Goal: Task Accomplishment & Management: Manage account settings

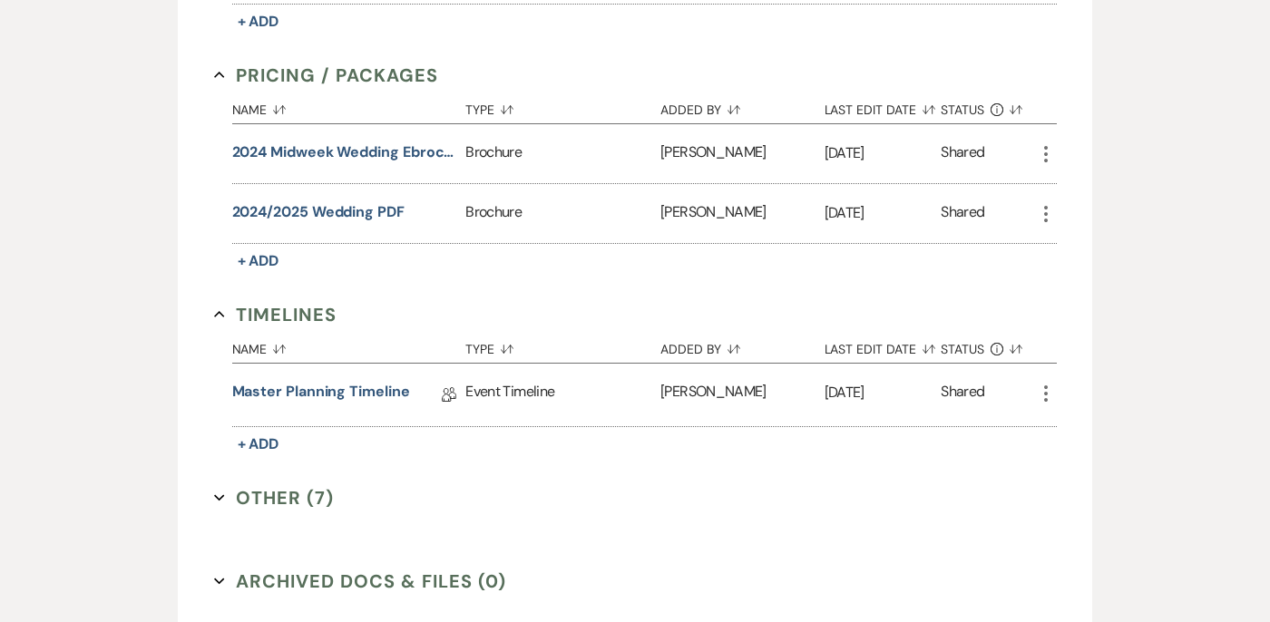
scroll to position [1095, 0]
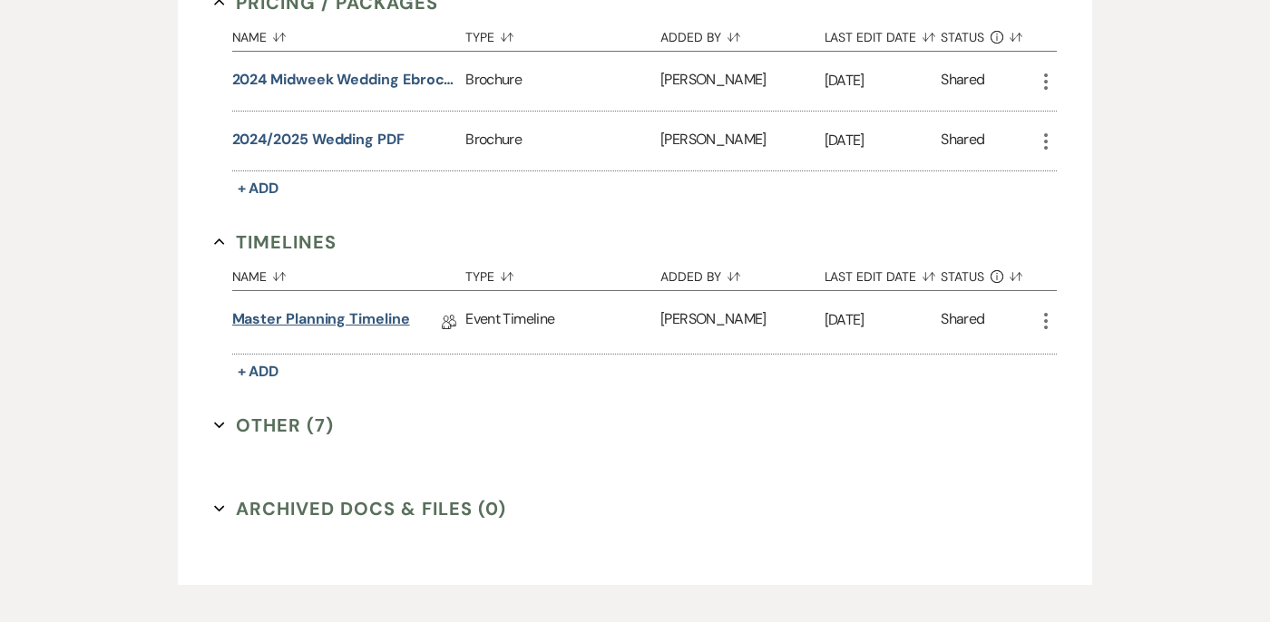
click at [334, 309] on link "Master Planning Timeline" at bounding box center [321, 323] width 178 height 28
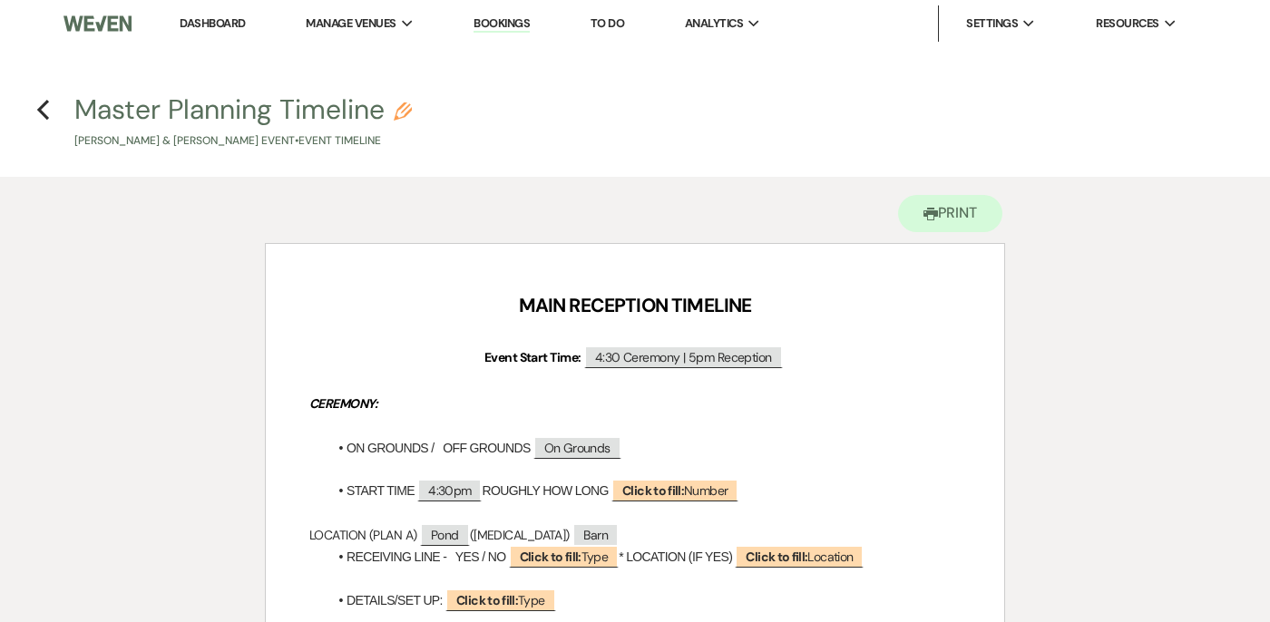
click at [82, 21] on img at bounding box center [98, 24] width 68 height 38
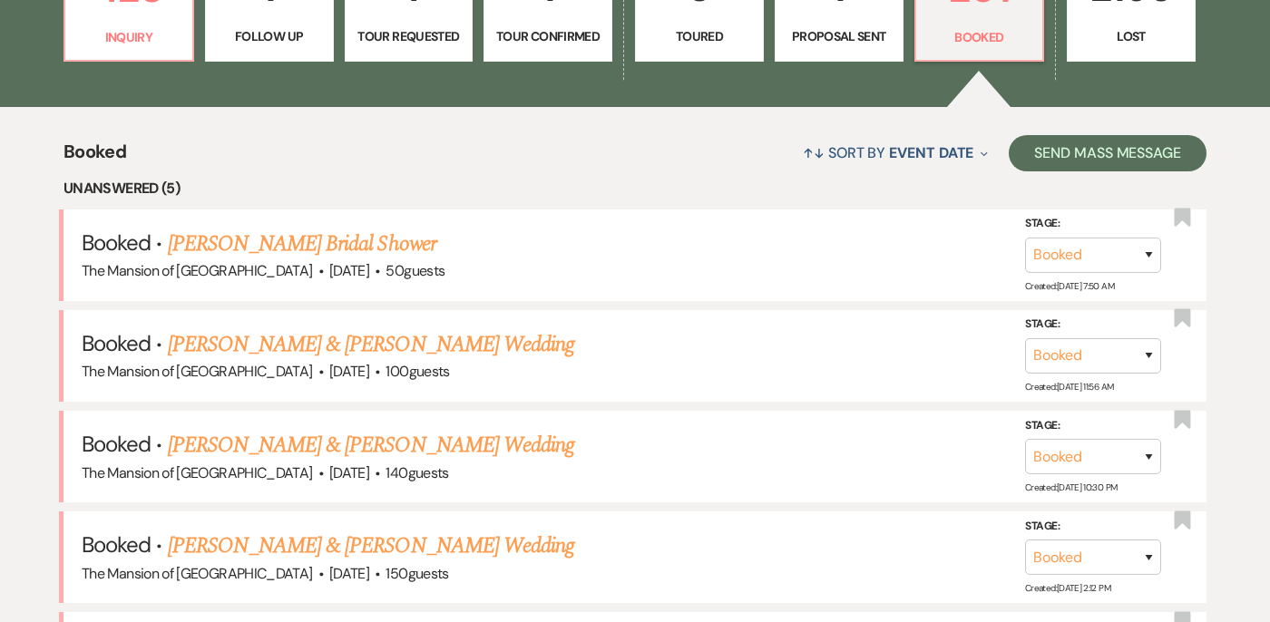
scroll to position [750, 0]
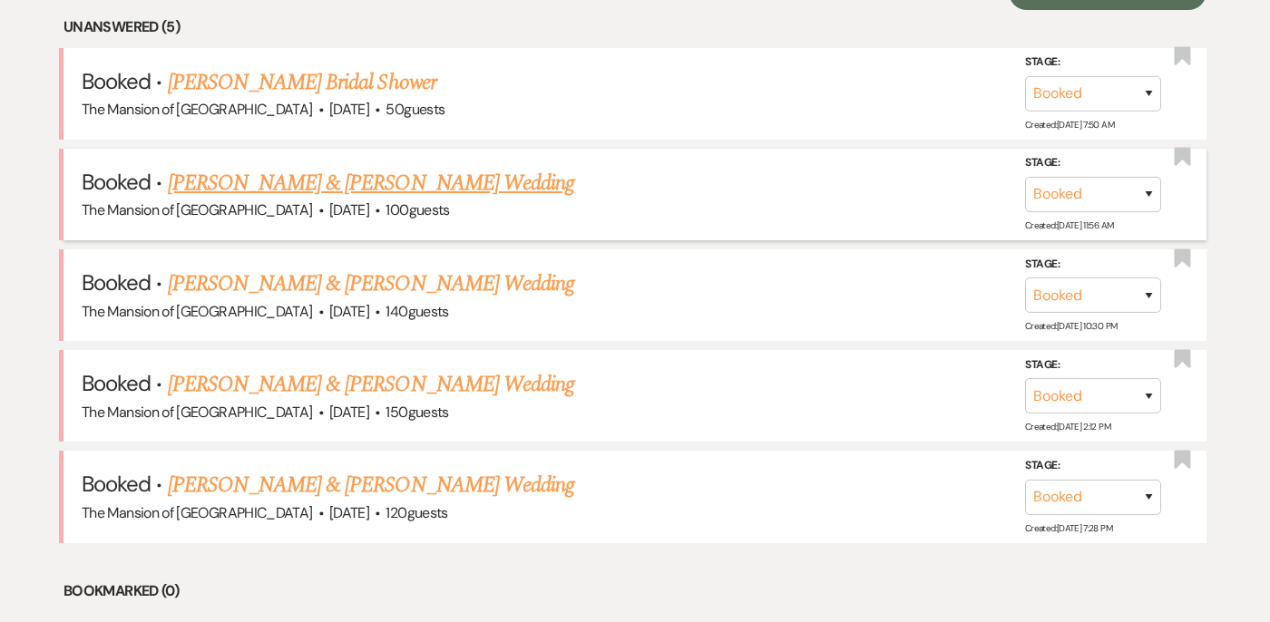
click at [342, 178] on link "[PERSON_NAME] & [PERSON_NAME] Wedding" at bounding box center [371, 183] width 407 height 33
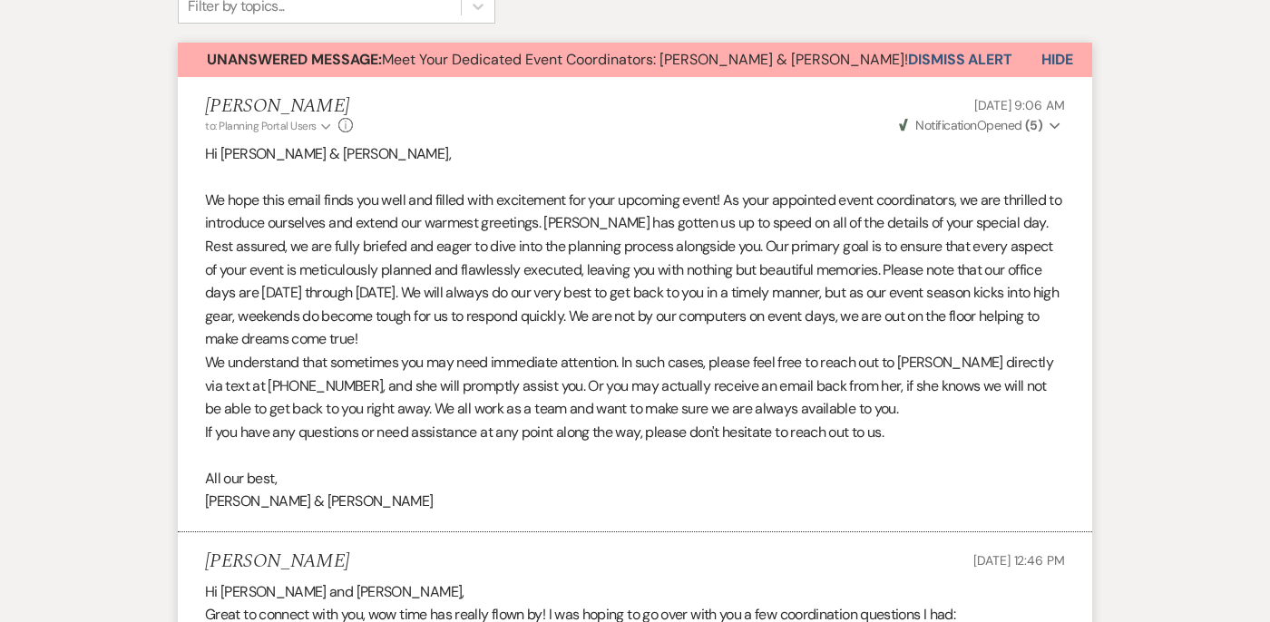
scroll to position [182, 0]
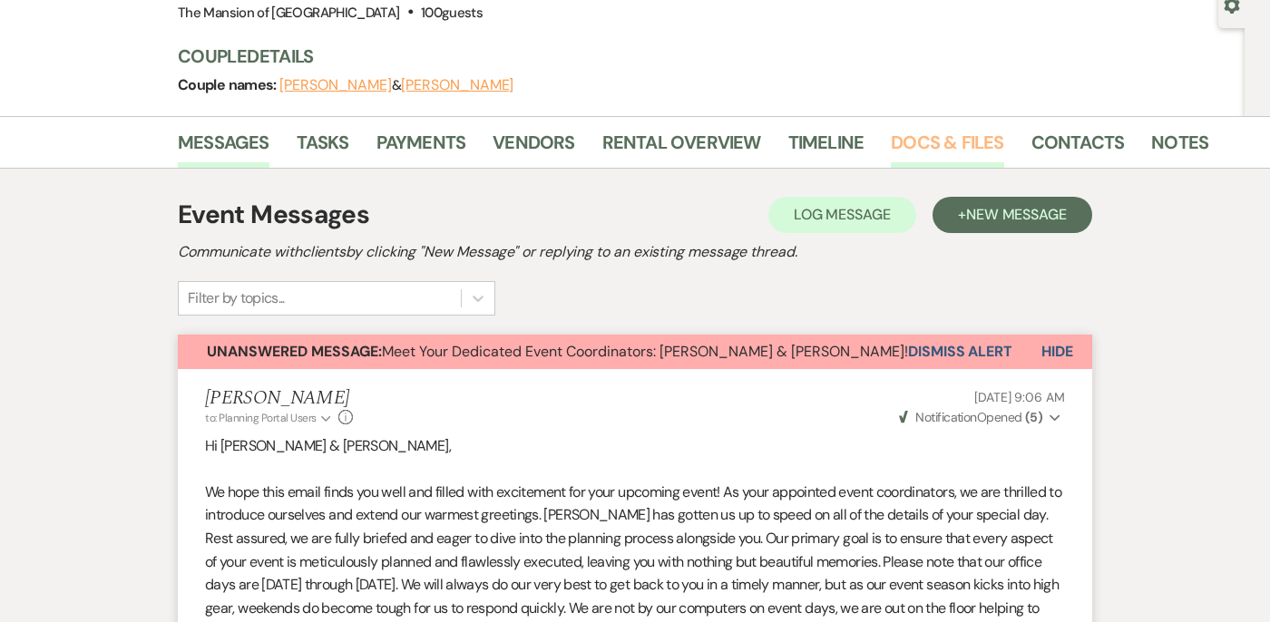
click at [945, 149] on link "Docs & Files" at bounding box center [947, 148] width 113 height 40
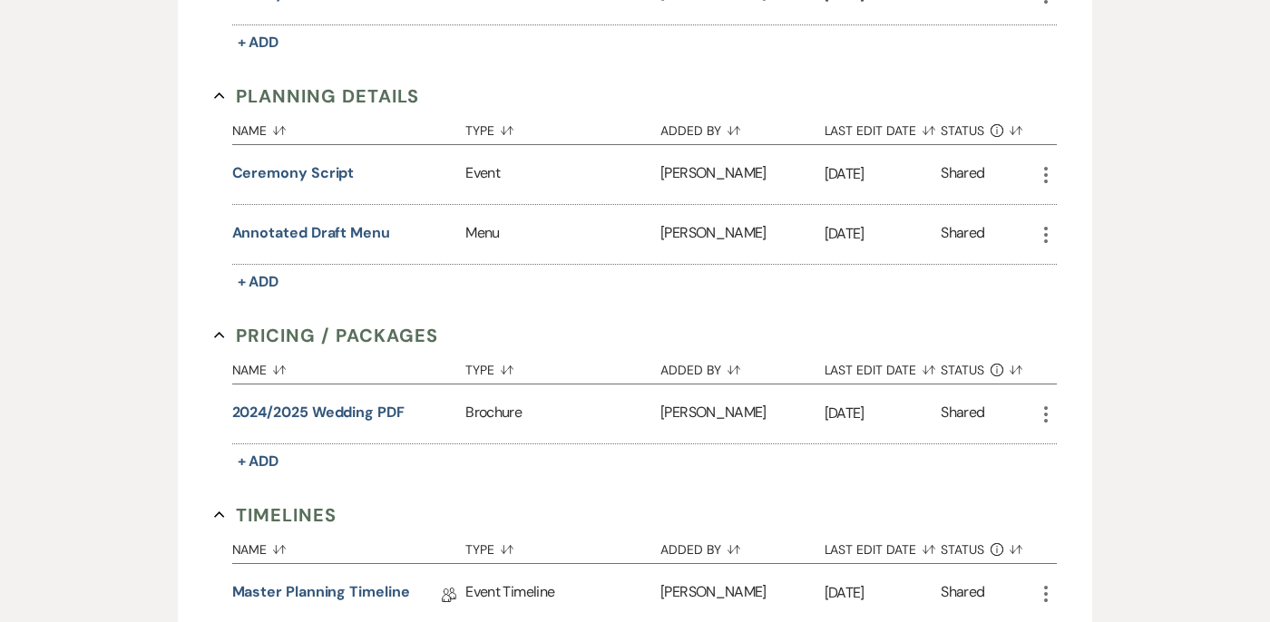
scroll to position [1553, 0]
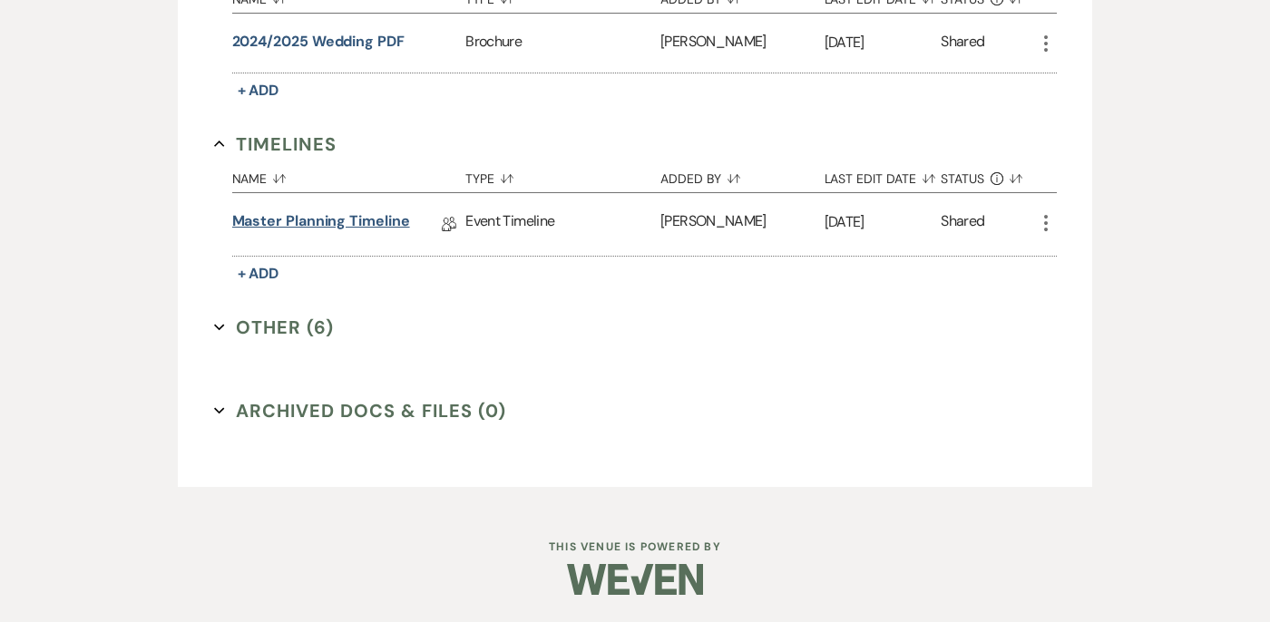
click at [267, 234] on link "Master Planning Timeline" at bounding box center [321, 225] width 178 height 28
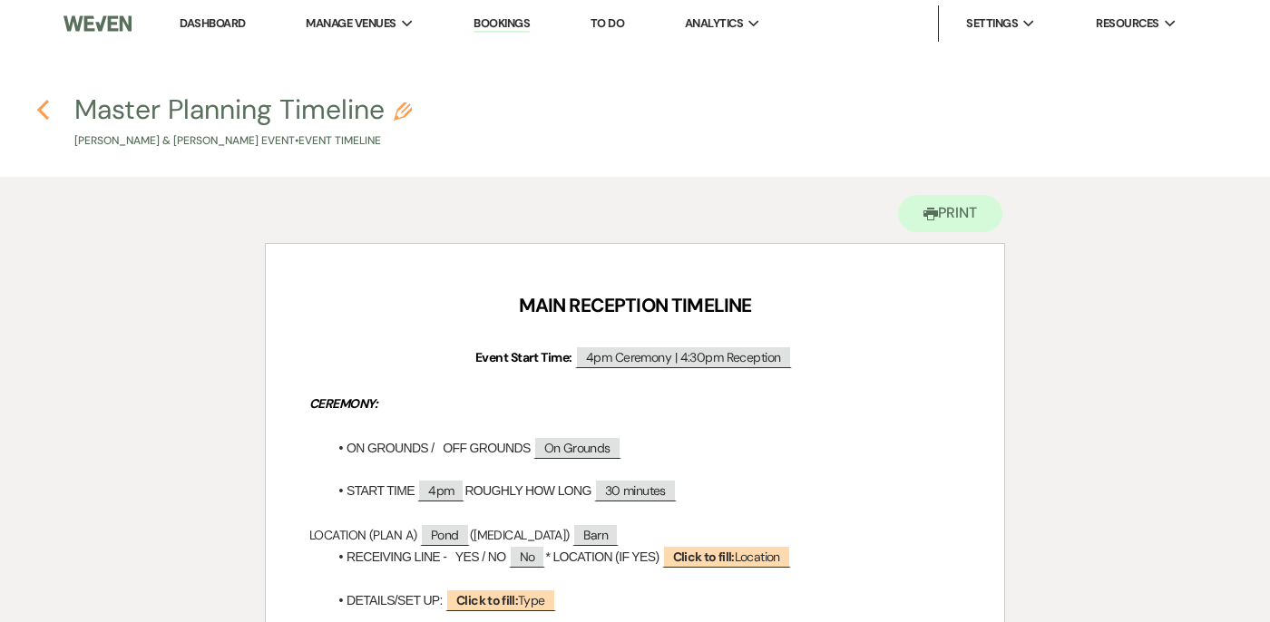
click at [44, 102] on use "button" at bounding box center [43, 110] width 12 height 20
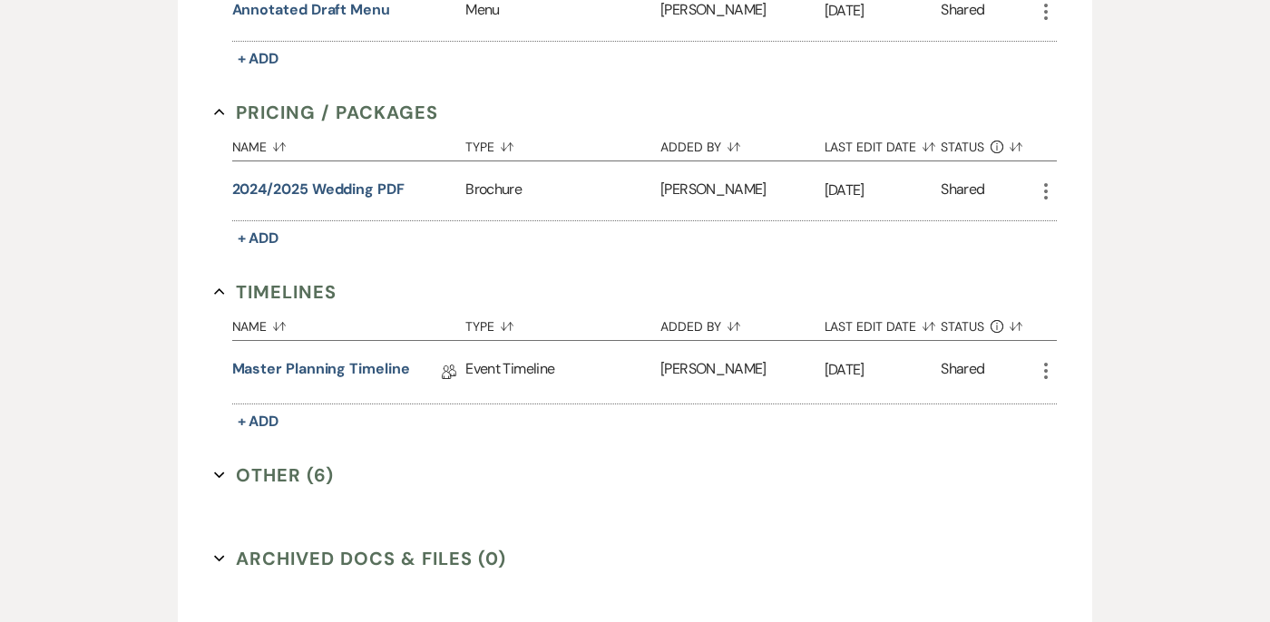
scroll to position [1553, 0]
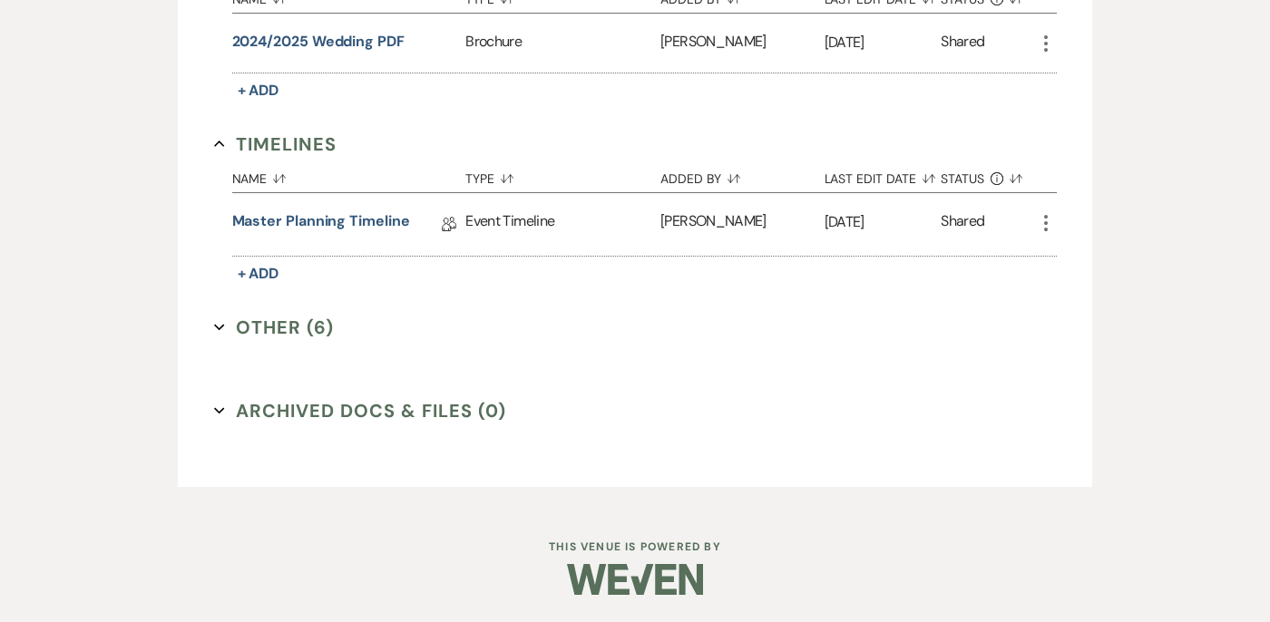
click at [215, 324] on icon "Expand" at bounding box center [219, 327] width 11 height 11
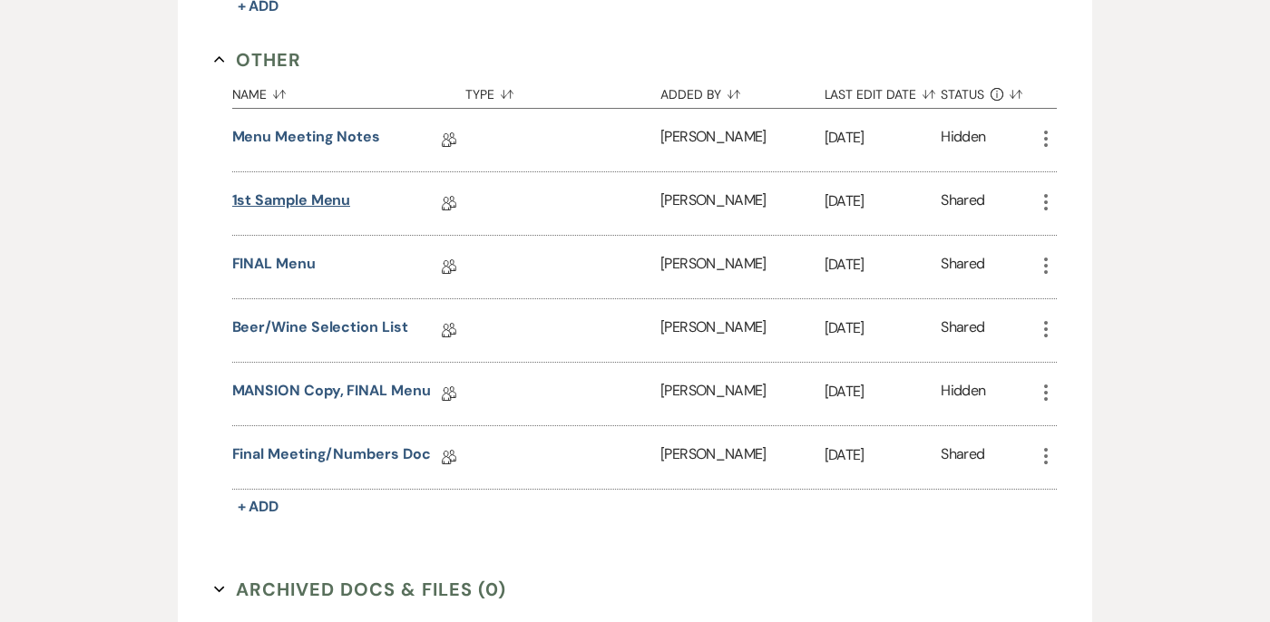
scroll to position [1821, 0]
click at [307, 458] on link "Final Meeting/Numbers Doc" at bounding box center [331, 457] width 199 height 28
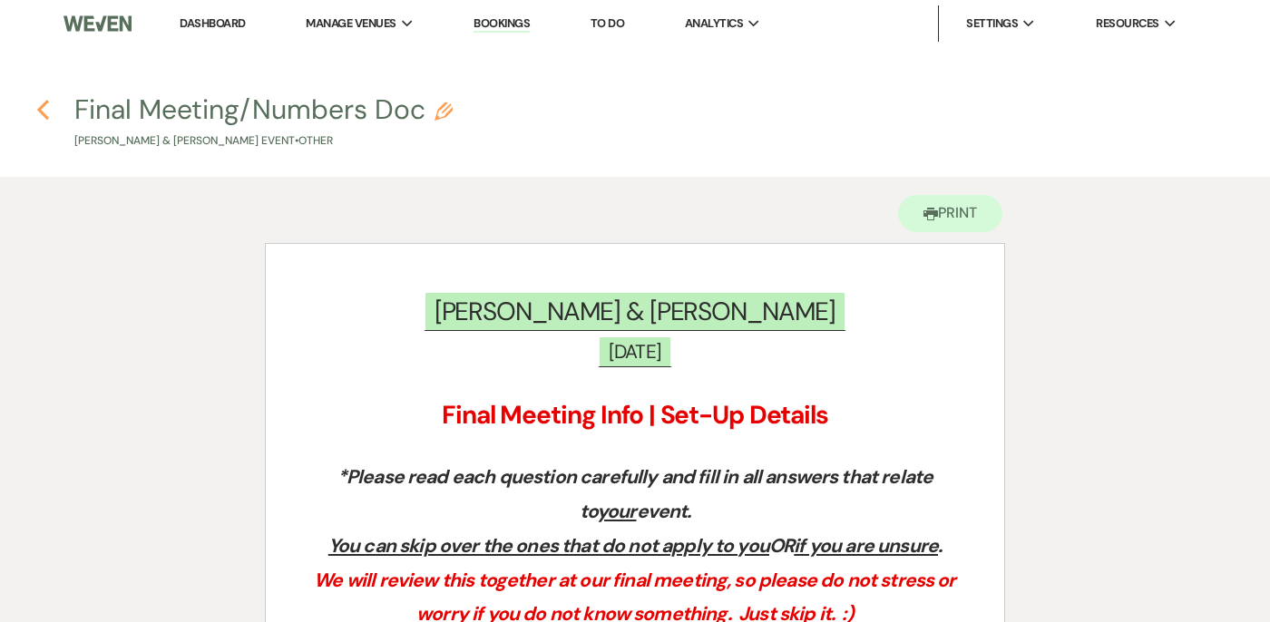
click at [44, 107] on icon "Previous" at bounding box center [43, 110] width 14 height 22
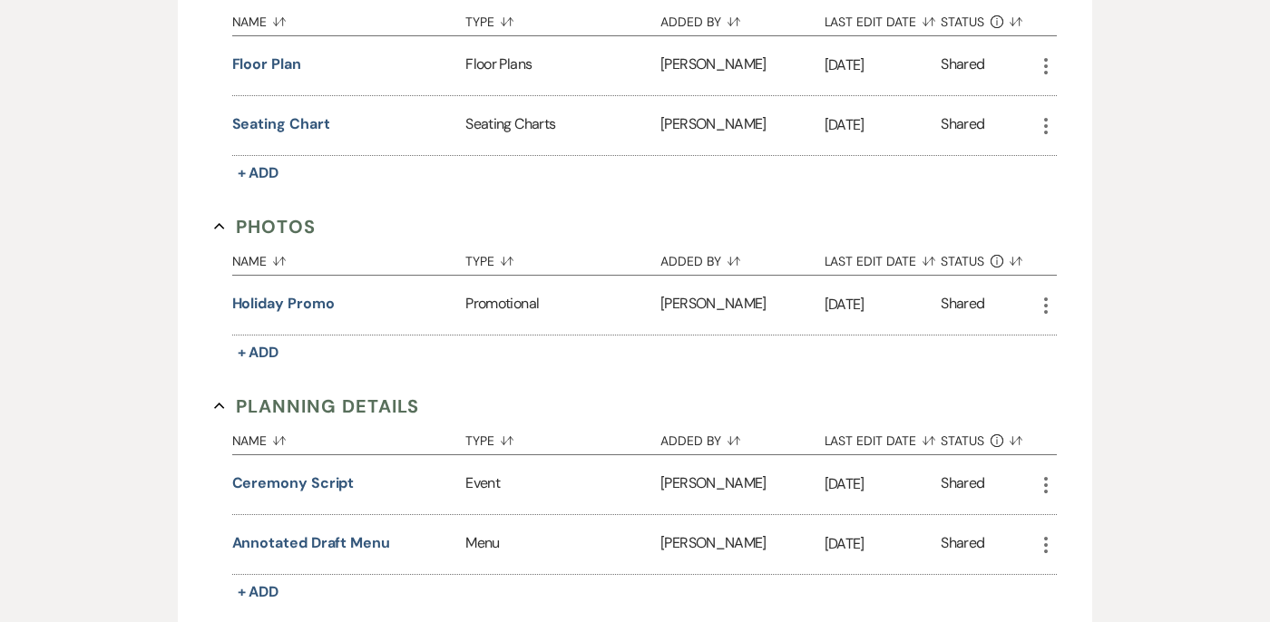
scroll to position [1553, 0]
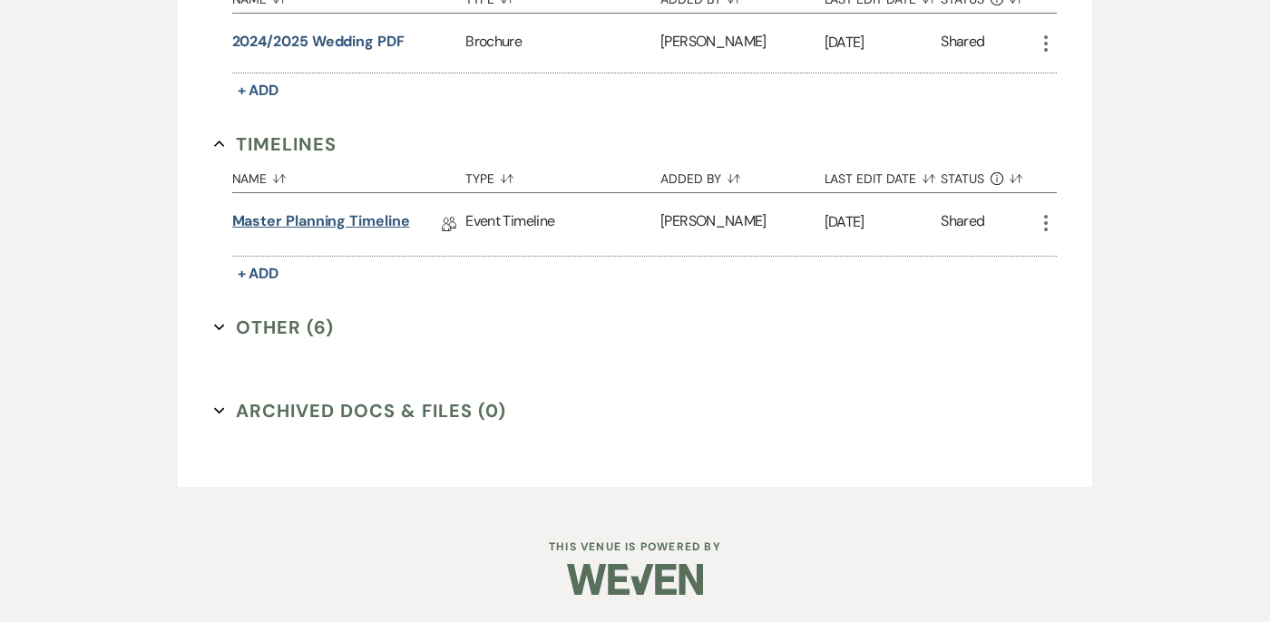
click at [345, 229] on link "Master Planning Timeline" at bounding box center [321, 225] width 178 height 28
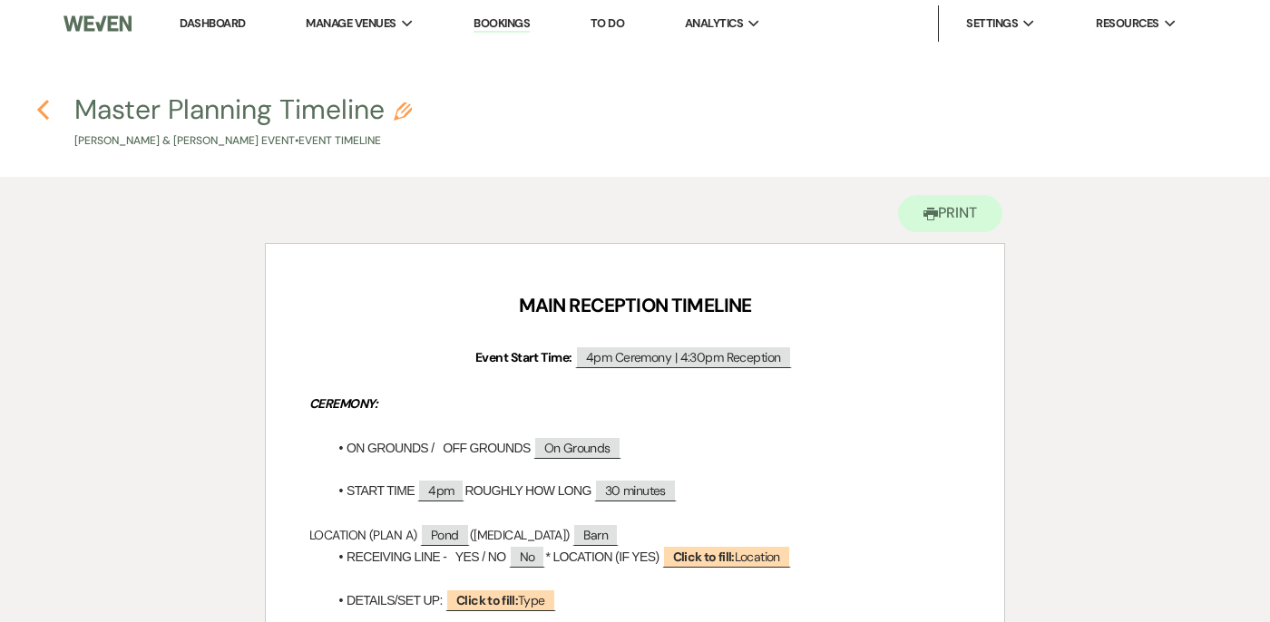
click at [41, 104] on icon "Previous" at bounding box center [43, 110] width 14 height 22
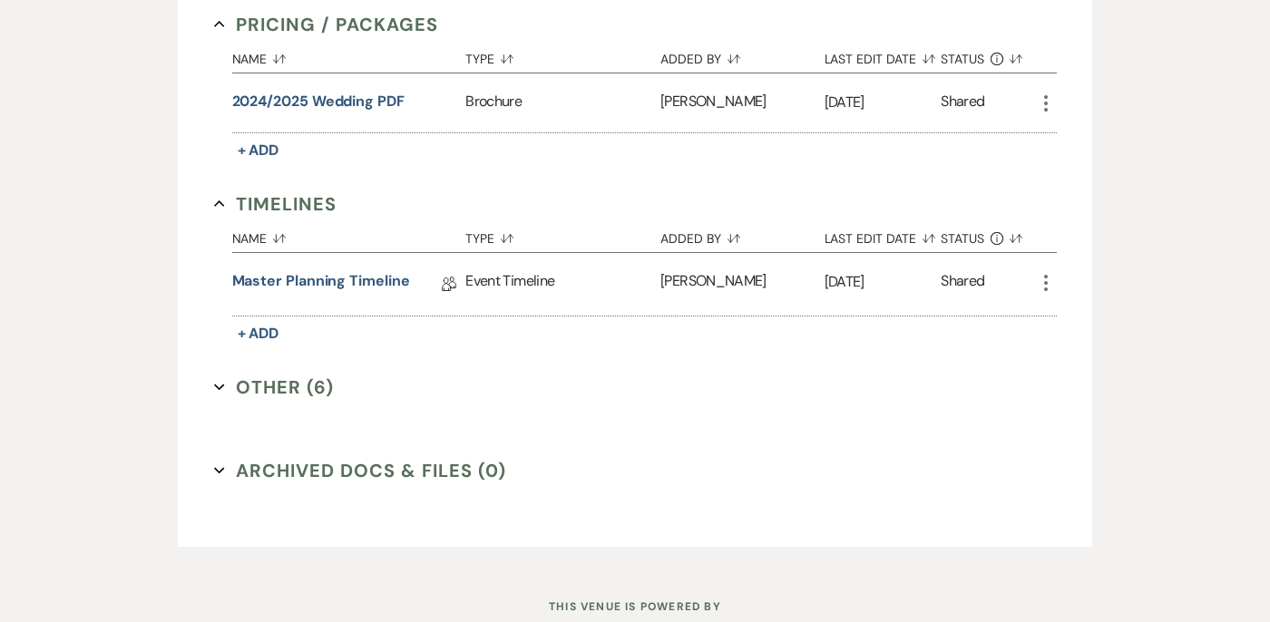
scroll to position [1553, 0]
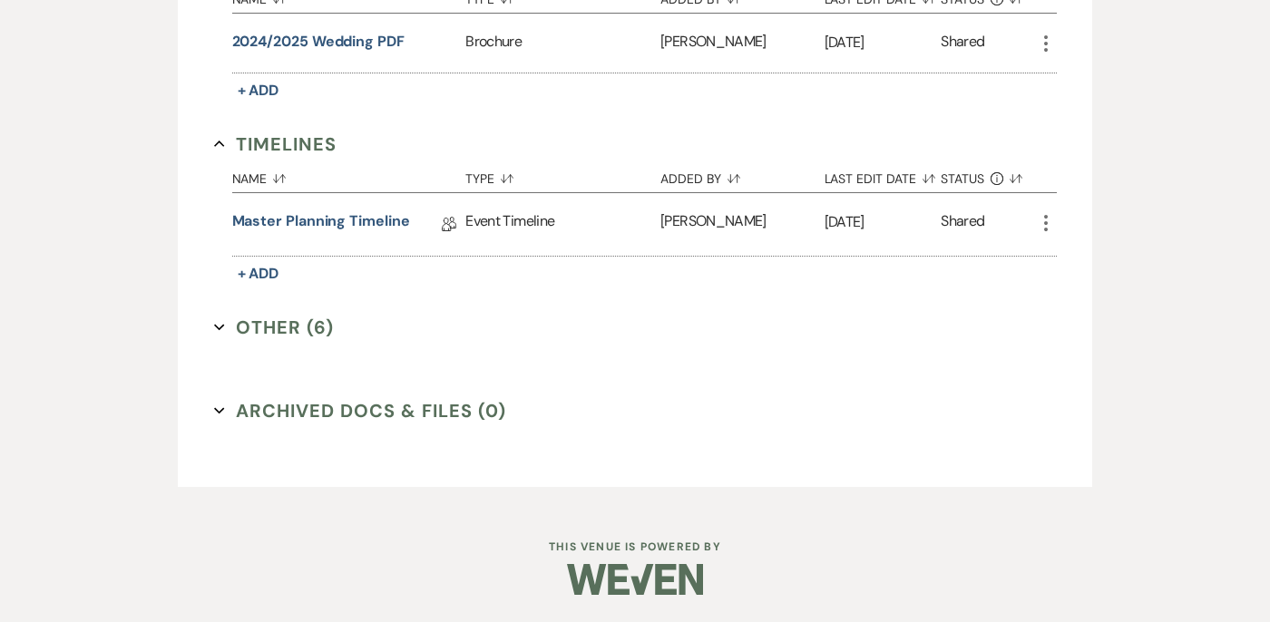
click at [216, 328] on icon "Expand" at bounding box center [219, 327] width 11 height 11
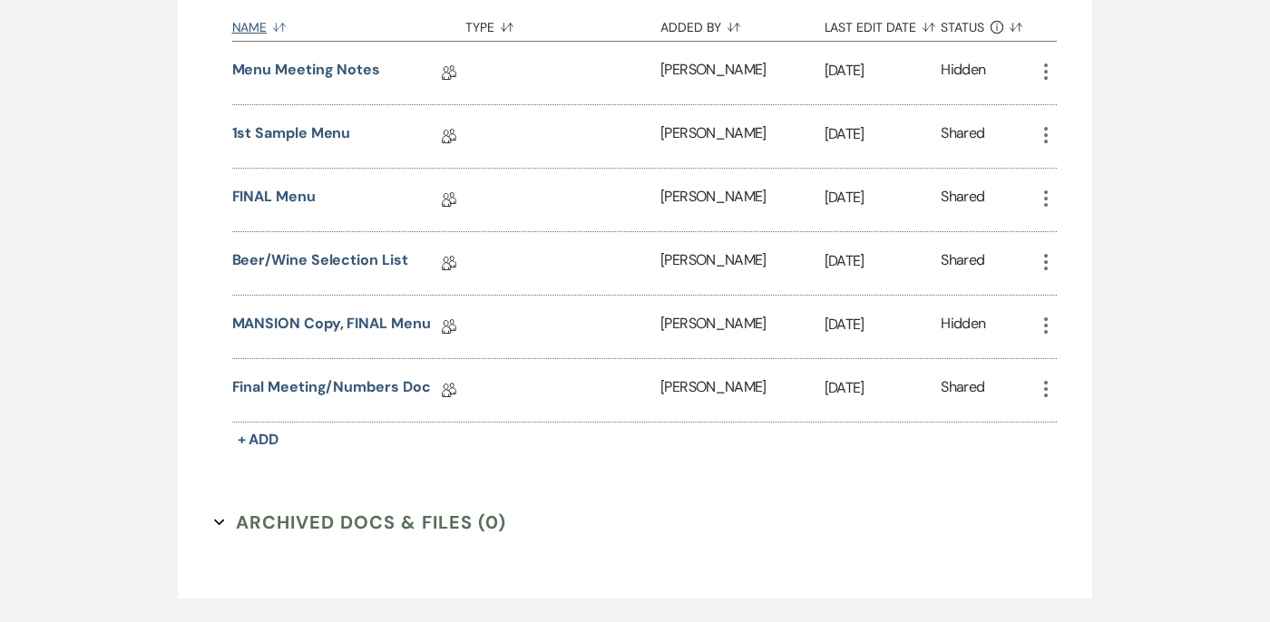
scroll to position [1999, 0]
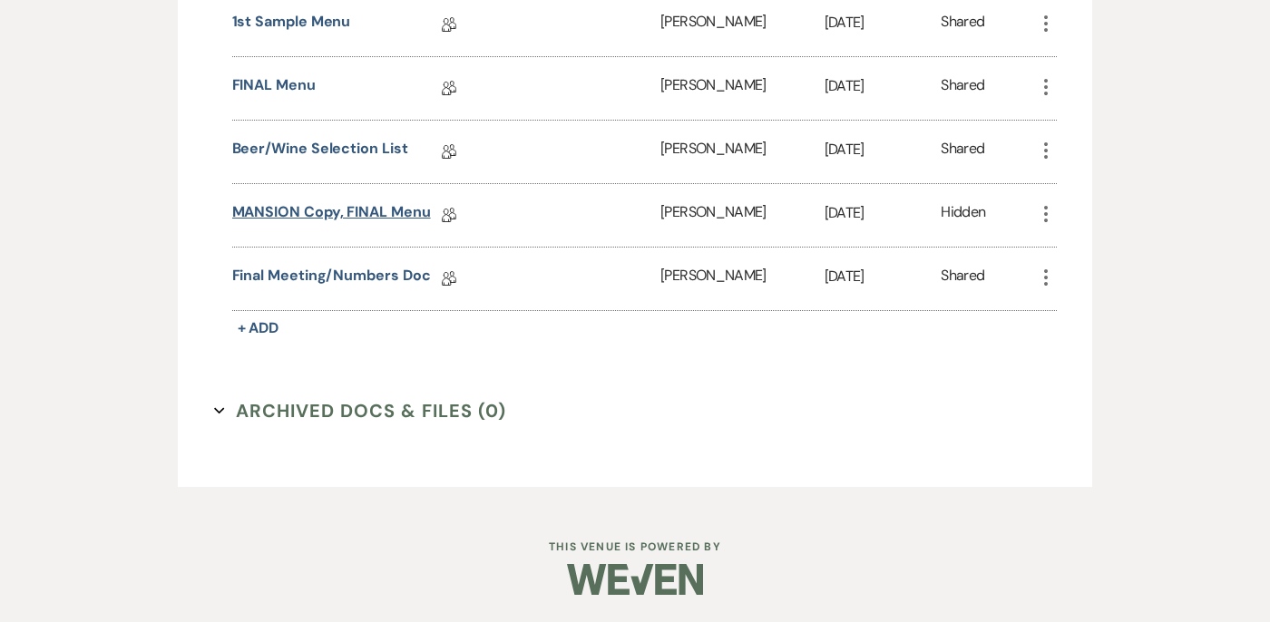
click at [343, 215] on link "MANSION Copy, FINAL Menu" at bounding box center [331, 215] width 199 height 28
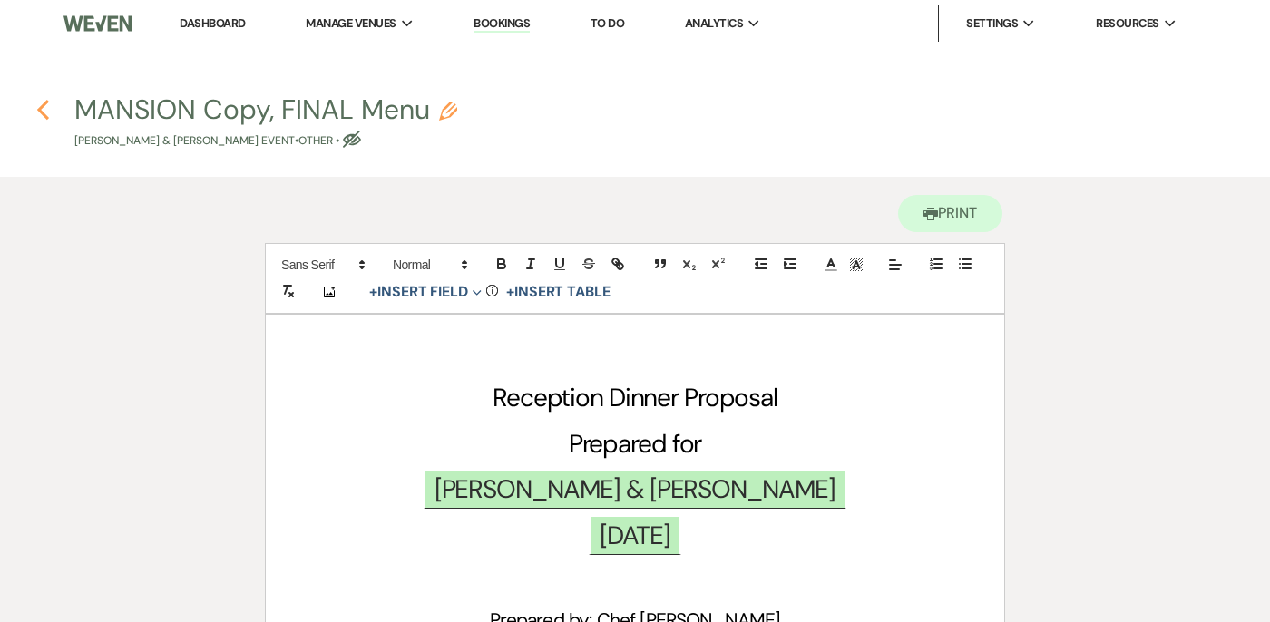
click at [40, 110] on use "button" at bounding box center [43, 110] width 12 height 20
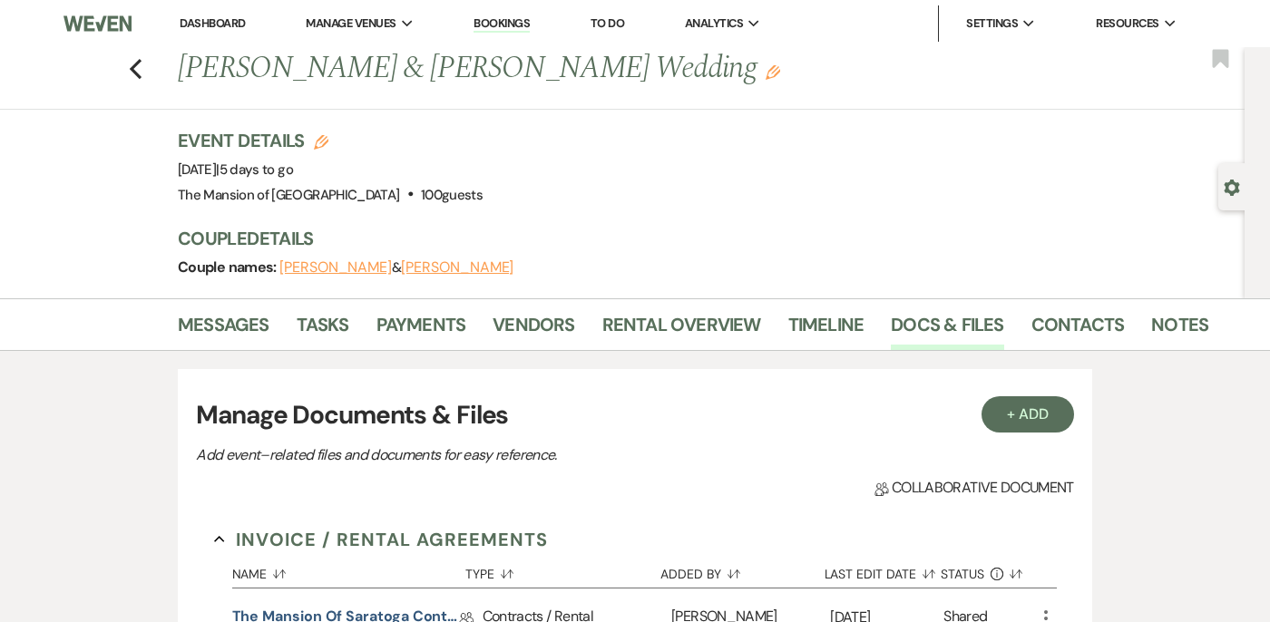
click at [232, 19] on link "Dashboard" at bounding box center [212, 22] width 65 height 15
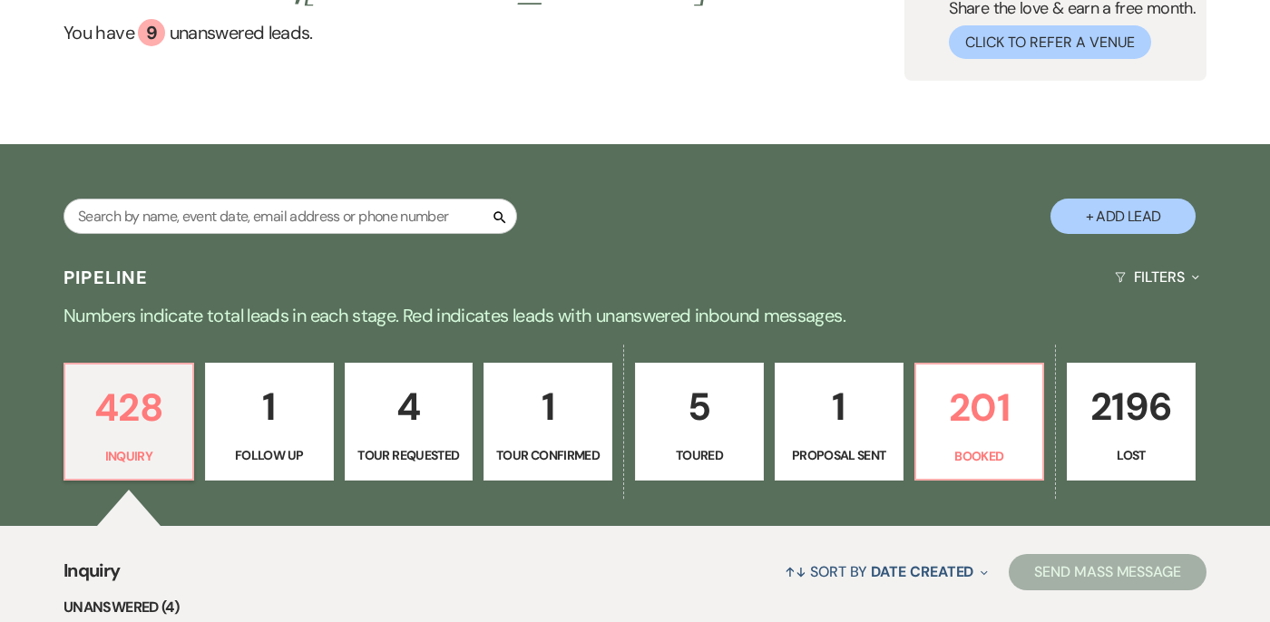
scroll to position [352, 0]
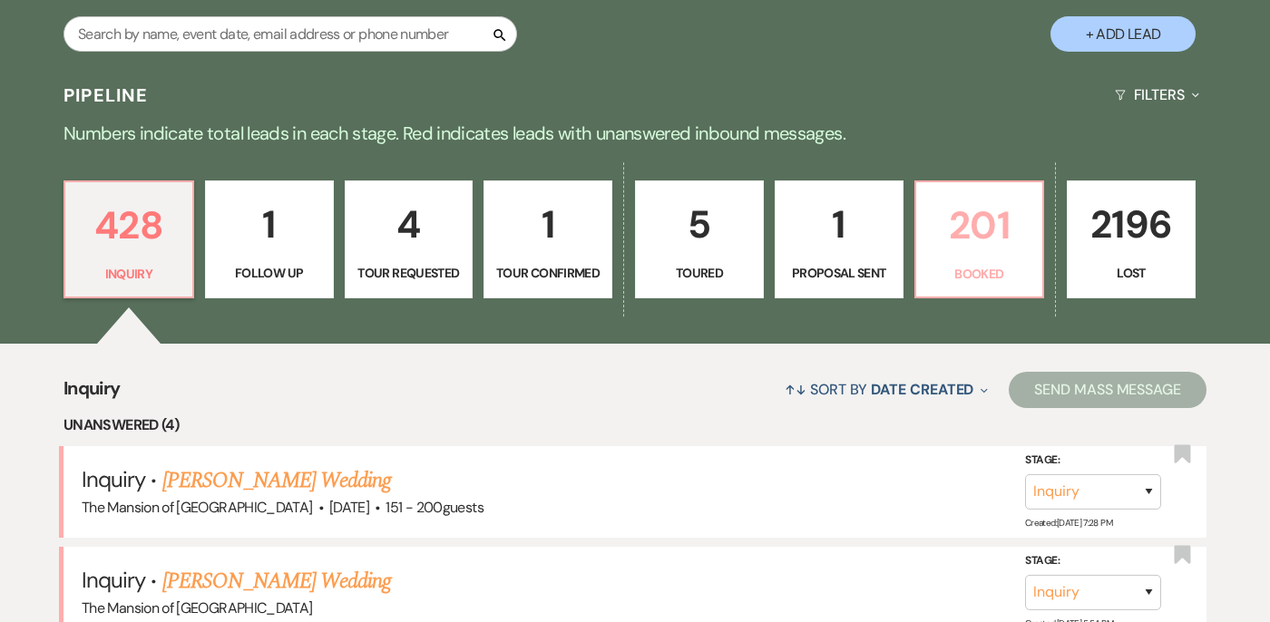
click at [962, 229] on p "201" at bounding box center [979, 225] width 105 height 61
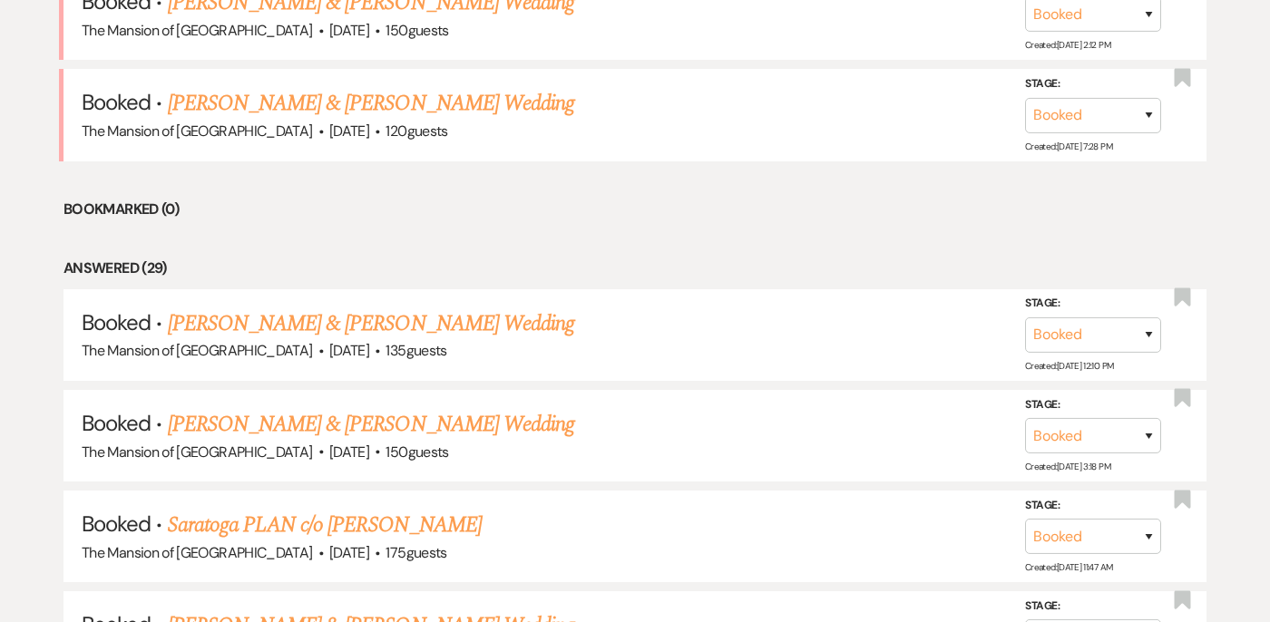
scroll to position [1145, 0]
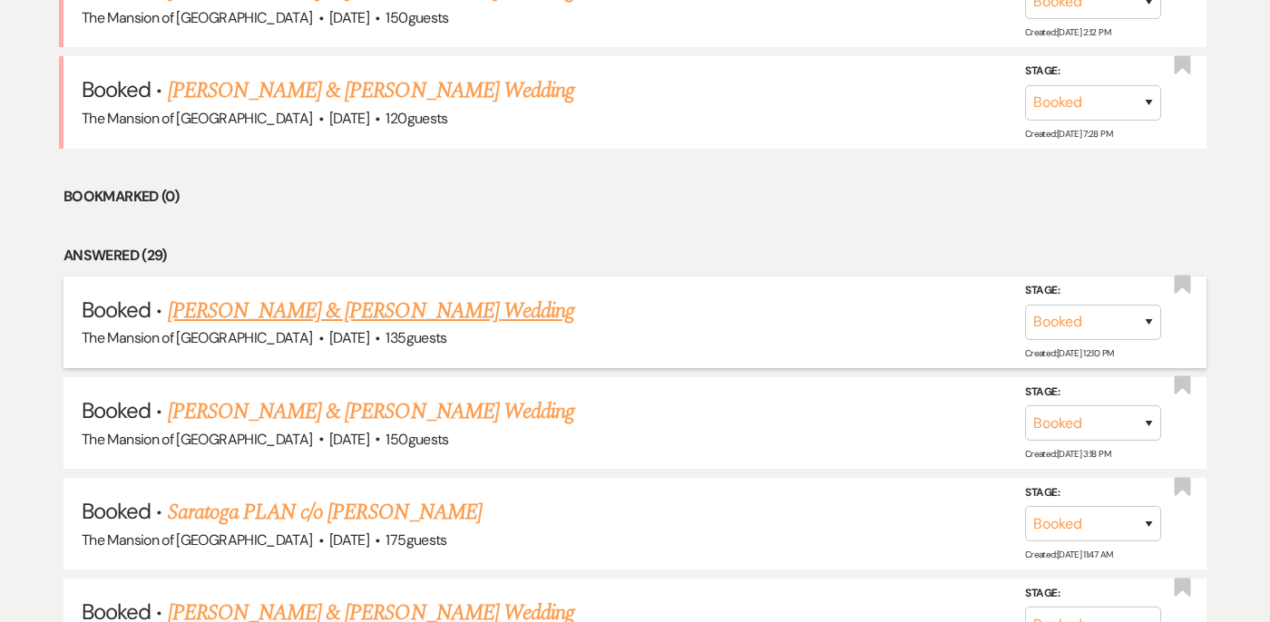
click at [337, 313] on link "[PERSON_NAME] & [PERSON_NAME] Wedding" at bounding box center [371, 311] width 407 height 33
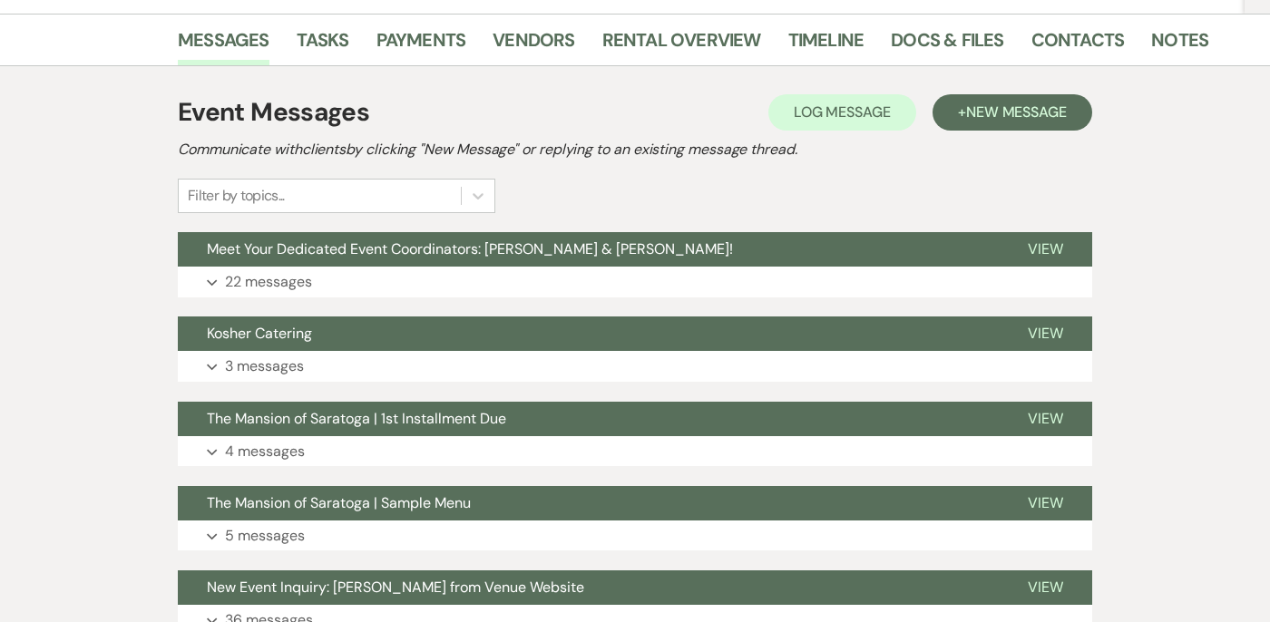
scroll to position [287, 0]
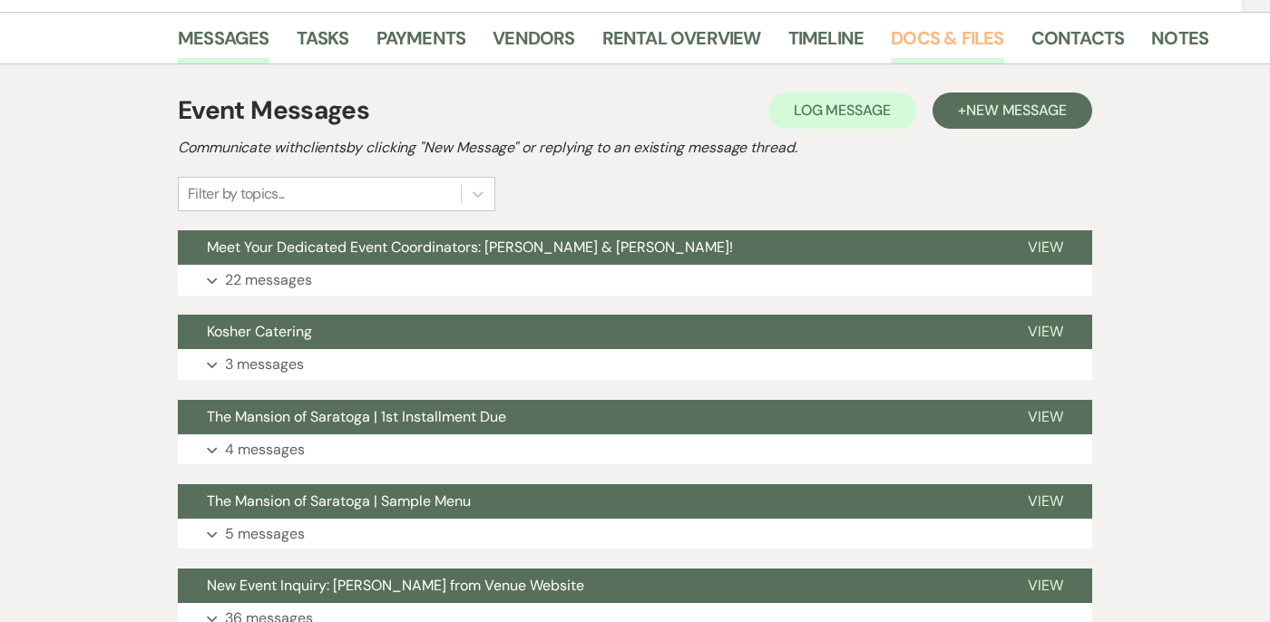
click at [925, 29] on link "Docs & Files" at bounding box center [947, 44] width 113 height 40
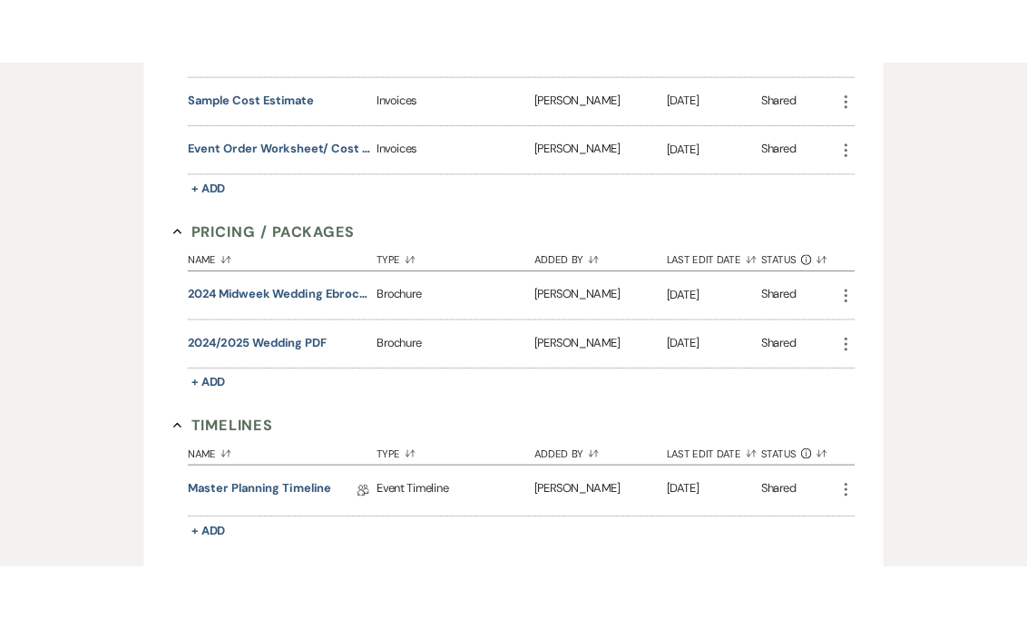
scroll to position [1193, 0]
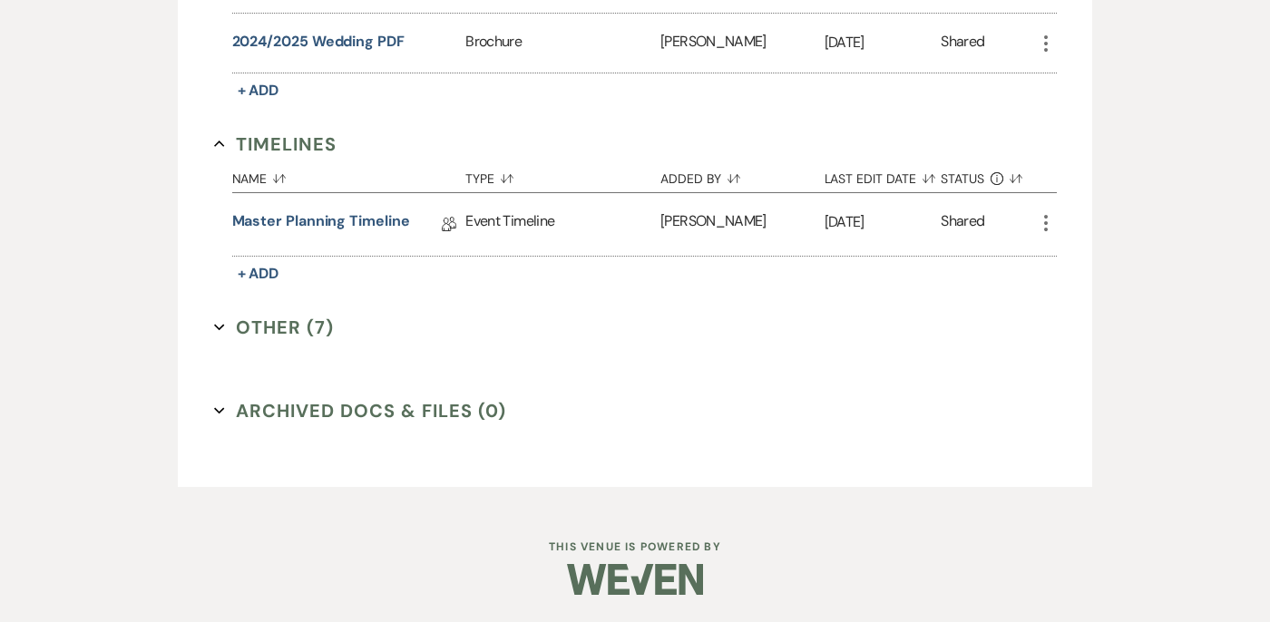
click at [220, 324] on icon "Expand" at bounding box center [219, 327] width 11 height 11
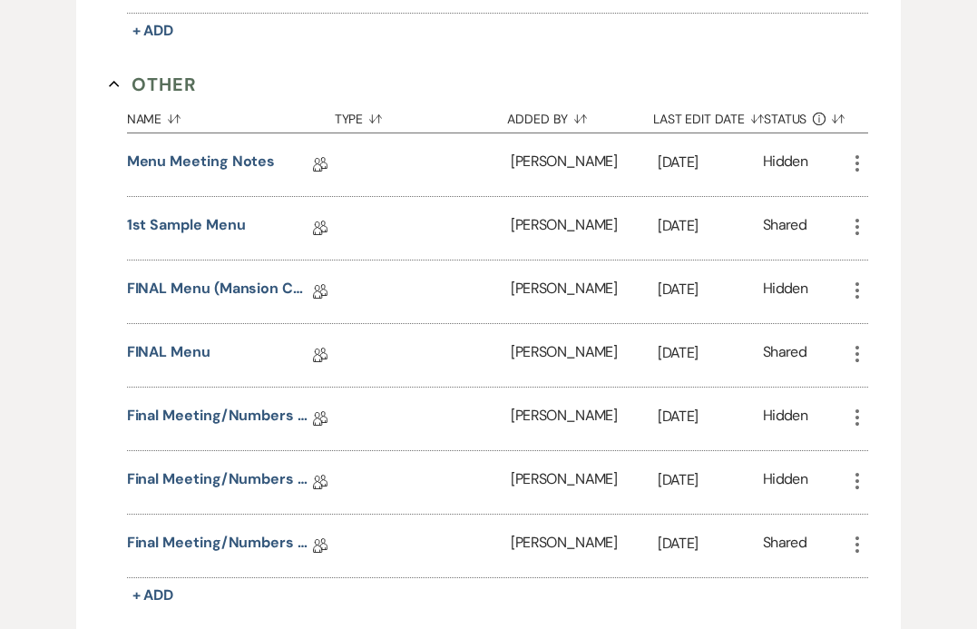
scroll to position [1453, 0]
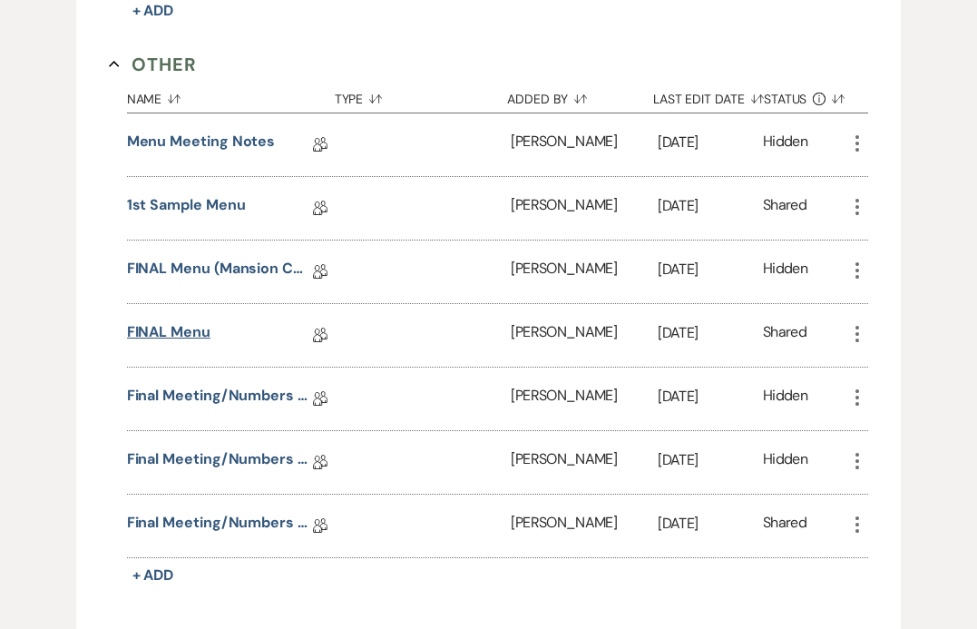
click at [195, 328] on link "FINAL Menu" at bounding box center [168, 335] width 83 height 28
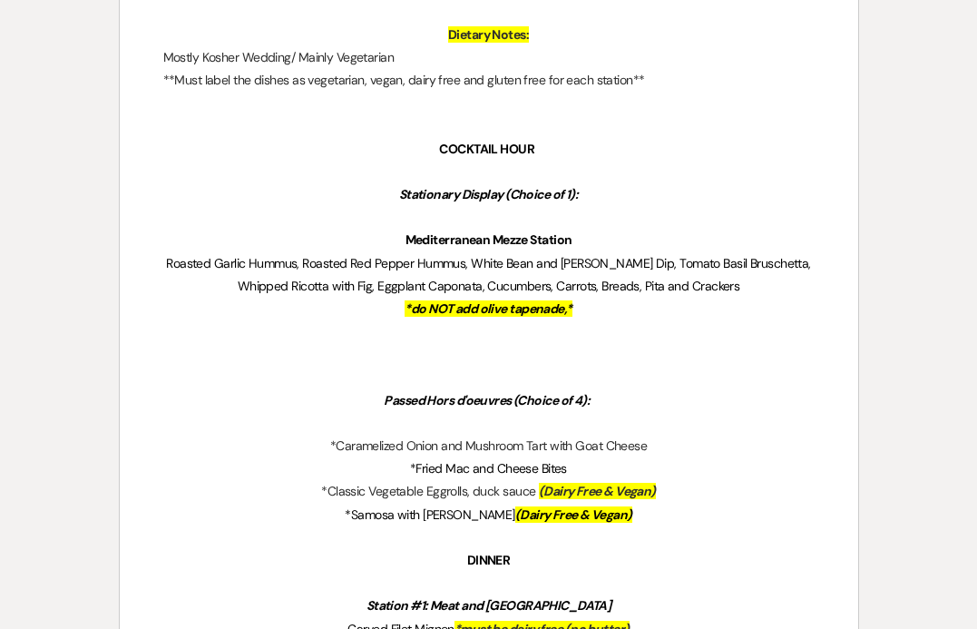
scroll to position [563, 0]
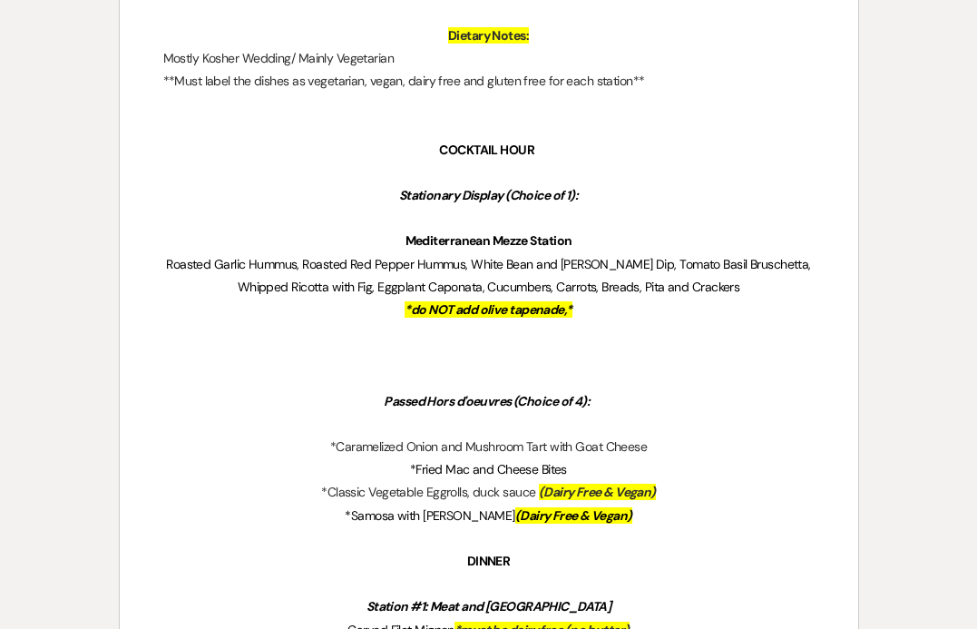
click at [616, 374] on p at bounding box center [488, 378] width 651 height 23
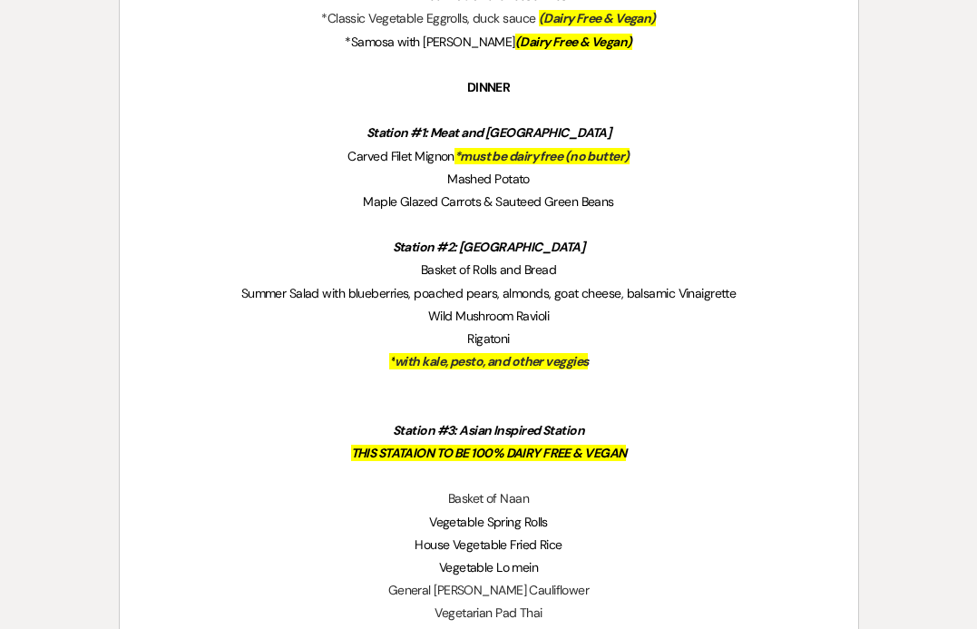
scroll to position [1037, 0]
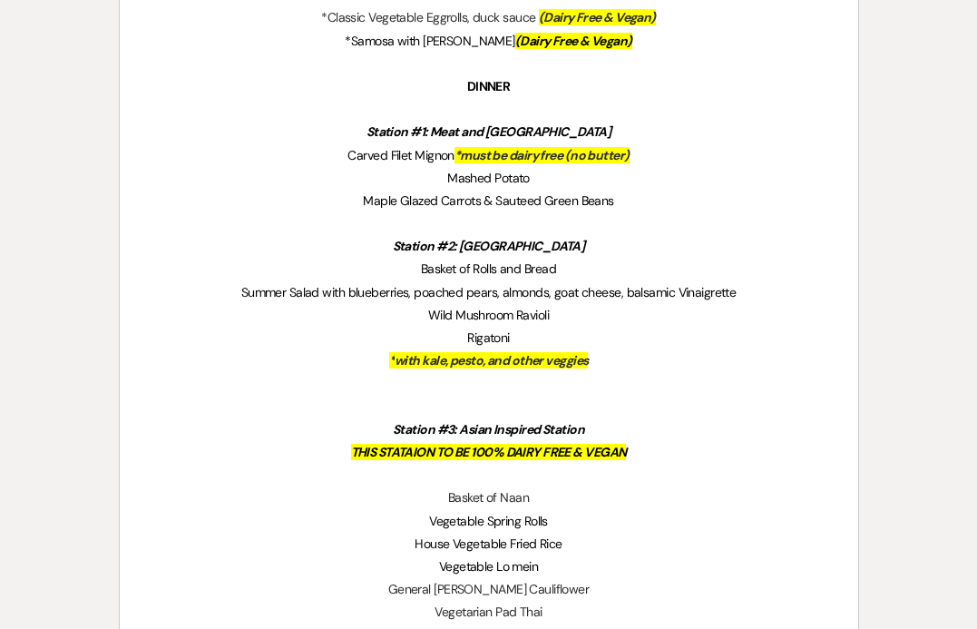
click at [467, 86] on strong "DINNER" at bounding box center [489, 86] width 44 height 16
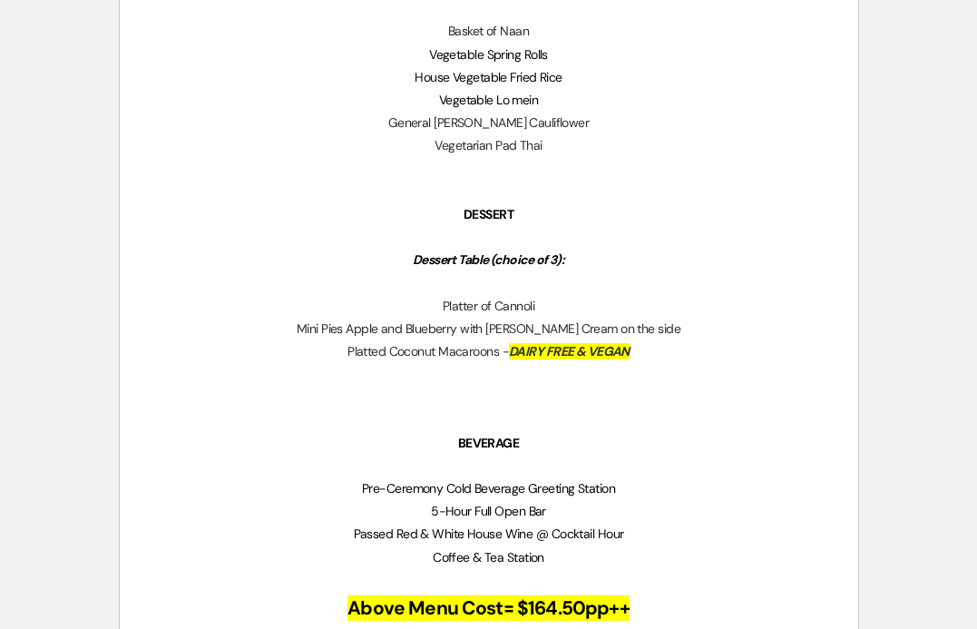
scroll to position [1576, 0]
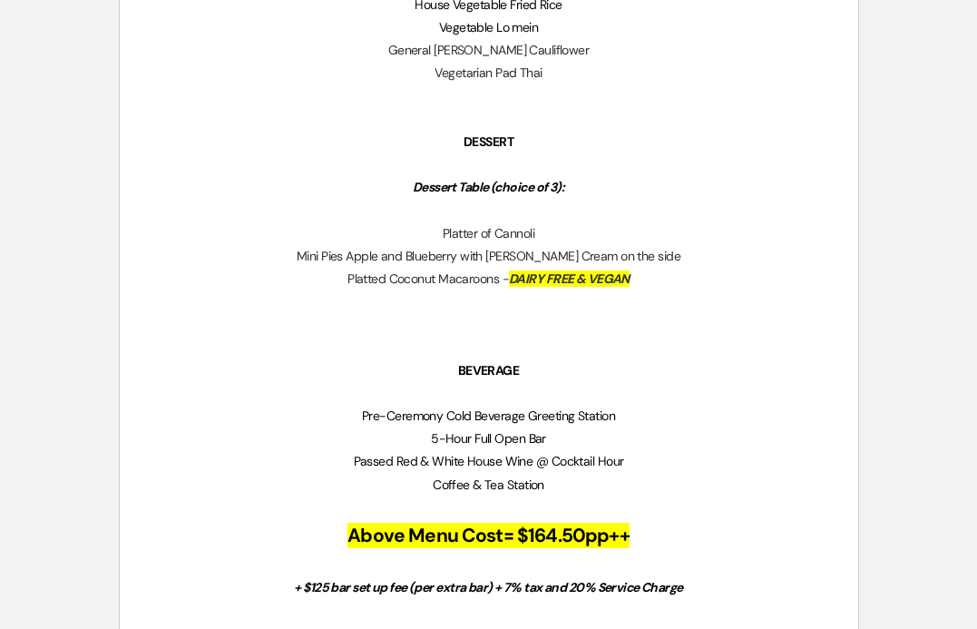
click at [447, 419] on span "Pre-Ceremony Cold Beverage Greeting Station" at bounding box center [488, 415] width 253 height 16
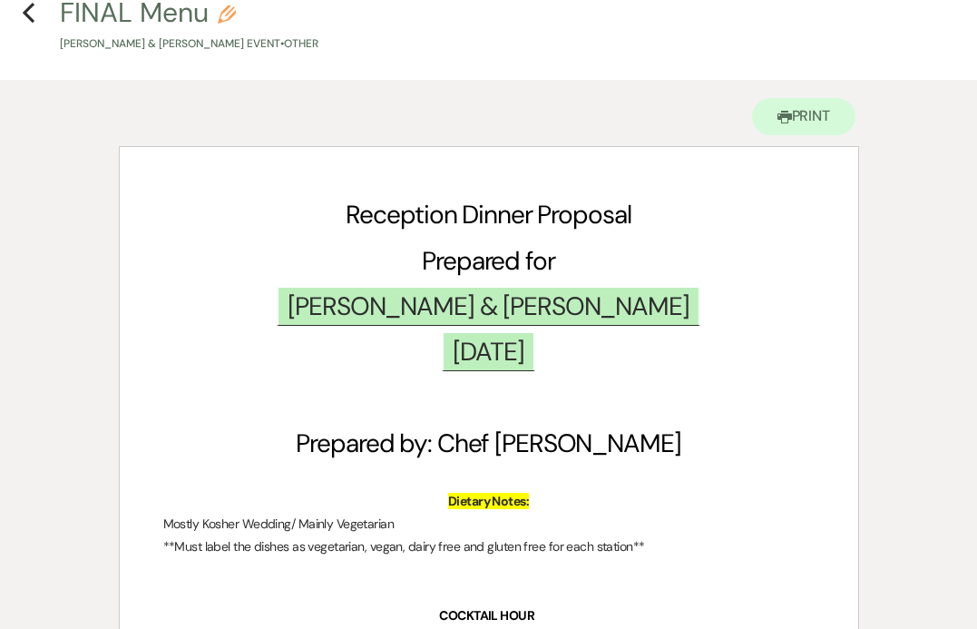
scroll to position [0, 0]
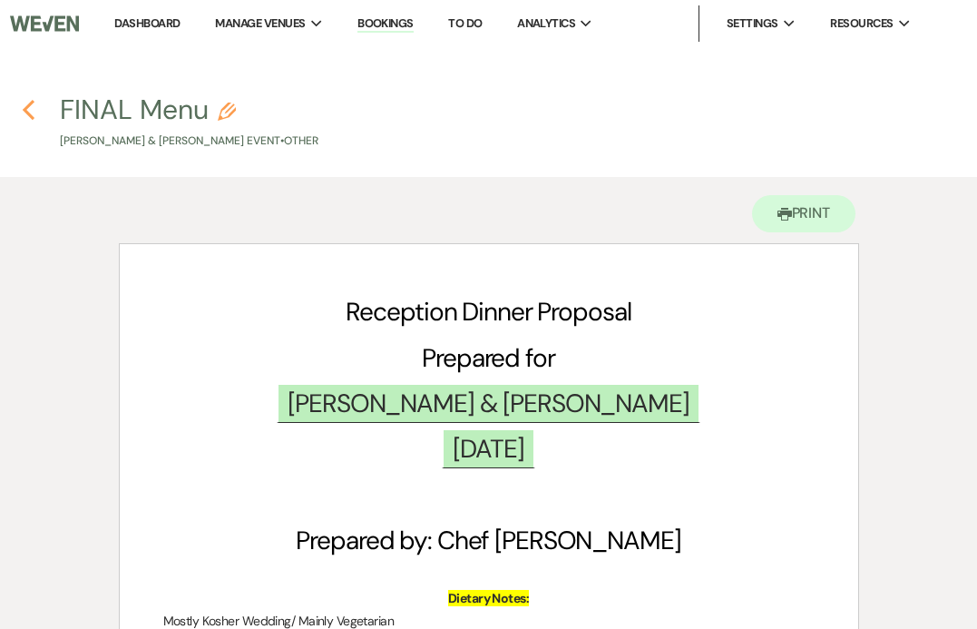
click at [29, 113] on use "button" at bounding box center [29, 110] width 12 height 20
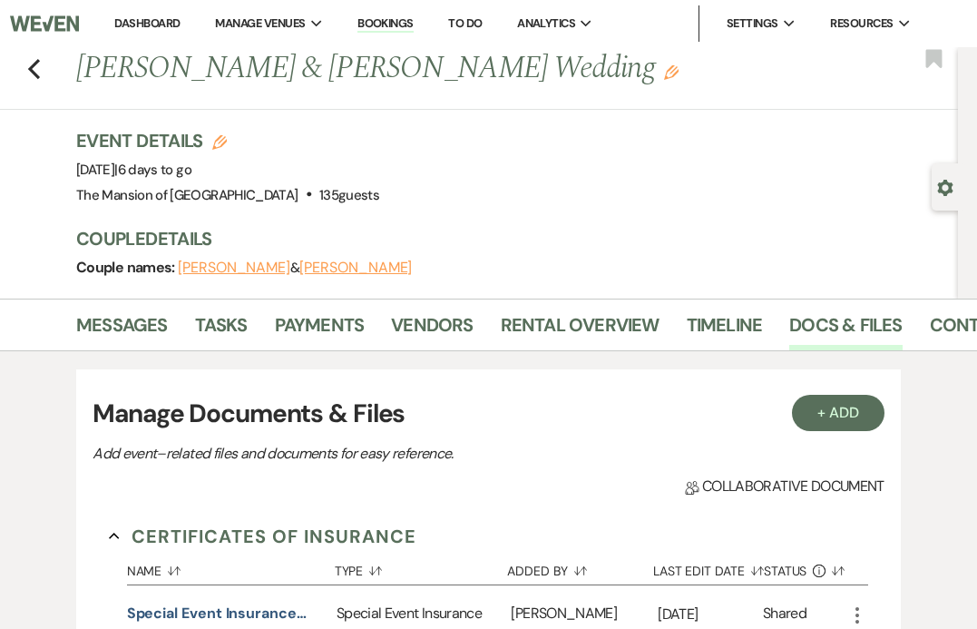
scroll to position [1180, 0]
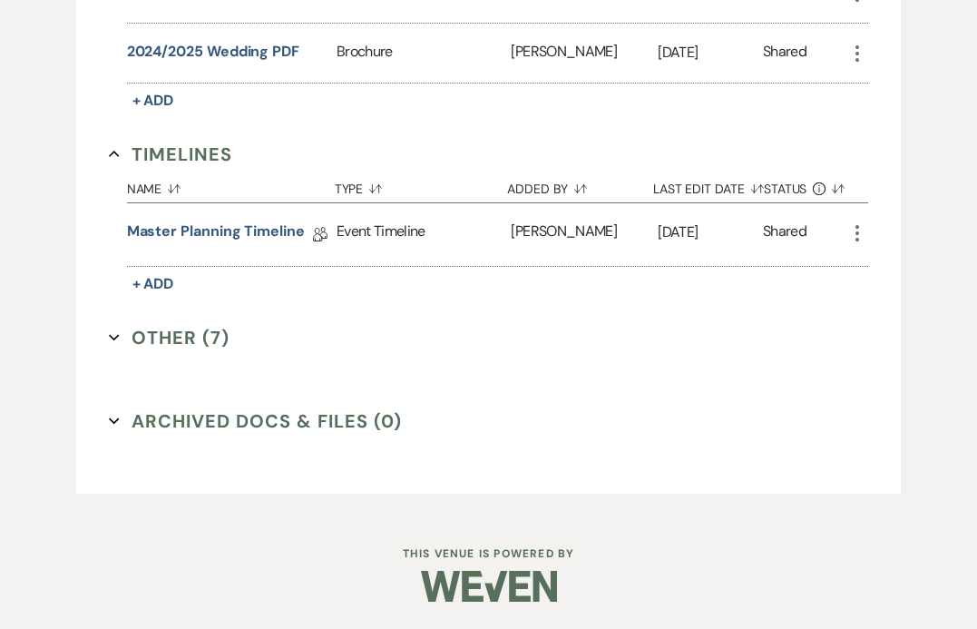
click at [116, 333] on icon "Expand" at bounding box center [114, 337] width 11 height 11
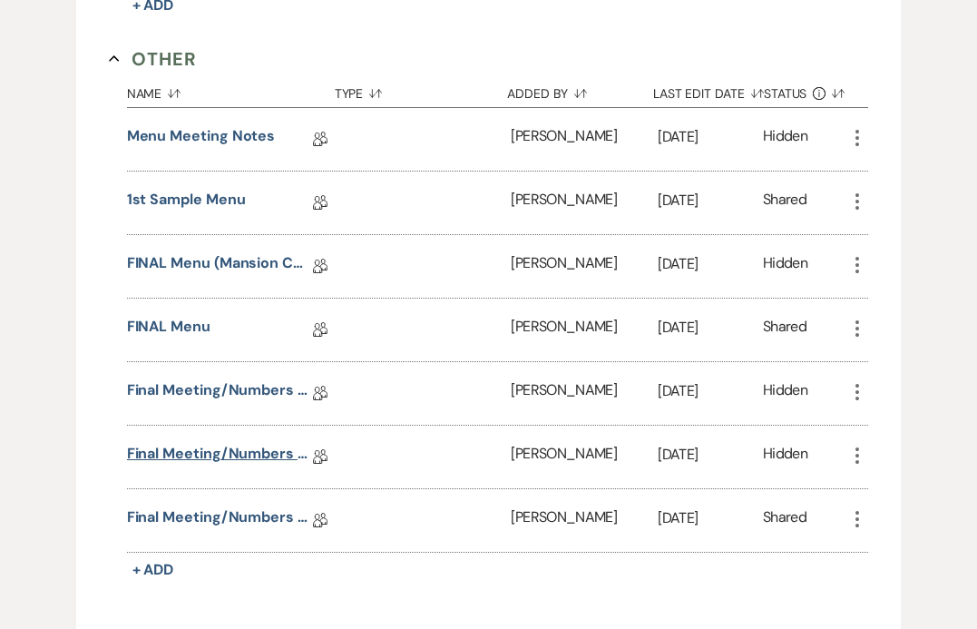
scroll to position [1446, 0]
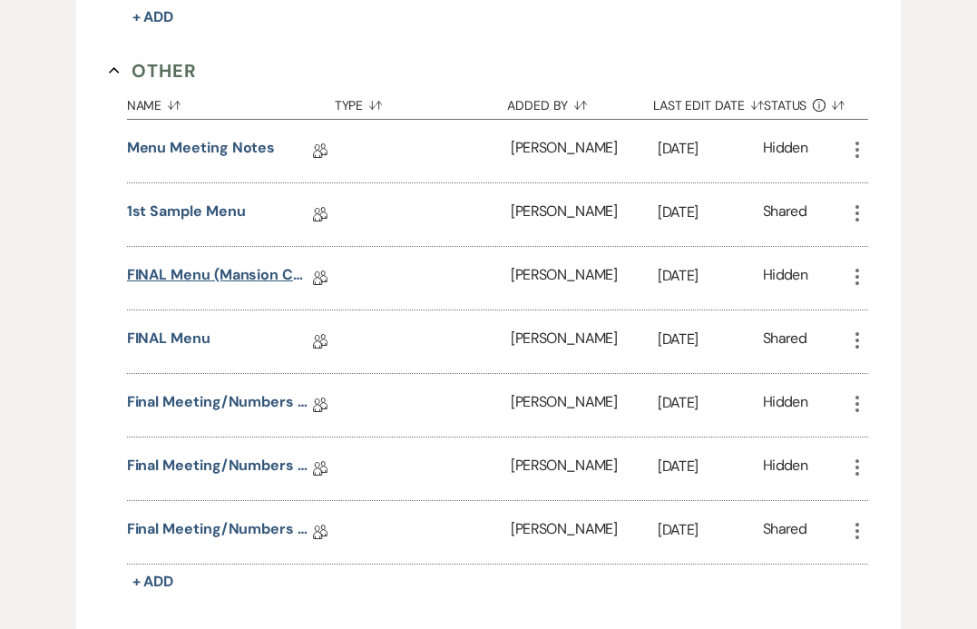
click at [204, 268] on link "FINAL Menu (Mansion Copy)" at bounding box center [217, 278] width 181 height 28
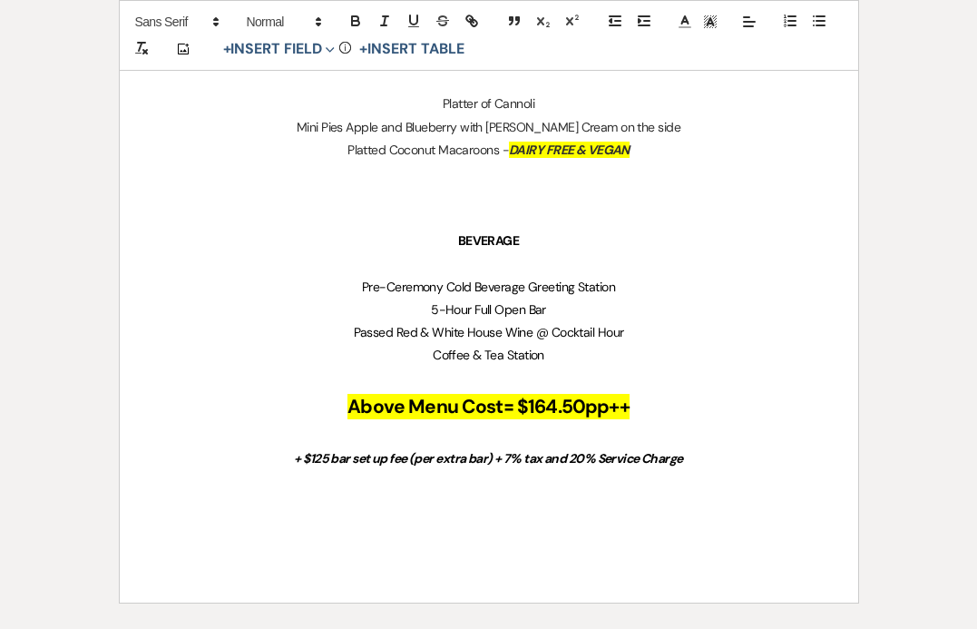
scroll to position [1863, 0]
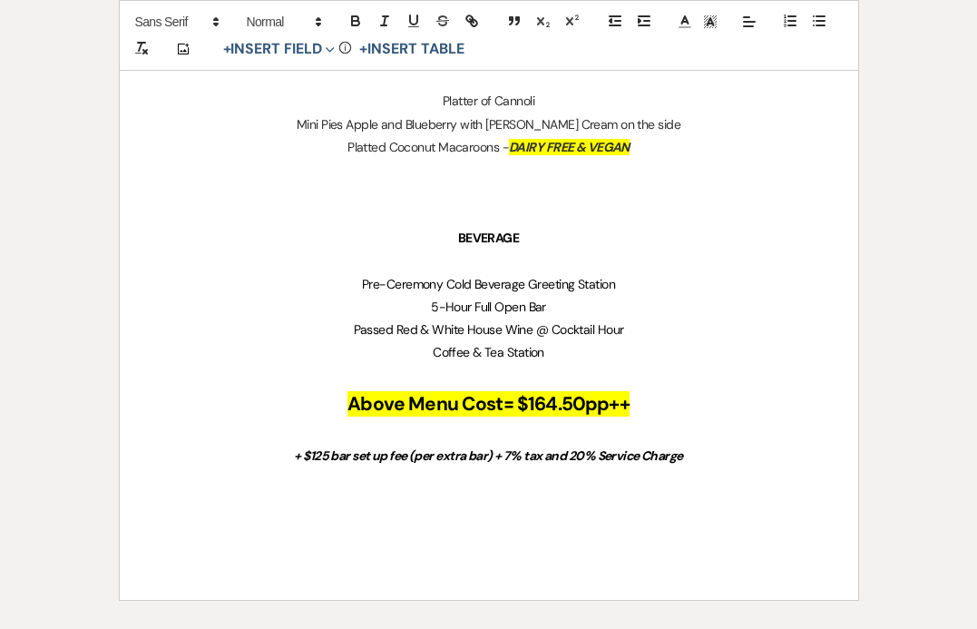
click at [475, 283] on span "Pre-Ceremony Cold Beverage Greeting Station" at bounding box center [488, 284] width 253 height 16
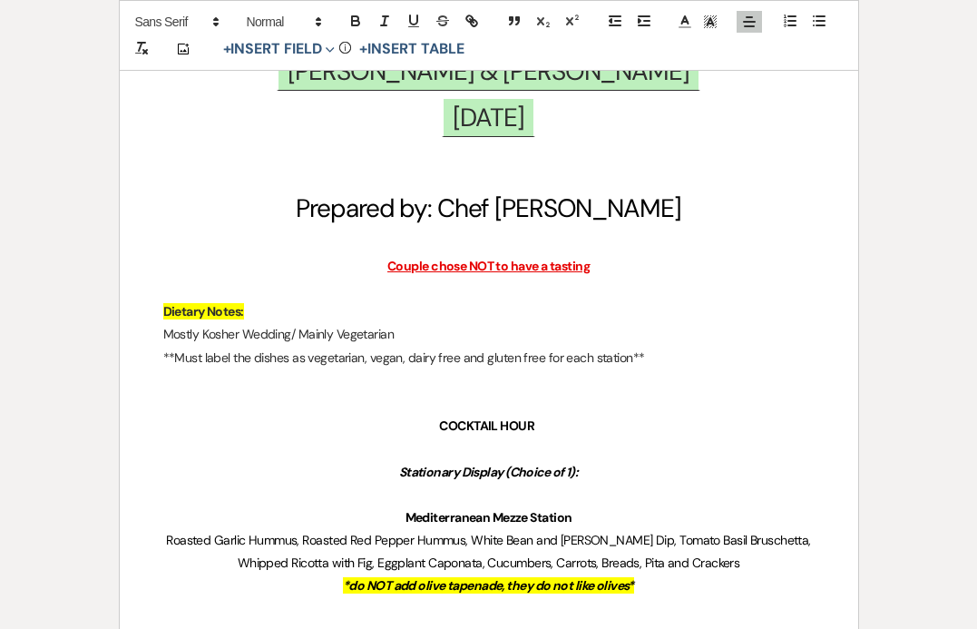
scroll to position [426, 0]
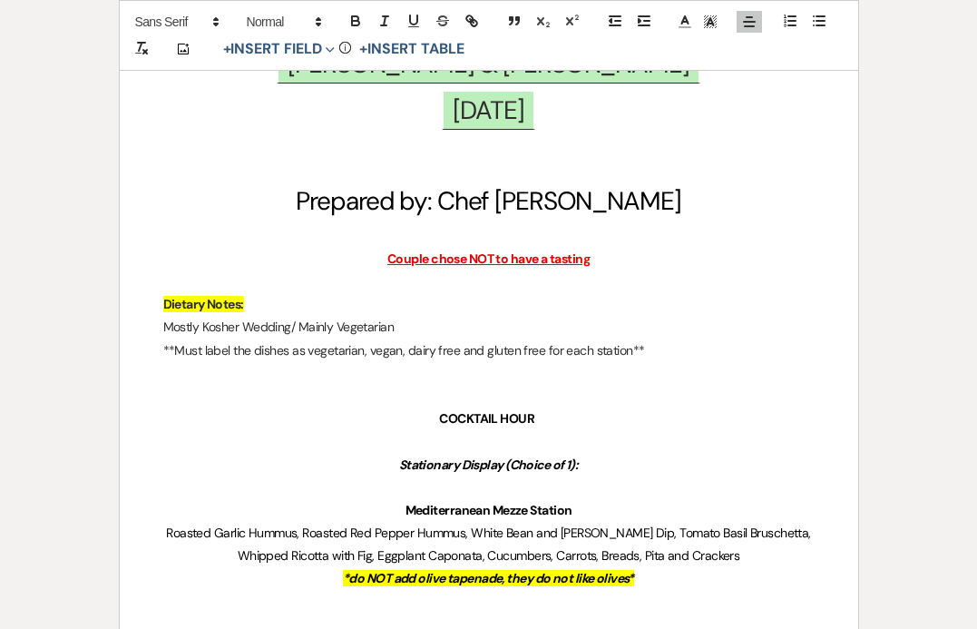
click at [437, 421] on p "COCKTAIL HOUR" at bounding box center [488, 418] width 651 height 23
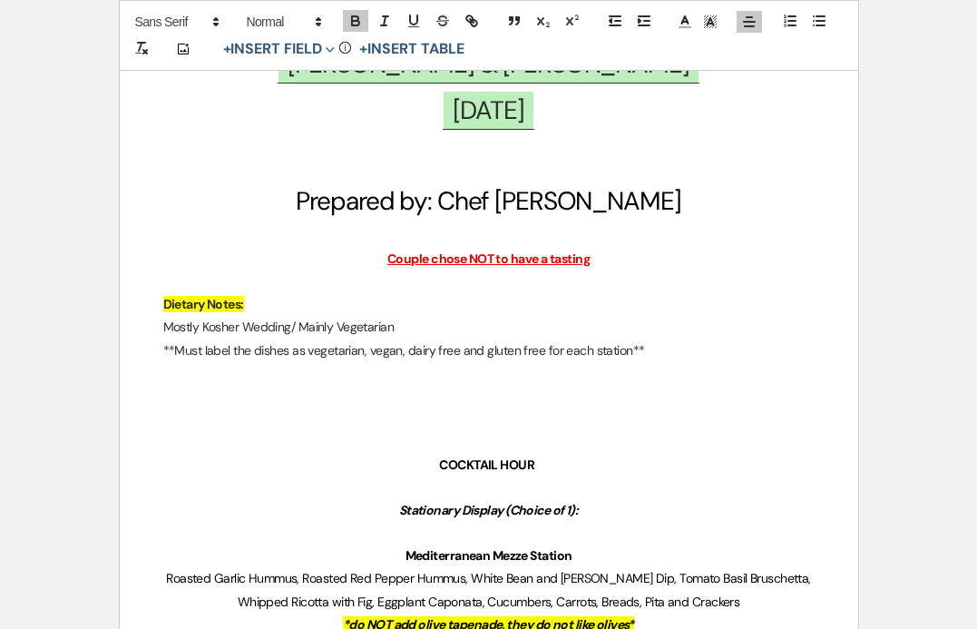
click at [460, 417] on p at bounding box center [488, 418] width 651 height 23
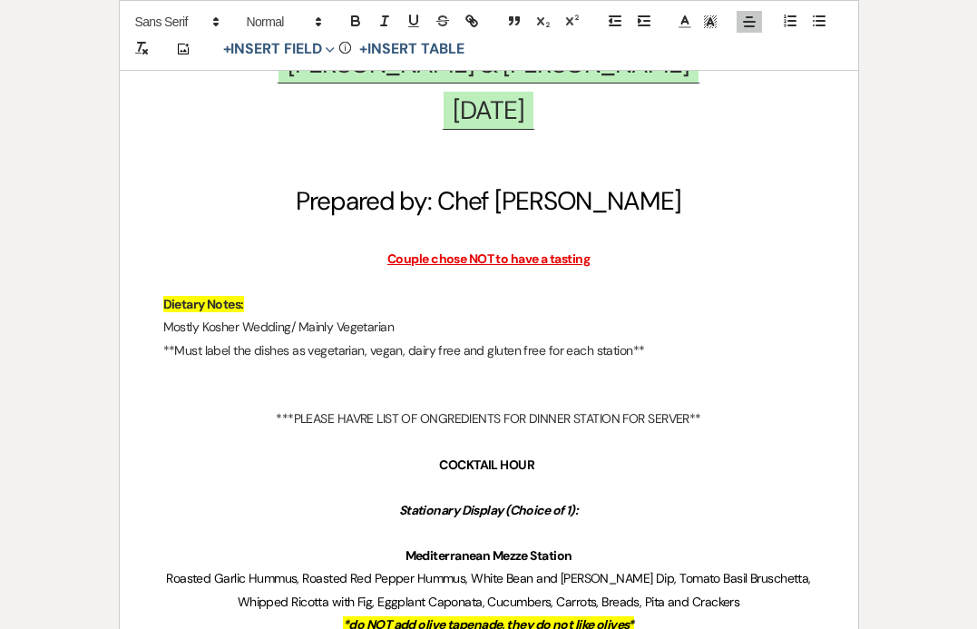
click at [366, 420] on p "***PLEASE HAVRE LIST OF ONGREDIENTS FOR DINNER STATION FOR SERVER**" at bounding box center [488, 418] width 651 height 23
click at [425, 420] on p "***PLEASE HAVE LIST OF ONGREDIENTS FOR DINNER STATION FOR SERVER**" at bounding box center [488, 418] width 651 height 23
click at [600, 430] on p at bounding box center [488, 441] width 651 height 23
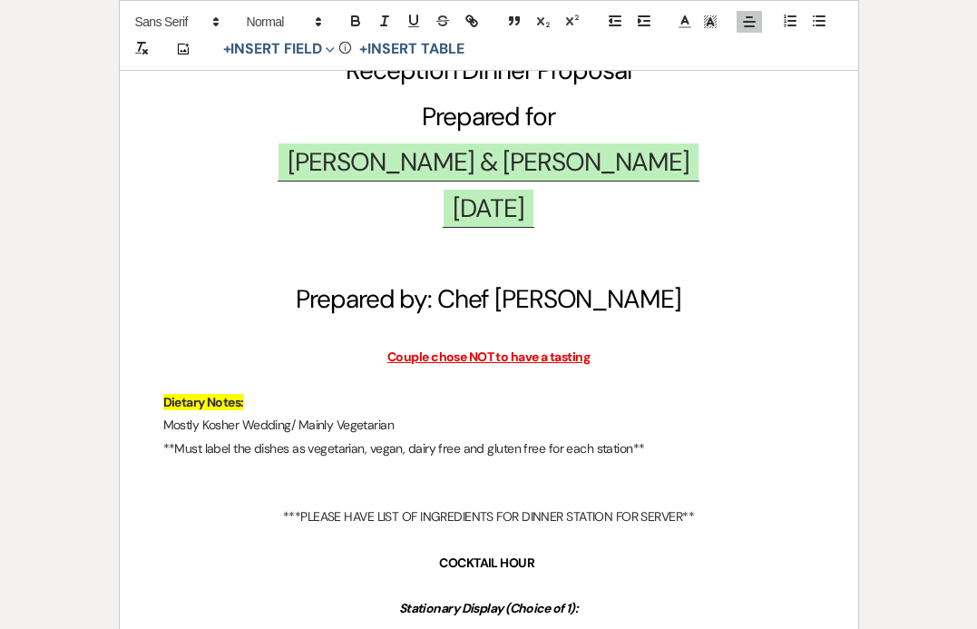
scroll to position [0, 0]
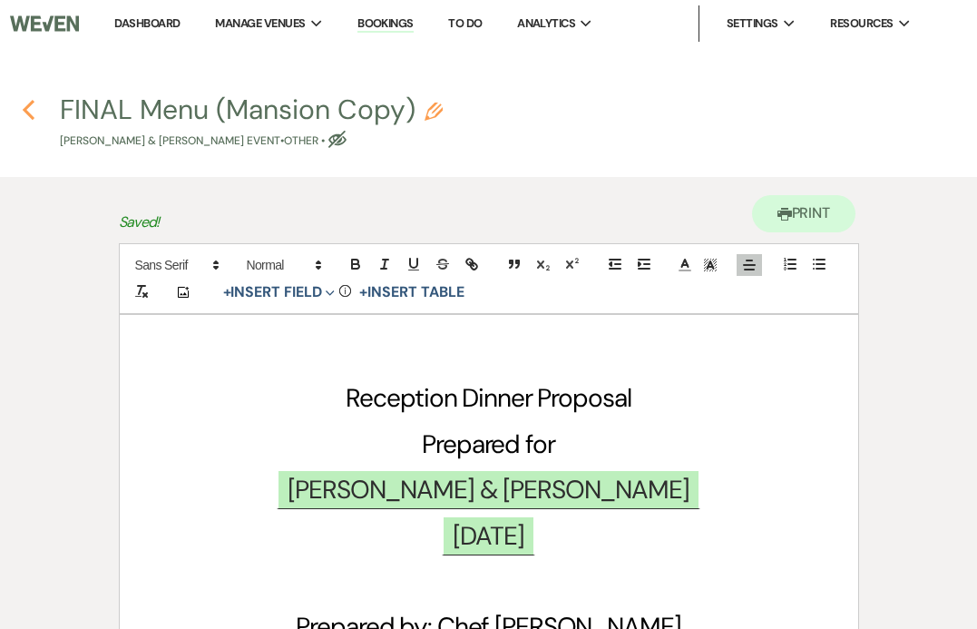
click at [32, 109] on icon "Previous" at bounding box center [29, 110] width 14 height 22
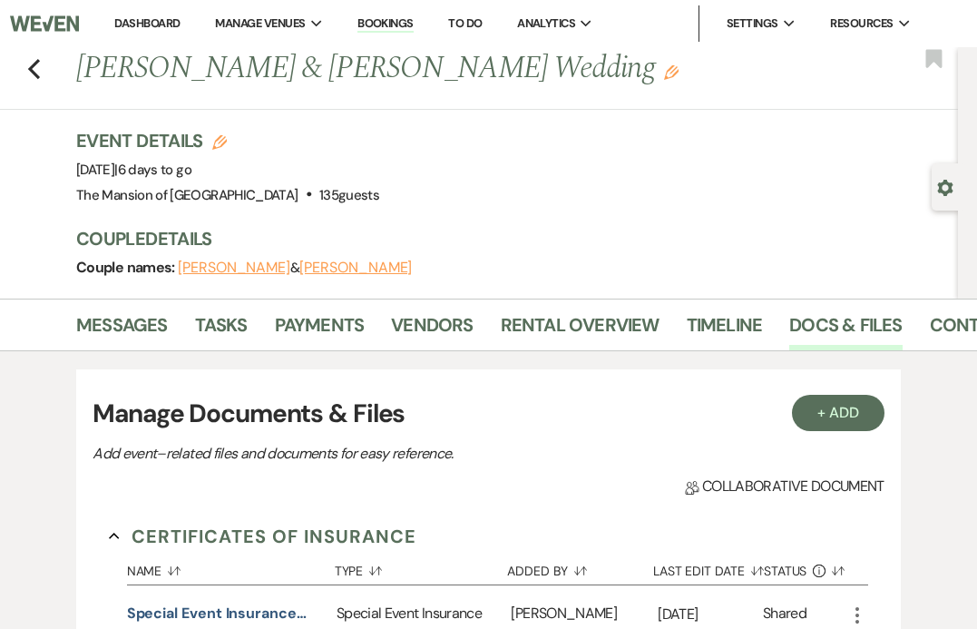
scroll to position [1180, 0]
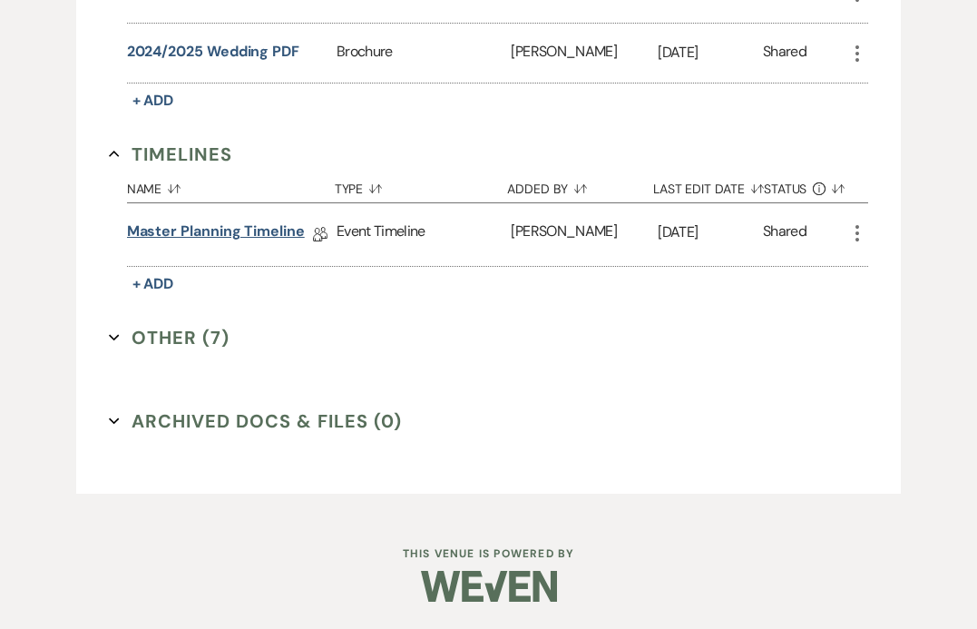
click at [238, 229] on link "Master Planning Timeline" at bounding box center [216, 234] width 178 height 28
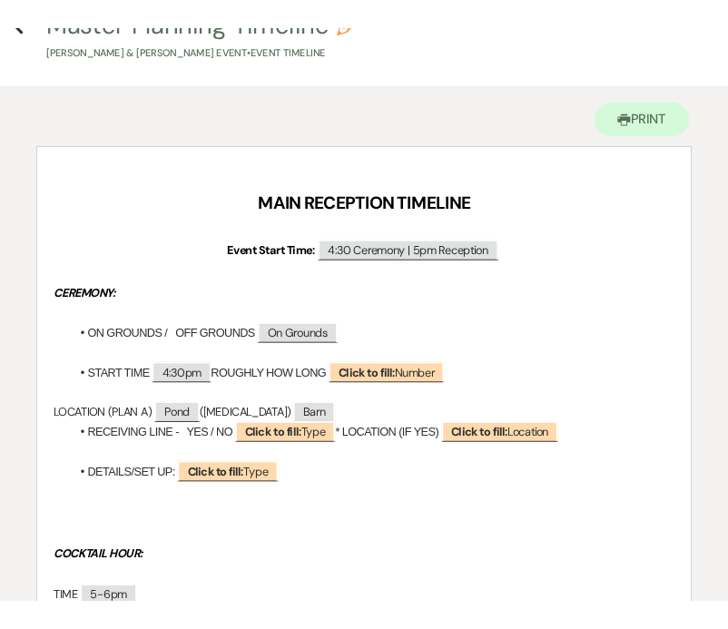
scroll to position [146, 0]
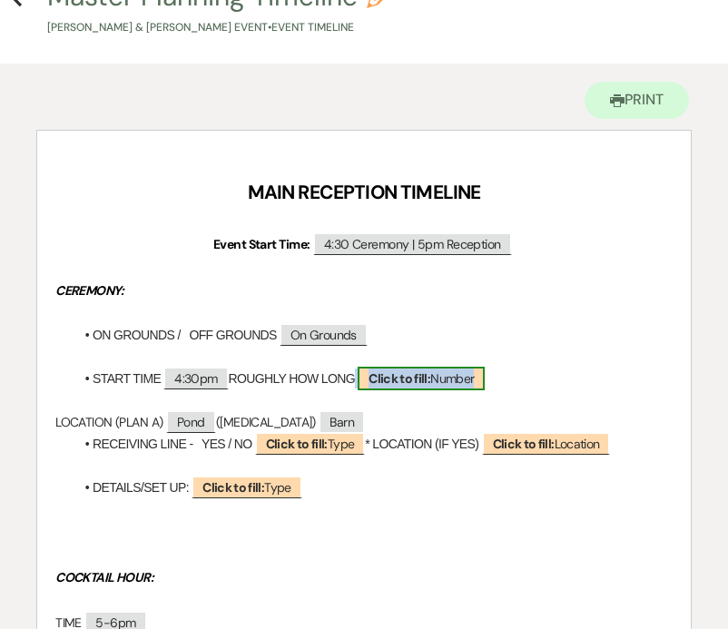
click at [458, 373] on span "Click to fill: Number" at bounding box center [421, 379] width 127 height 24
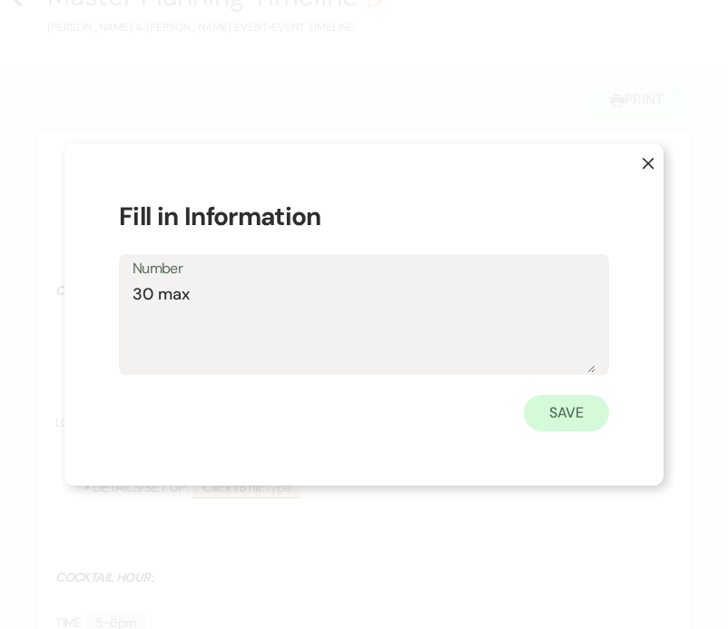
type textarea "30 max"
click at [536, 408] on button "Save" at bounding box center [566, 413] width 85 height 36
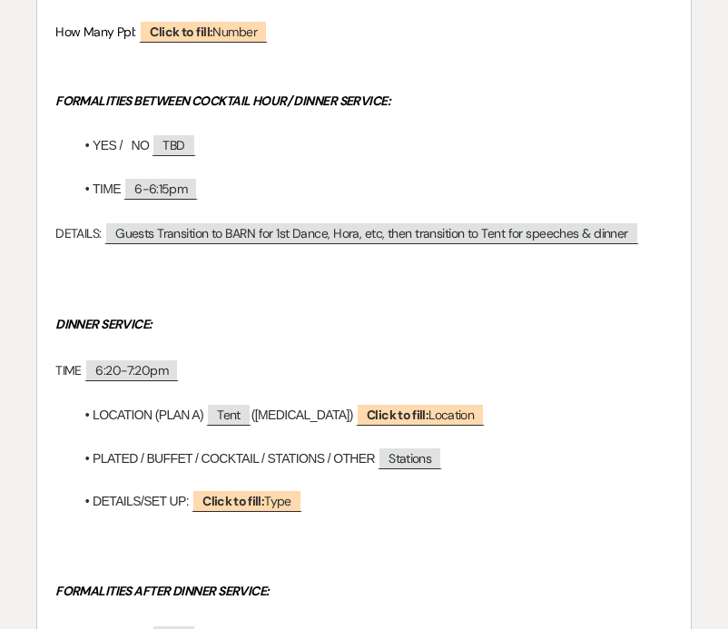
scroll to position [1053, 0]
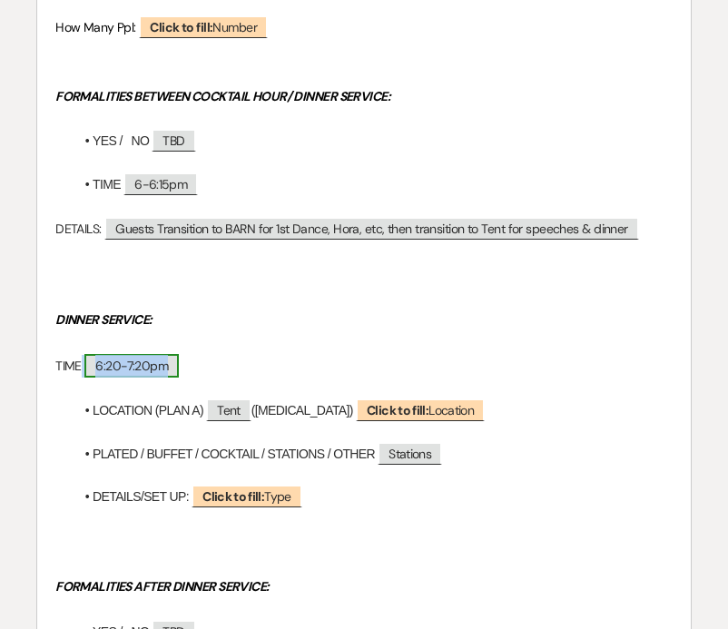
click at [108, 363] on span "6:20-7:20pm" at bounding box center [131, 366] width 94 height 24
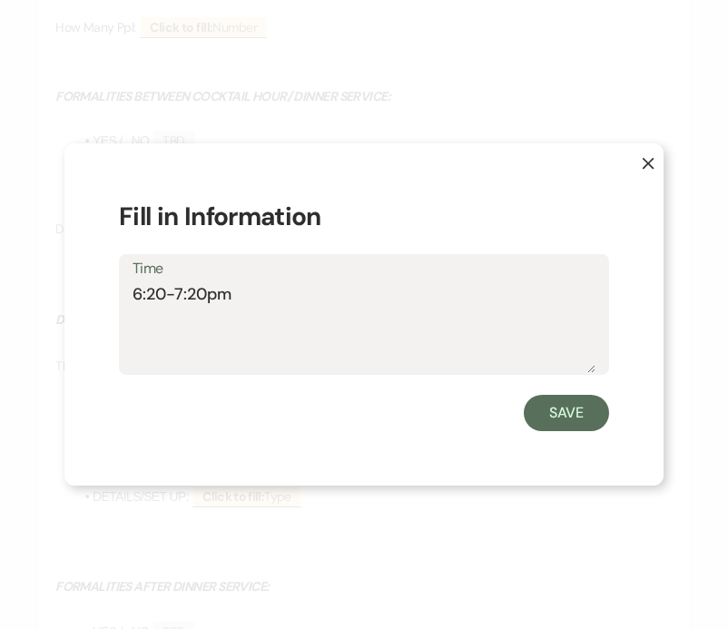
click at [155, 297] on textarea "6:20-7:20pm" at bounding box center [363, 327] width 463 height 91
click at [198, 300] on textarea "6:30-7:20pm" at bounding box center [363, 327] width 463 height 91
type textarea "6:30-7:30pm"
click at [538, 418] on button "Save" at bounding box center [566, 413] width 85 height 36
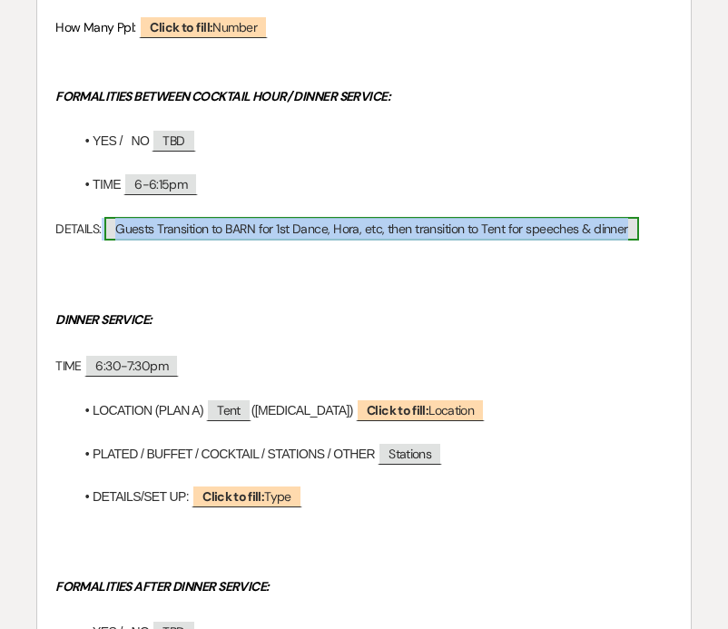
click at [450, 229] on span "Guests Transition to BARN for 1st Dance, Hora, etc, then transition to Tent for…" at bounding box center [371, 229] width 534 height 24
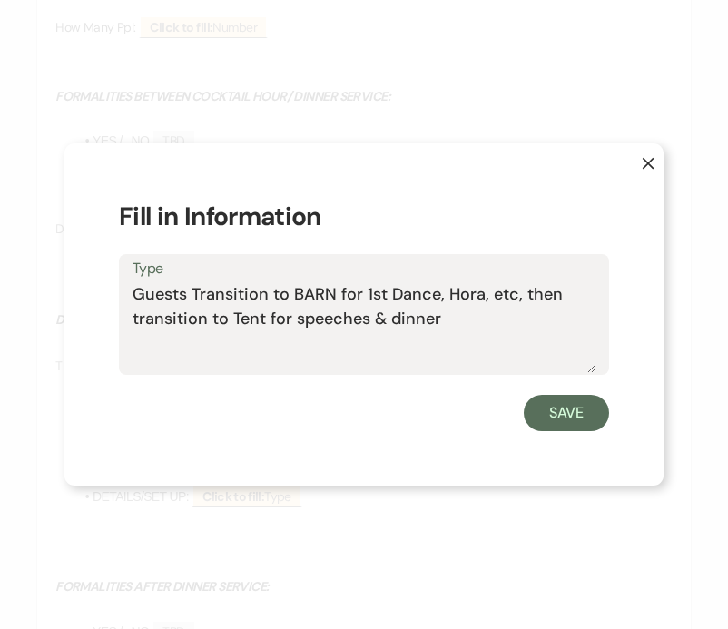
click at [294, 323] on textarea "Guests Transition to BARN for 1st Dance, Hora, etc, then transition to Tent for…" at bounding box center [363, 327] width 463 height 91
click at [369, 318] on textarea "Guests Transition to BARN for 1st Dance, Hora, etc, then transition to Tent for…" at bounding box center [363, 327] width 463 height 91
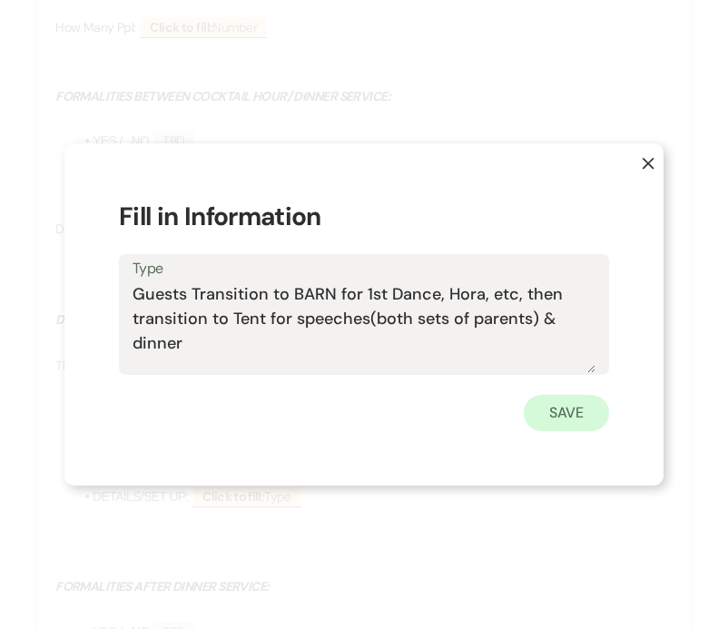
type textarea "Guests Transition to BARN for 1st Dance, Hora, etc, then transition to Tent for…"
click at [578, 414] on button "Save" at bounding box center [566, 413] width 85 height 36
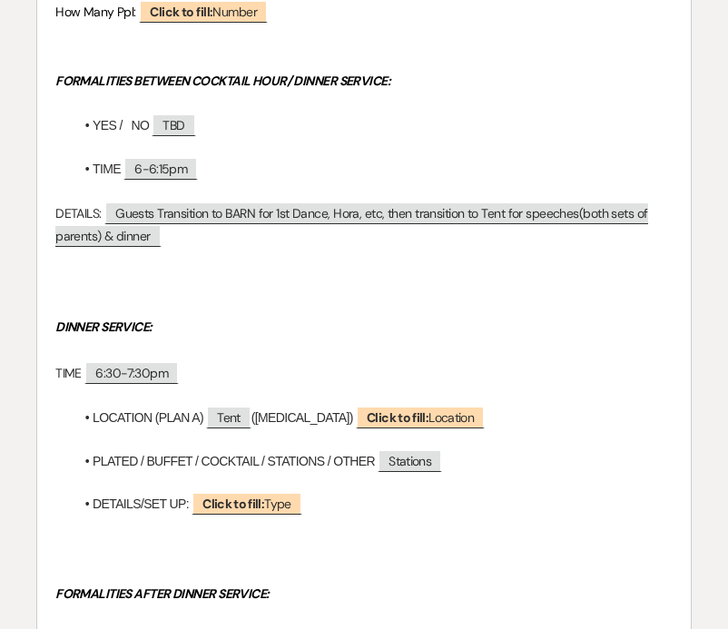
scroll to position [1072, 0]
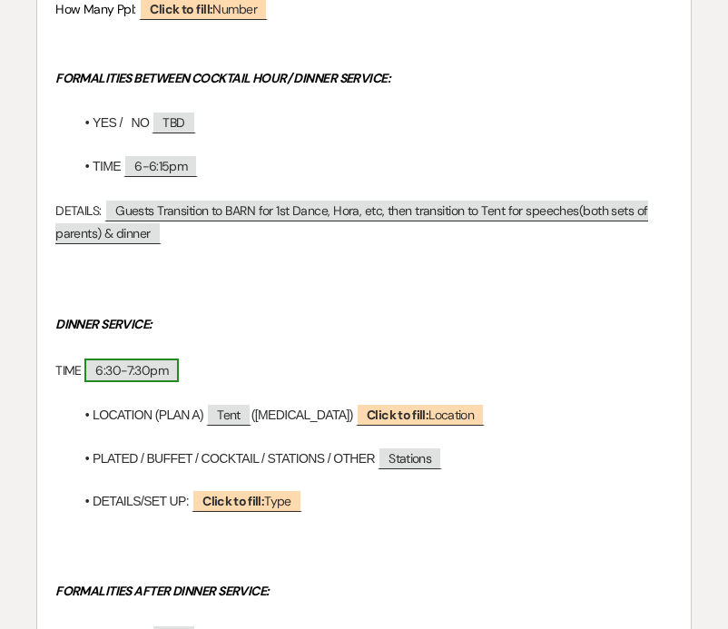
click at [104, 375] on span "6:30-7:30pm" at bounding box center [131, 370] width 94 height 24
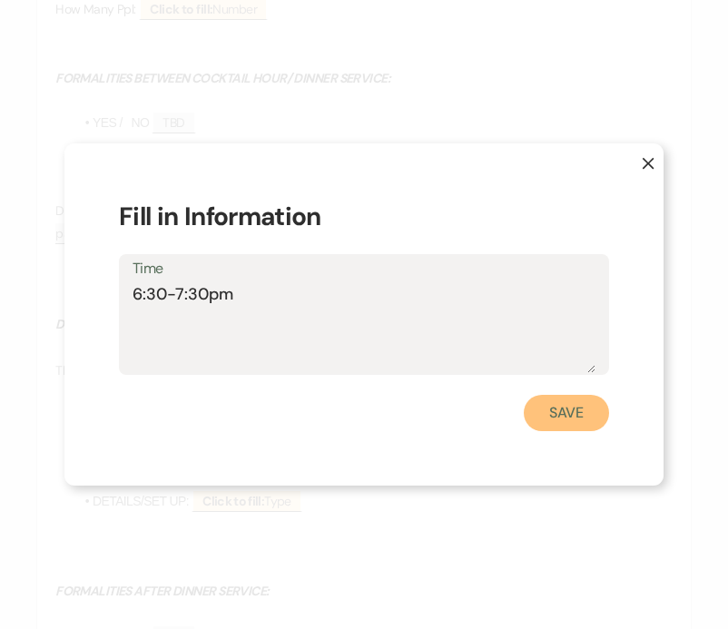
click at [555, 407] on button "Save" at bounding box center [566, 413] width 85 height 36
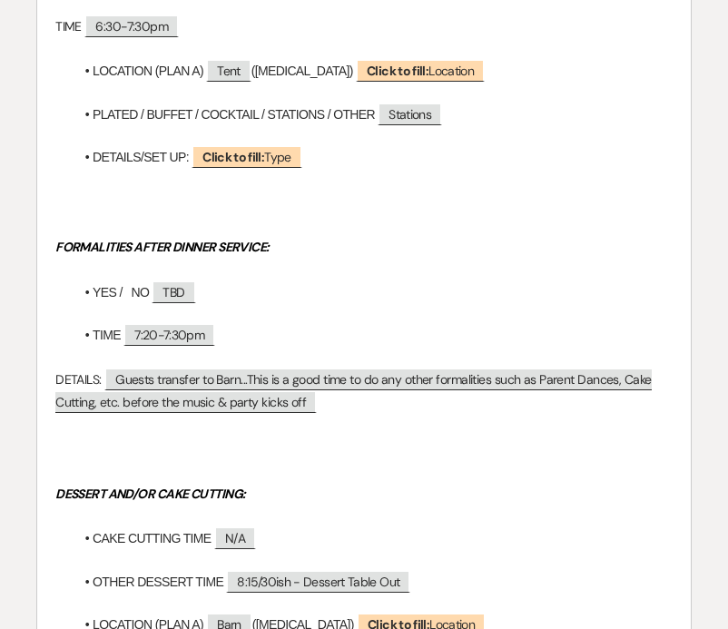
scroll to position [1416, 0]
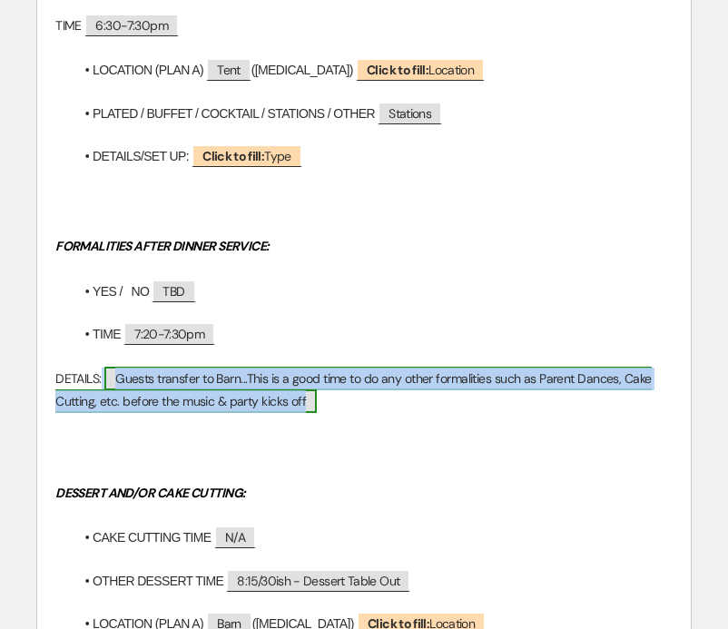
click at [255, 387] on span "Guests transfer to Barn...This is a good time to do any other formalities such …" at bounding box center [352, 390] width 595 height 46
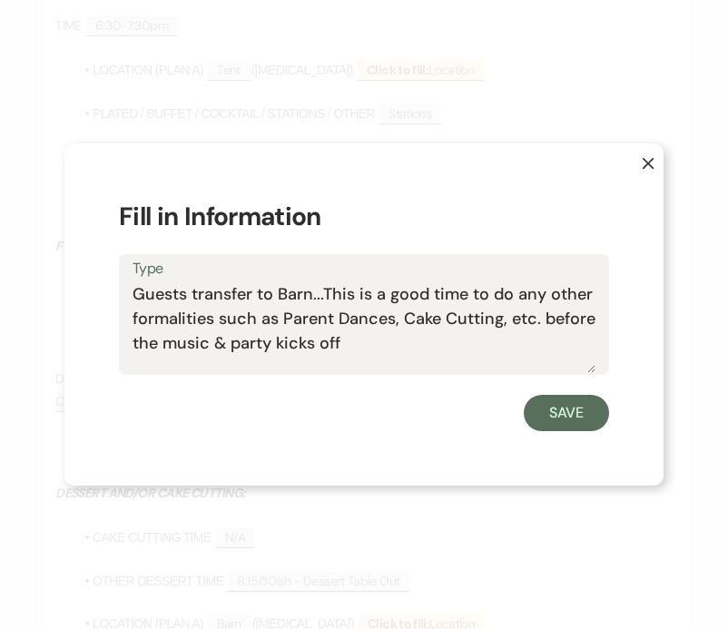
drag, startPoint x: 344, startPoint y: 344, endPoint x: 313, endPoint y: 296, distance: 57.1
click at [313, 296] on textarea "Guests transfer to Barn...This is a good time to do any other formalities such …" at bounding box center [363, 327] width 463 height 91
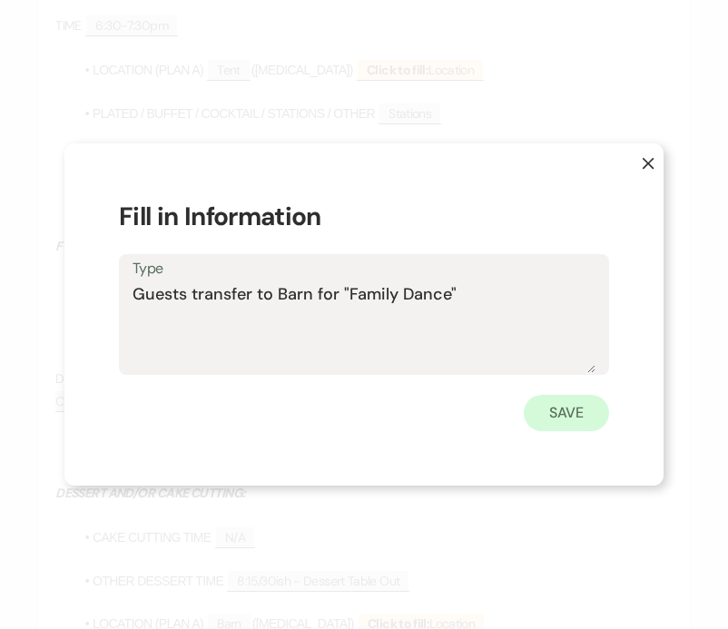
type textarea "Guests transfer to Barn for "Family Dance""
click at [585, 407] on button "Save" at bounding box center [566, 413] width 85 height 36
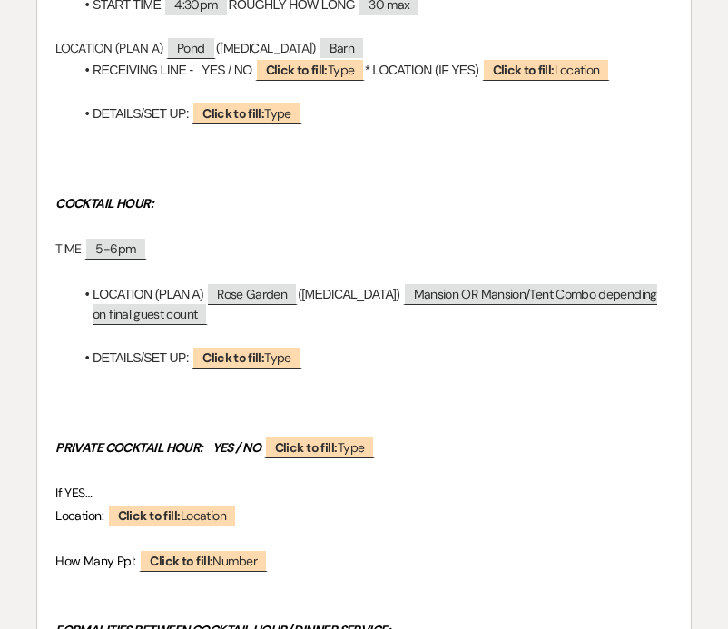
scroll to position [0, 0]
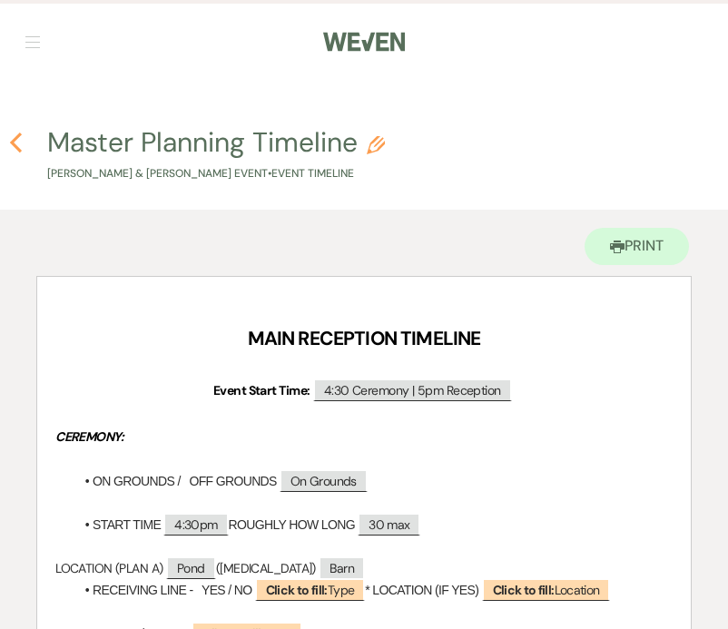
click at [15, 149] on icon "Previous" at bounding box center [16, 143] width 14 height 22
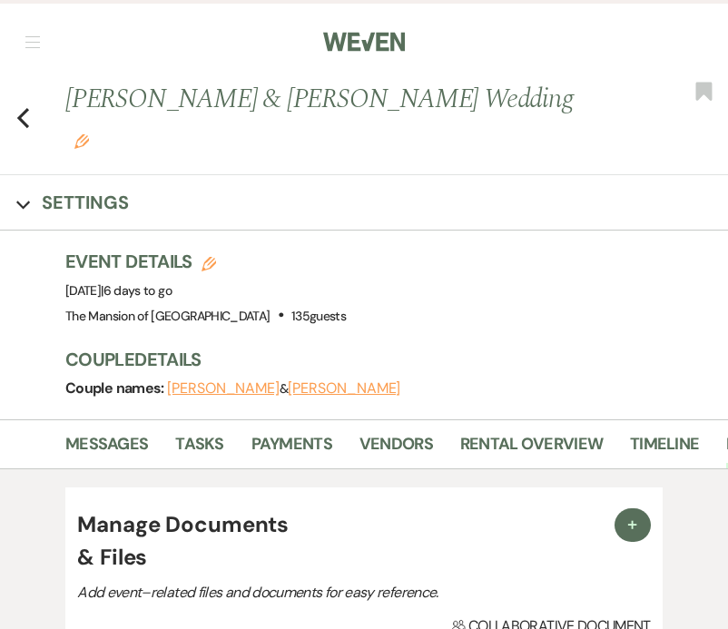
scroll to position [1180, 0]
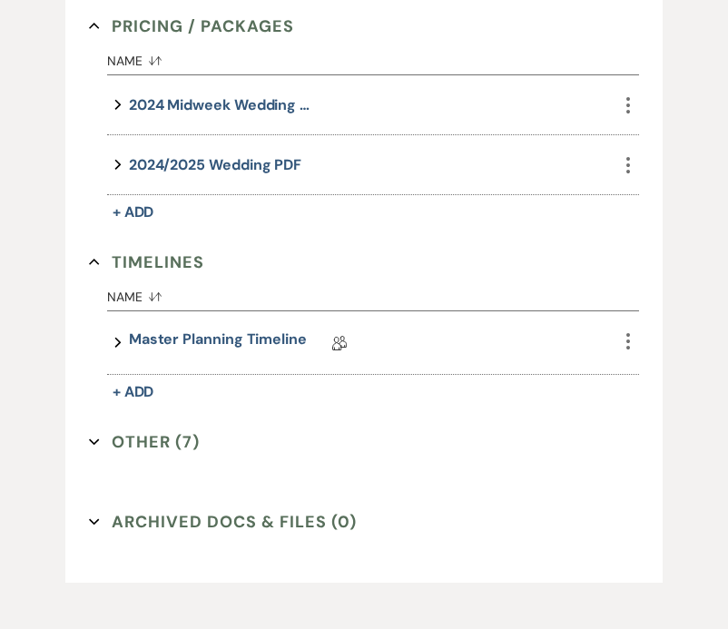
click at [93, 428] on button "Other (7) Expand" at bounding box center [144, 441] width 111 height 27
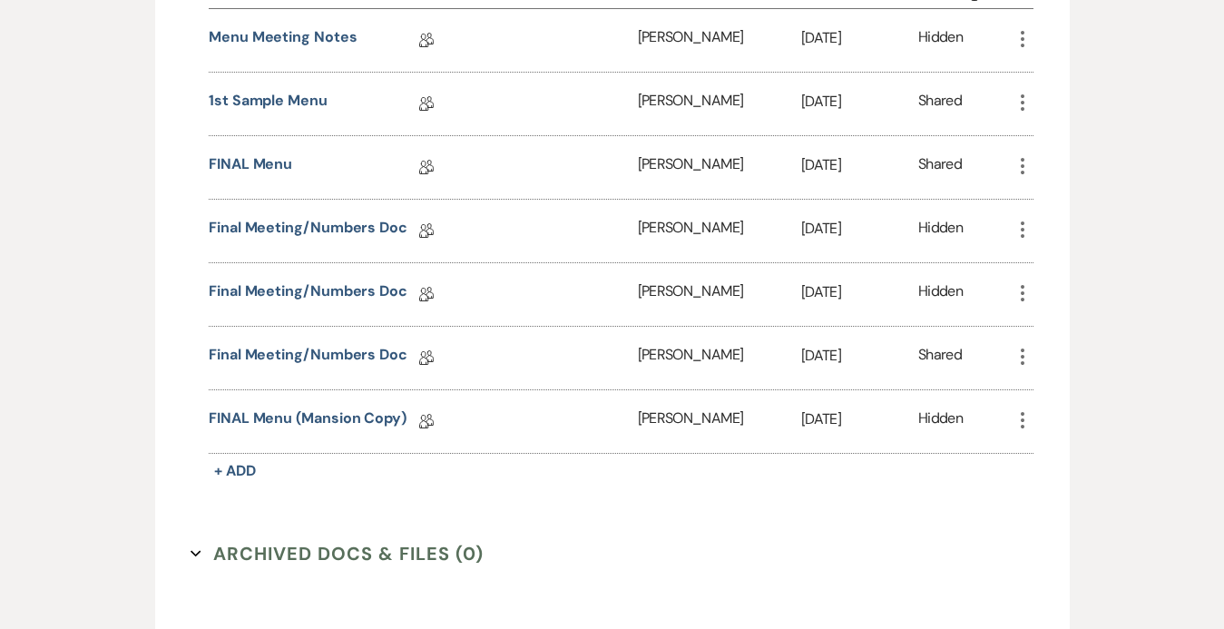
scroll to position [1564, 0]
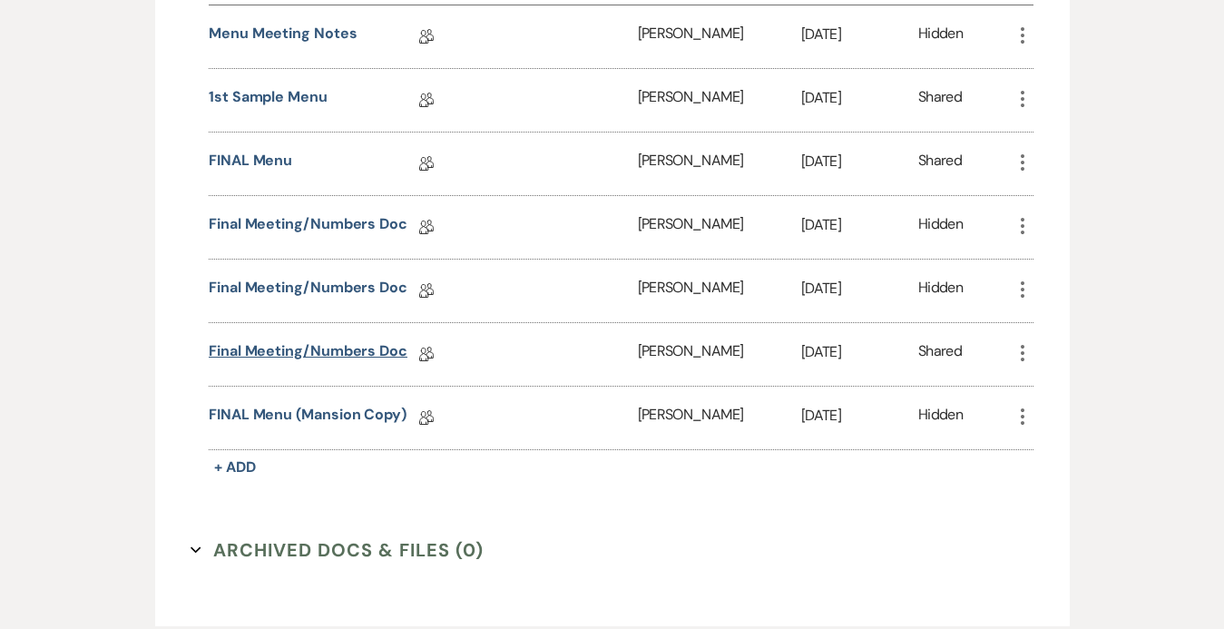
click at [281, 348] on link "Final Meeting/Numbers Doc" at bounding box center [308, 354] width 199 height 28
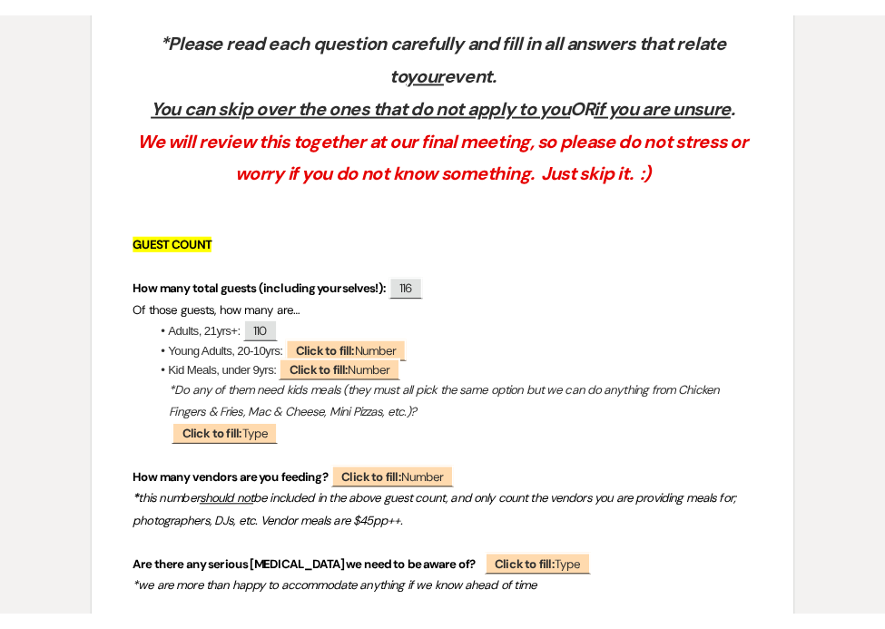
scroll to position [447, 0]
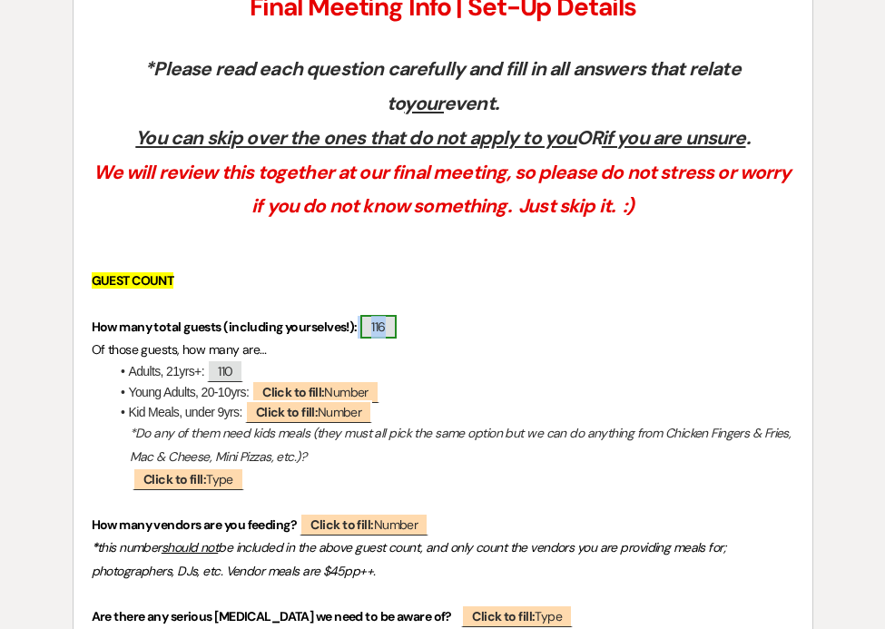
click at [382, 330] on span "116" at bounding box center [377, 327] width 35 height 24
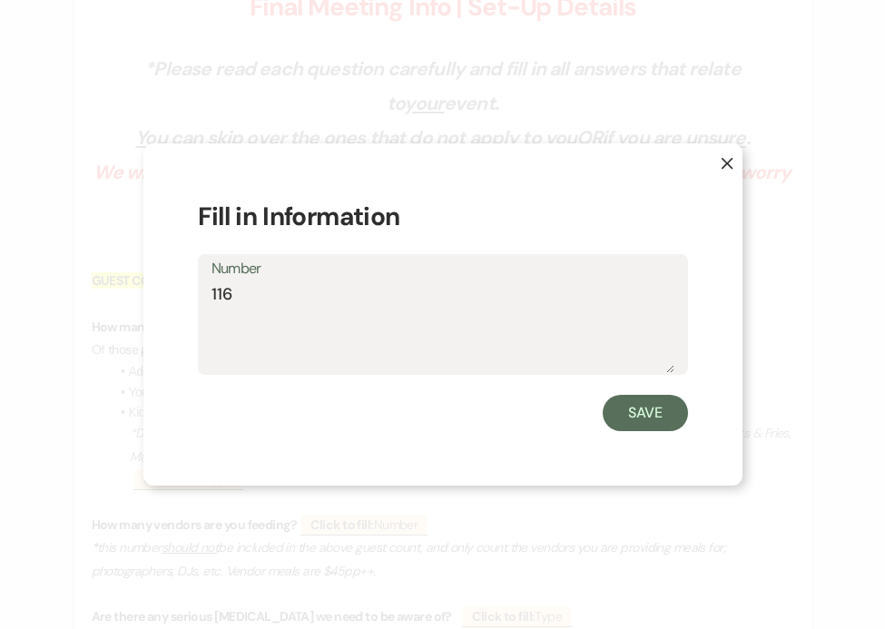
click at [238, 299] on textarea "116" at bounding box center [442, 327] width 463 height 91
type textarea "115"
click at [657, 410] on button "Save" at bounding box center [644, 413] width 85 height 36
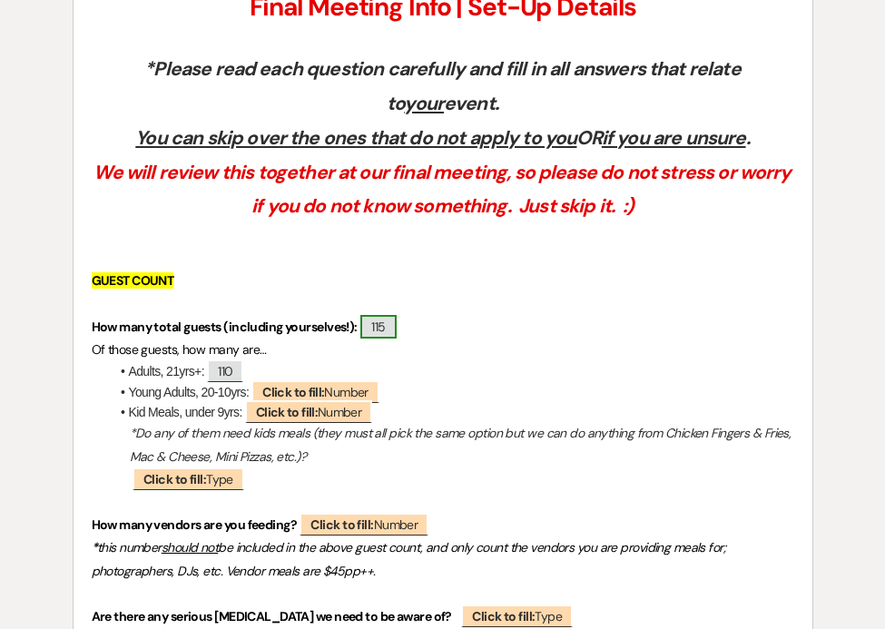
click at [377, 327] on span "115" at bounding box center [377, 327] width 35 height 24
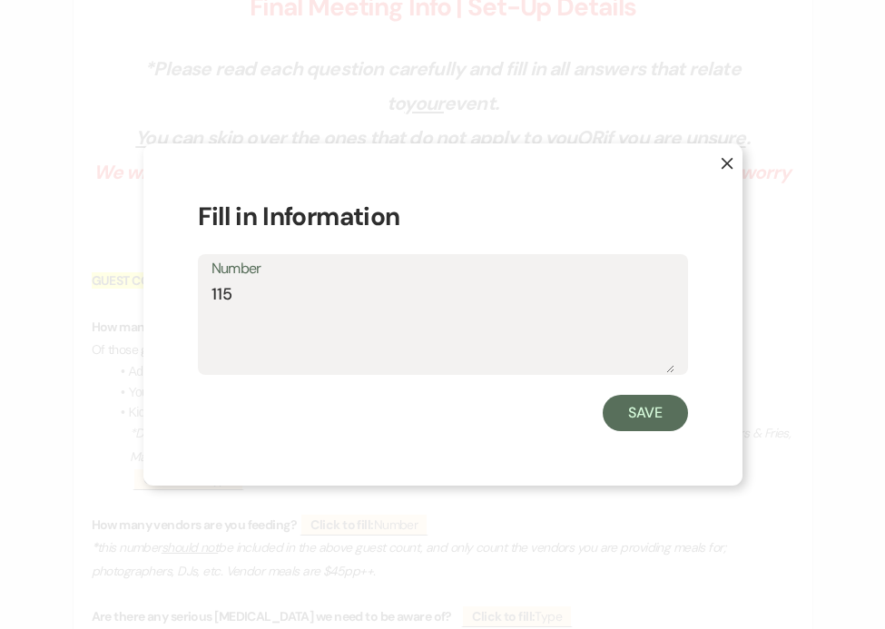
click at [261, 301] on textarea "115" at bounding box center [442, 327] width 463 height 91
type textarea "112"
click at [670, 422] on button "Save" at bounding box center [644, 413] width 85 height 36
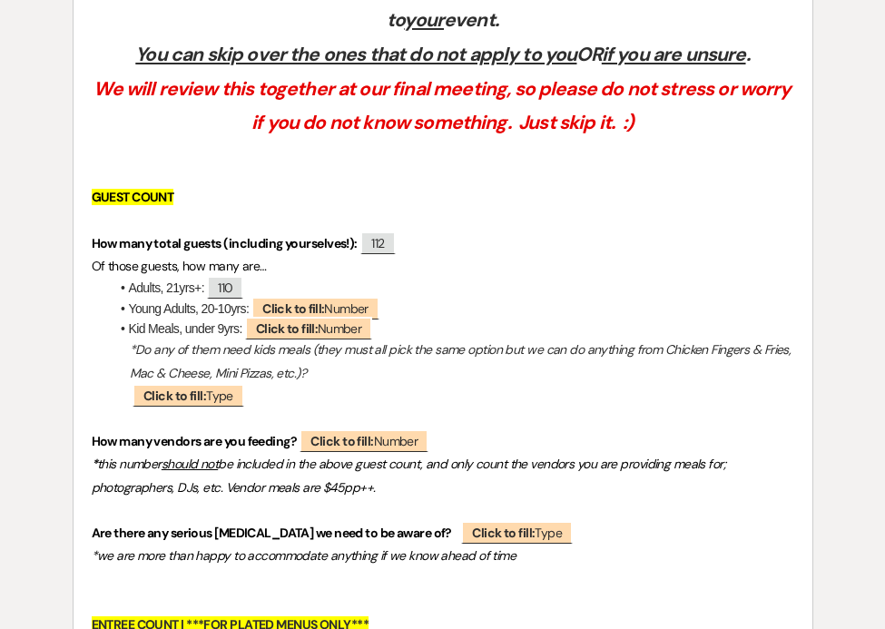
scroll to position [545, 0]
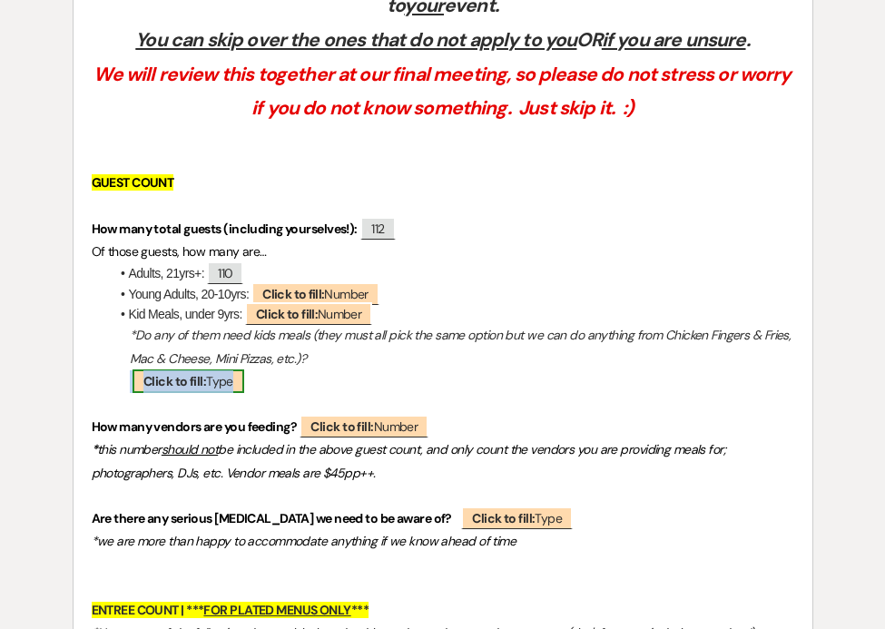
click at [208, 374] on span "Click to fill: Type" at bounding box center [188, 381] width 112 height 24
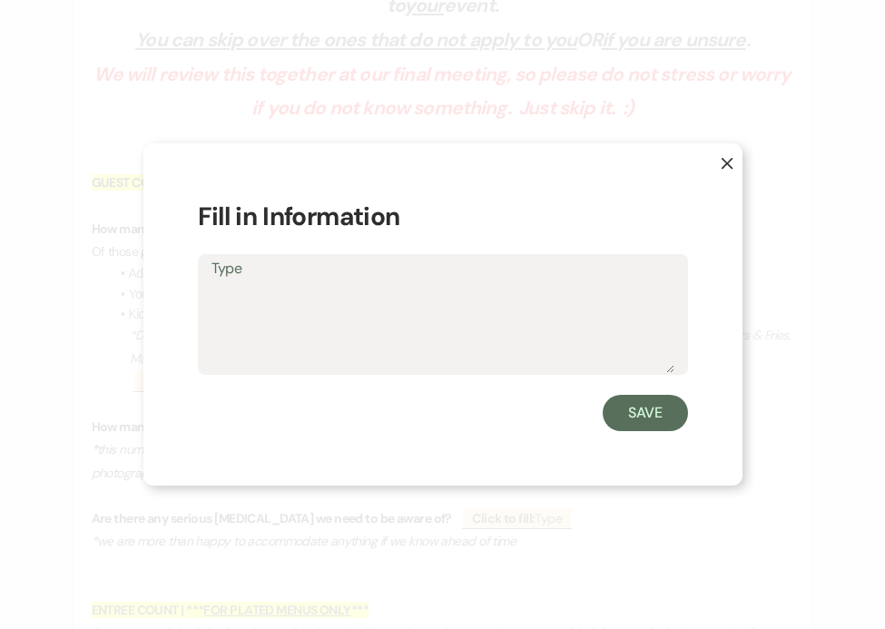
click at [723, 162] on icon "X" at bounding box center [726, 163] width 13 height 13
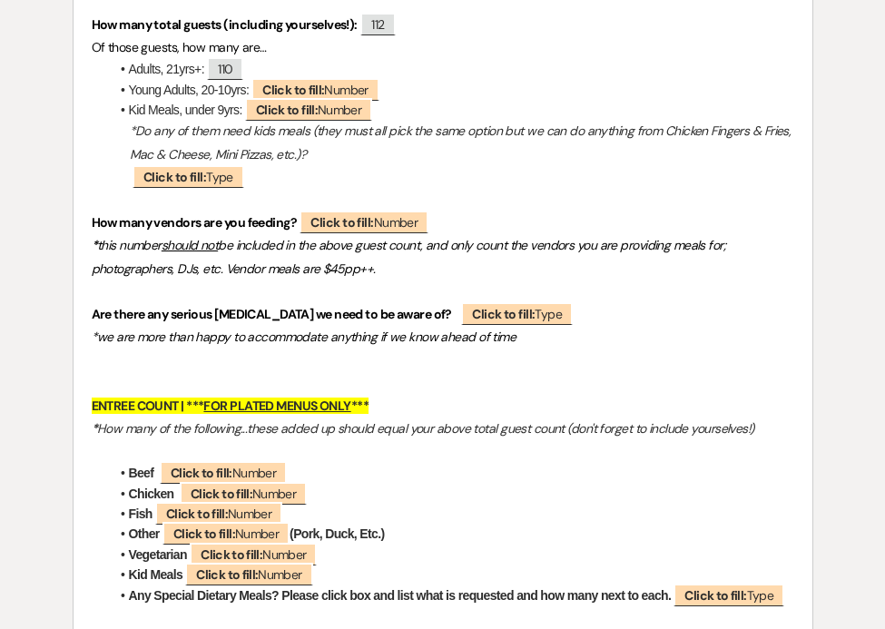
scroll to position [750, 0]
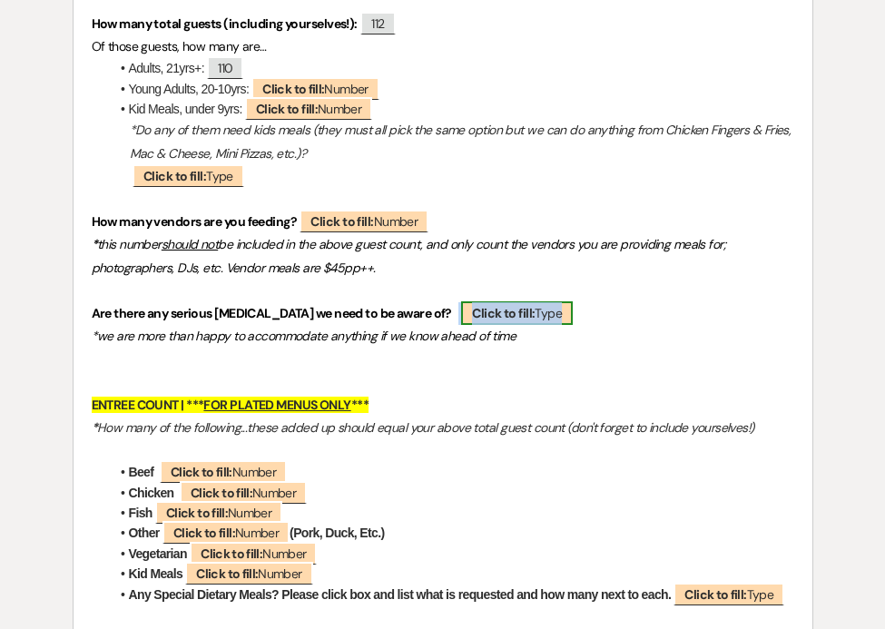
click at [504, 311] on b "Click to fill:" at bounding box center [503, 313] width 63 height 16
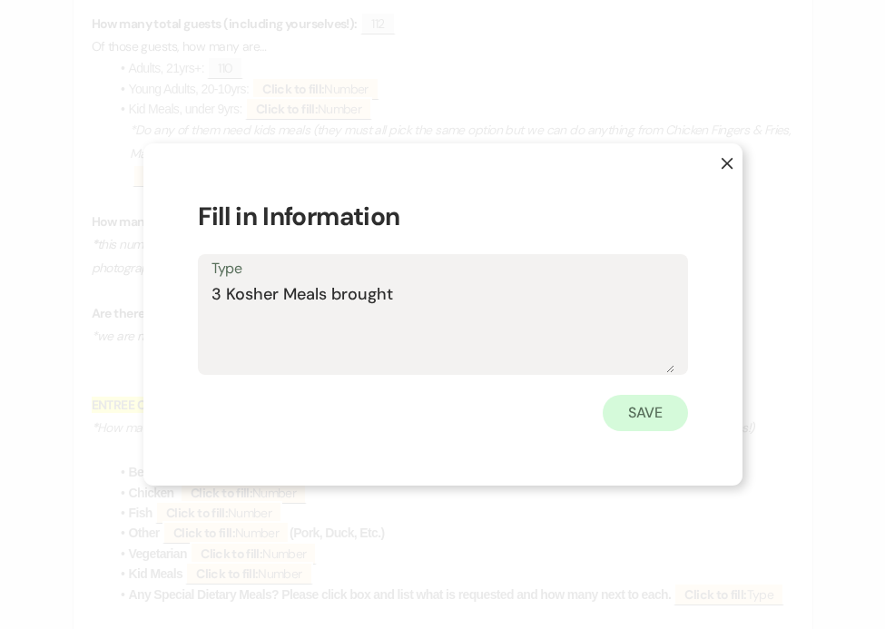
type textarea "3 Kosher Meals brought"
click at [672, 403] on button "Save" at bounding box center [644, 413] width 85 height 36
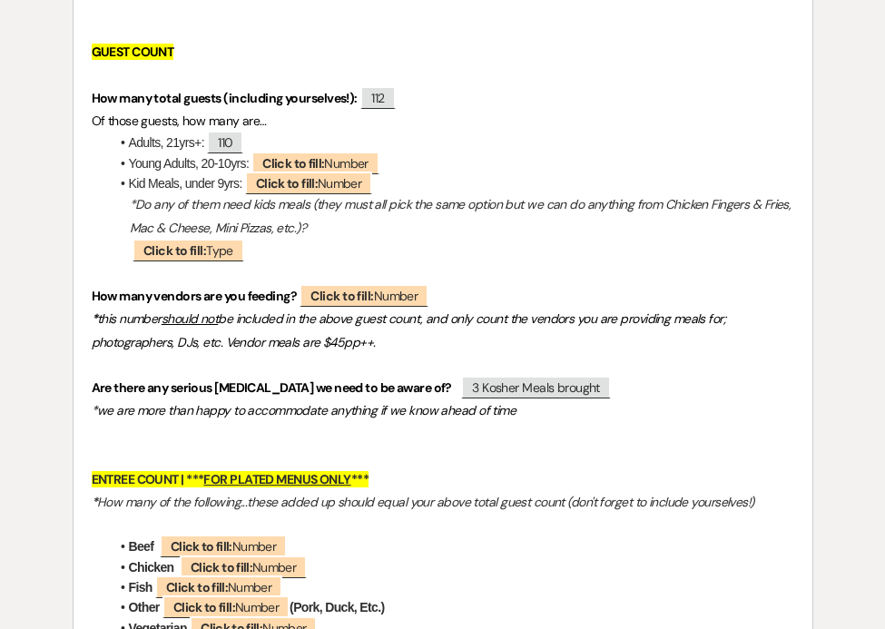
scroll to position [658, 0]
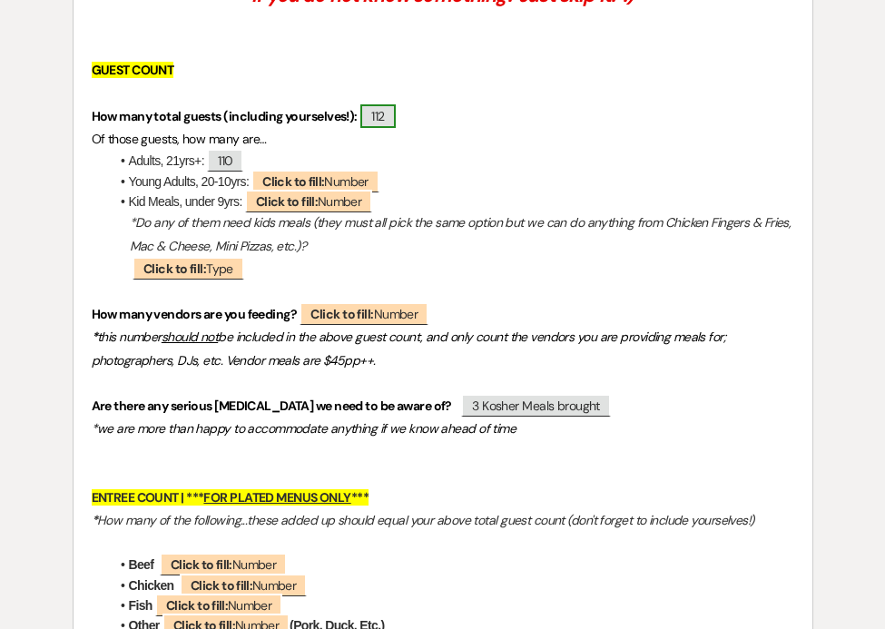
click at [390, 113] on span "112" at bounding box center [377, 116] width 34 height 24
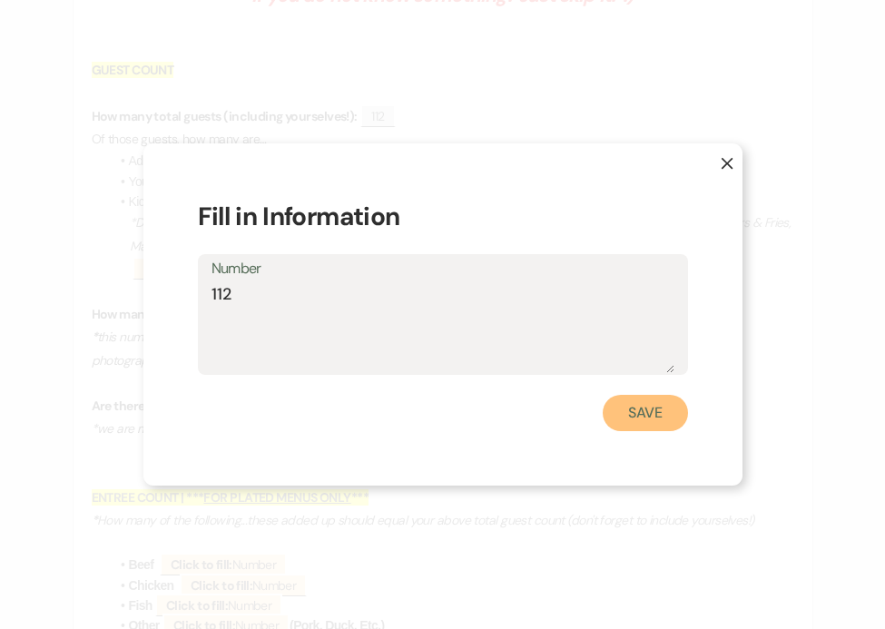
click at [620, 405] on button "Save" at bounding box center [644, 413] width 85 height 36
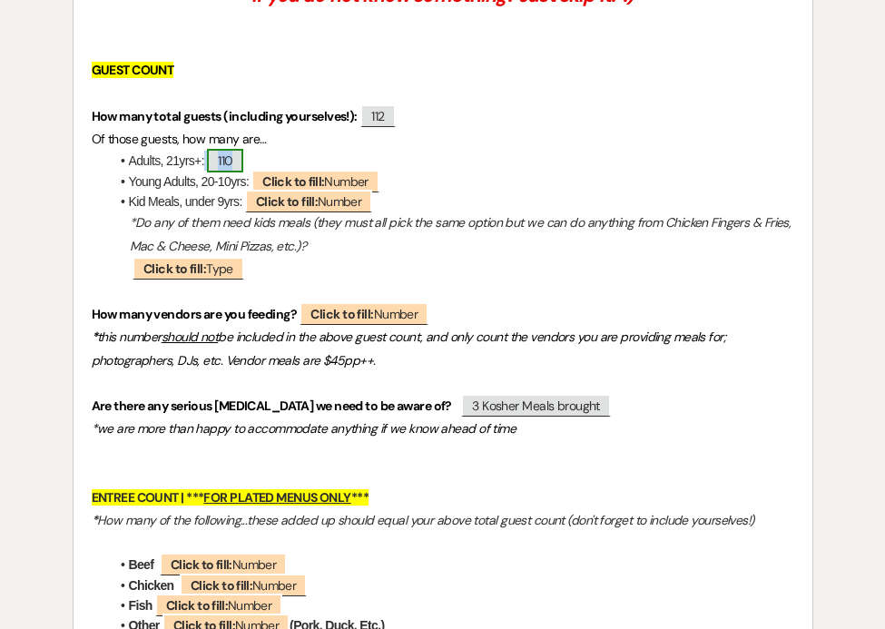
click at [240, 152] on span "110" at bounding box center [225, 161] width 36 height 24
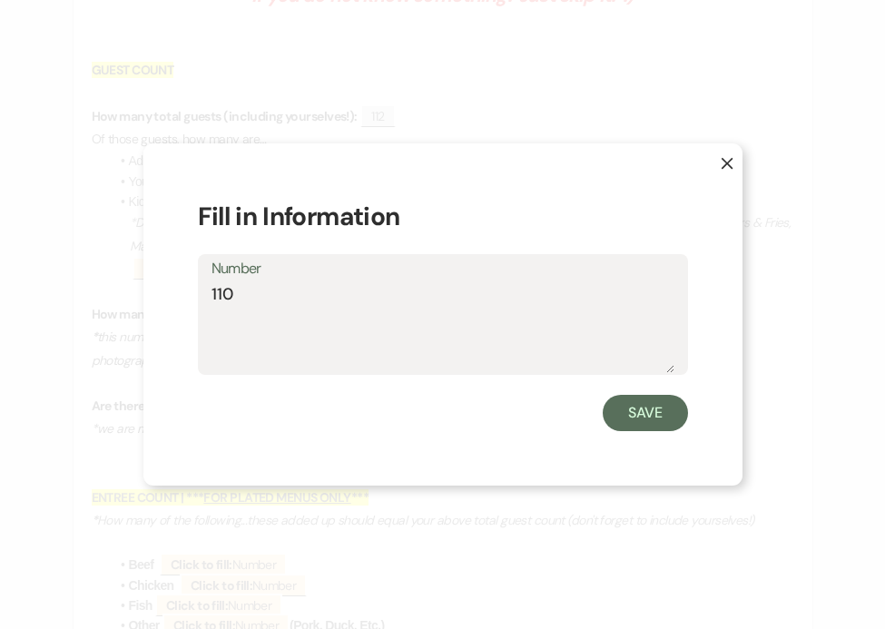
click at [232, 294] on textarea "110" at bounding box center [442, 327] width 463 height 91
type textarea "108"
click at [629, 415] on button "Save" at bounding box center [644, 413] width 85 height 36
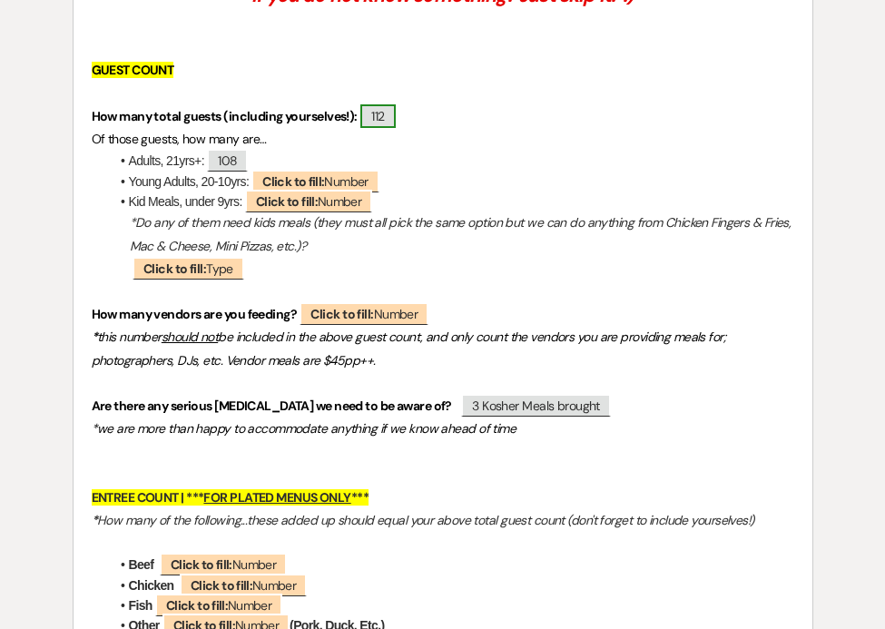
click at [387, 118] on span "112" at bounding box center [377, 116] width 34 height 24
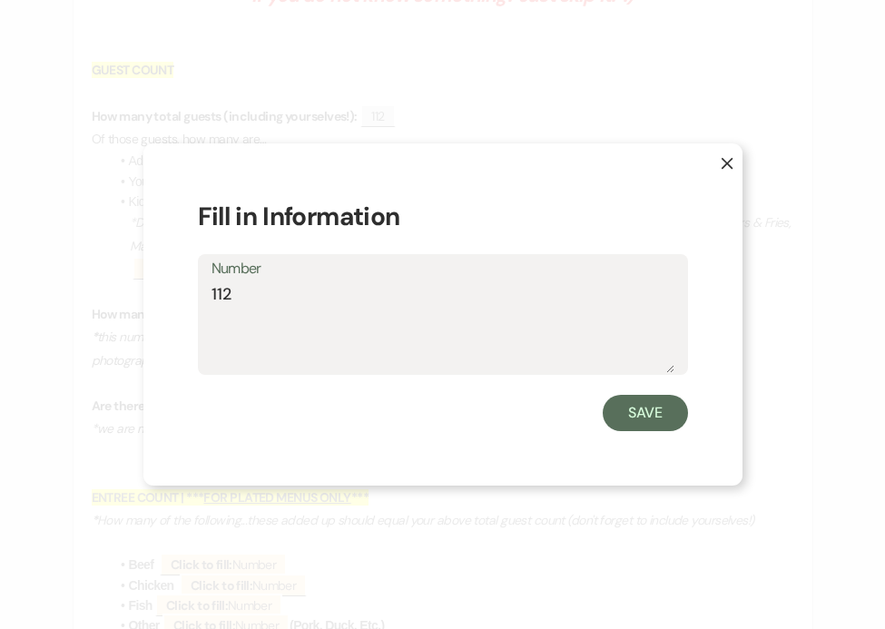
click at [261, 308] on textarea "112" at bounding box center [442, 327] width 463 height 91
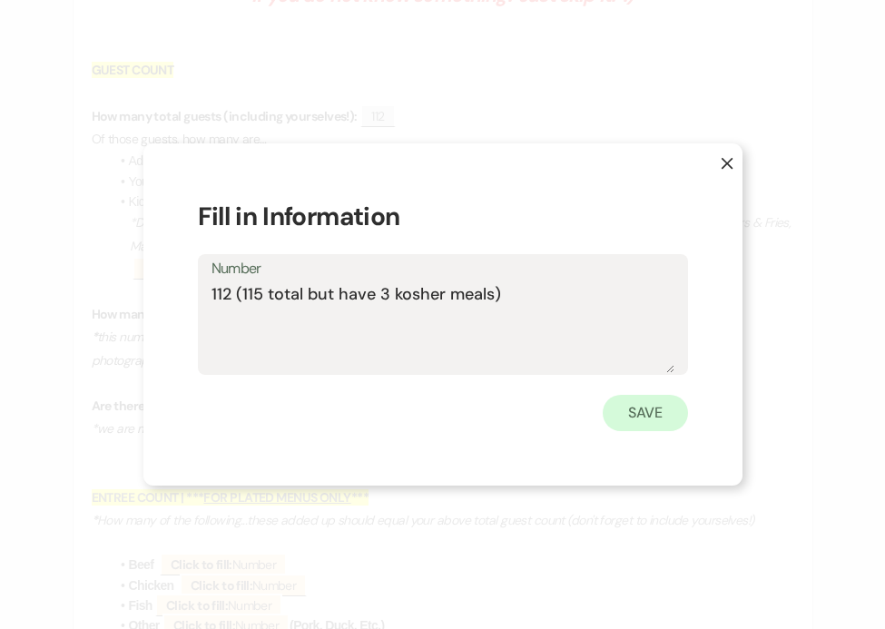
type textarea "112 (115 total but have 3 kosher meals)"
click at [639, 410] on button "Save" at bounding box center [644, 413] width 85 height 36
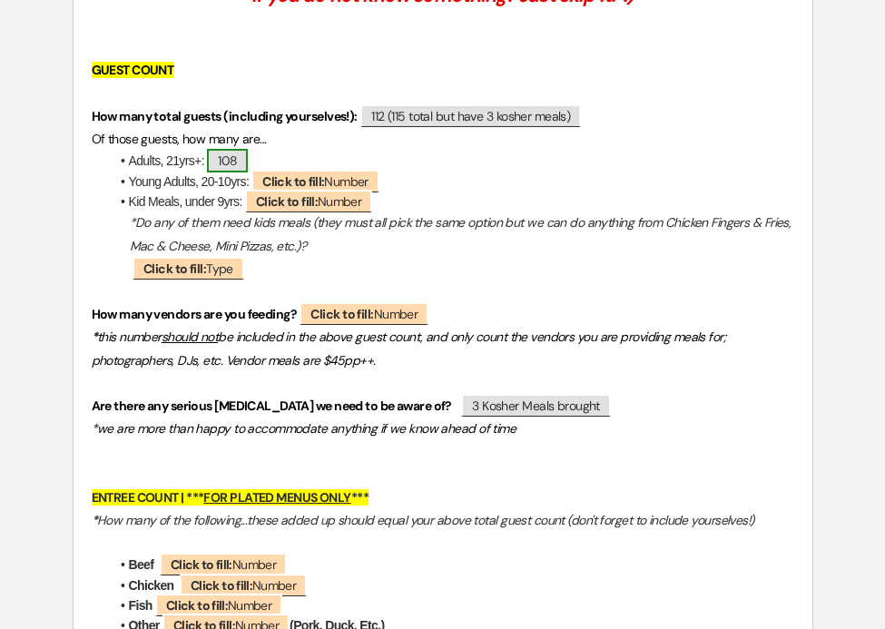
click at [245, 162] on span "108" at bounding box center [227, 161] width 41 height 24
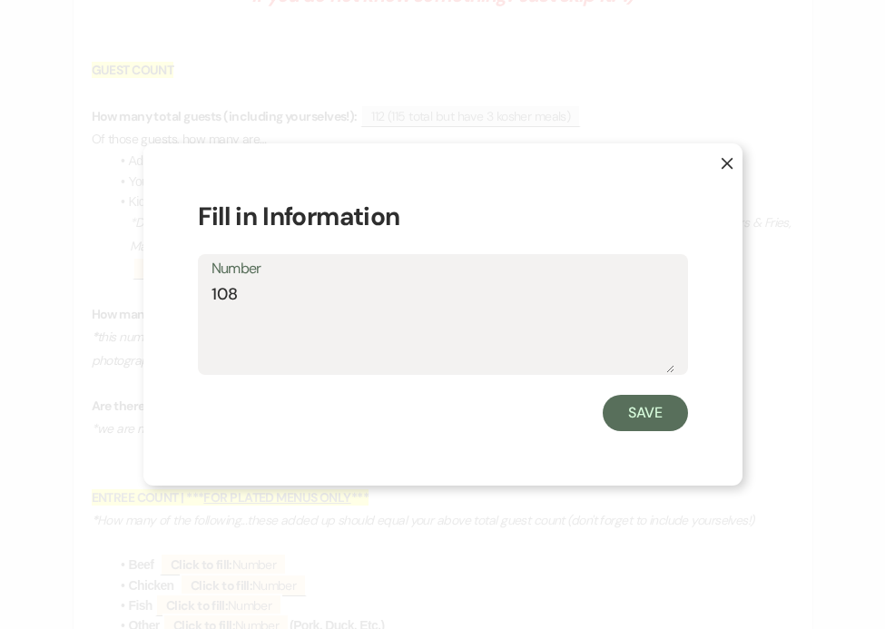
click at [231, 296] on textarea "108" at bounding box center [442, 327] width 463 height 91
click at [236, 296] on textarea "108" at bounding box center [442, 327] width 463 height 91
type textarea "108"
click at [657, 414] on button "Save" at bounding box center [644, 413] width 85 height 36
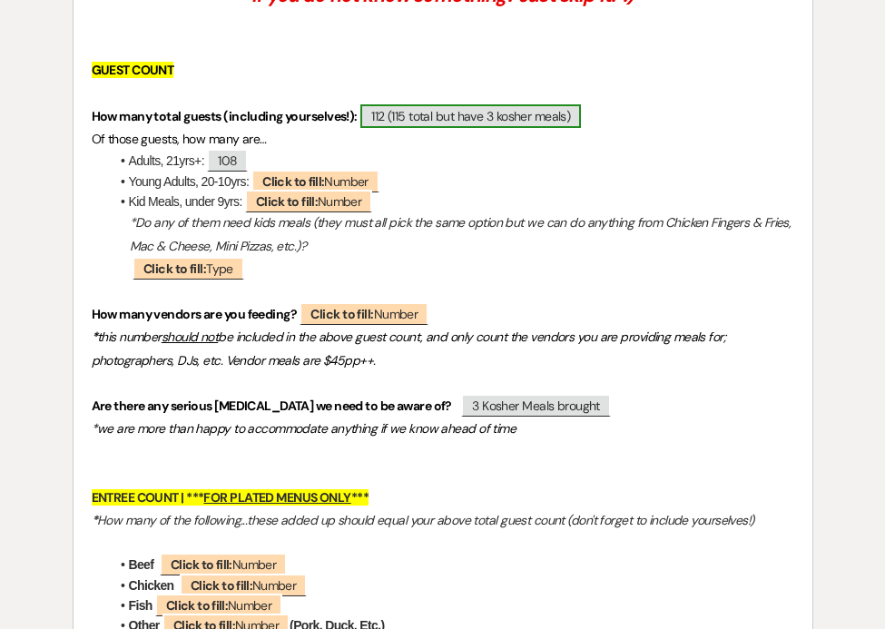
click at [420, 124] on span "112 (115 total but have 3 kosher meals)" at bounding box center [470, 116] width 220 height 24
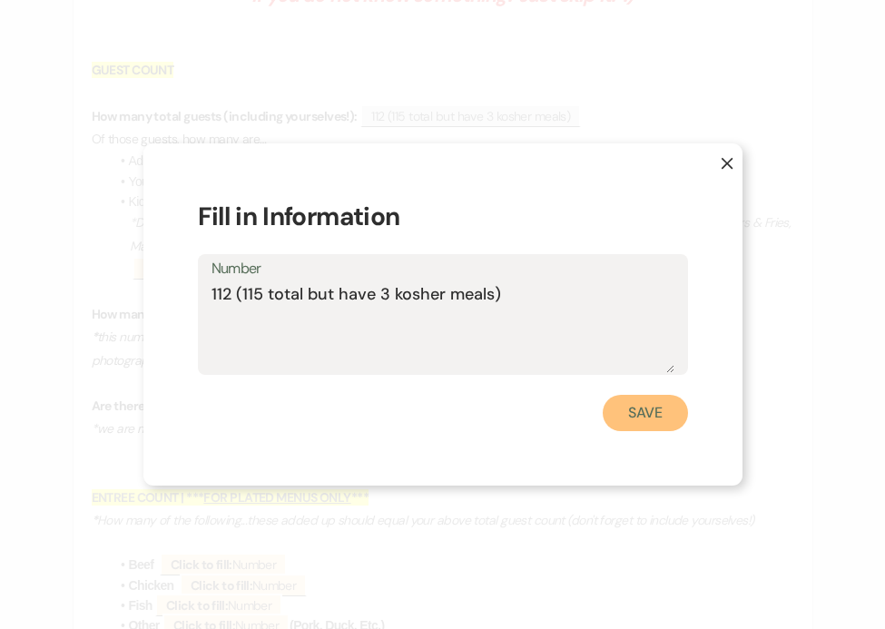
click at [653, 411] on button "Save" at bounding box center [644, 413] width 85 height 36
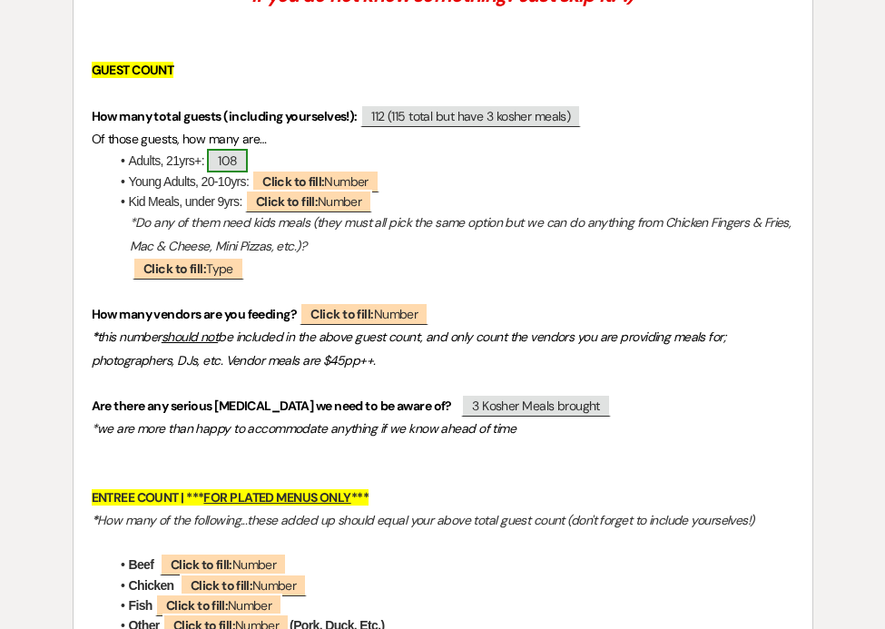
click at [231, 164] on span "108" at bounding box center [227, 161] width 41 height 24
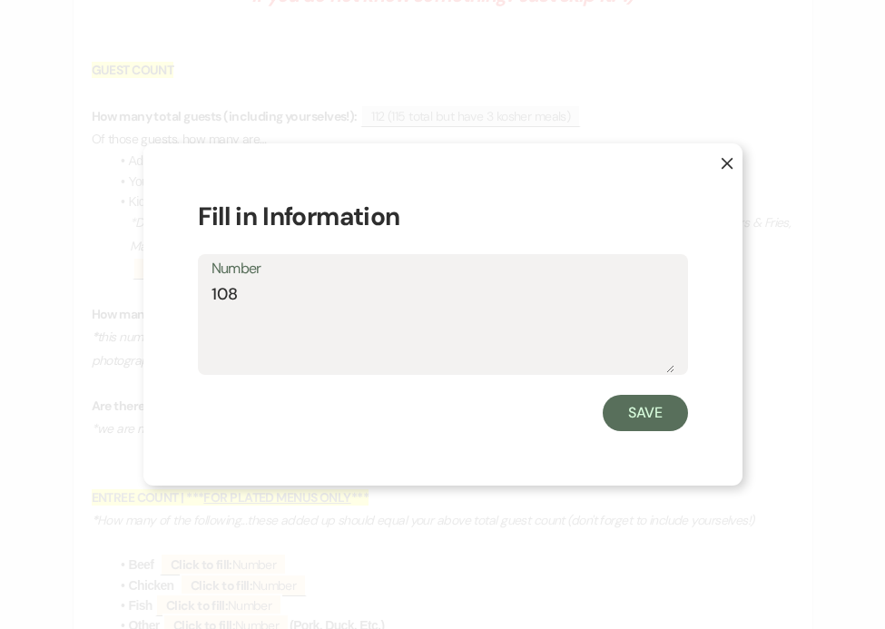
click at [234, 292] on textarea "108" at bounding box center [442, 327] width 463 height 91
type textarea "107"
click at [642, 412] on button "Save" at bounding box center [644, 413] width 85 height 36
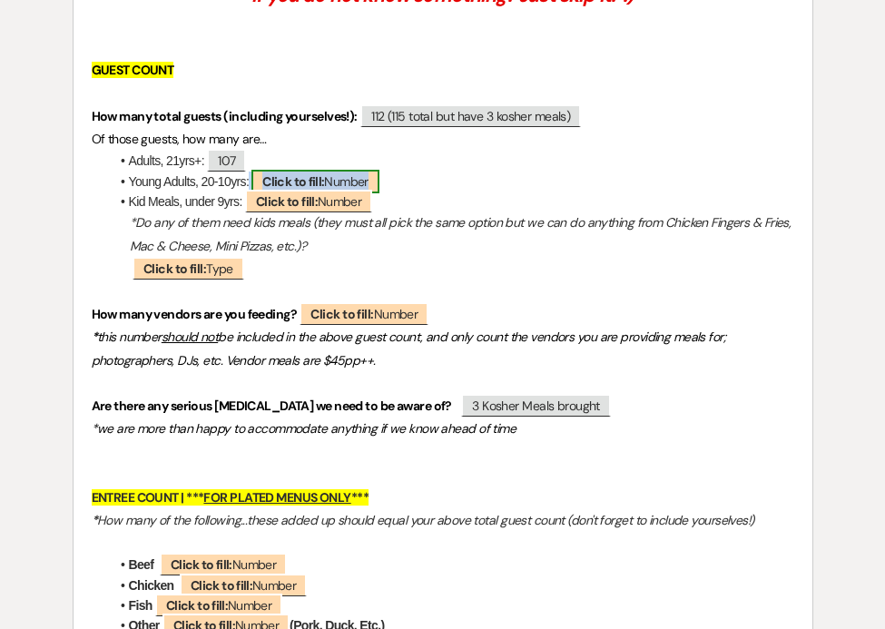
click at [289, 181] on b "Click to fill:" at bounding box center [293, 181] width 62 height 16
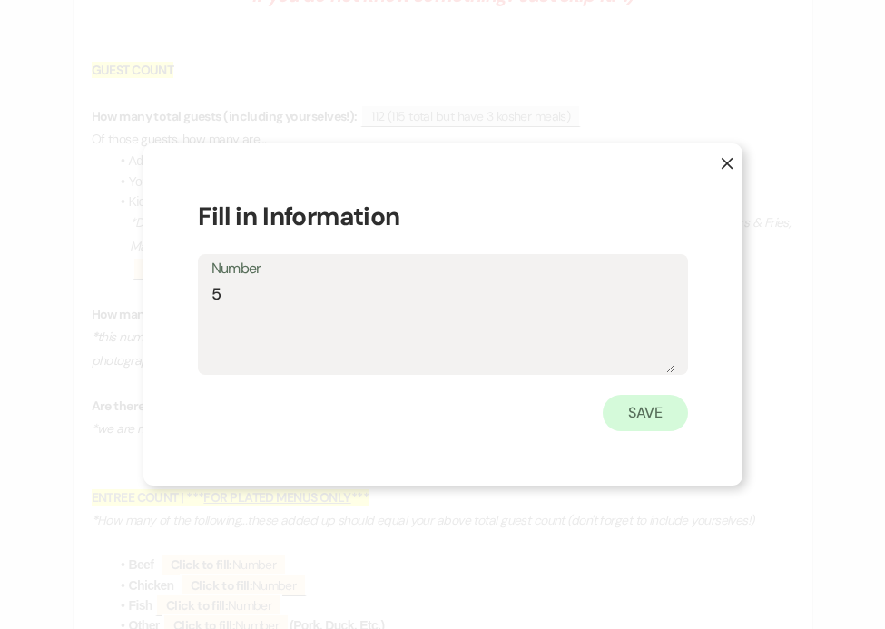
type textarea "5"
click at [652, 408] on button "Save" at bounding box center [644, 413] width 85 height 36
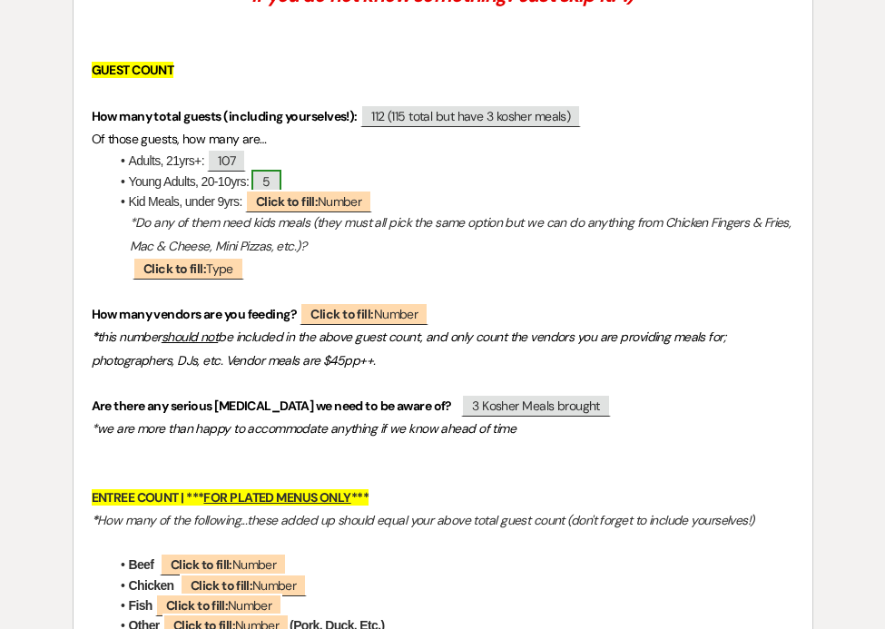
click at [277, 182] on span "5" at bounding box center [265, 182] width 29 height 24
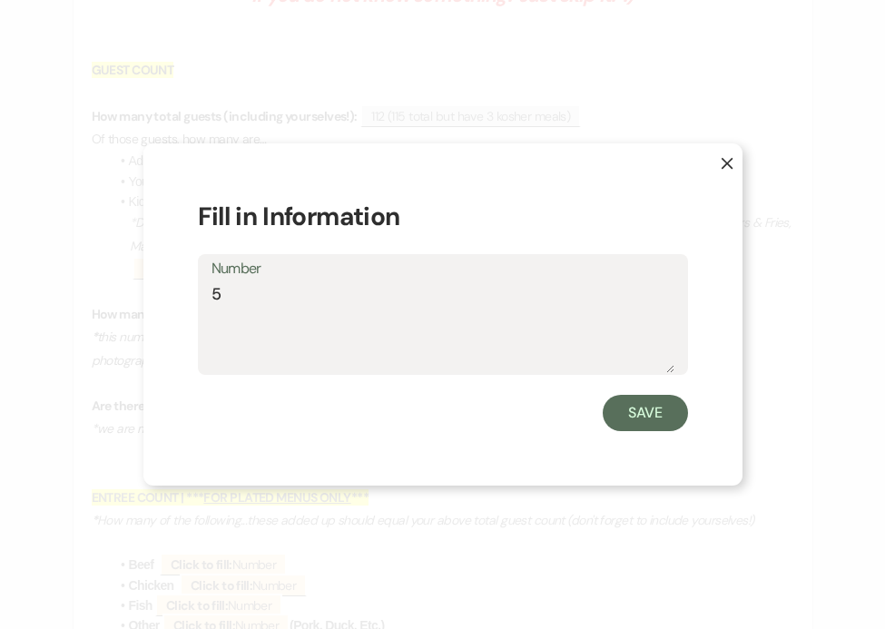
click at [224, 294] on textarea "5" at bounding box center [442, 327] width 463 height 91
type textarea "1"
click at [730, 162] on icon "X" at bounding box center [726, 163] width 13 height 13
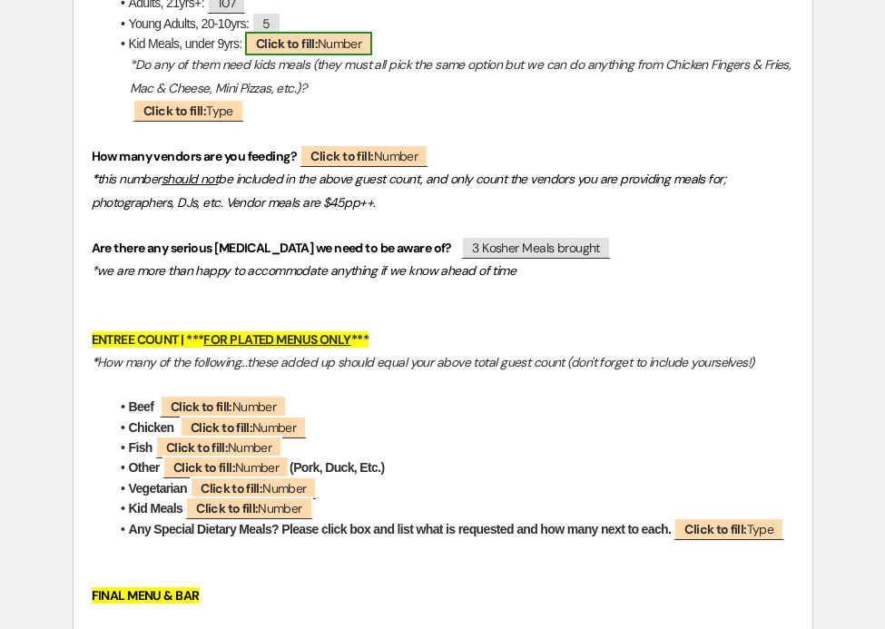
scroll to position [768, 0]
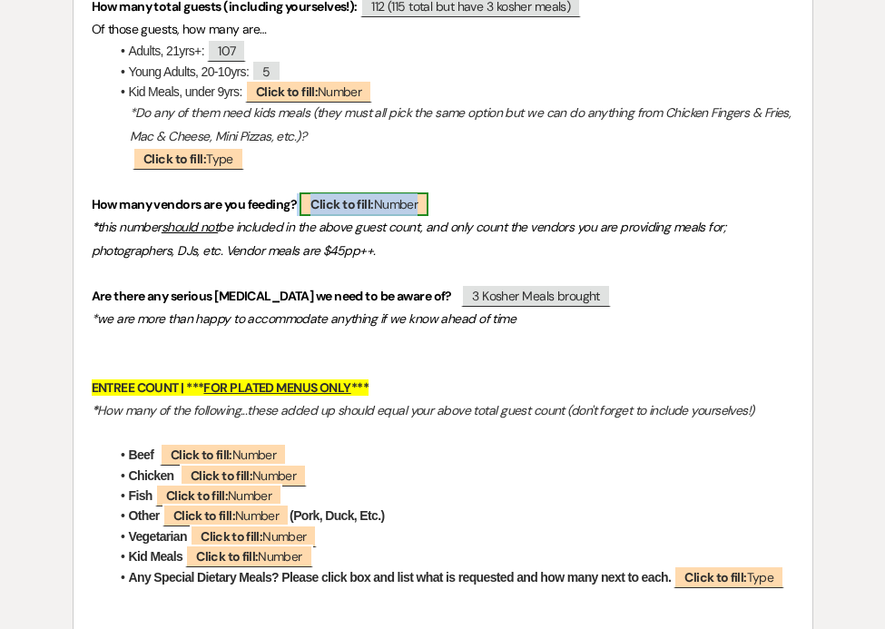
click at [396, 205] on span "Click to fill: Number" at bounding box center [363, 204] width 129 height 24
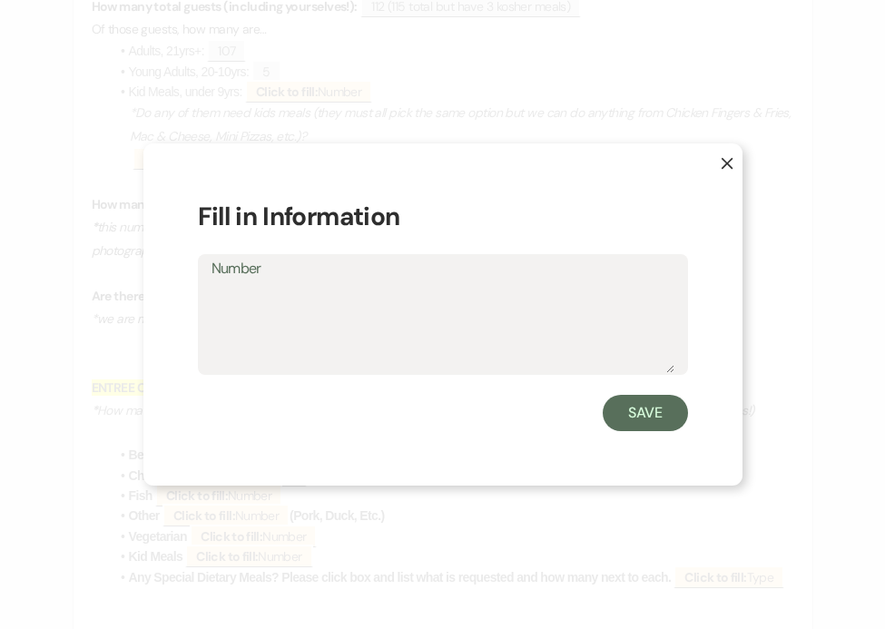
click at [726, 170] on button "X" at bounding box center [713, 170] width 58 height 55
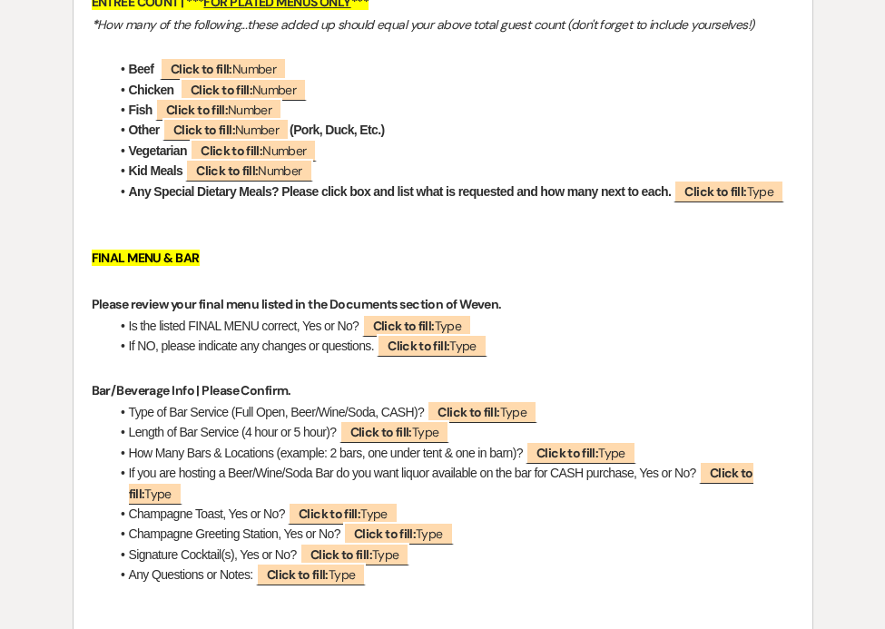
scroll to position [1157, 0]
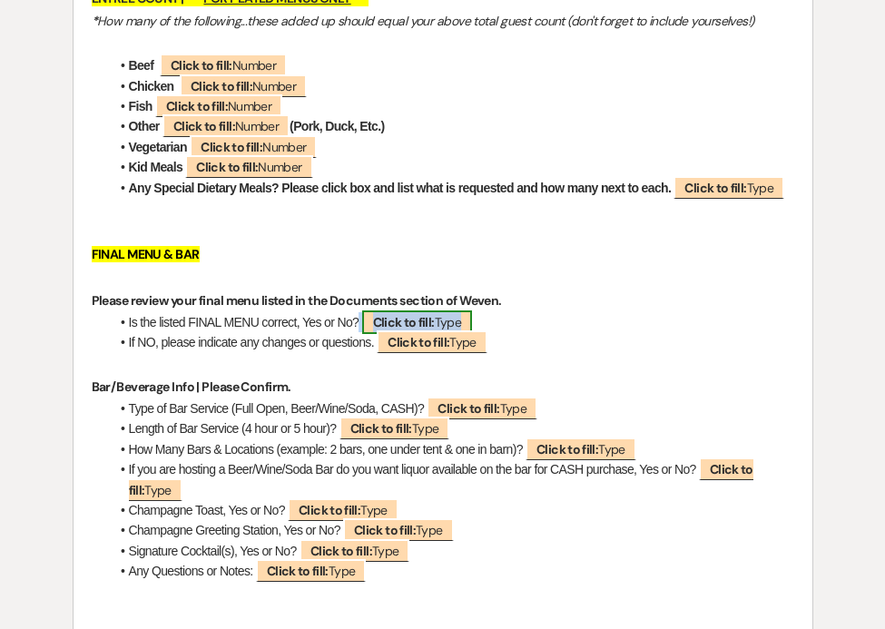
click at [426, 326] on b "Click to fill:" at bounding box center [404, 322] width 62 height 16
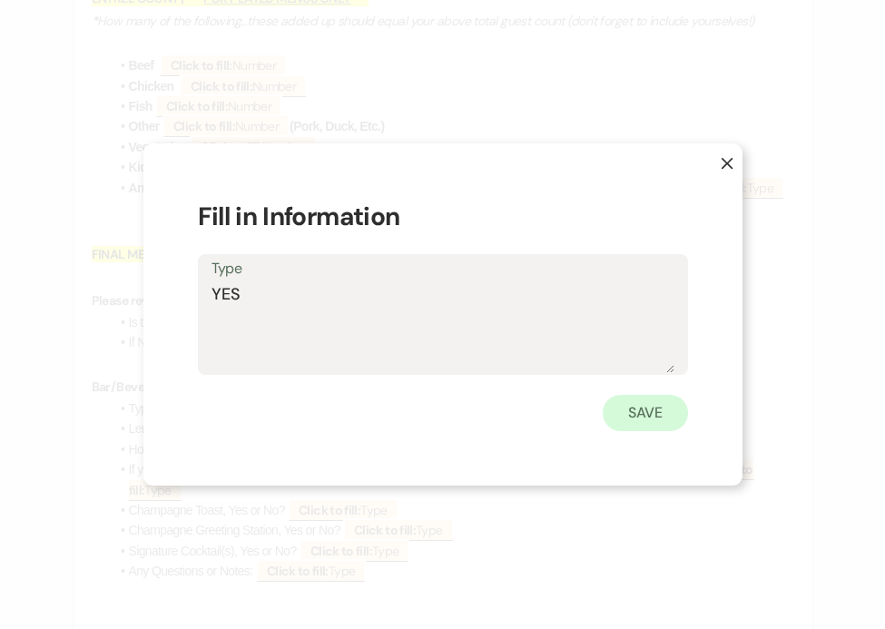
type textarea "YES"
click at [653, 421] on button "Save" at bounding box center [644, 413] width 85 height 36
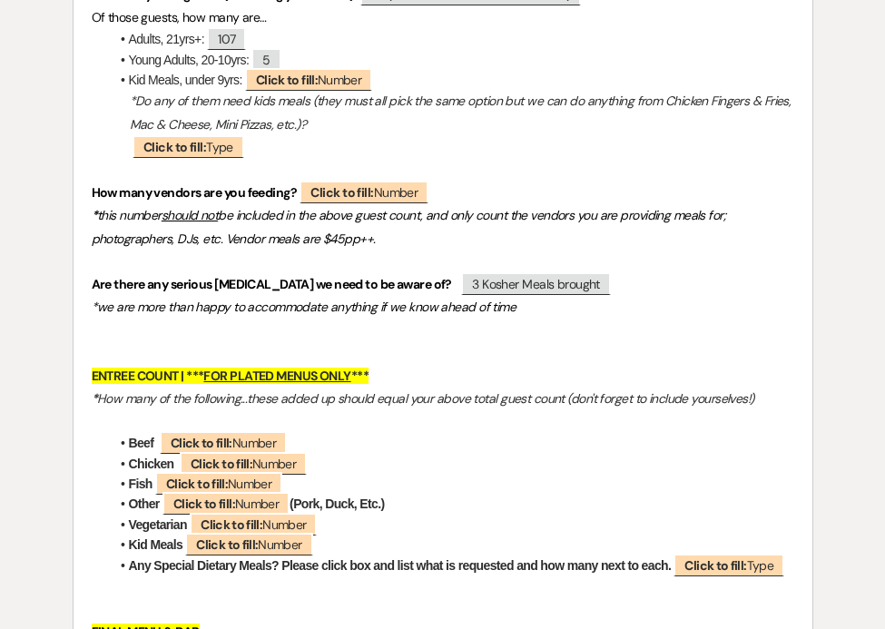
scroll to position [777, 0]
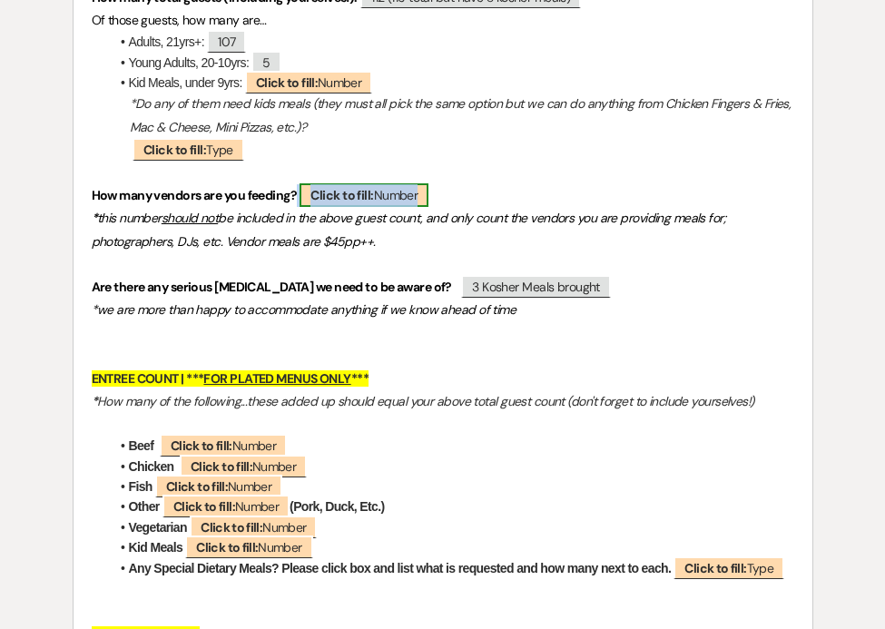
click at [371, 191] on b "Click to fill:" at bounding box center [341, 195] width 63 height 16
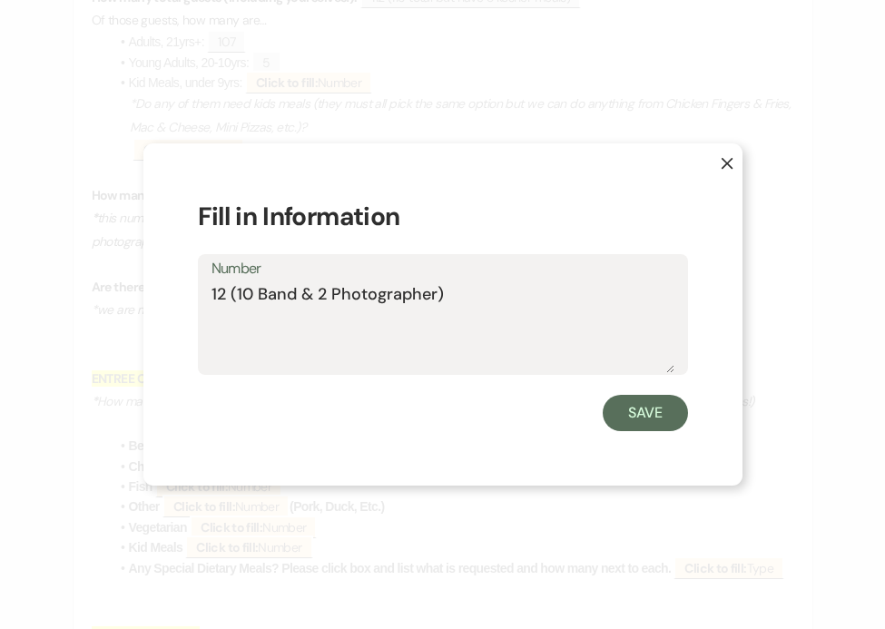
click at [435, 295] on textarea "12 (10 Band & 2 Photographer)" at bounding box center [442, 327] width 463 height 91
type textarea "12 (10 Band & 2 Photographers)"
click at [616, 407] on button "Save" at bounding box center [644, 413] width 85 height 36
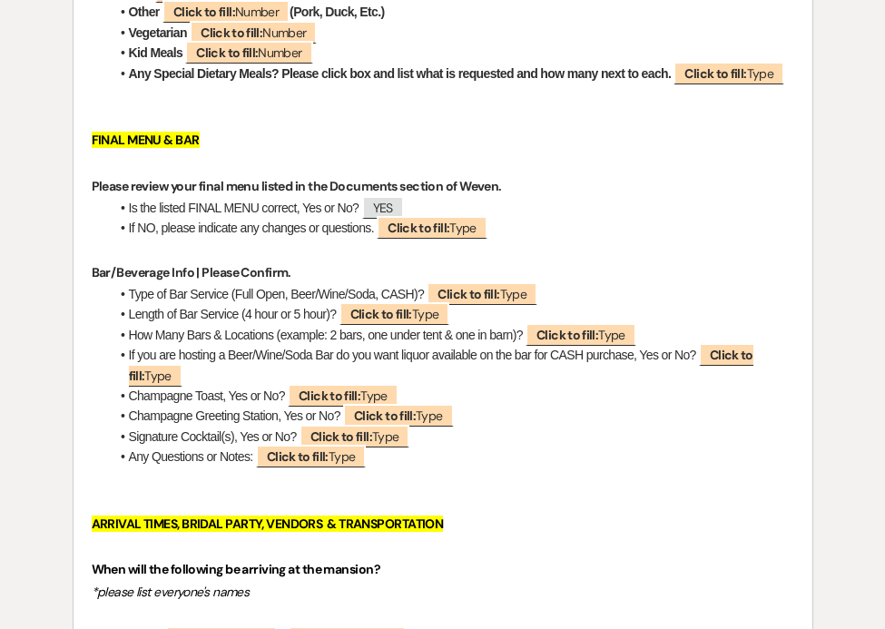
scroll to position [1273, 0]
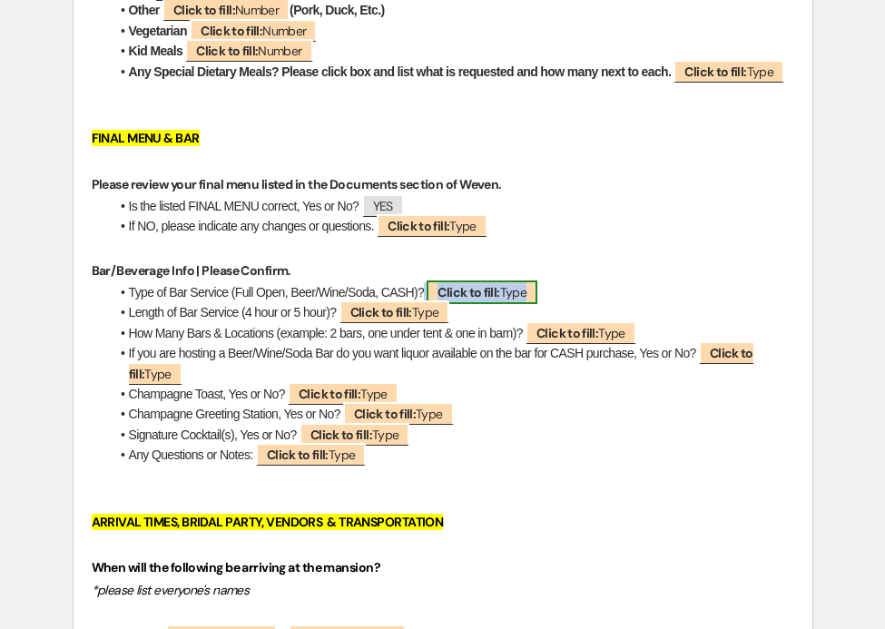
click at [529, 293] on span "Click to fill: Type" at bounding box center [481, 292] width 111 height 24
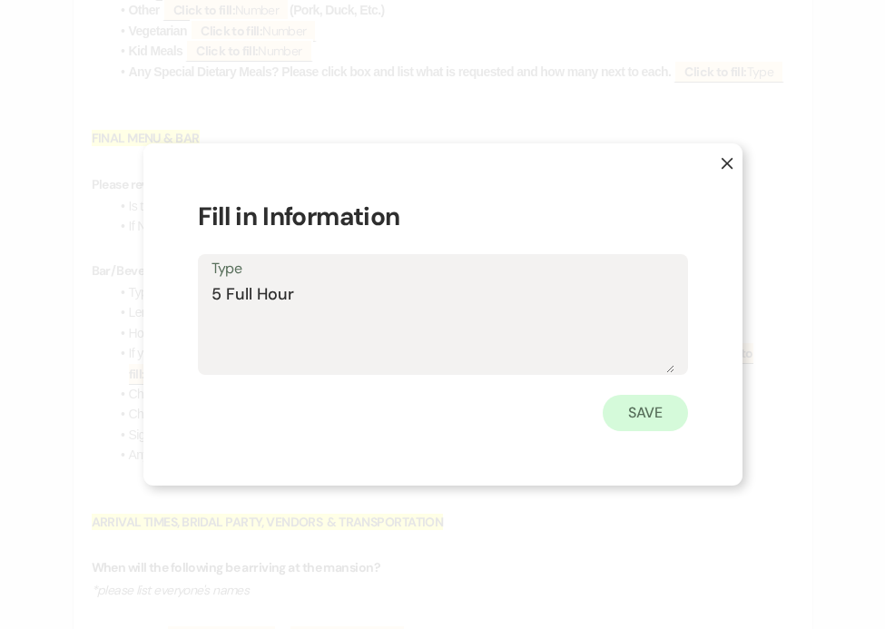
type textarea "5 Full Hour"
click at [672, 397] on button "Save" at bounding box center [644, 413] width 85 height 36
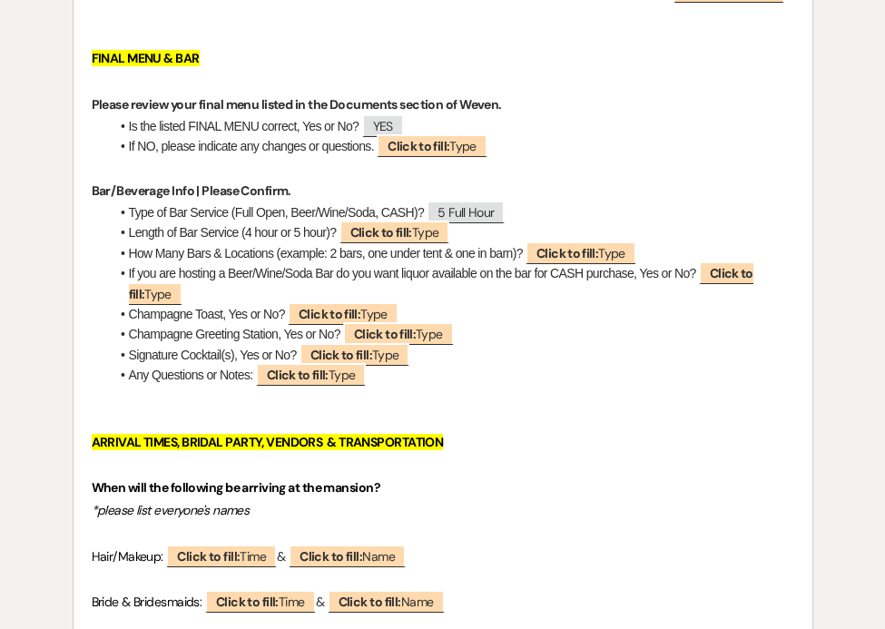
scroll to position [1426, 0]
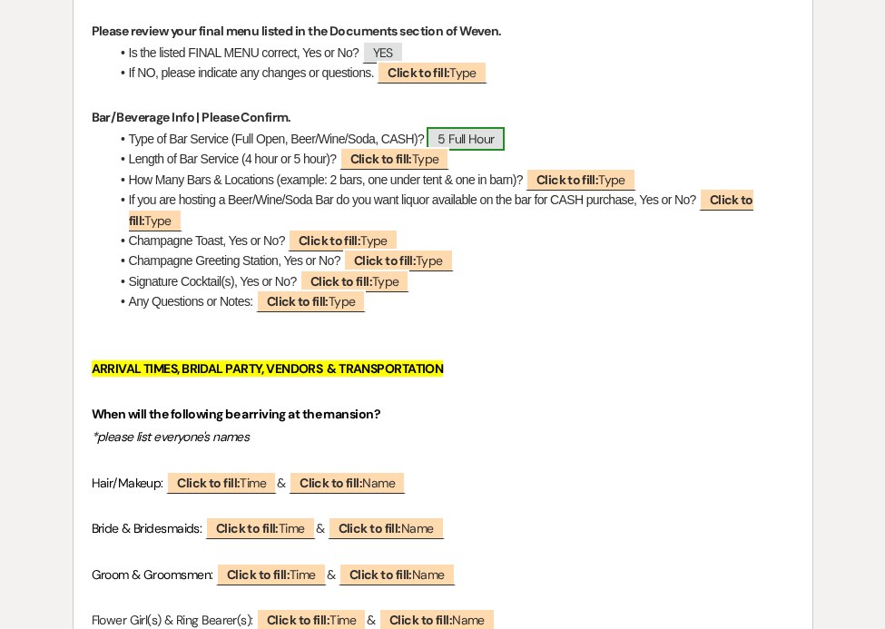
click at [474, 139] on span "5 Full Hour" at bounding box center [465, 139] width 78 height 24
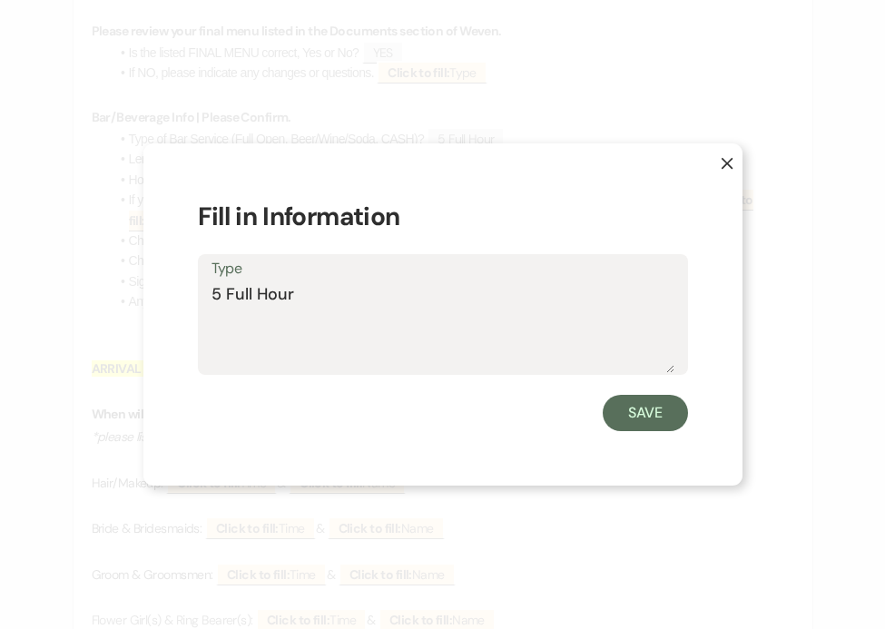
click at [222, 296] on textarea "5 Full Hour" at bounding box center [442, 327] width 463 height 91
type textarea "Full Hour"
click at [641, 413] on button "Save" at bounding box center [644, 413] width 85 height 36
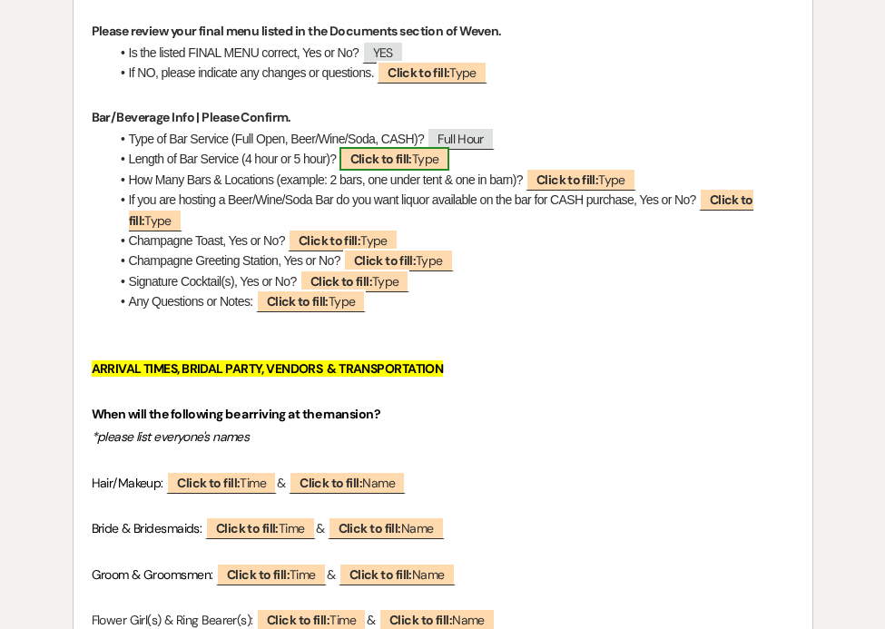
click at [410, 155] on b "Click to fill:" at bounding box center [381, 159] width 62 height 16
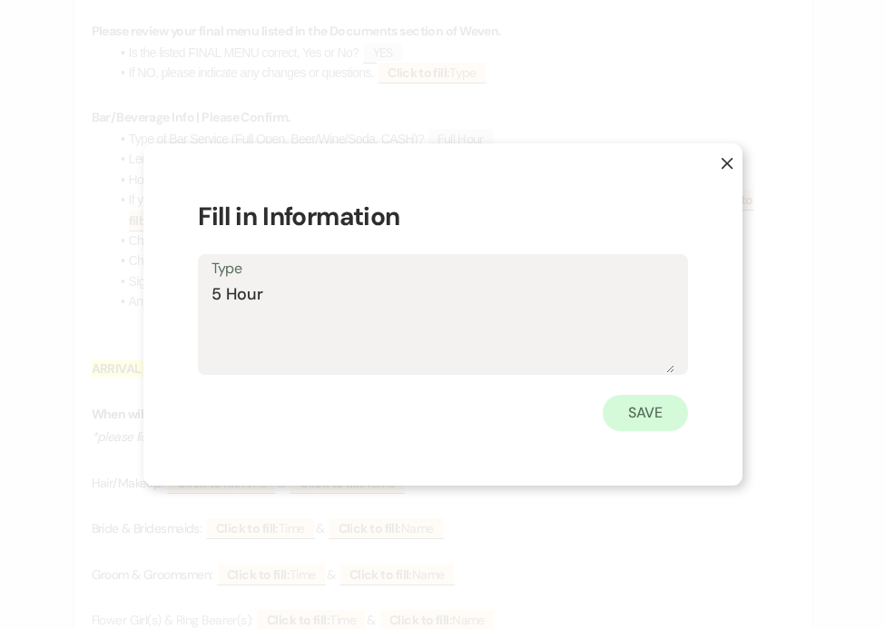
type textarea "5 Hour"
click at [636, 414] on button "Save" at bounding box center [644, 413] width 85 height 36
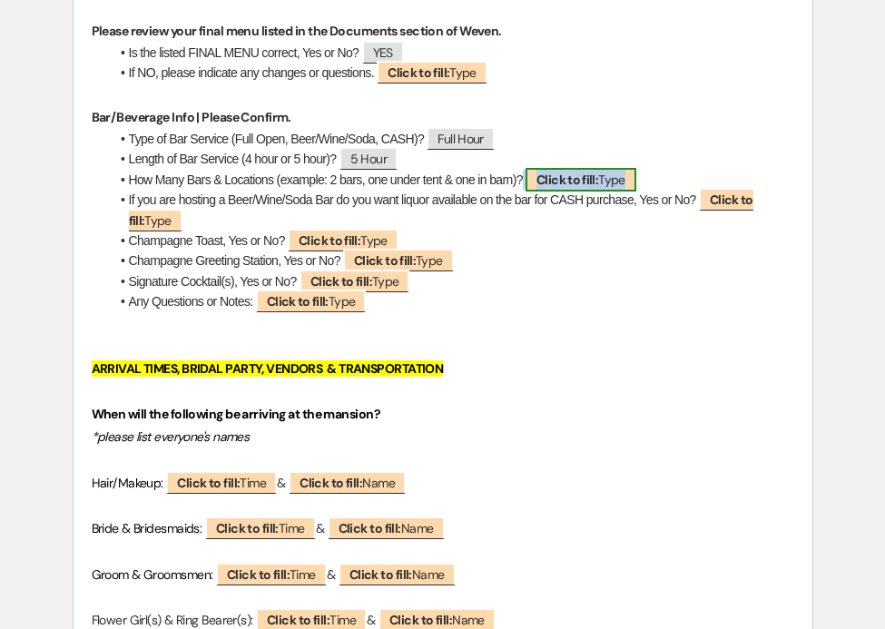
click at [567, 176] on b "Click to fill:" at bounding box center [567, 179] width 62 height 16
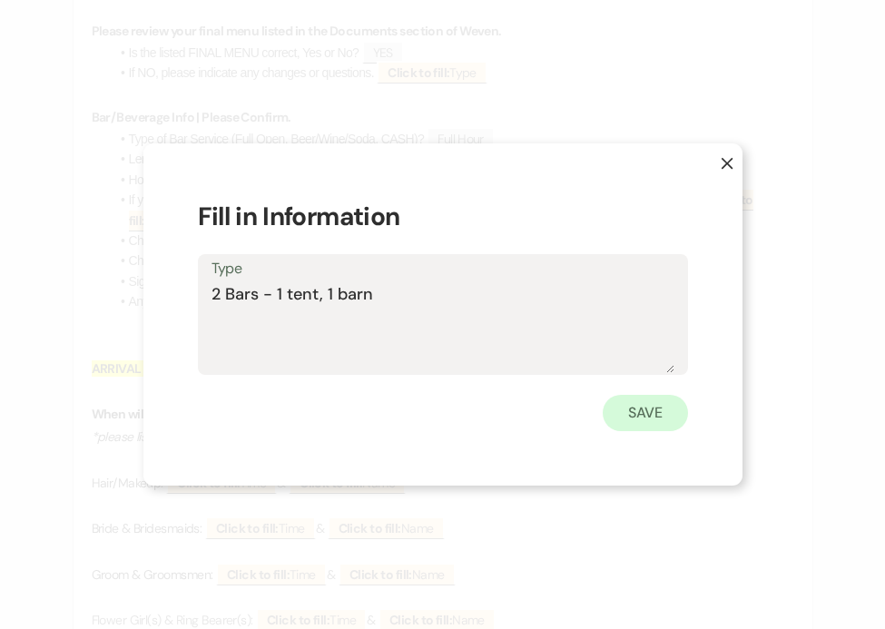
type textarea "2 Bars - 1 tent, 1 barn"
click at [673, 407] on button "Save" at bounding box center [644, 413] width 85 height 36
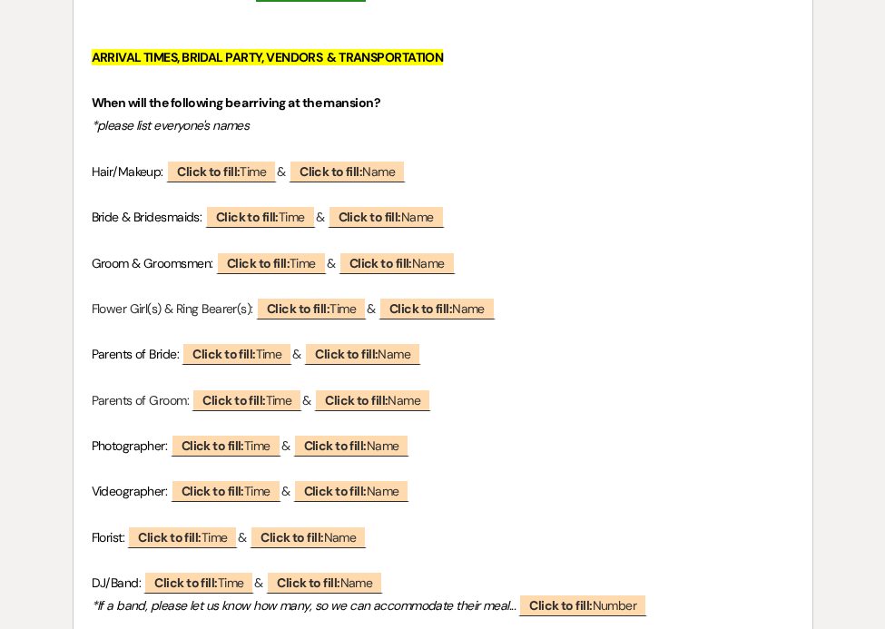
scroll to position [1756, 0]
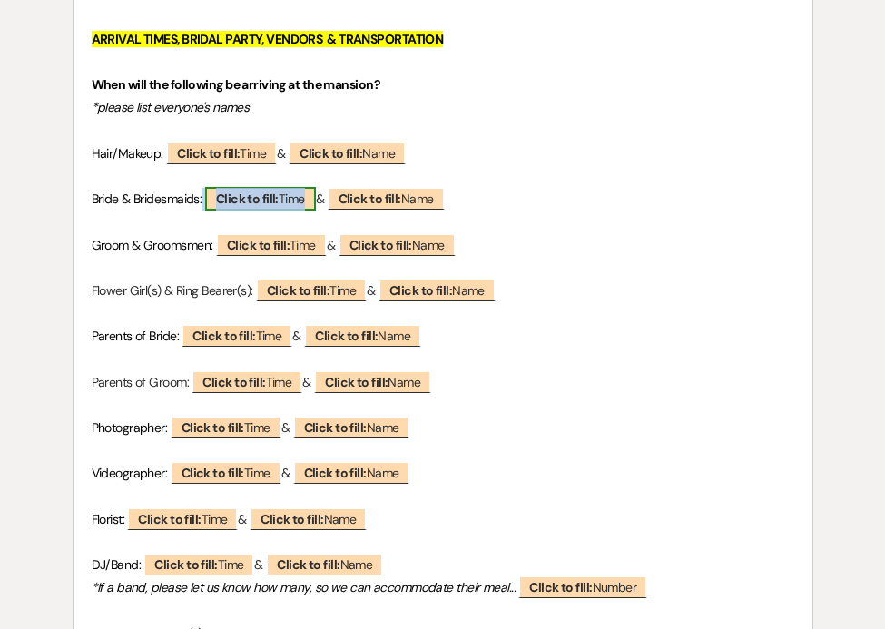
click at [268, 201] on b "Click to fill:" at bounding box center [247, 199] width 63 height 16
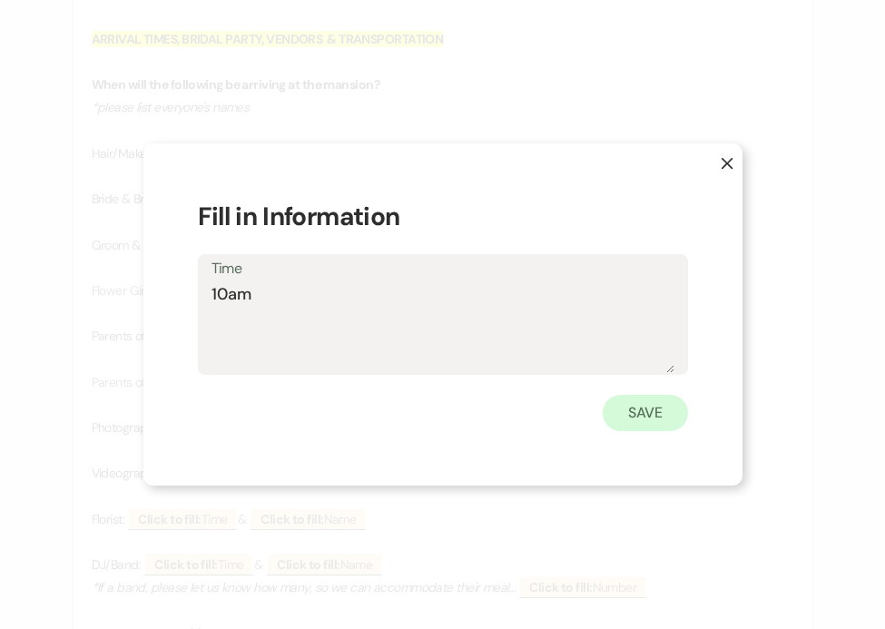
type textarea "10am"
click at [641, 409] on button "Save" at bounding box center [644, 413] width 85 height 36
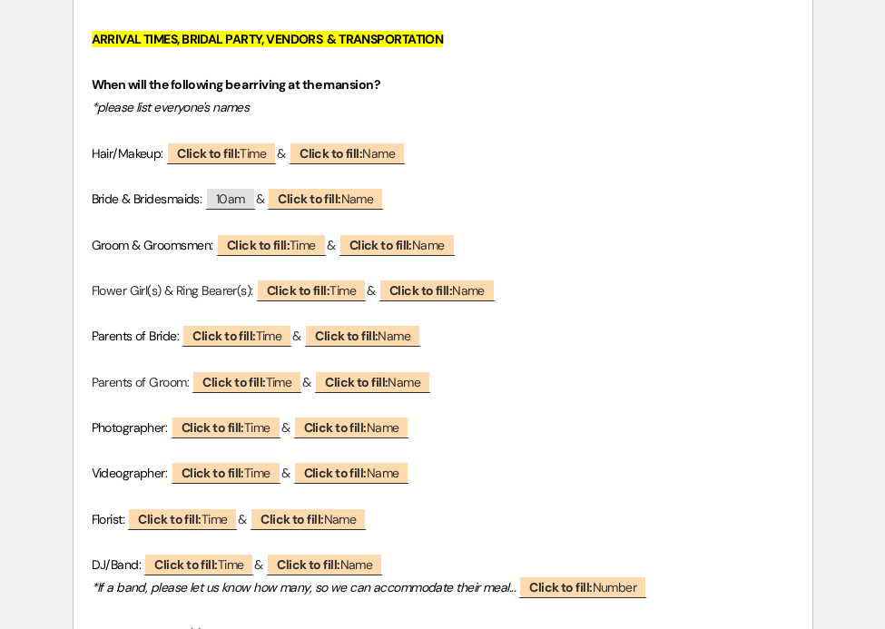
scroll to position [1873, 0]
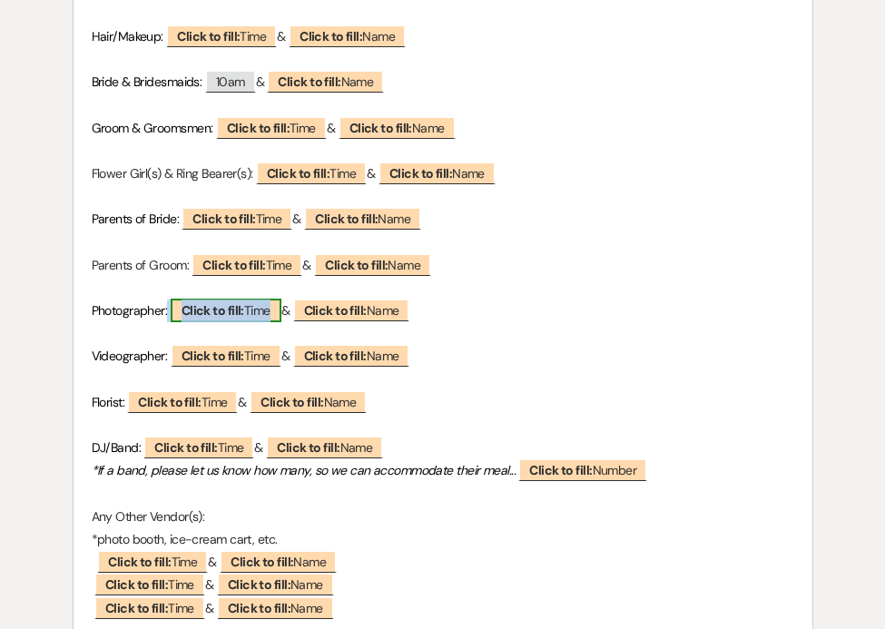
click at [243, 312] on b "Click to fill:" at bounding box center [212, 310] width 63 height 16
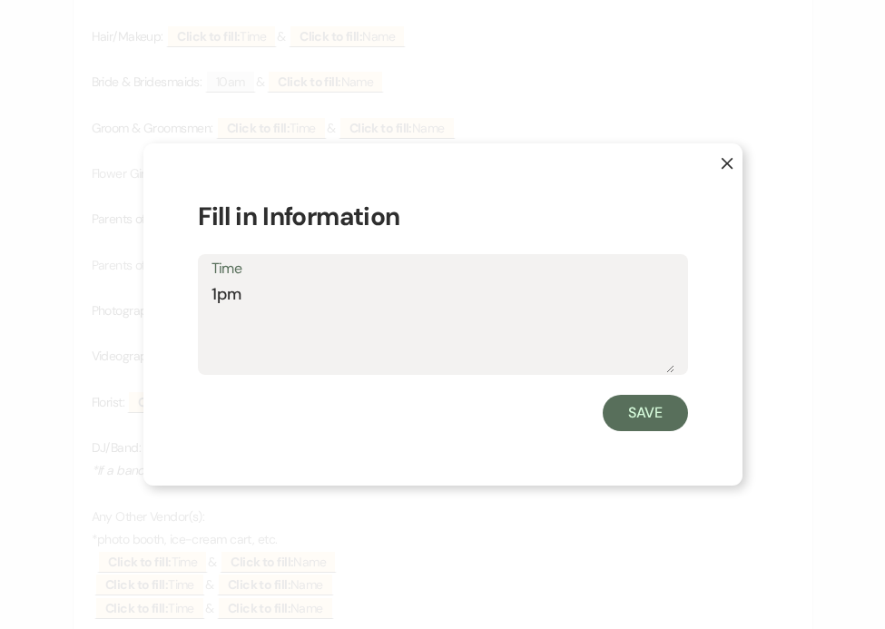
type textarea "1pm"
click at [661, 404] on button "Save" at bounding box center [644, 413] width 85 height 36
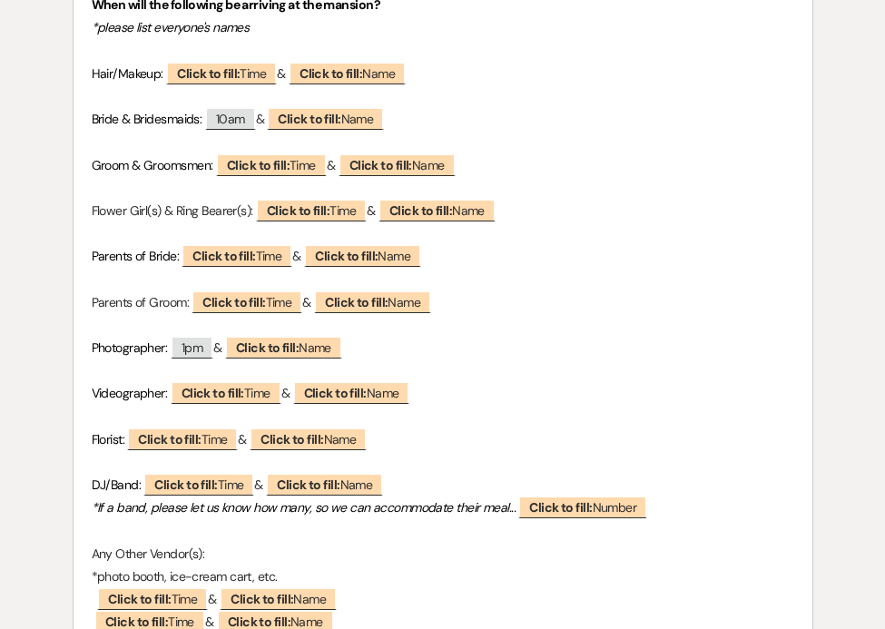
scroll to position [1832, 0]
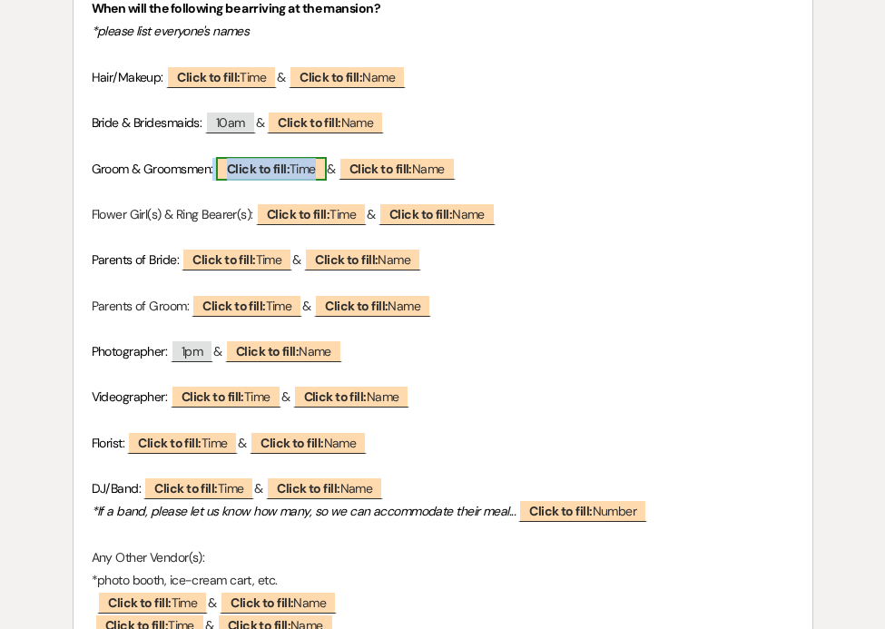
click at [260, 168] on b "Click to fill:" at bounding box center [258, 169] width 63 height 16
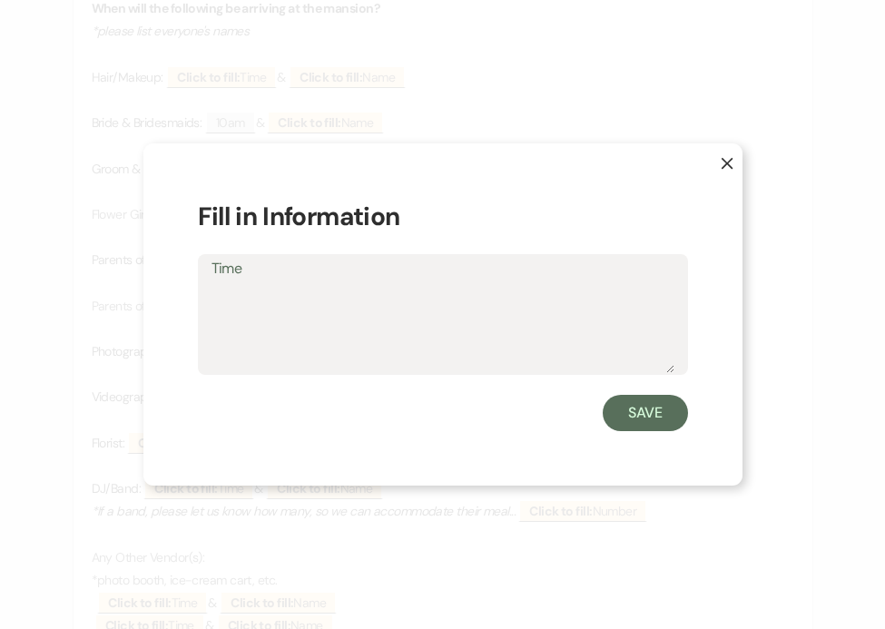
click at [723, 157] on icon "X" at bounding box center [726, 163] width 13 height 13
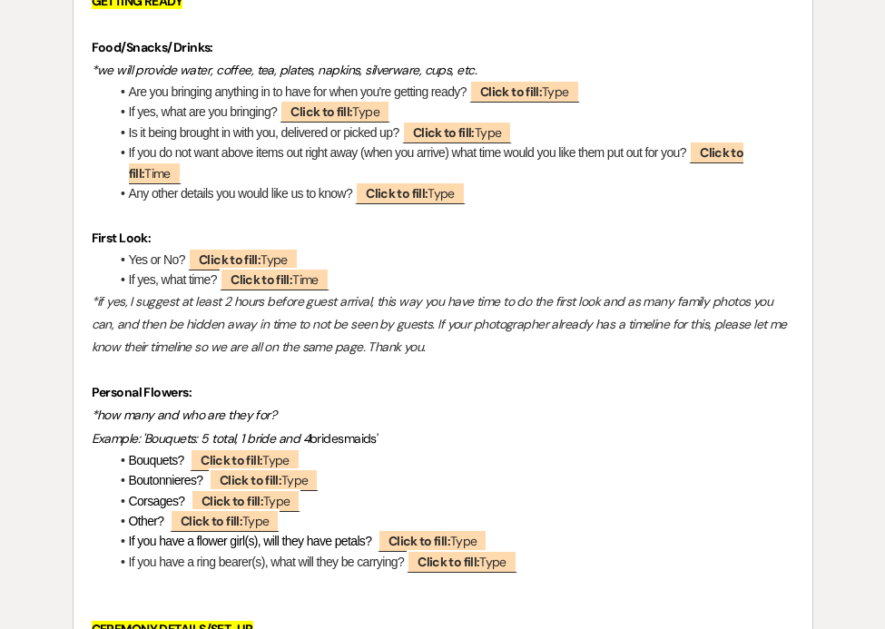
scroll to position [2953, 0]
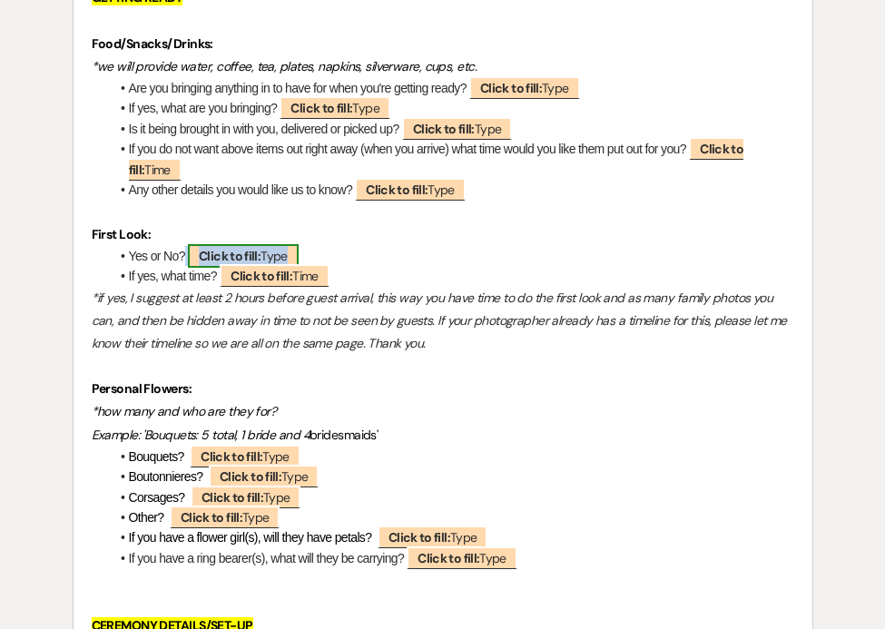
click at [259, 251] on b "Click to fill:" at bounding box center [230, 256] width 62 height 16
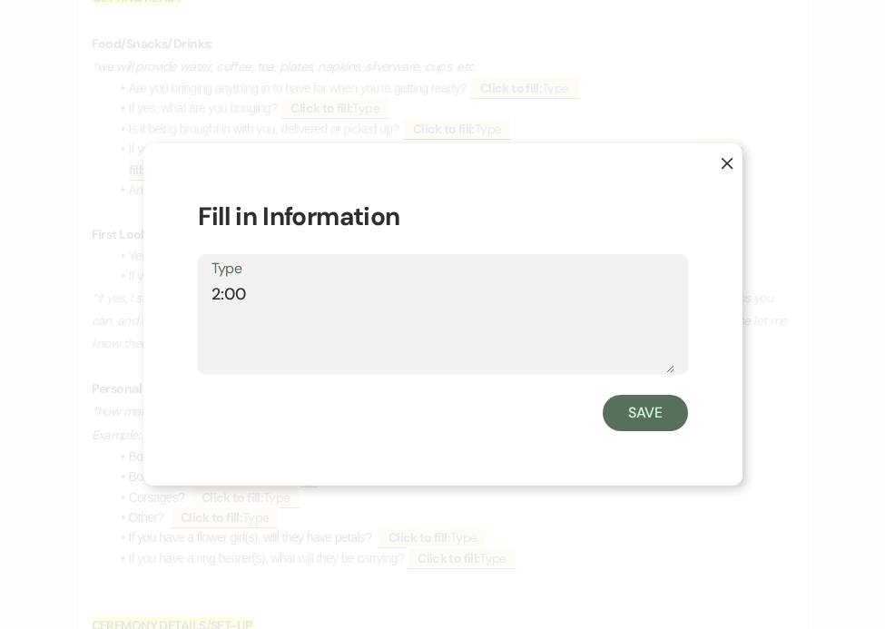
click at [212, 297] on textarea "2:00" at bounding box center [442, 327] width 463 height 91
type textarea "2:00"
click at [654, 408] on button "Save" at bounding box center [644, 413] width 85 height 36
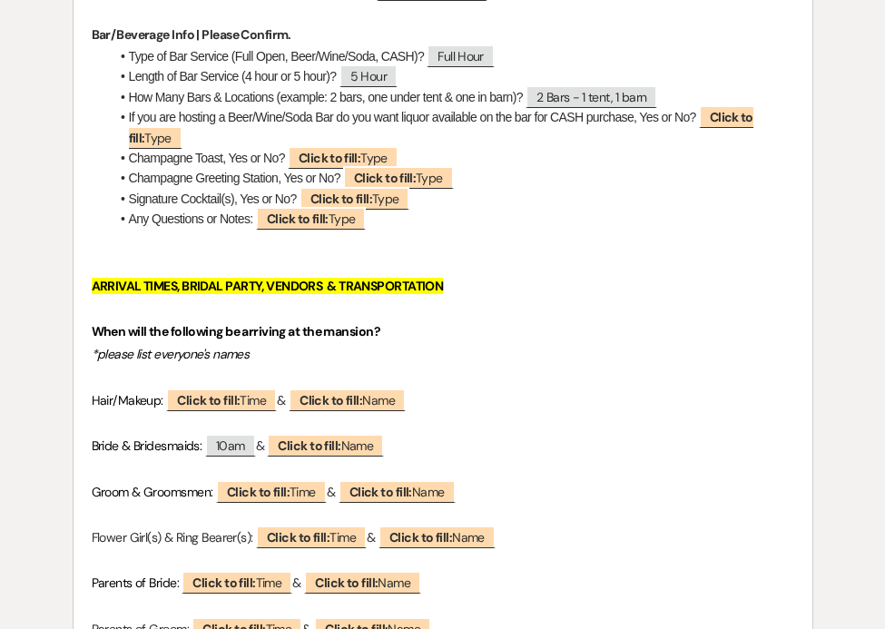
scroll to position [1748, 0]
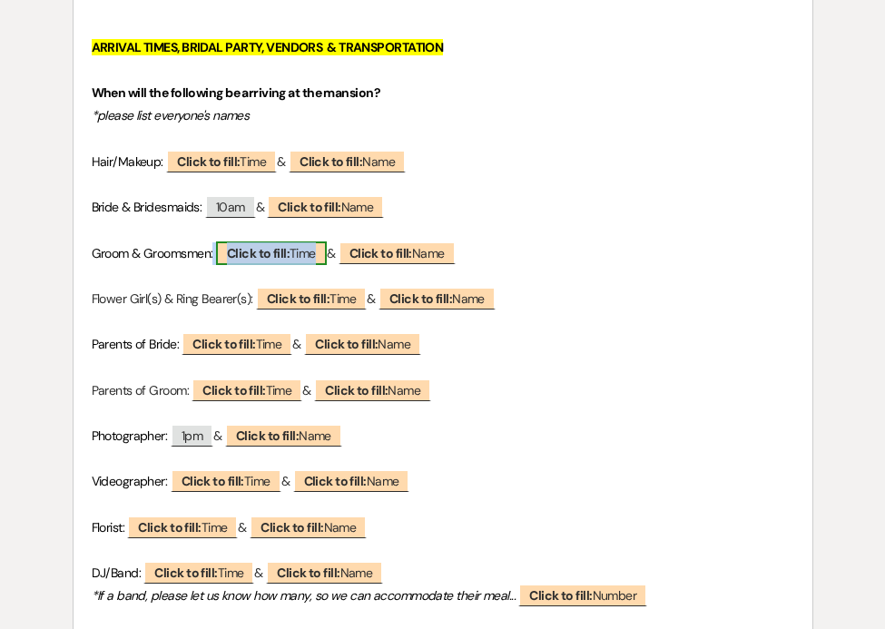
click at [250, 260] on b "Click to fill:" at bounding box center [258, 253] width 63 height 16
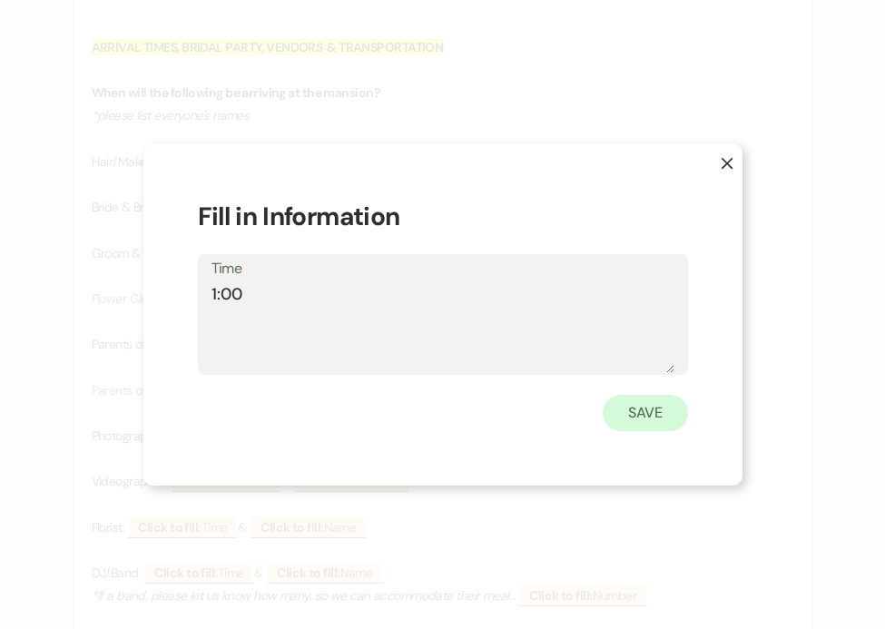
type textarea "1:00"
click at [642, 408] on button "Save" at bounding box center [644, 413] width 85 height 36
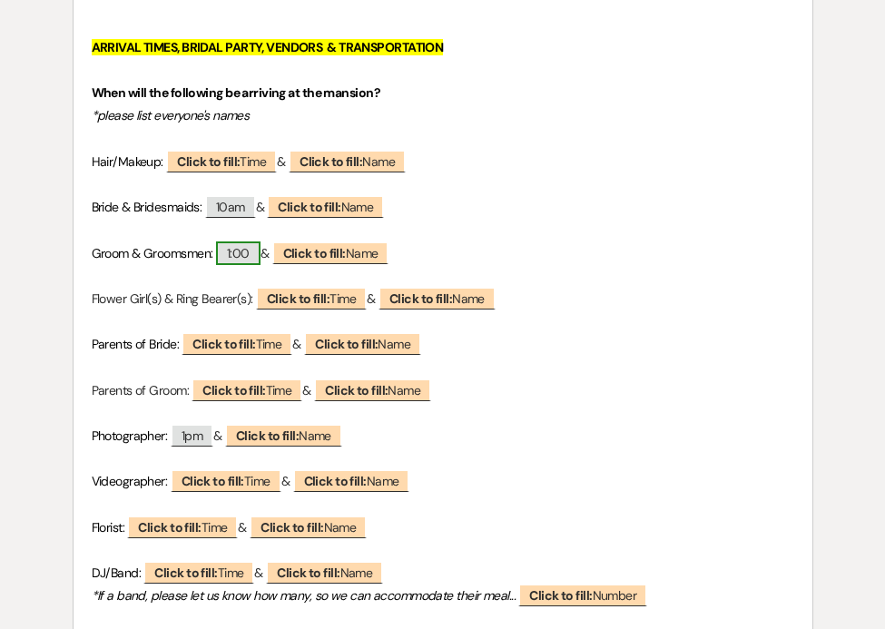
click at [244, 249] on span "1:00" at bounding box center [238, 253] width 44 height 24
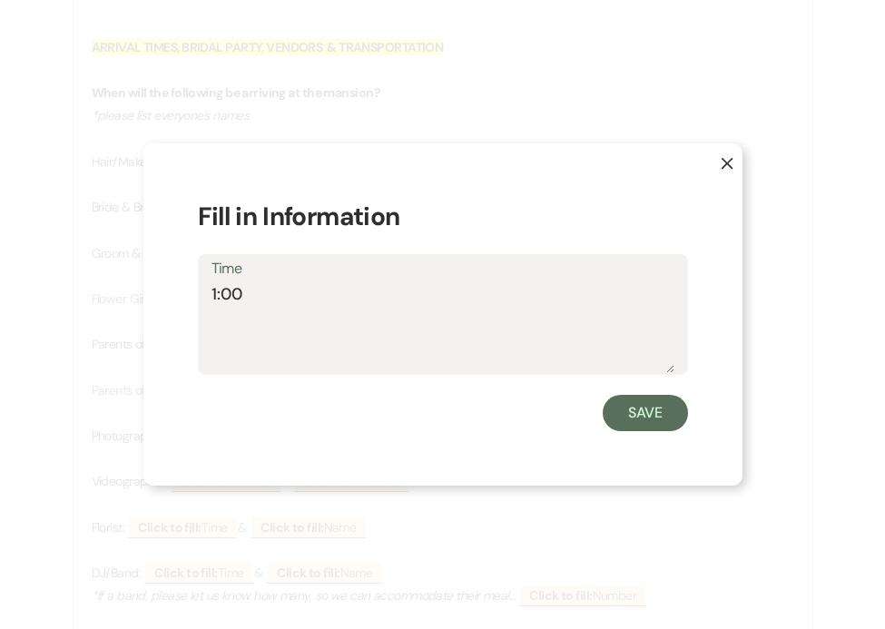
click at [255, 301] on textarea "1:00" at bounding box center [442, 327] width 463 height 91
type textarea "1:00pm"
click at [635, 405] on button "Save" at bounding box center [644, 413] width 85 height 36
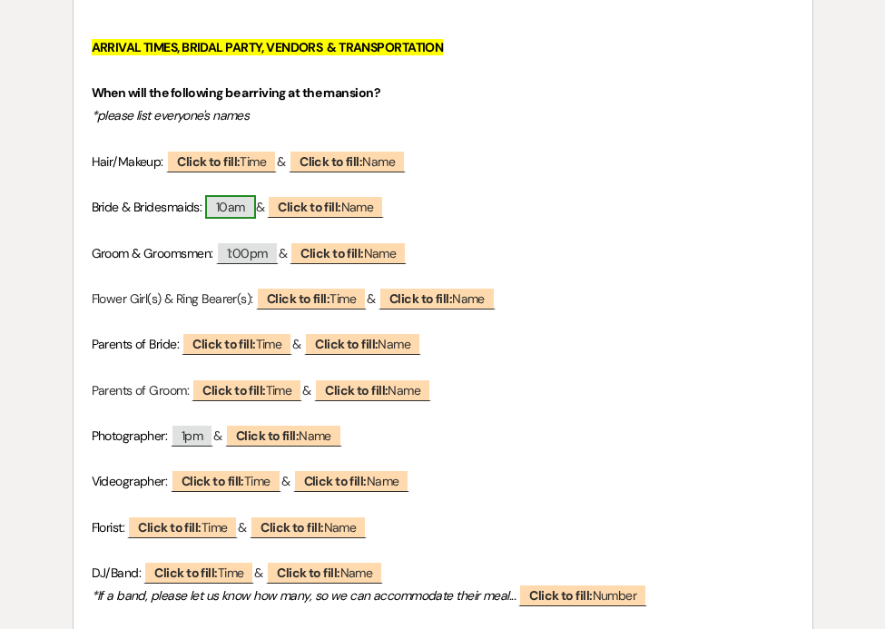
click at [247, 208] on span "10am" at bounding box center [230, 207] width 51 height 24
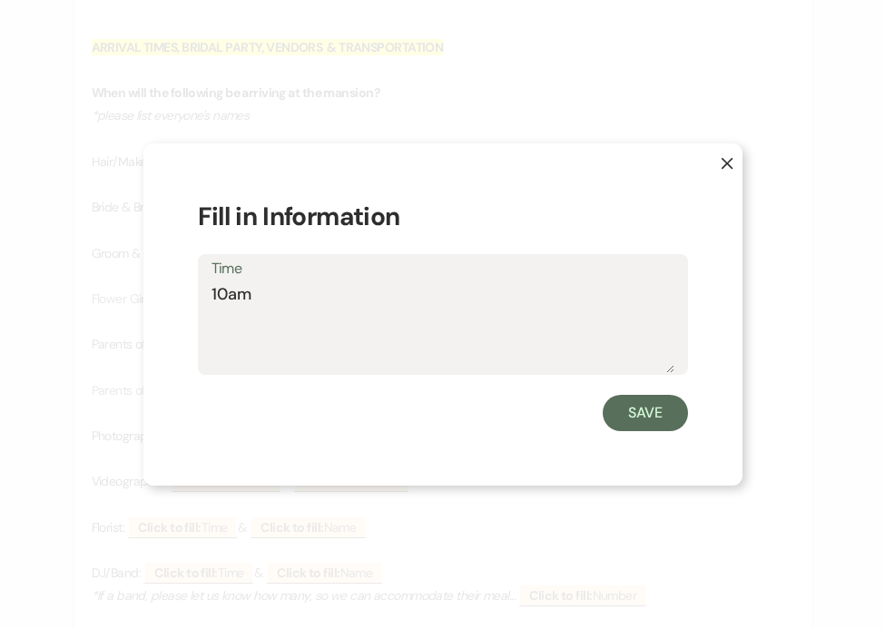
click at [229, 295] on textarea "10am" at bounding box center [442, 327] width 463 height 91
type textarea "10:00am"
click at [631, 410] on button "Save" at bounding box center [644, 413] width 85 height 36
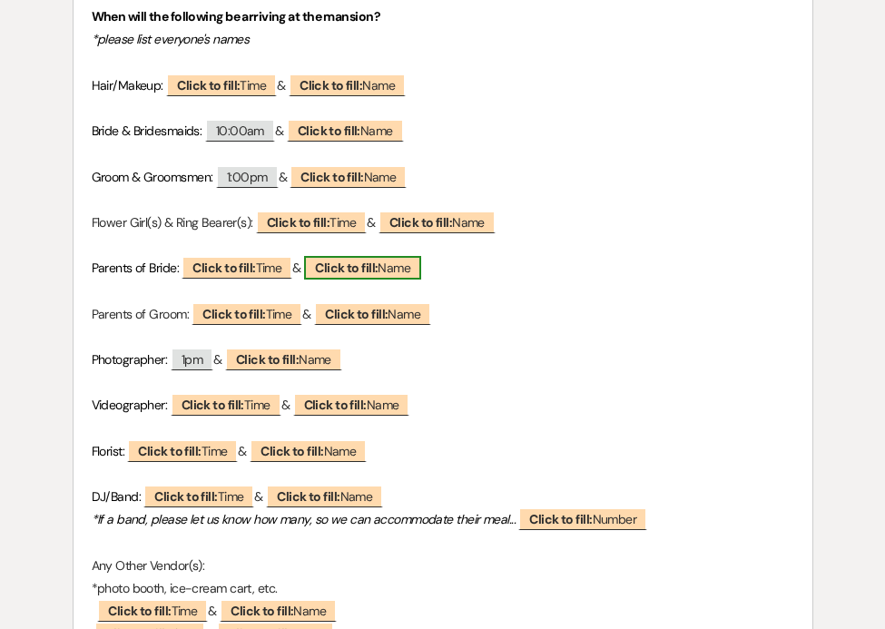
scroll to position [1825, 0]
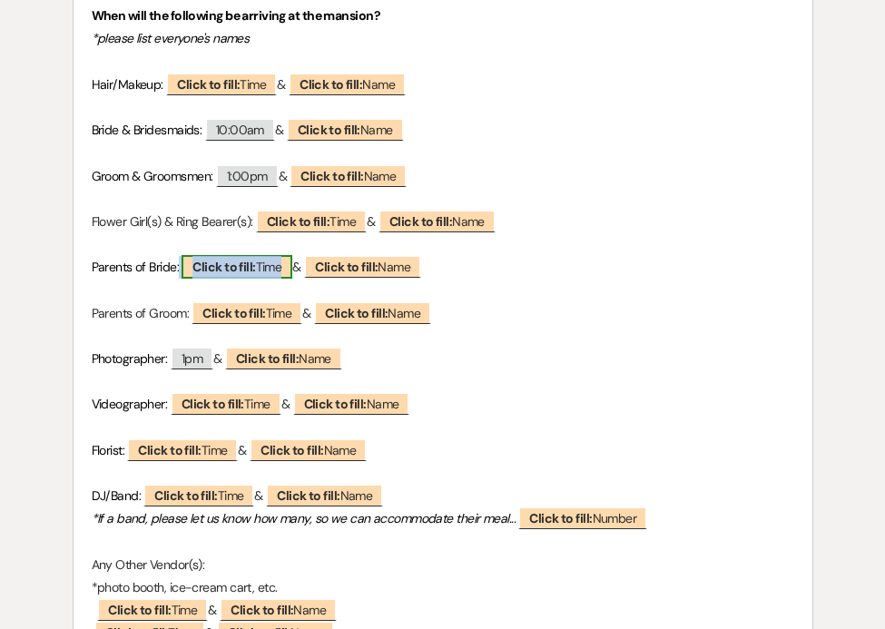
click at [254, 272] on b "Click to fill:" at bounding box center [223, 267] width 63 height 16
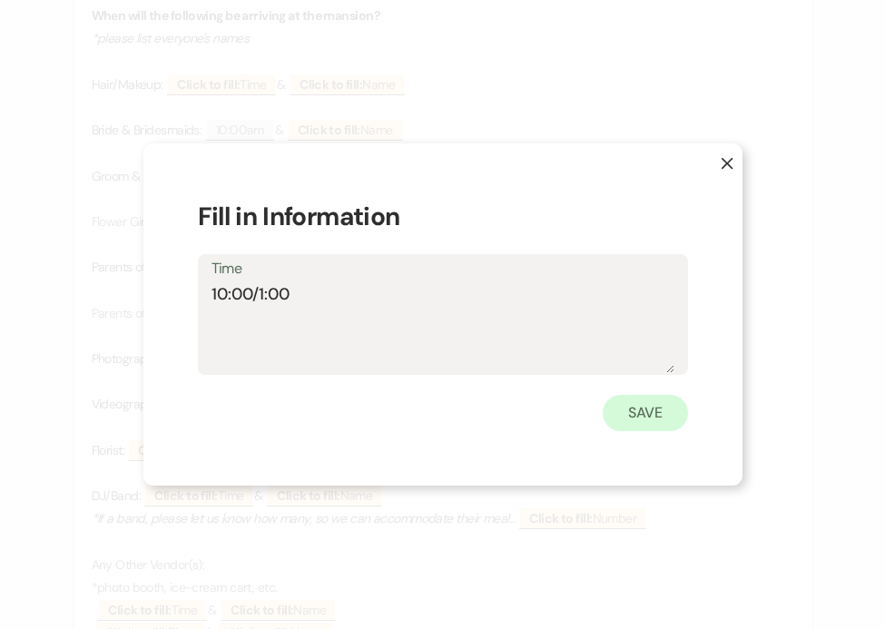
type textarea "10:00/1:00"
click at [632, 407] on button "Save" at bounding box center [644, 413] width 85 height 36
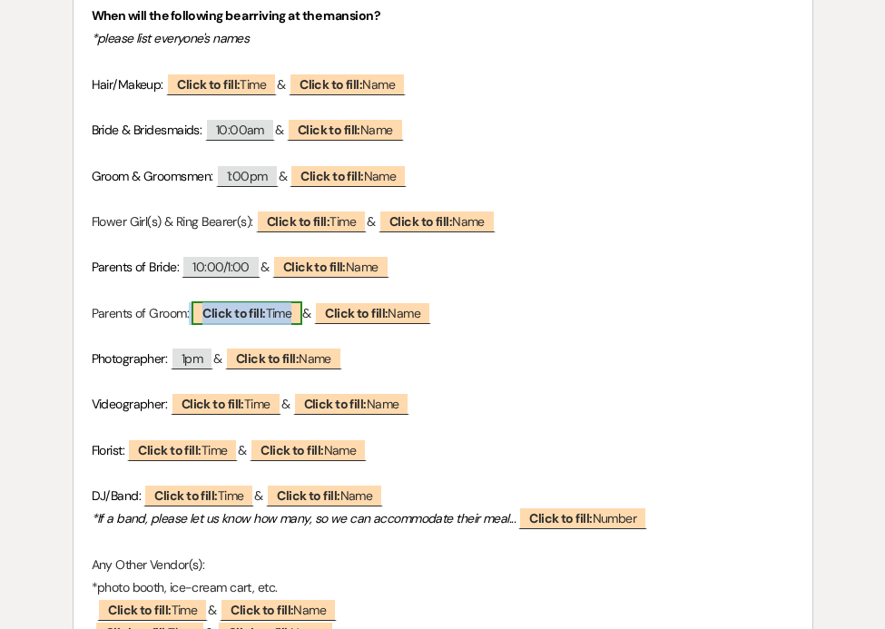
click at [234, 305] on b "Click to fill:" at bounding box center [233, 313] width 63 height 16
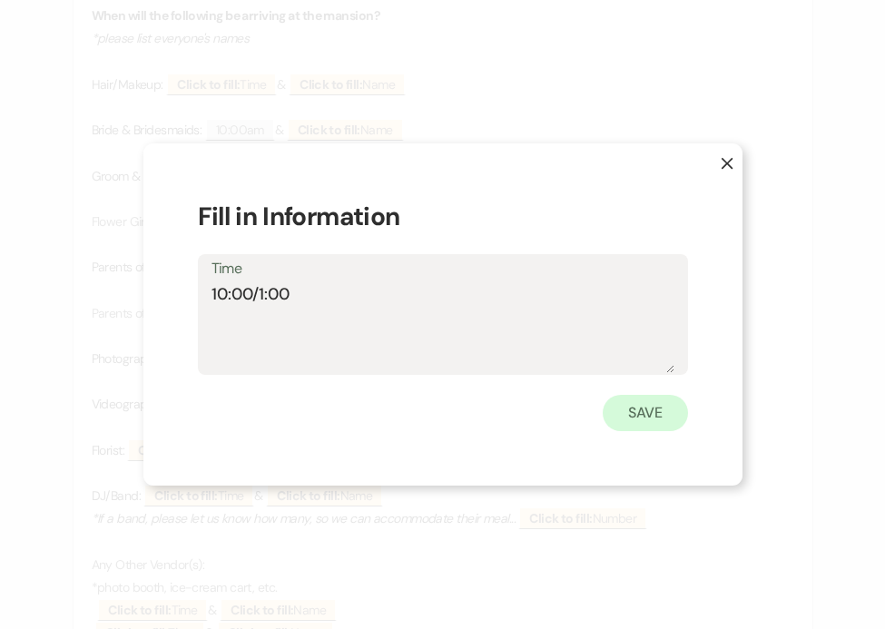
type textarea "10:00/1:00"
click at [673, 411] on button "Save" at bounding box center [644, 413] width 85 height 36
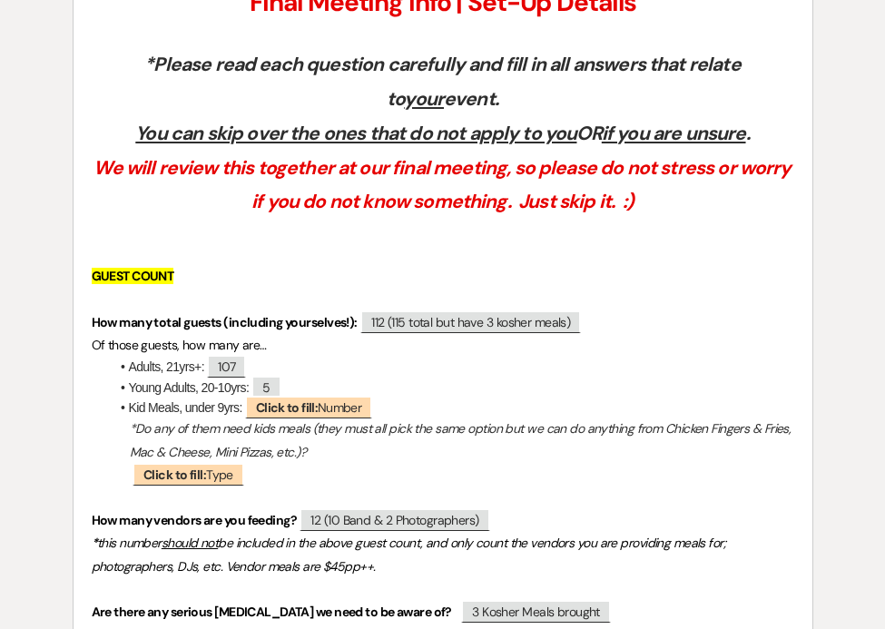
scroll to position [0, 0]
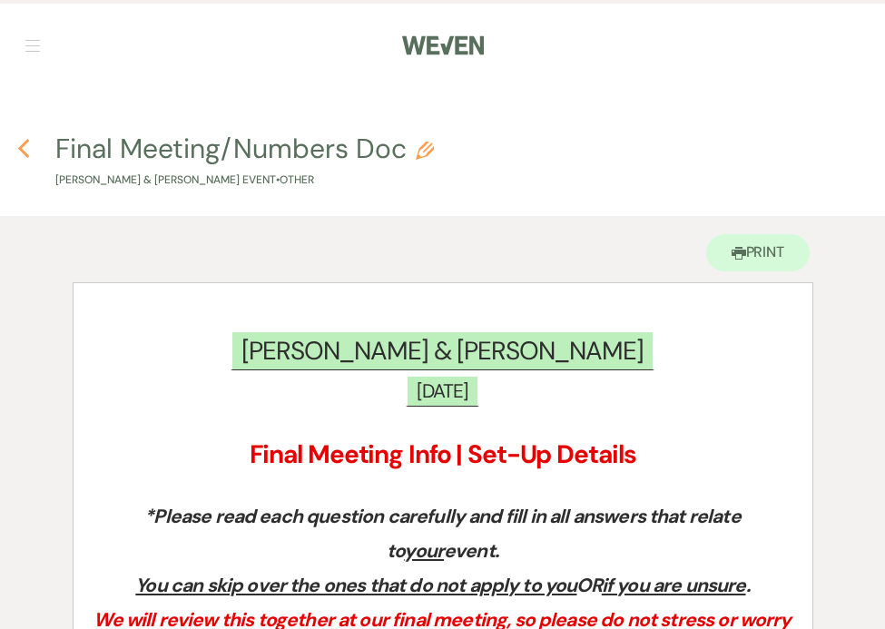
click at [24, 152] on use "button" at bounding box center [24, 149] width 12 height 20
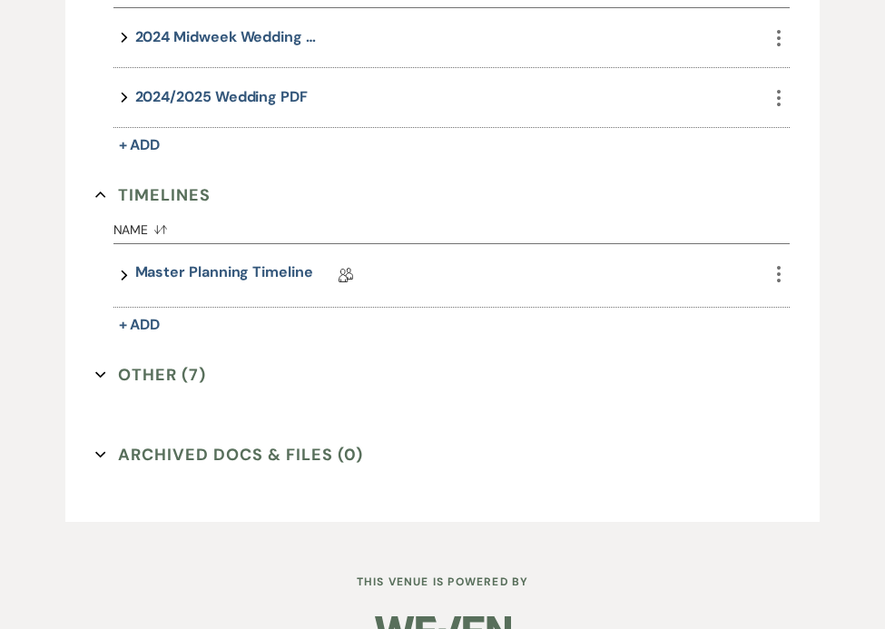
scroll to position [1265, 0]
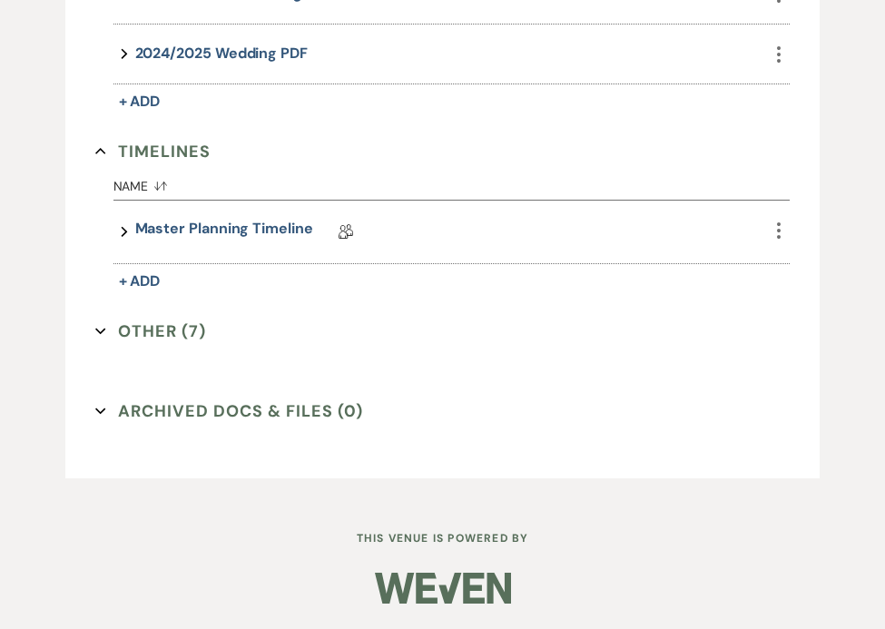
click at [103, 328] on icon "Expand" at bounding box center [100, 331] width 11 height 11
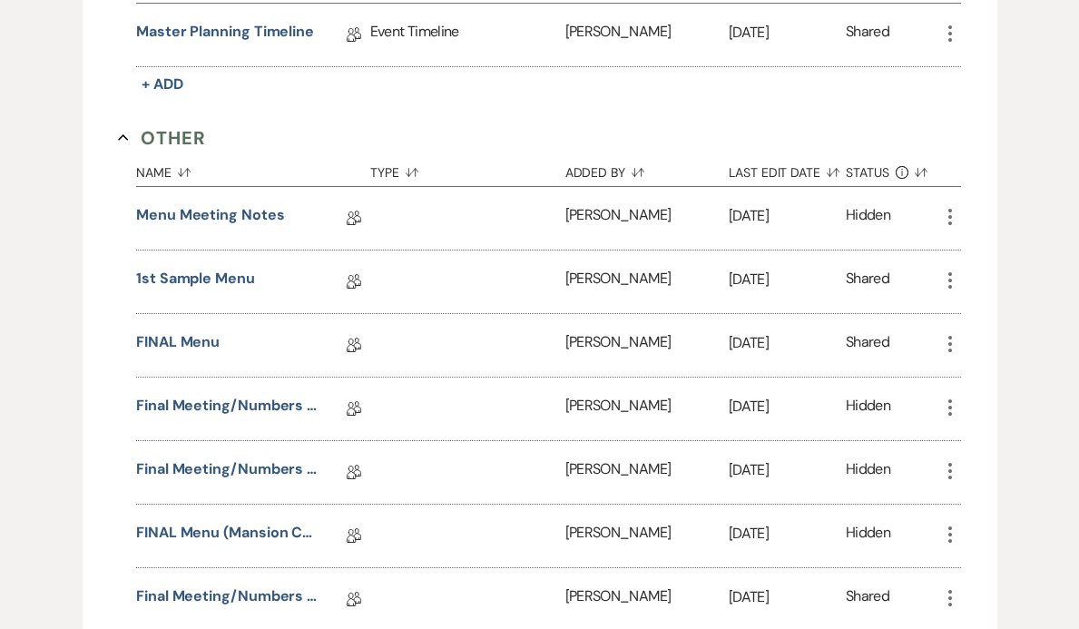
scroll to position [1423, 0]
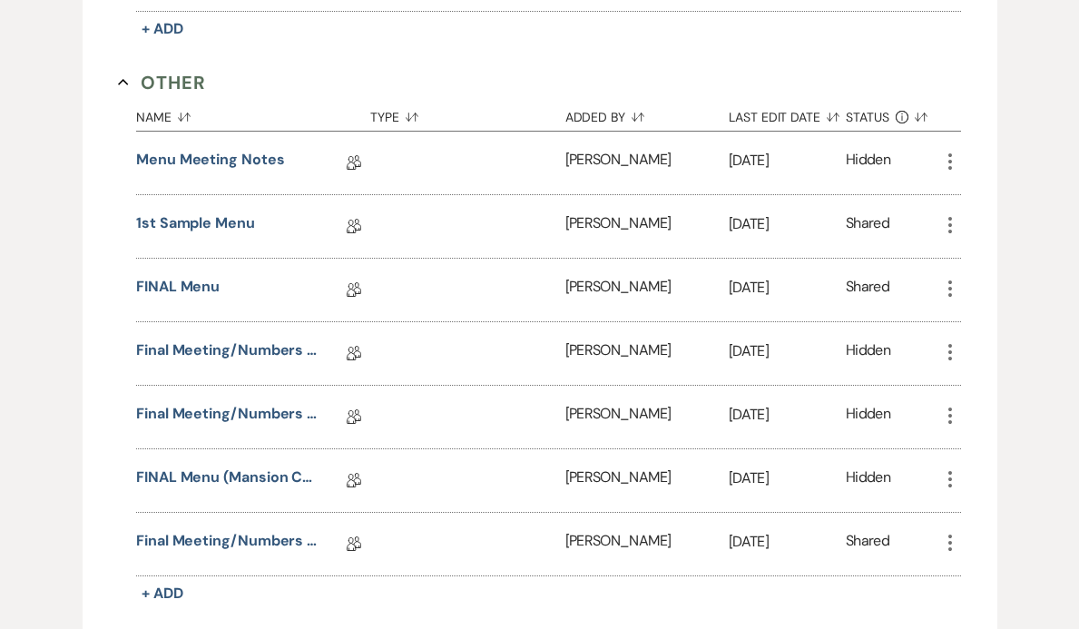
click at [955, 343] on icon "More" at bounding box center [950, 352] width 22 height 22
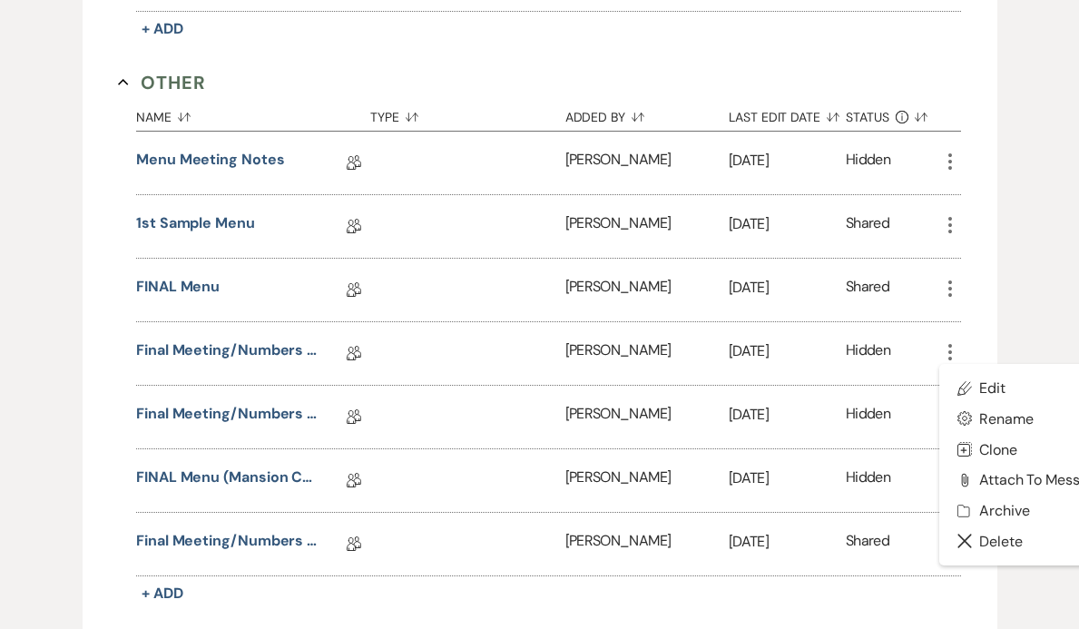
click at [951, 359] on icon "More" at bounding box center [950, 352] width 22 height 22
click at [255, 517] on div "Final Meeting/Numbers Doc Collab Doc" at bounding box center [253, 544] width 234 height 63
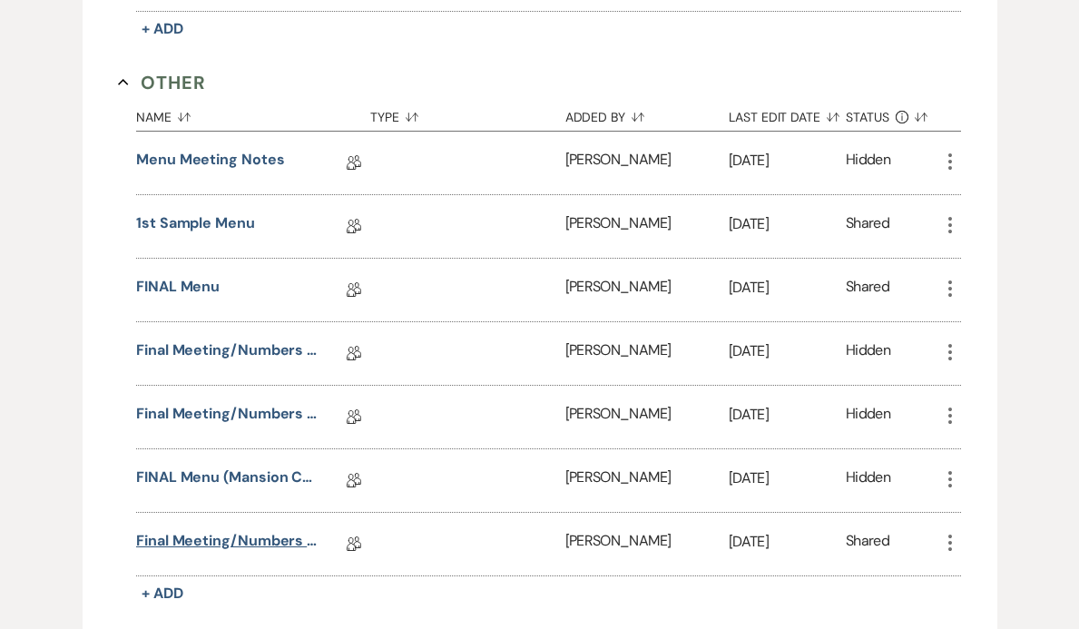
click at [256, 543] on link "Final Meeting/Numbers Doc" at bounding box center [226, 544] width 181 height 28
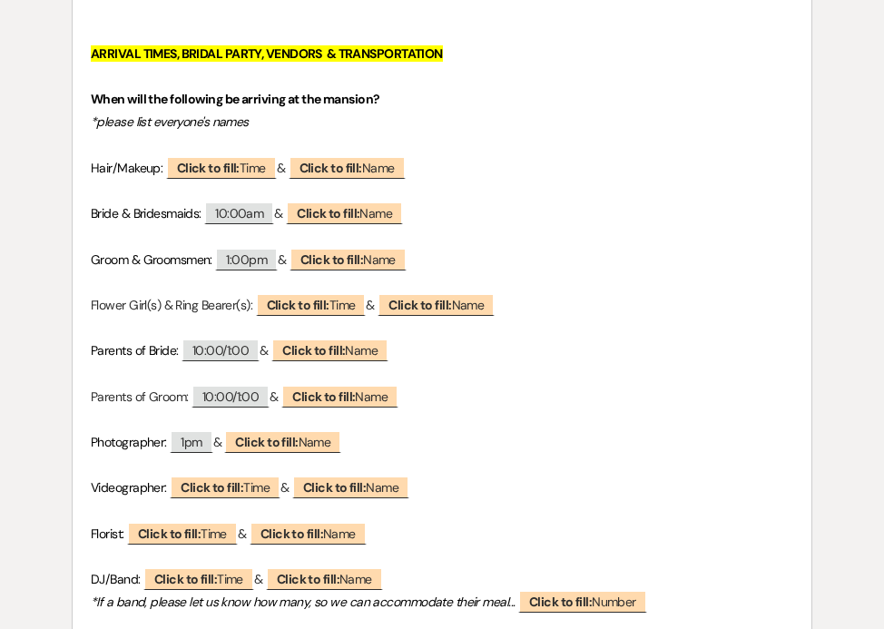
scroll to position [1818, 0]
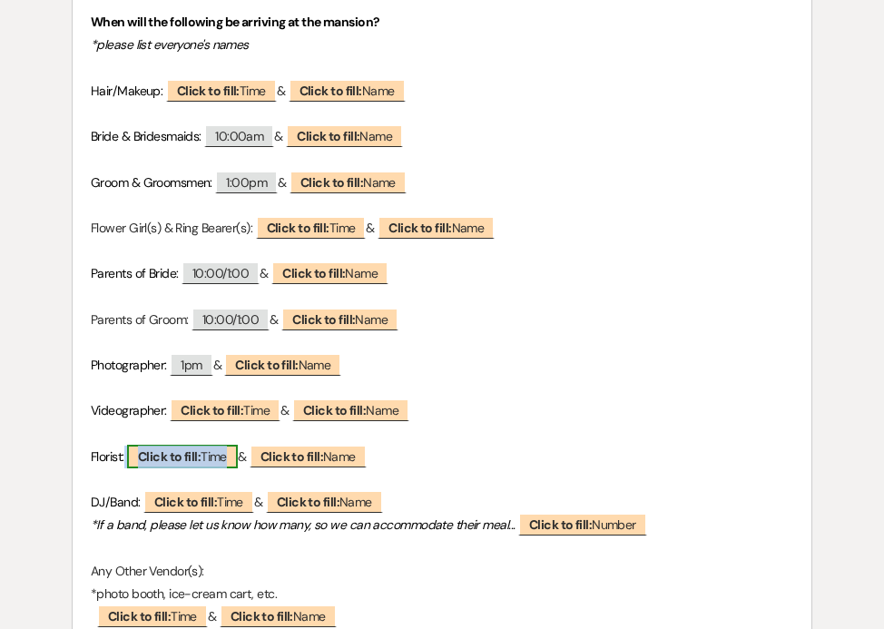
click at [211, 452] on span "Click to fill: Time" at bounding box center [182, 457] width 111 height 24
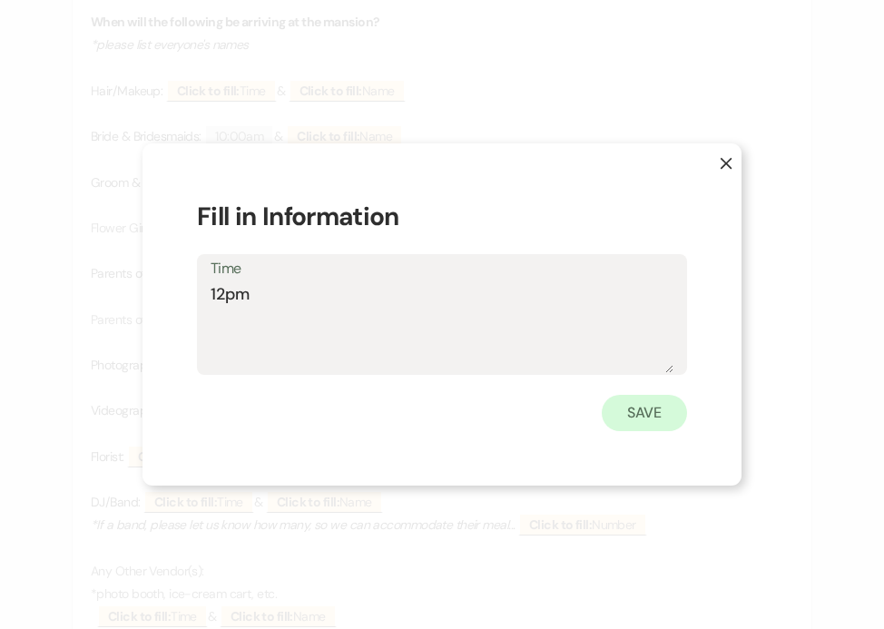
type textarea "12pm"
click at [623, 416] on button "Save" at bounding box center [644, 413] width 85 height 36
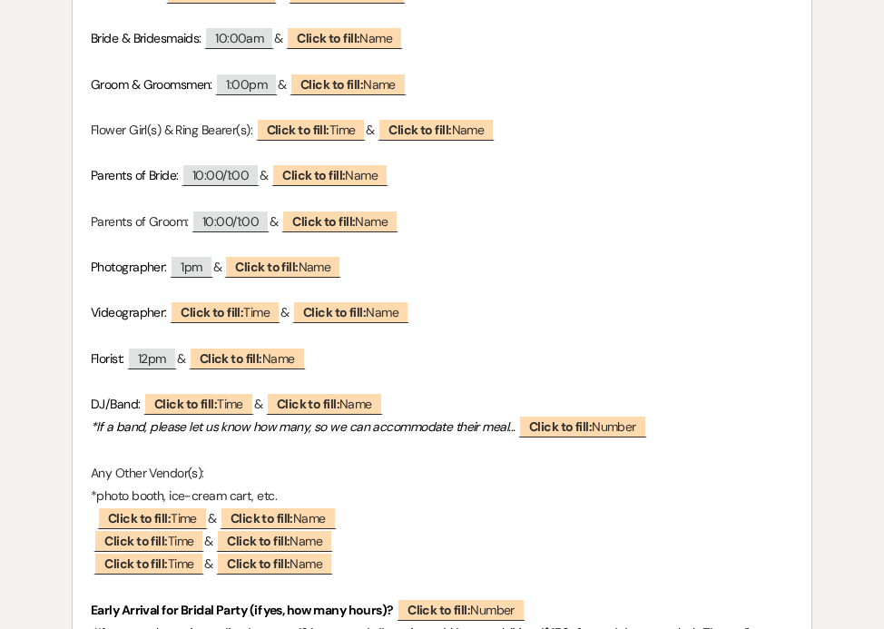
scroll to position [2003, 0]
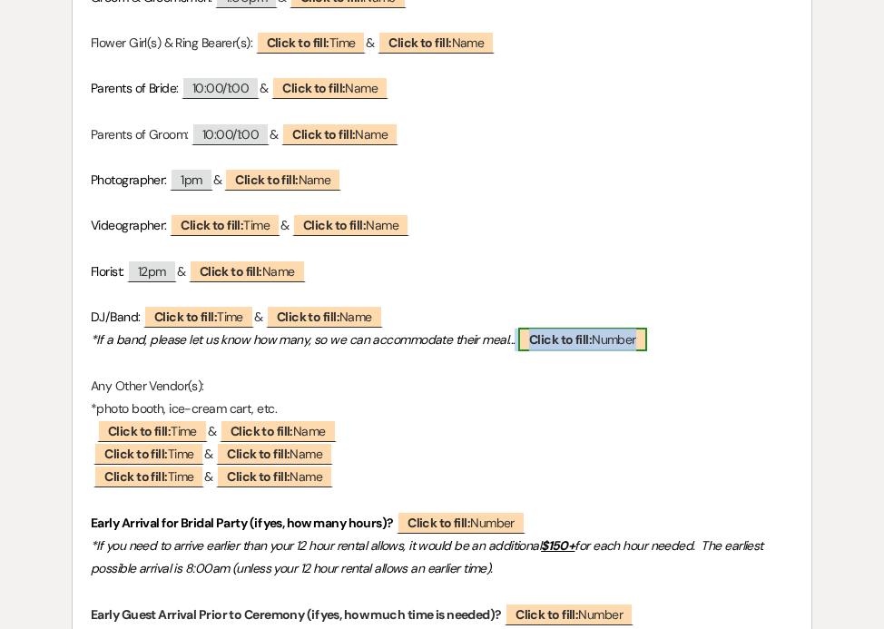
click at [585, 335] on b "Click to fill:" at bounding box center [560, 339] width 63 height 16
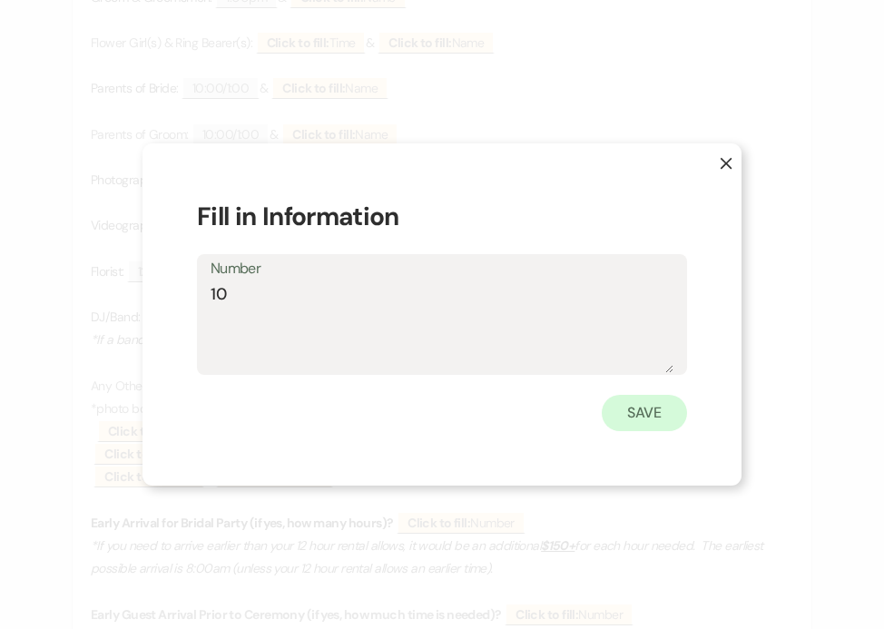
type textarea "10"
click at [629, 419] on button "Save" at bounding box center [644, 413] width 85 height 36
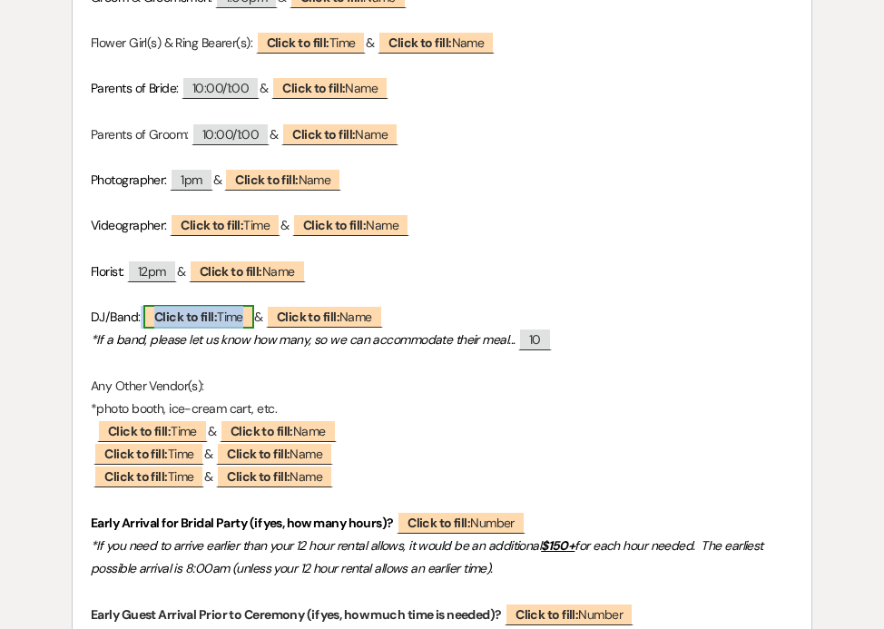
click at [192, 318] on b "Click to fill:" at bounding box center [185, 317] width 63 height 16
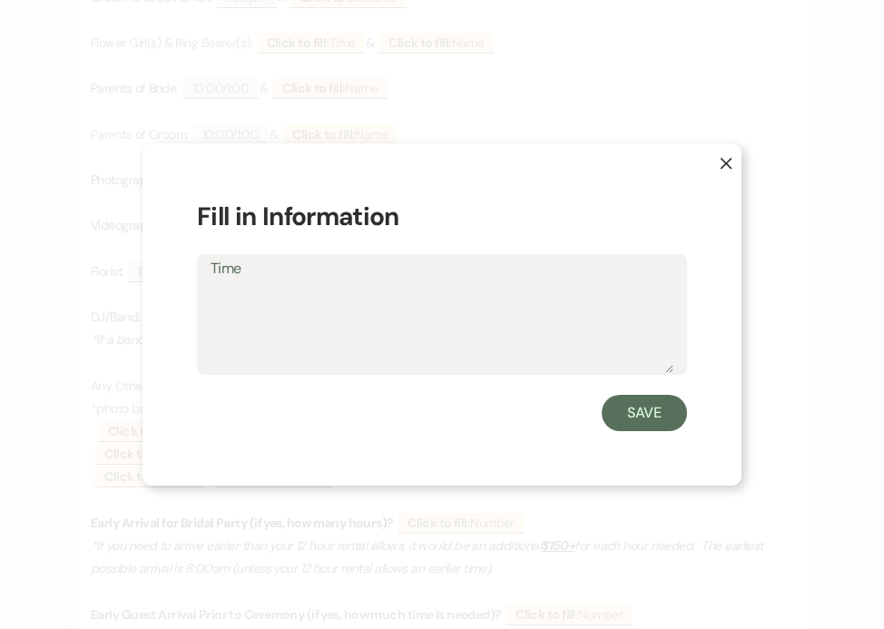
click at [722, 164] on icon "X" at bounding box center [726, 163] width 13 height 13
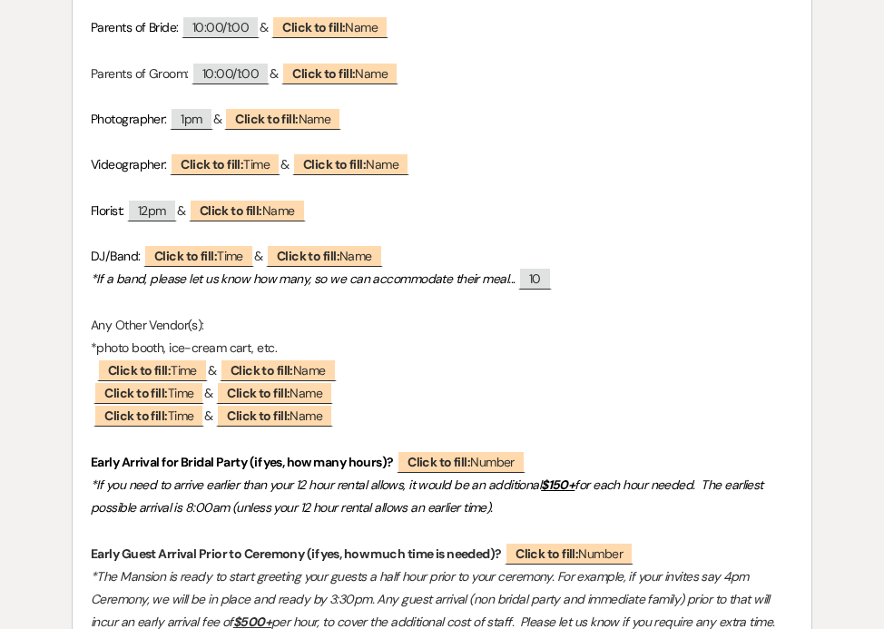
scroll to position [2063, 0]
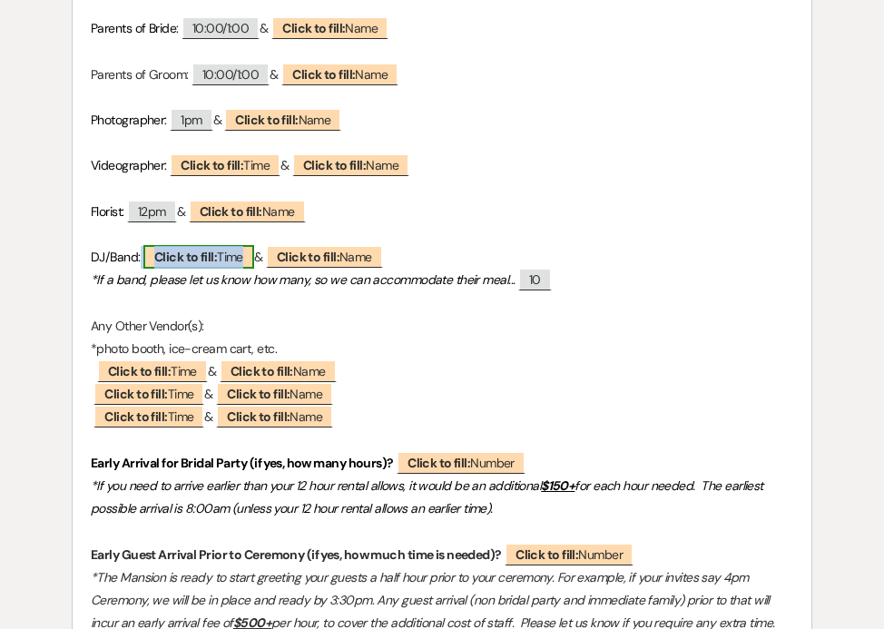
click at [173, 258] on b "Click to fill:" at bounding box center [185, 257] width 63 height 16
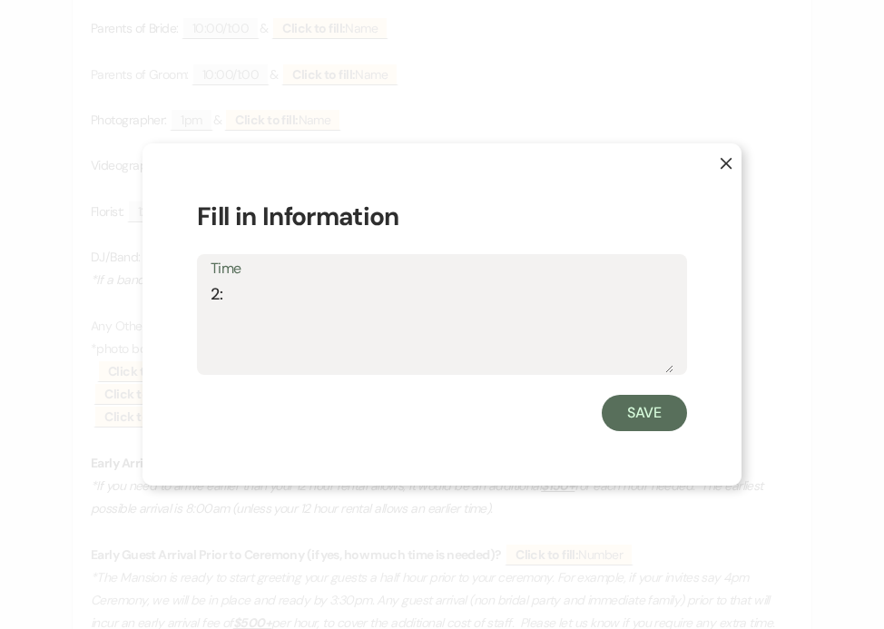
type textarea "2"
type textarea "1:30"
click at [630, 408] on button "Save" at bounding box center [644, 413] width 85 height 36
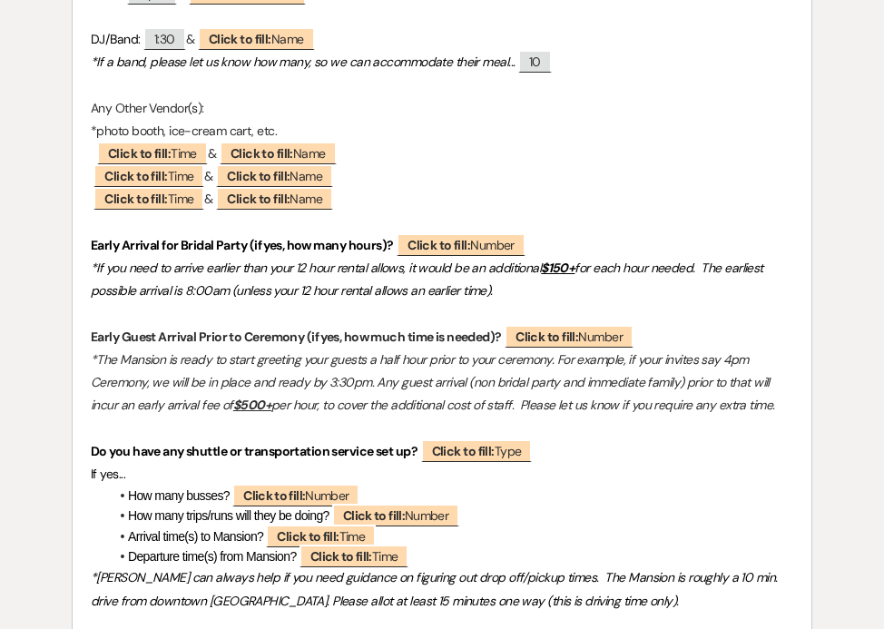
scroll to position [2280, 0]
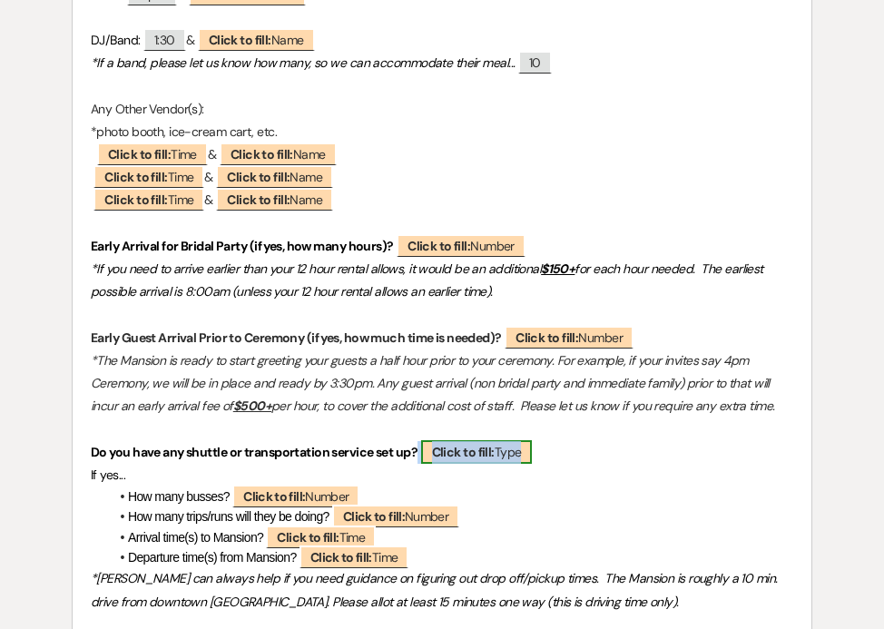
click at [504, 449] on span "Click to fill: Type" at bounding box center [477, 452] width 112 height 24
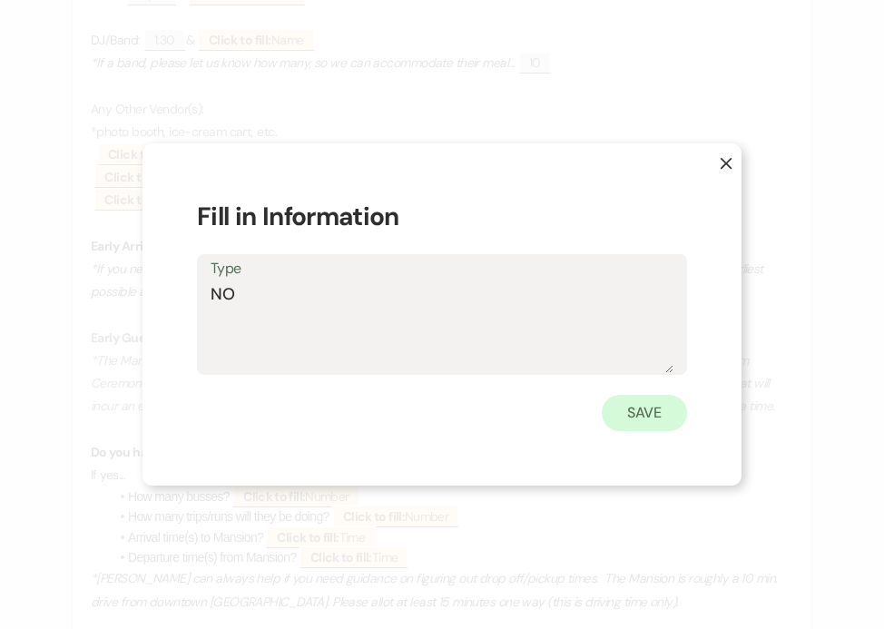
type textarea "NO"
click at [624, 406] on button "Save" at bounding box center [644, 413] width 85 height 36
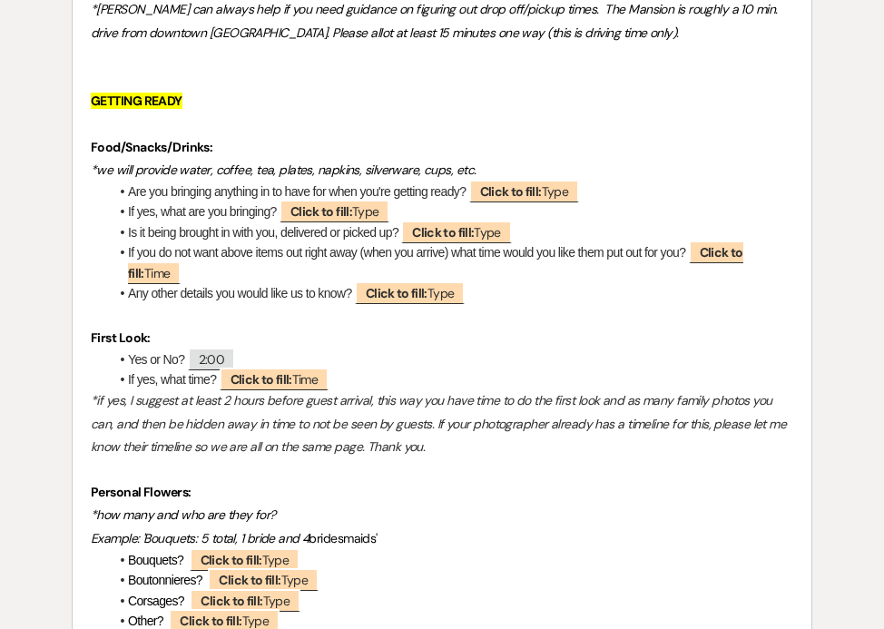
scroll to position [2865, 0]
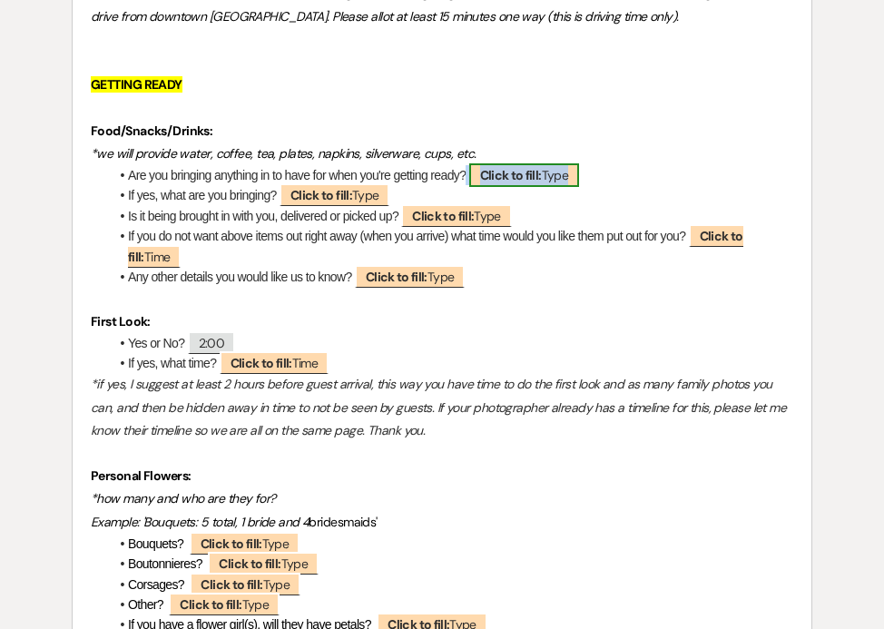
click at [500, 178] on b "Click to fill:" at bounding box center [511, 175] width 62 height 16
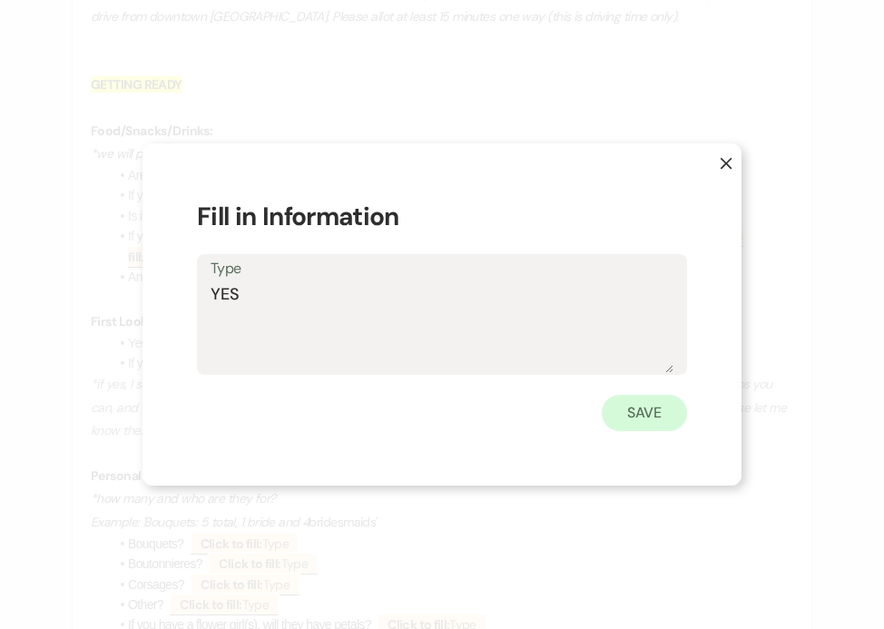
type textarea "YES"
click at [634, 414] on button "Save" at bounding box center [644, 413] width 85 height 36
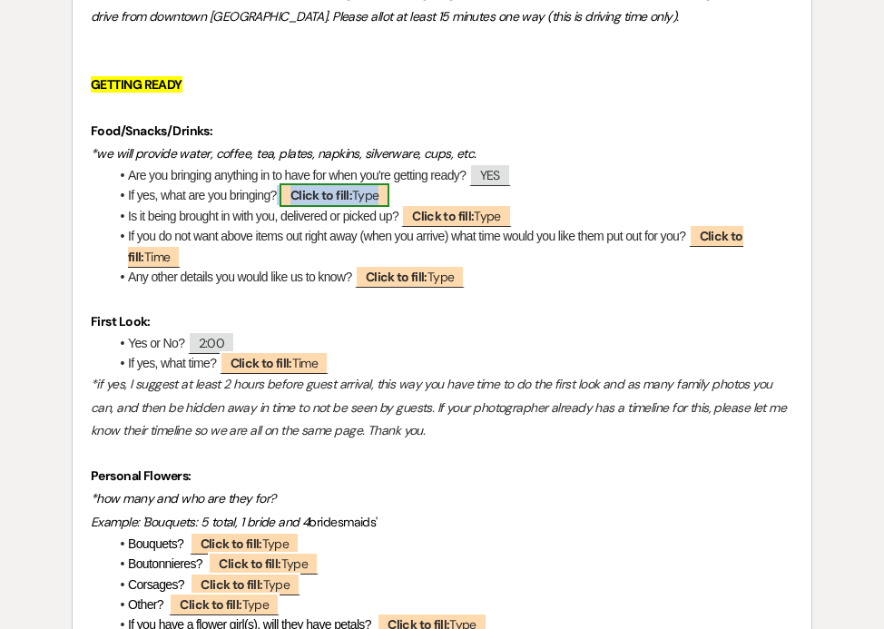
click at [346, 196] on b "Click to fill:" at bounding box center [321, 195] width 62 height 16
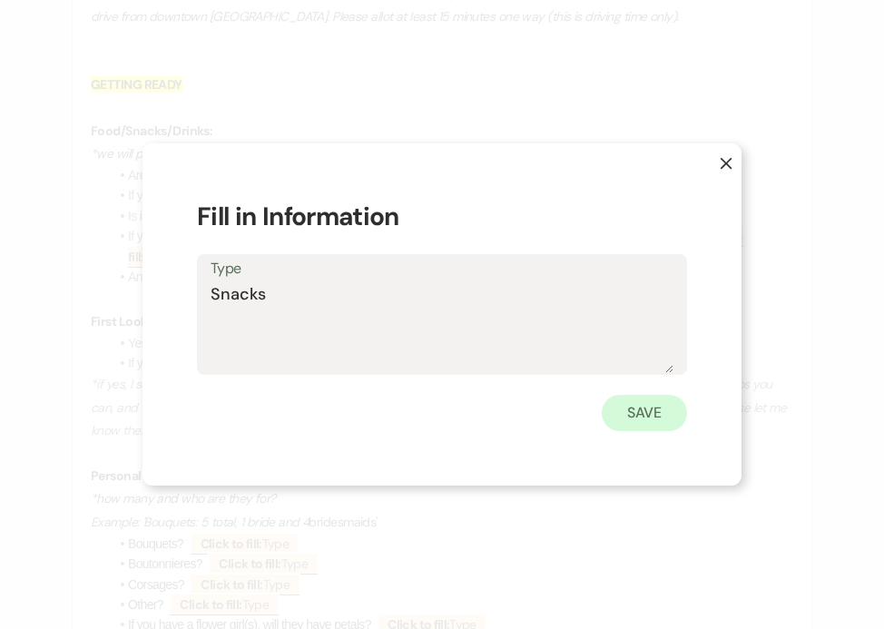
type textarea "Snacks"
click at [657, 406] on button "Save" at bounding box center [644, 413] width 85 height 36
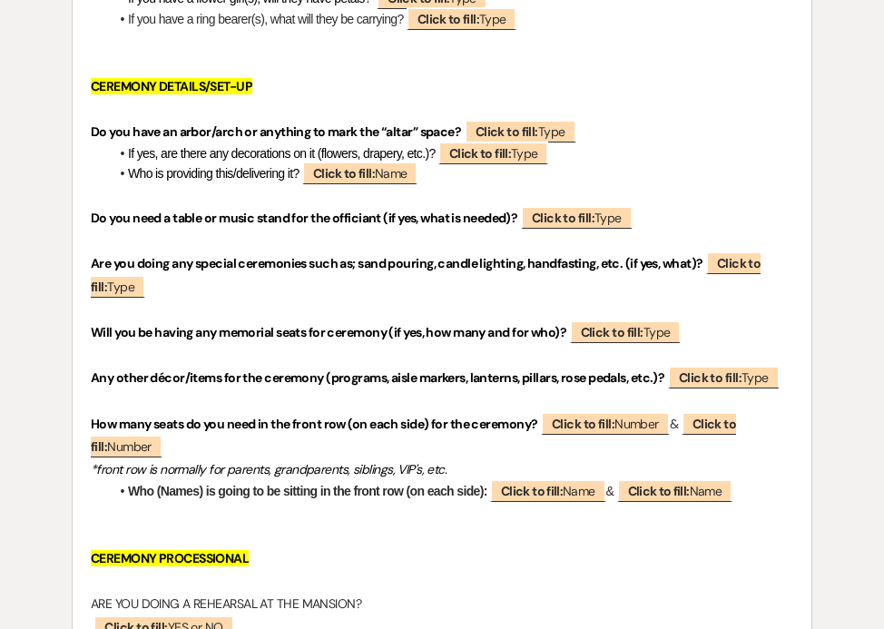
scroll to position [3493, 0]
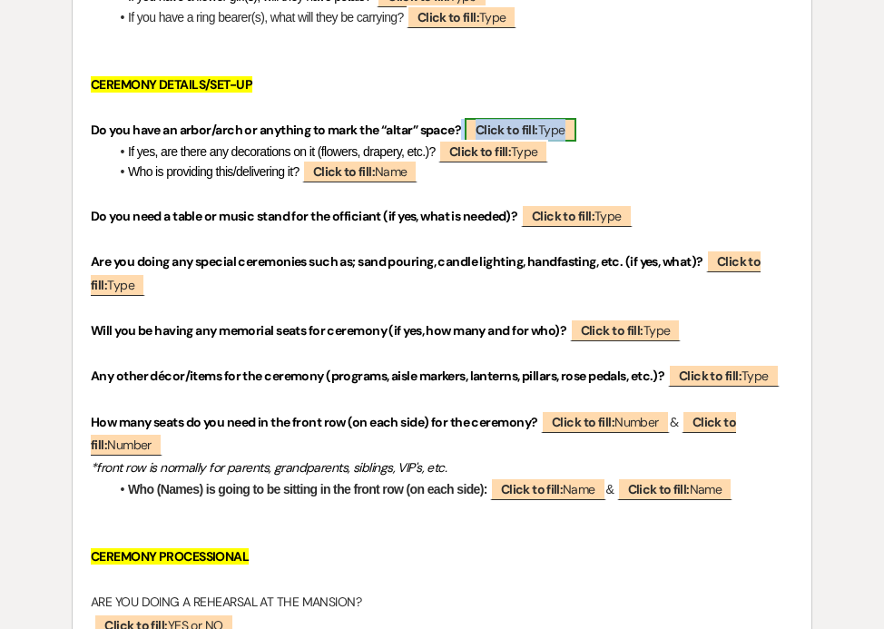
click at [504, 123] on b "Click to fill:" at bounding box center [506, 130] width 63 height 16
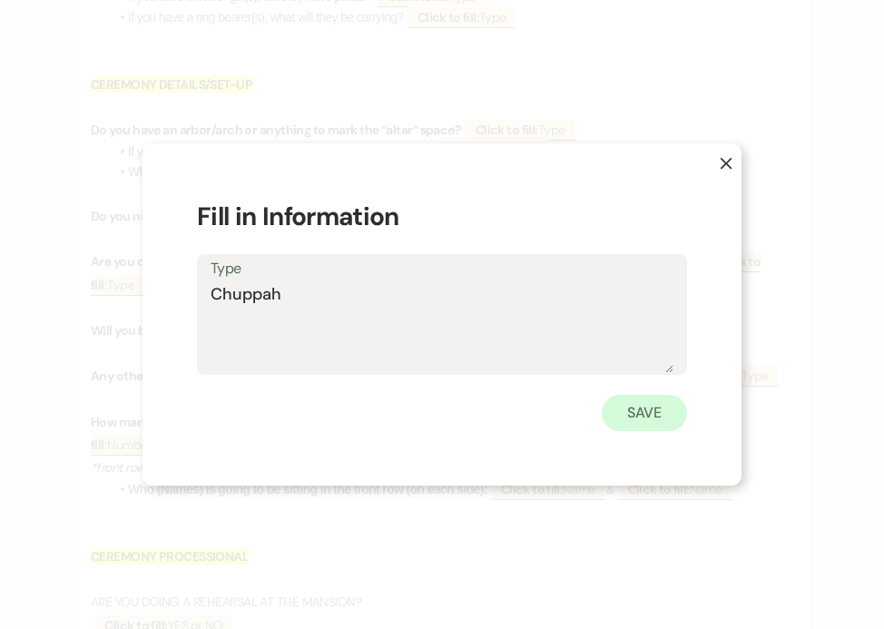
type textarea "Chuppah"
click at [641, 416] on button "Save" at bounding box center [644, 413] width 85 height 36
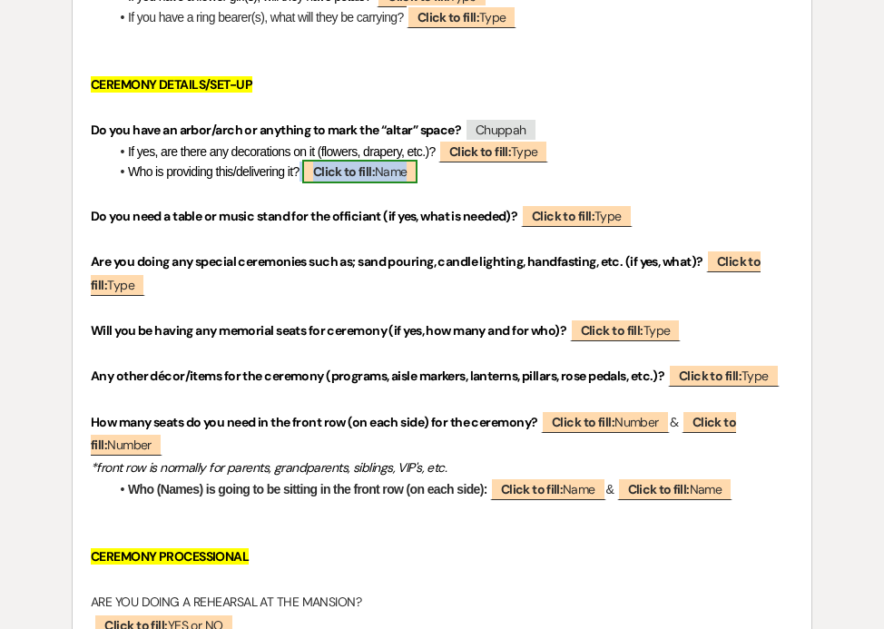
click at [358, 175] on b "Click to fill:" at bounding box center [344, 171] width 62 height 16
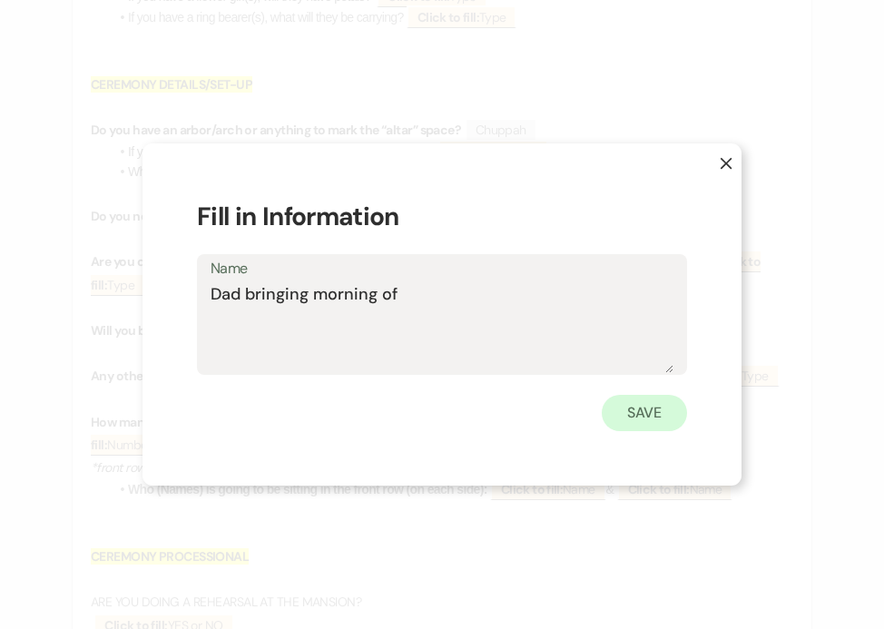
type textarea "Dad bringing morning of"
click at [636, 409] on button "Save" at bounding box center [644, 413] width 85 height 36
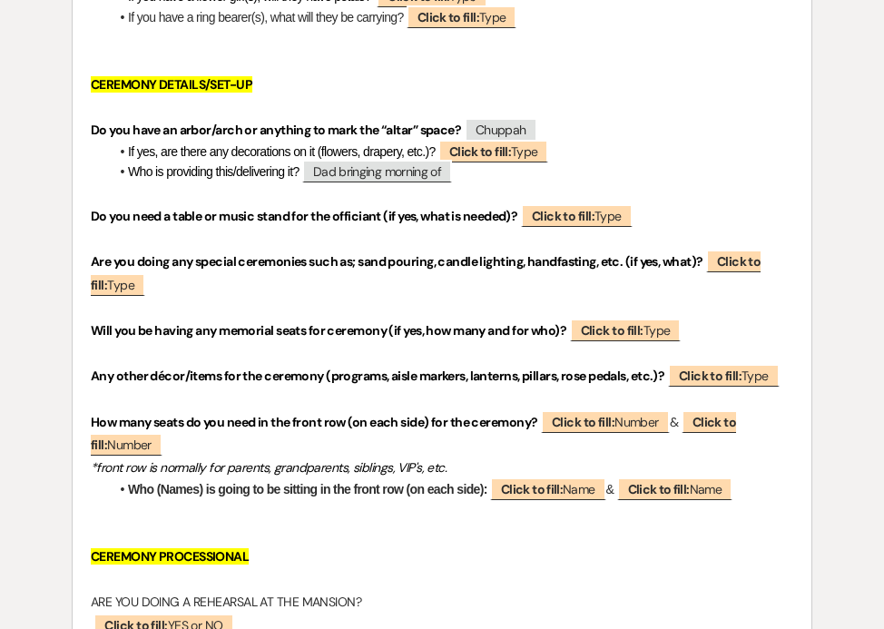
scroll to position [3535, 0]
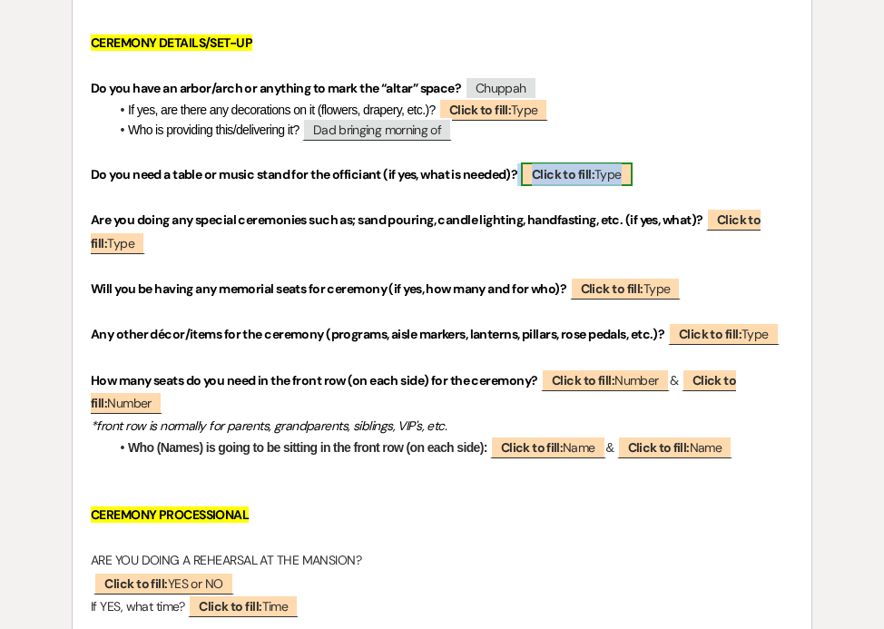
click at [563, 173] on b "Click to fill:" at bounding box center [563, 174] width 63 height 16
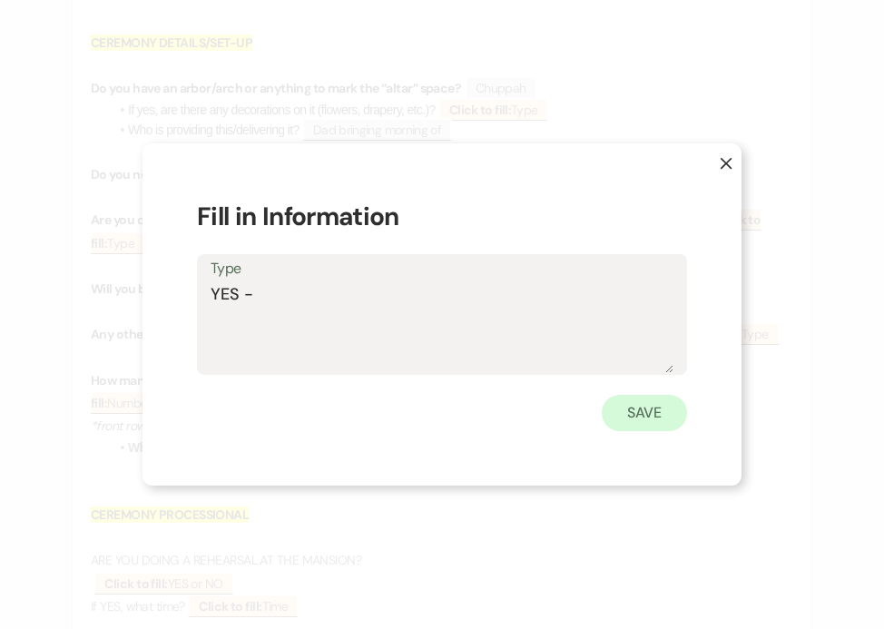
type textarea "YES -"
click at [637, 420] on button "Save" at bounding box center [644, 413] width 85 height 36
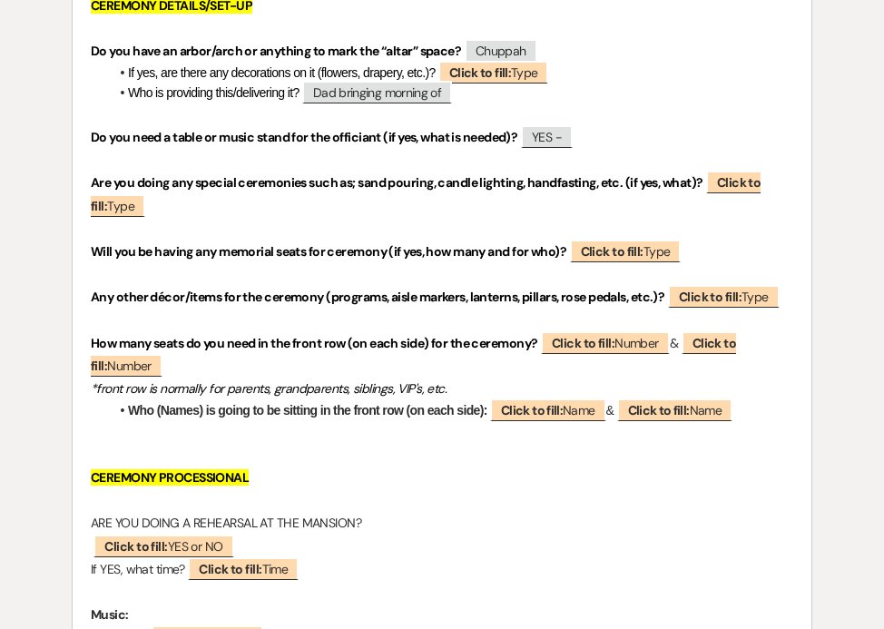
scroll to position [3520, 0]
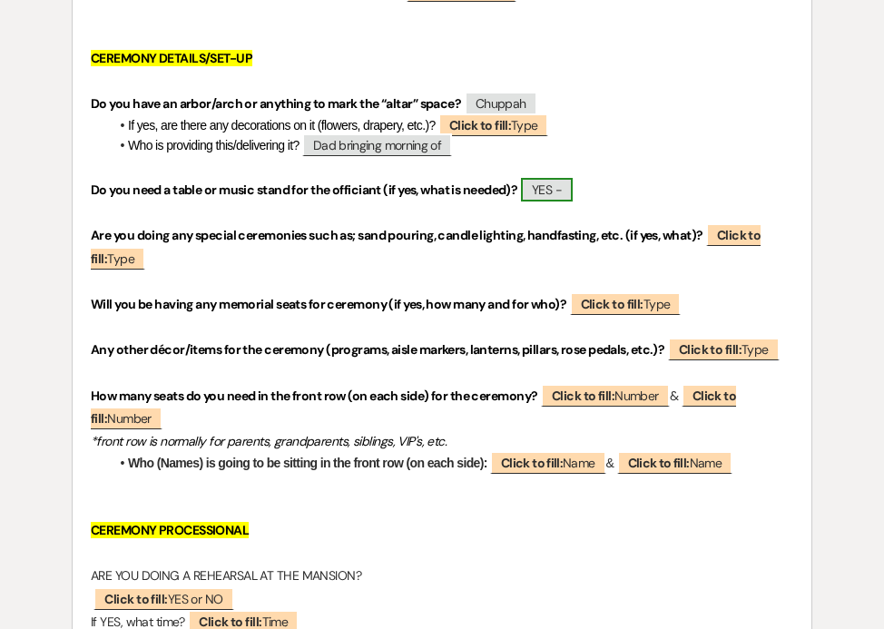
click at [570, 189] on span "YES -" at bounding box center [547, 190] width 52 height 24
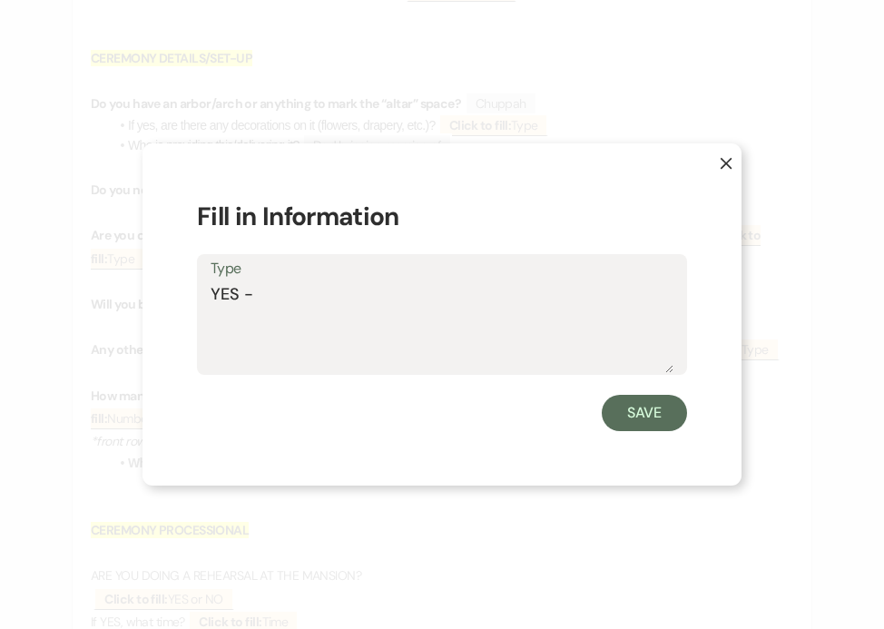
click at [350, 291] on textarea "YES -" at bounding box center [442, 327] width 463 height 91
click at [423, 297] on textarea "YES - table for ceremony * need our easle for kortuba" at bounding box center [442, 327] width 463 height 91
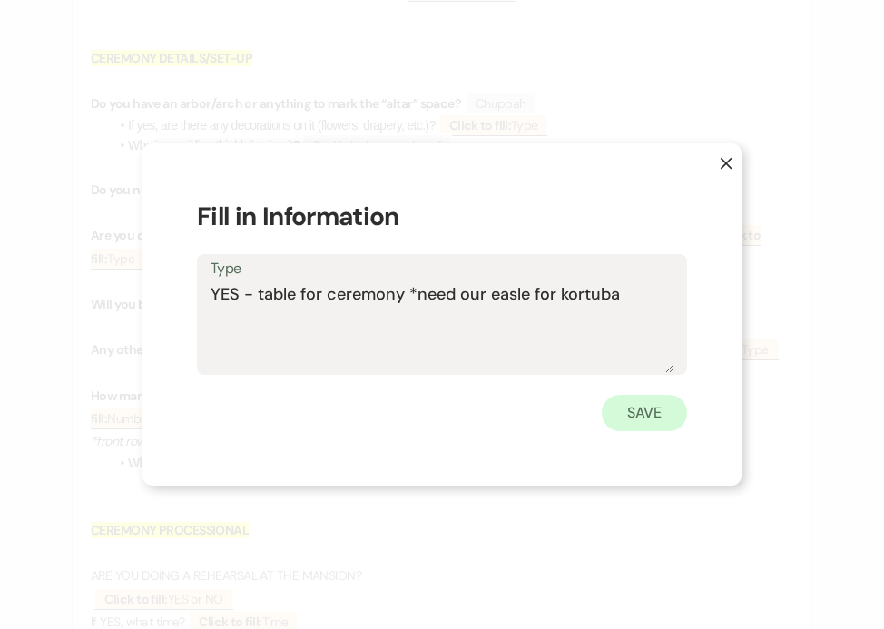
type textarea "YES - table for ceremony *need our easle for kortuba"
click at [610, 407] on button "Save" at bounding box center [644, 413] width 85 height 36
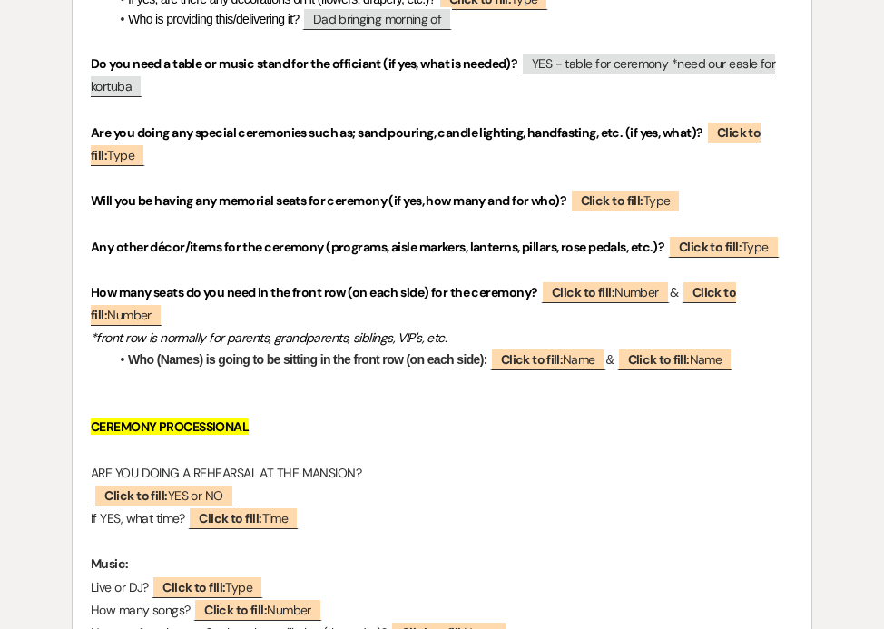
scroll to position [3647, 0]
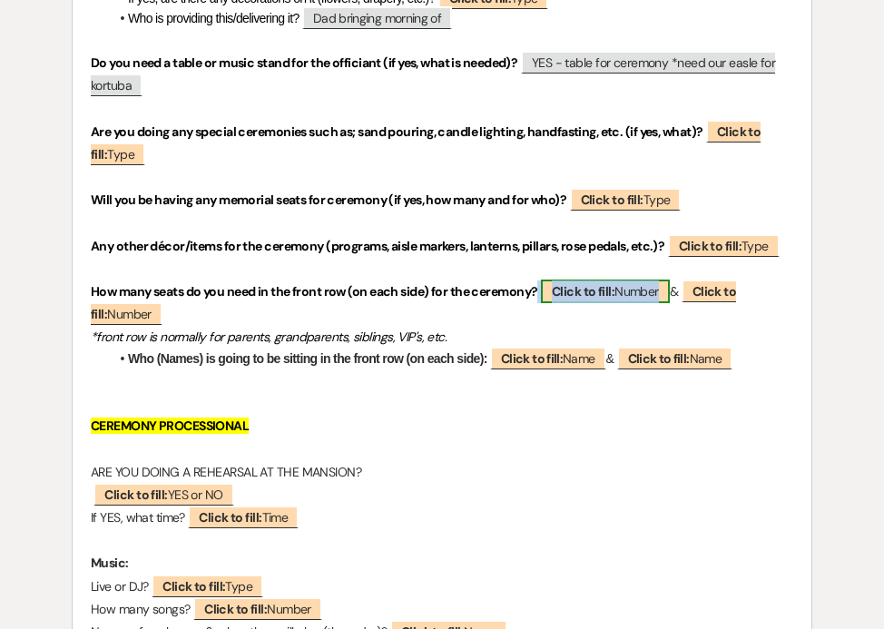
click at [643, 281] on span "Click to fill: Number" at bounding box center [605, 291] width 129 height 24
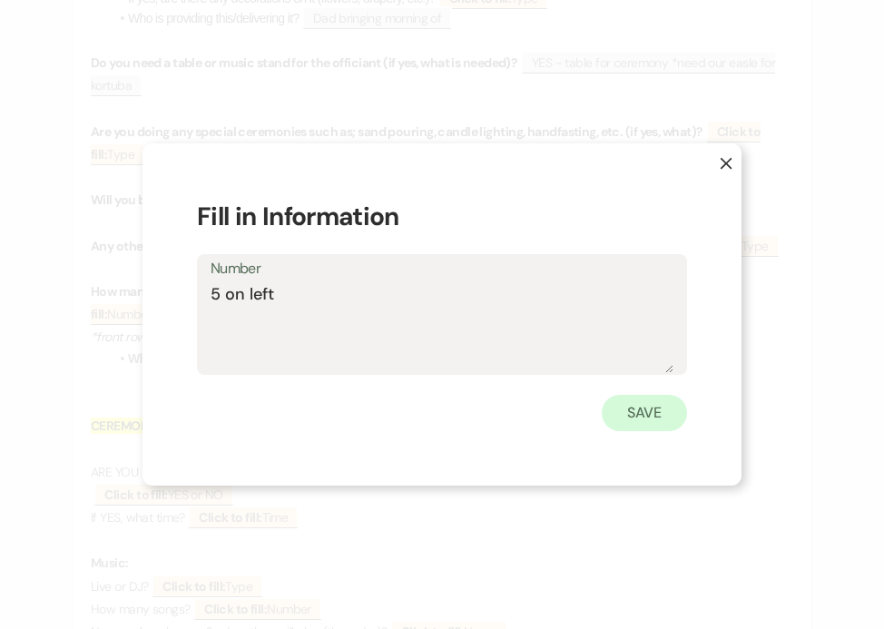
type textarea "5 on left"
click at [666, 417] on button "Save" at bounding box center [644, 413] width 85 height 36
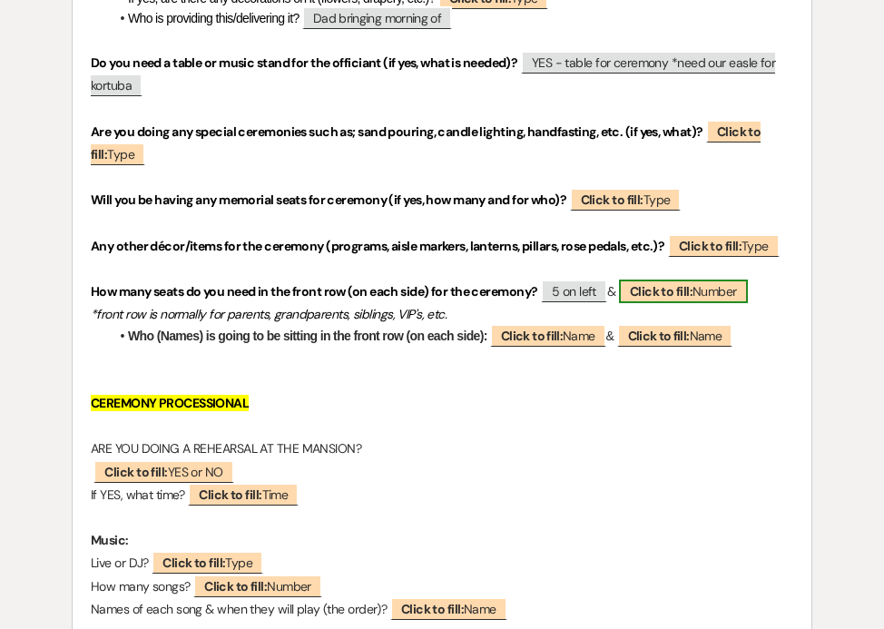
click at [689, 287] on b "Click to fill:" at bounding box center [661, 291] width 63 height 16
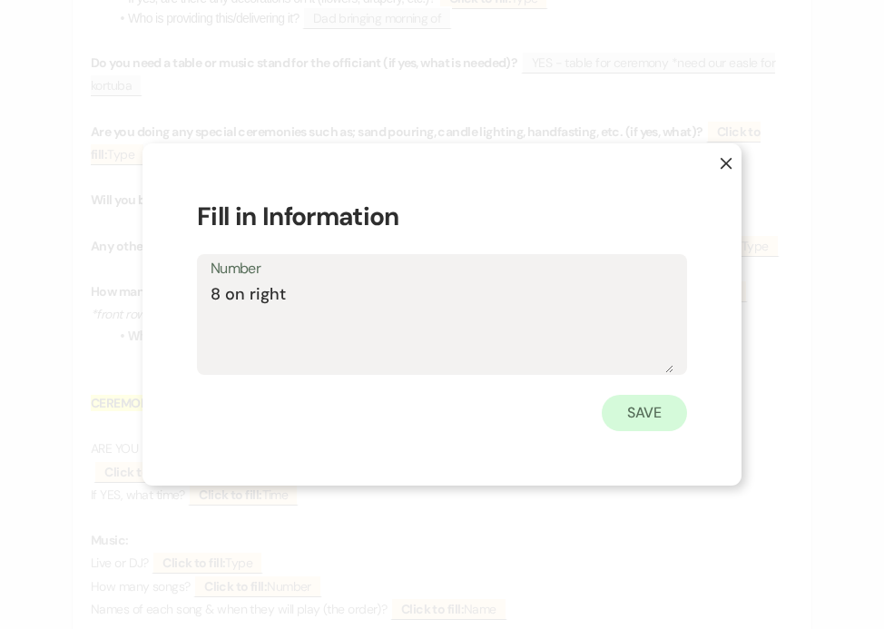
type textarea "8 on right"
click at [656, 408] on button "Save" at bounding box center [644, 413] width 85 height 36
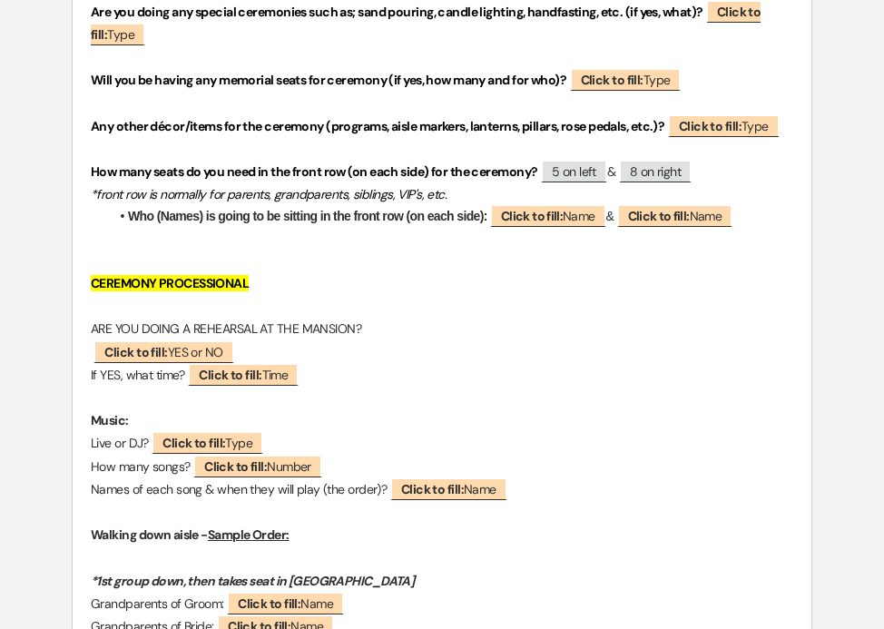
scroll to position [3769, 0]
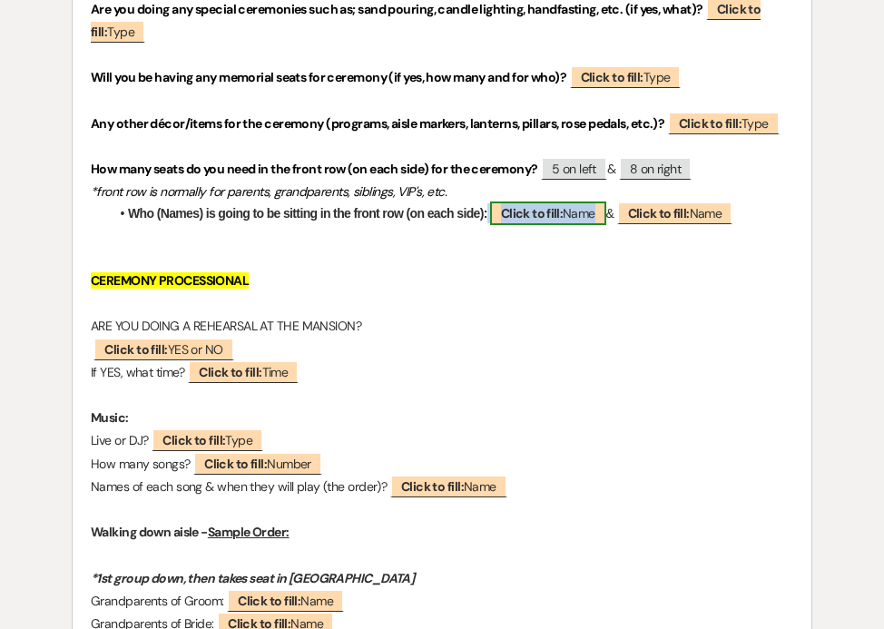
click at [573, 212] on span "Click to fill: Name" at bounding box center [548, 213] width 116 height 24
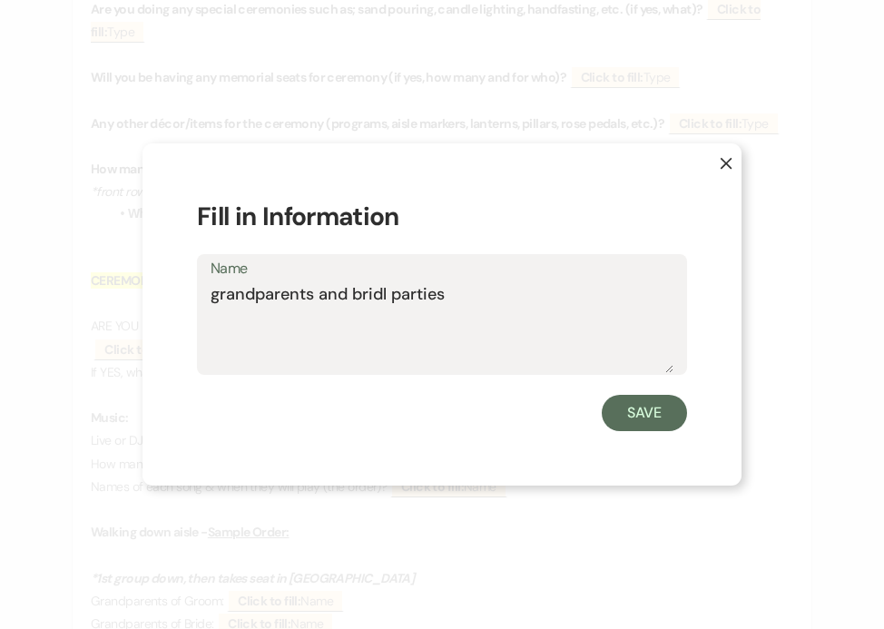
click at [387, 296] on textarea "grandparents and bridl parties" at bounding box center [442, 327] width 463 height 91
type textarea "grandparents and bridal parties"
click at [654, 419] on button "Save" at bounding box center [644, 413] width 85 height 36
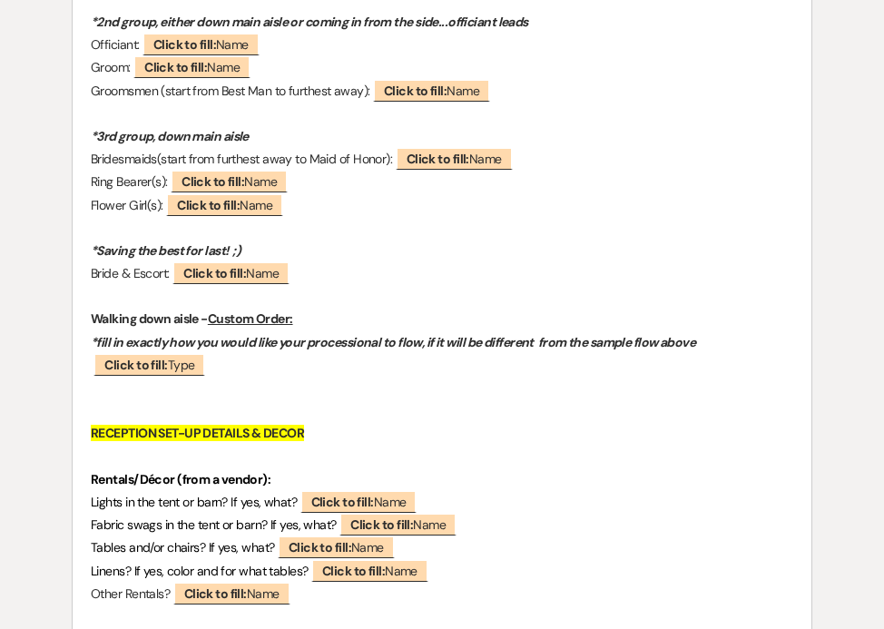
scroll to position [4481, 0]
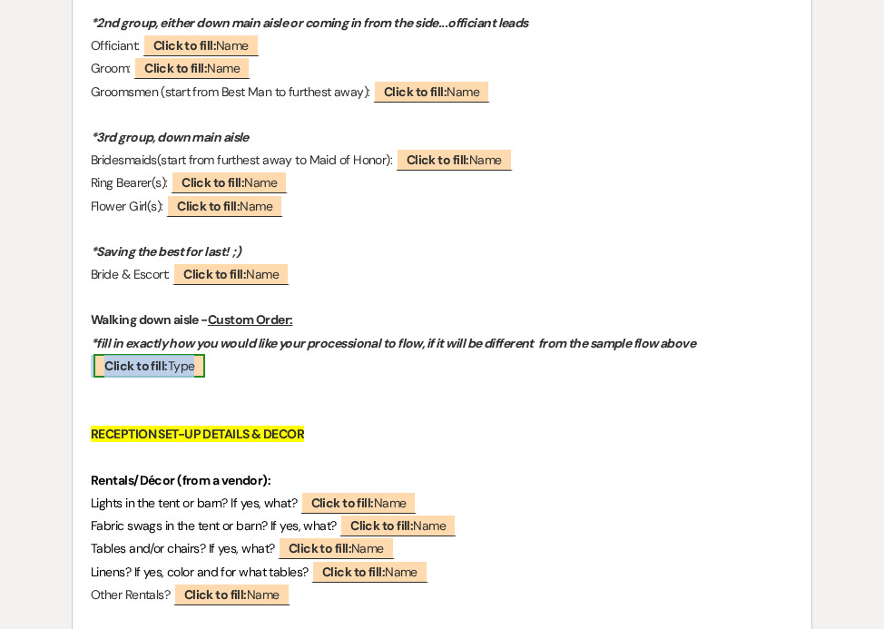
click at [167, 375] on span "Click to fill: Type" at bounding box center [149, 366] width 112 height 24
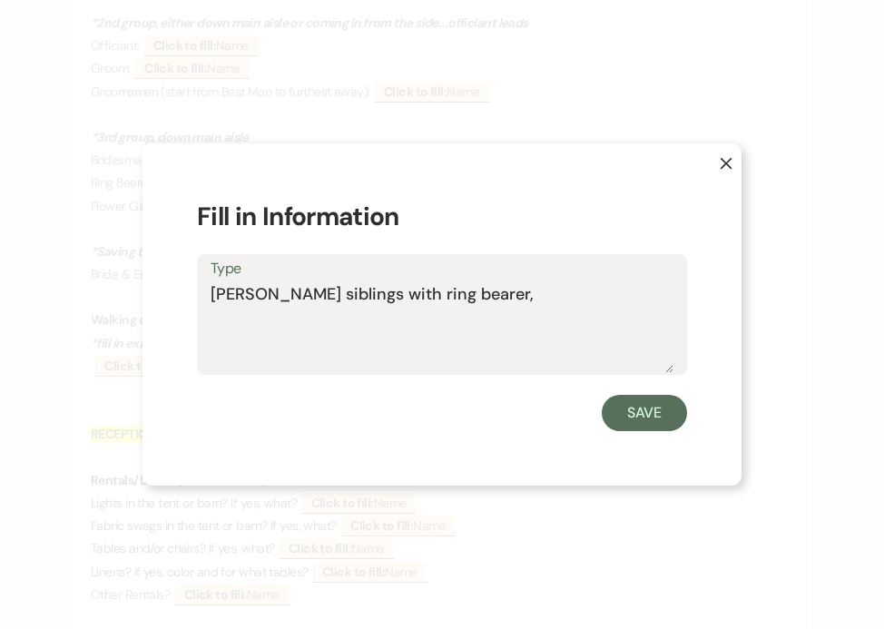
click at [211, 292] on textarea "[PERSON_NAME] siblings with ring bearer," at bounding box center [442, 327] width 463 height 91
click at [654, 290] on textarea "friend group alternating, [PERSON_NAME] siblings with ring bearer," at bounding box center [442, 327] width 463 height 91
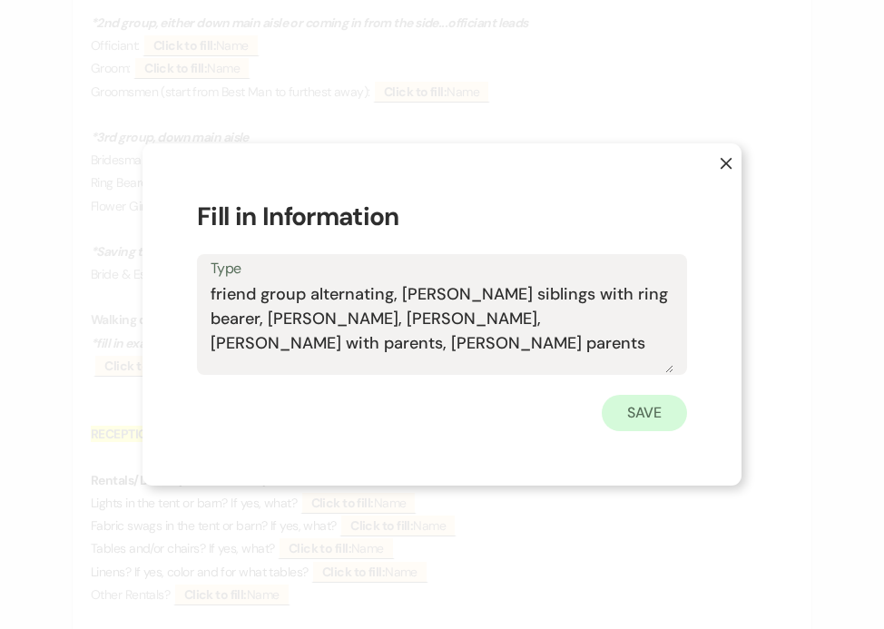
type textarea "friend group alternating, [PERSON_NAME] siblings with ring bearer, [PERSON_NAME…"
click at [657, 416] on button "Save" at bounding box center [644, 413] width 85 height 36
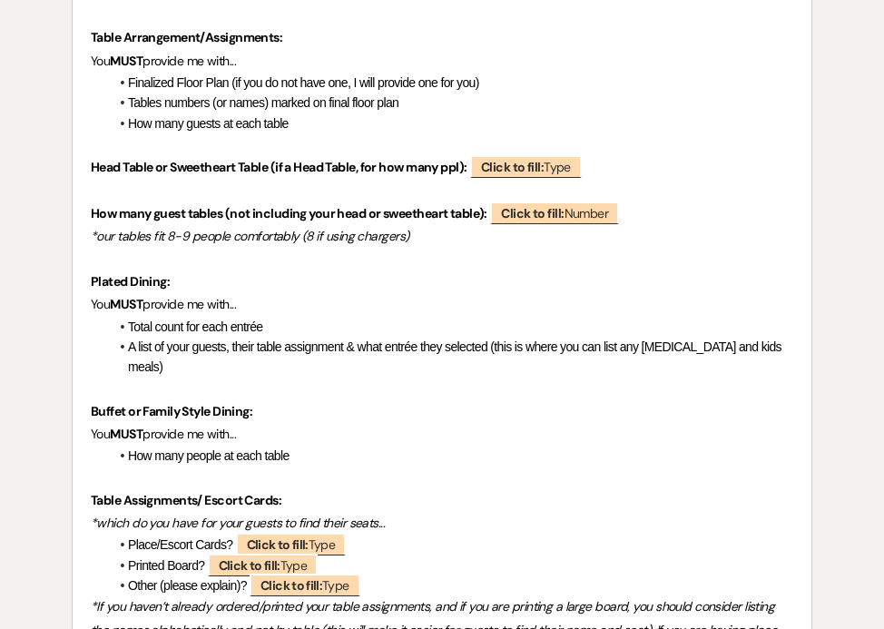
scroll to position [5132, 0]
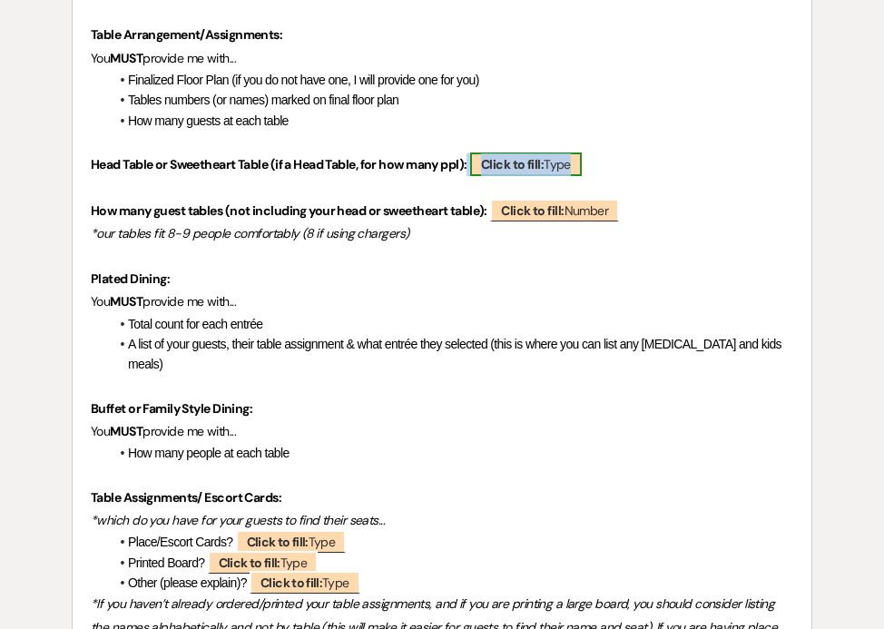
click at [544, 156] on b "Click to fill:" at bounding box center [512, 164] width 63 height 16
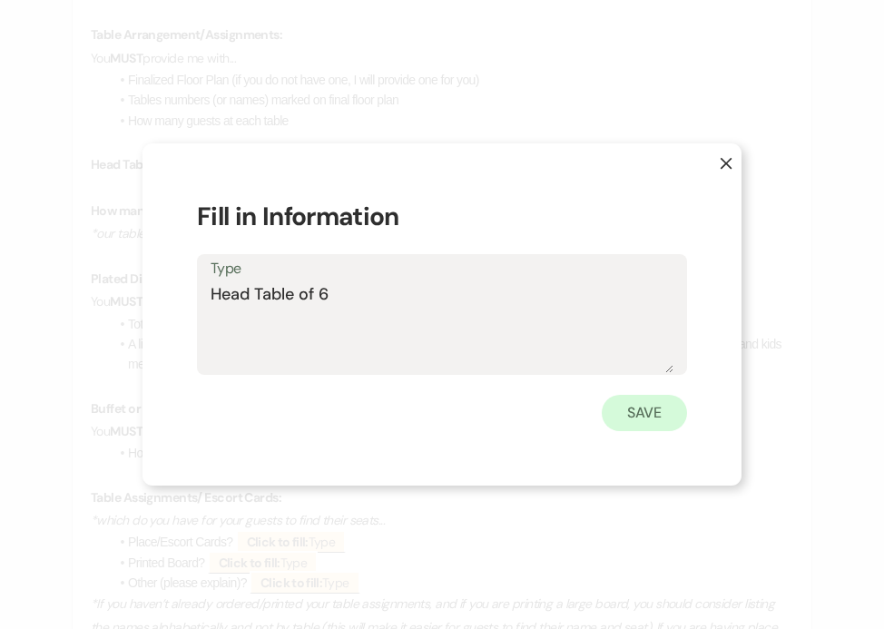
type textarea "Head Table of 6"
click at [666, 411] on button "Save" at bounding box center [644, 413] width 85 height 36
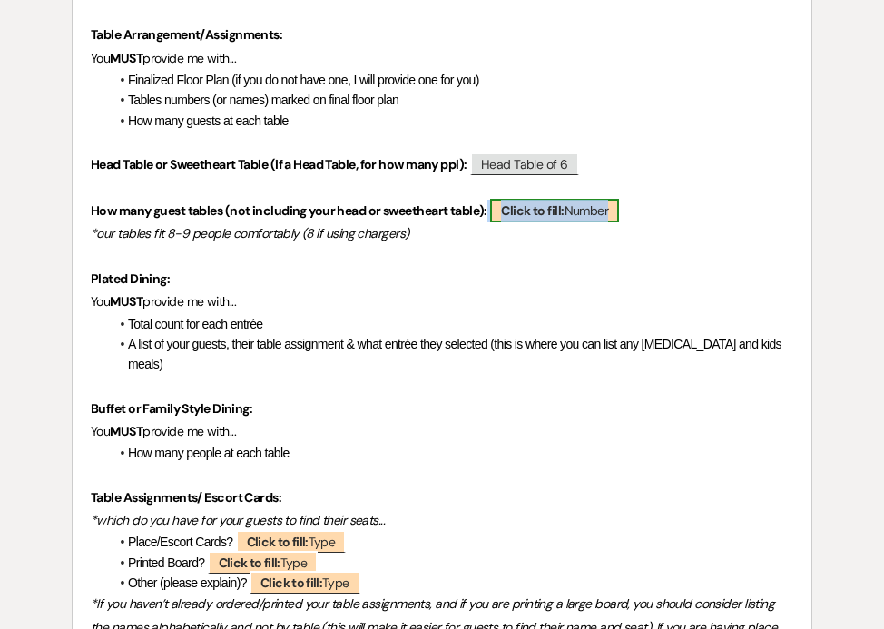
click at [530, 202] on b "Click to fill:" at bounding box center [532, 210] width 63 height 16
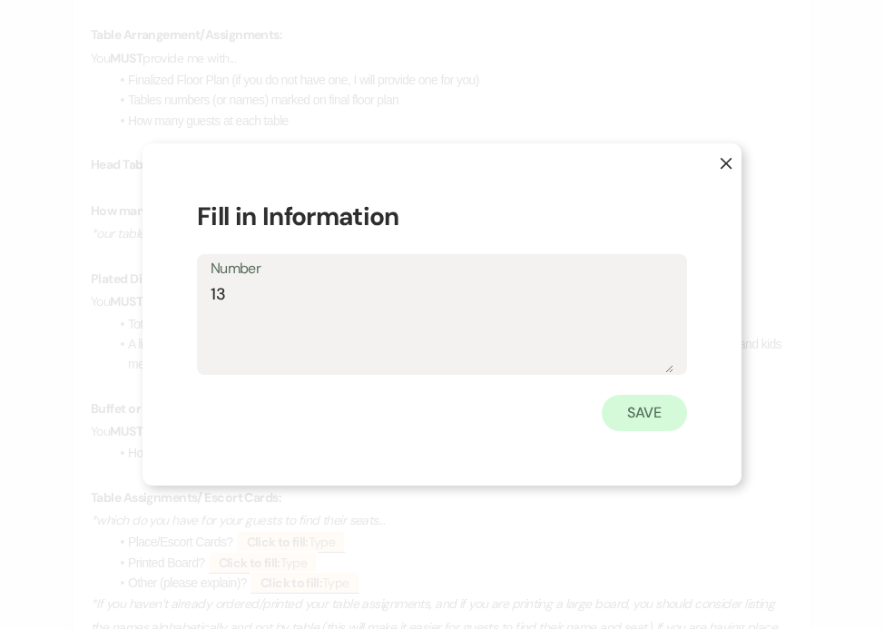
type textarea "13"
click at [661, 404] on button "Save" at bounding box center [644, 413] width 85 height 36
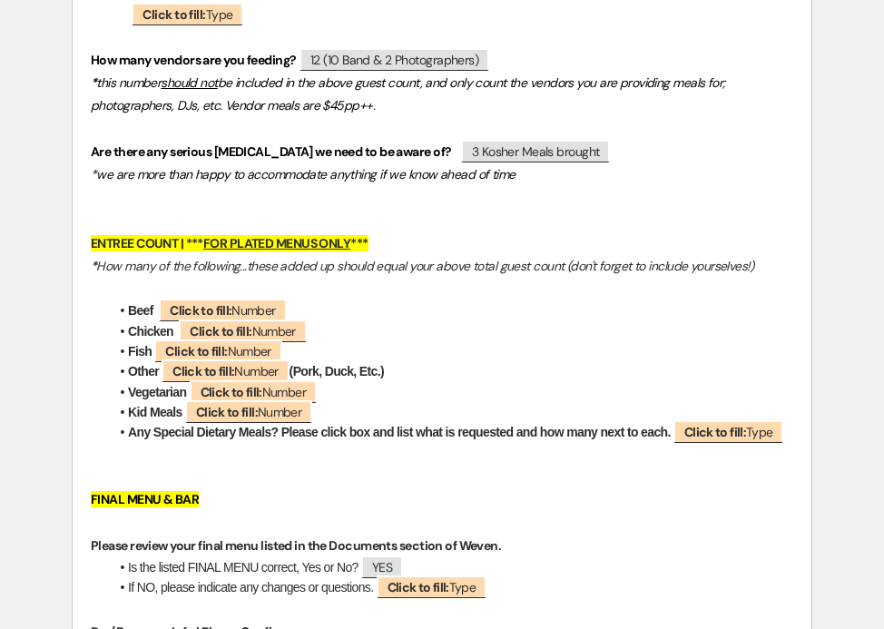
scroll to position [0, 0]
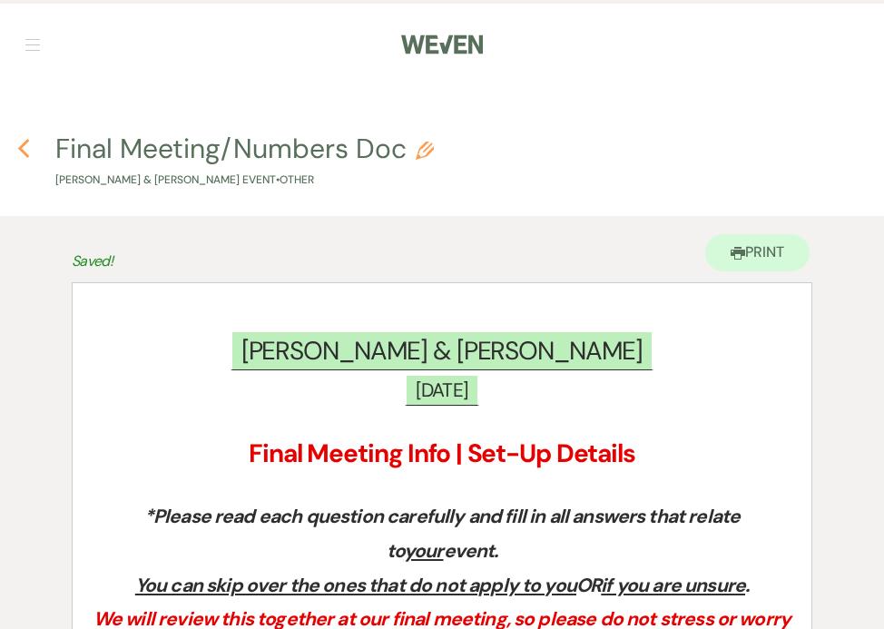
click at [22, 145] on use "button" at bounding box center [23, 149] width 12 height 20
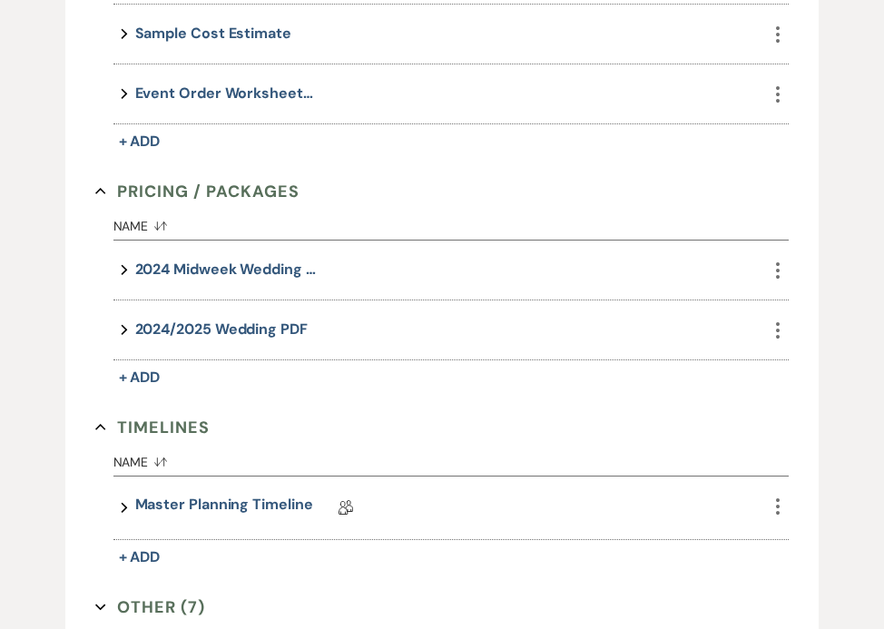
scroll to position [1168, 0]
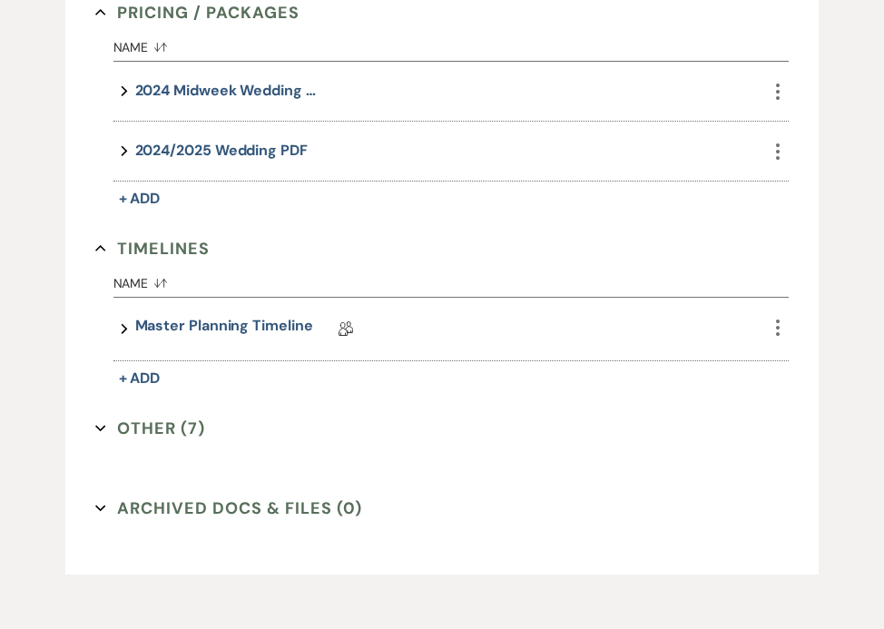
click at [100, 423] on icon "Expand" at bounding box center [100, 428] width 11 height 11
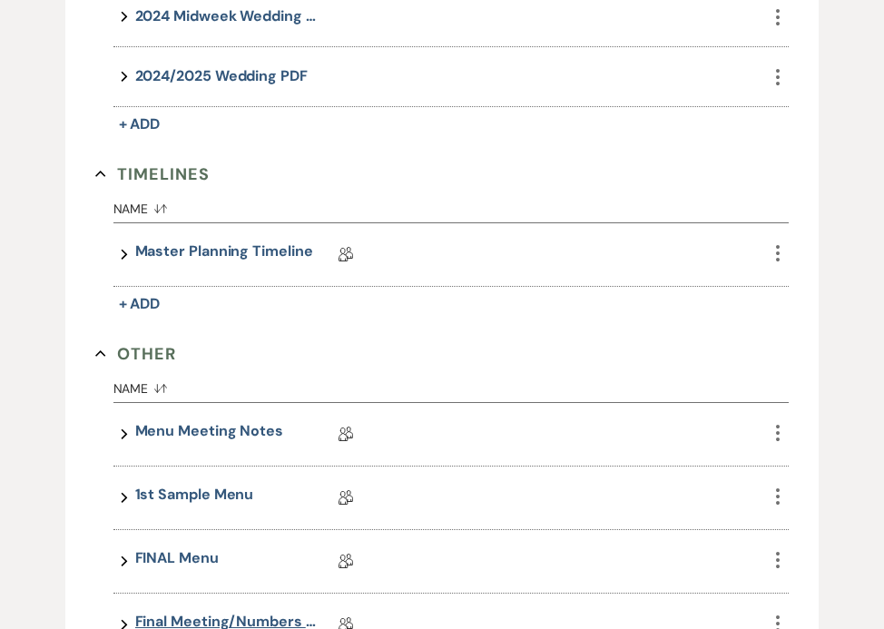
scroll to position [1243, 0]
click at [242, 256] on link "Master Planning Timeline" at bounding box center [224, 254] width 178 height 28
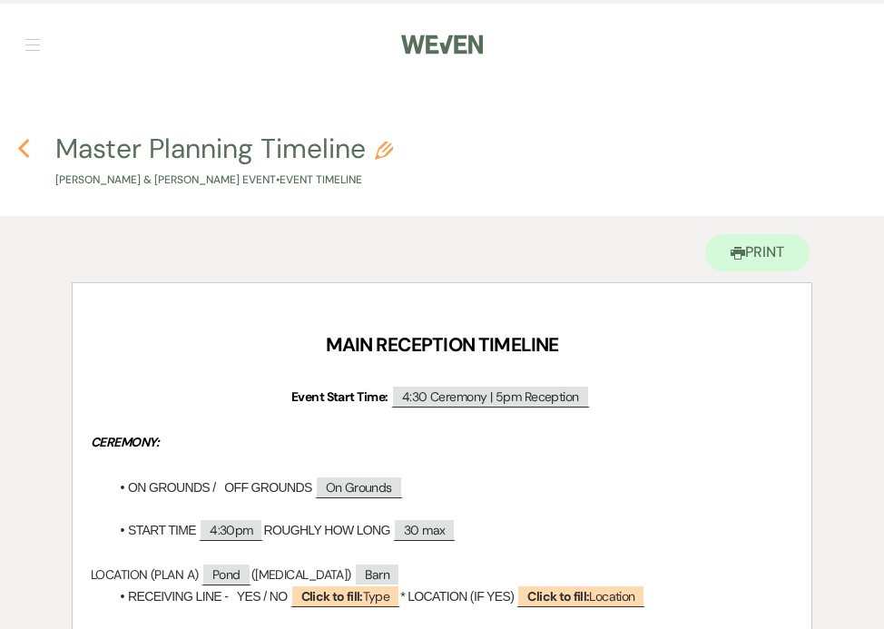
click at [22, 154] on icon "Previous" at bounding box center [24, 149] width 14 height 22
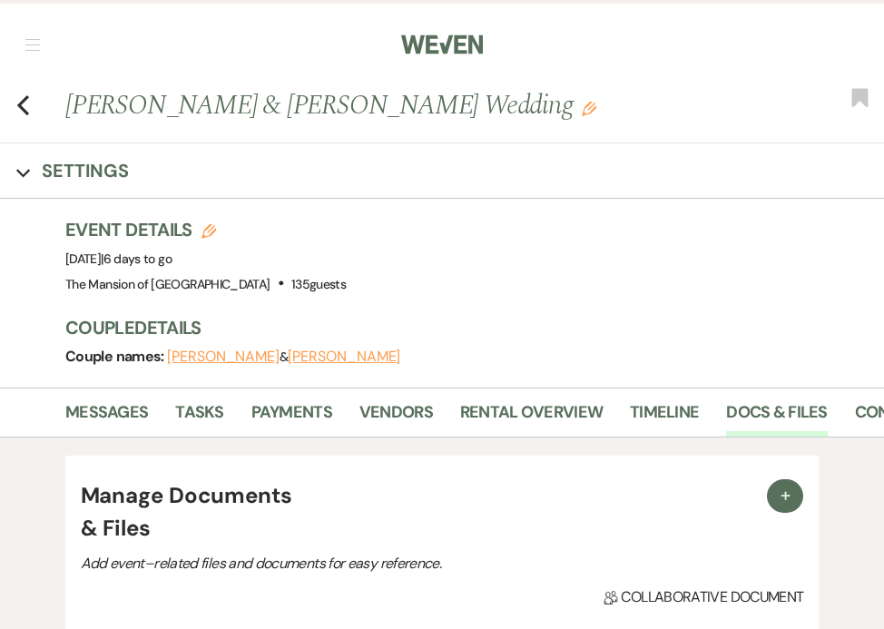
scroll to position [1243, 0]
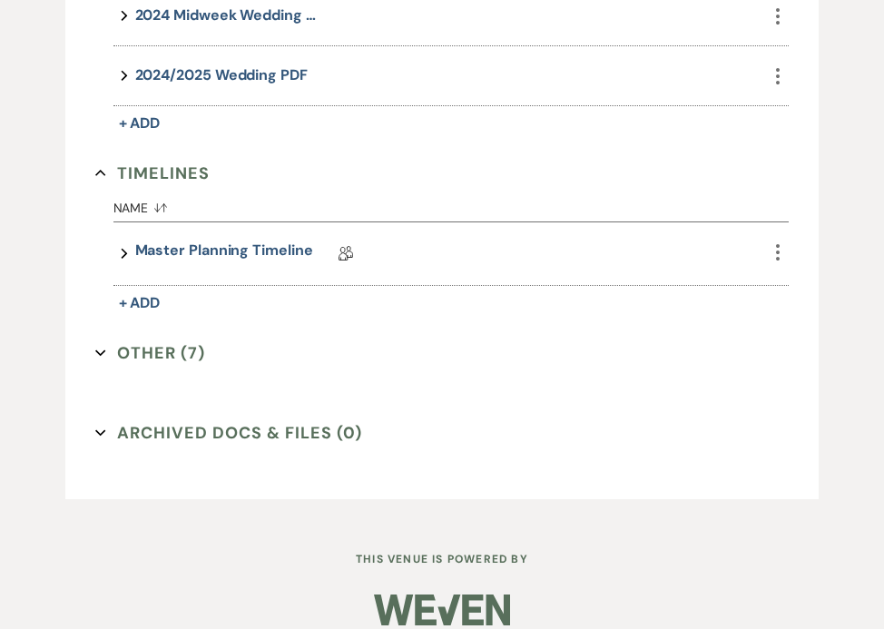
click at [107, 346] on button "Other (7) Expand" at bounding box center [150, 352] width 111 height 27
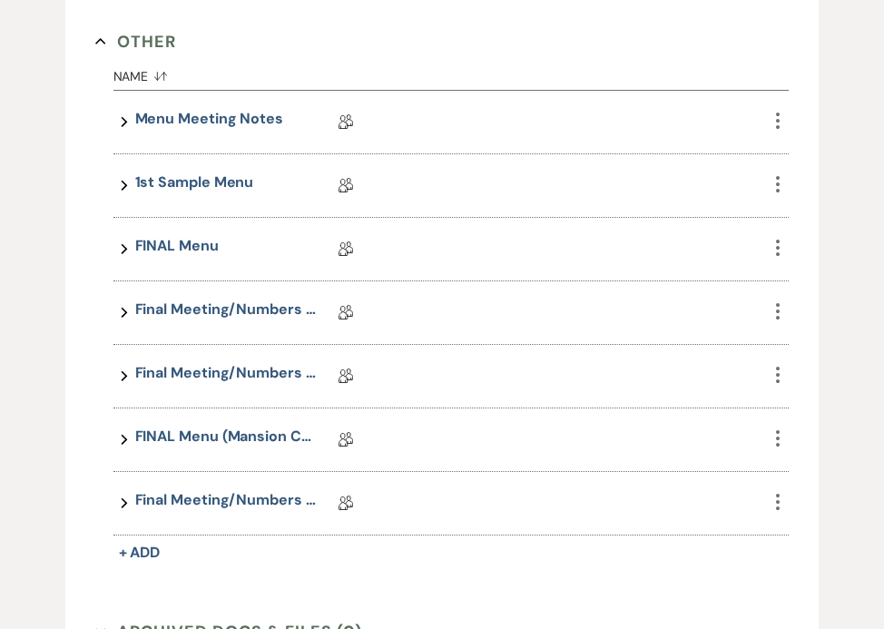
scroll to position [1762, 0]
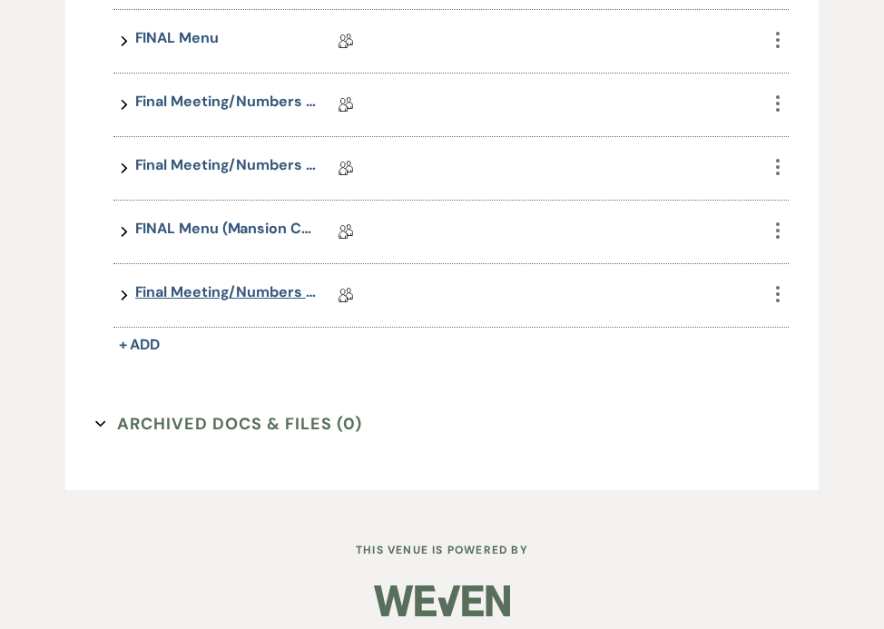
click at [170, 291] on link "Final Meeting/Numbers Doc" at bounding box center [225, 295] width 181 height 28
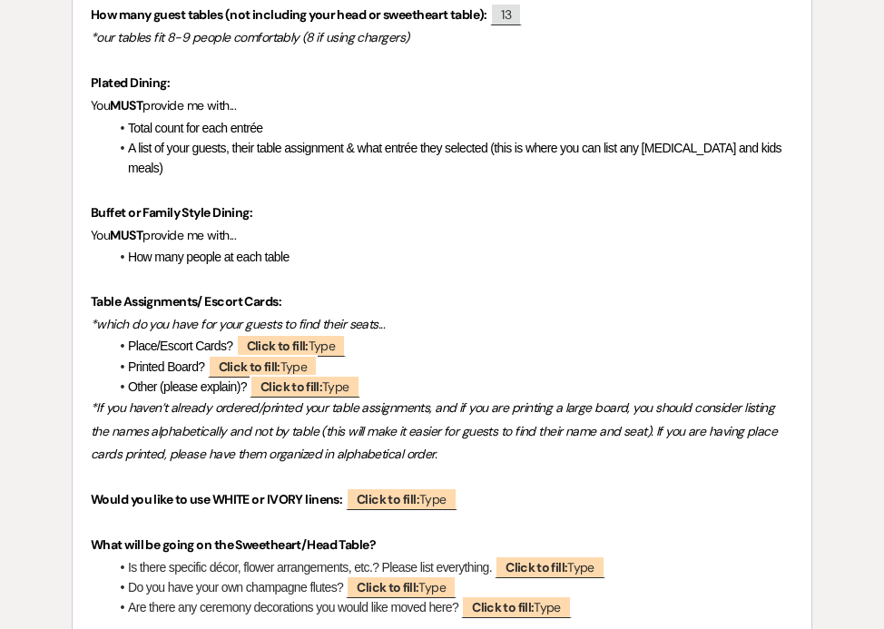
scroll to position [5338, 0]
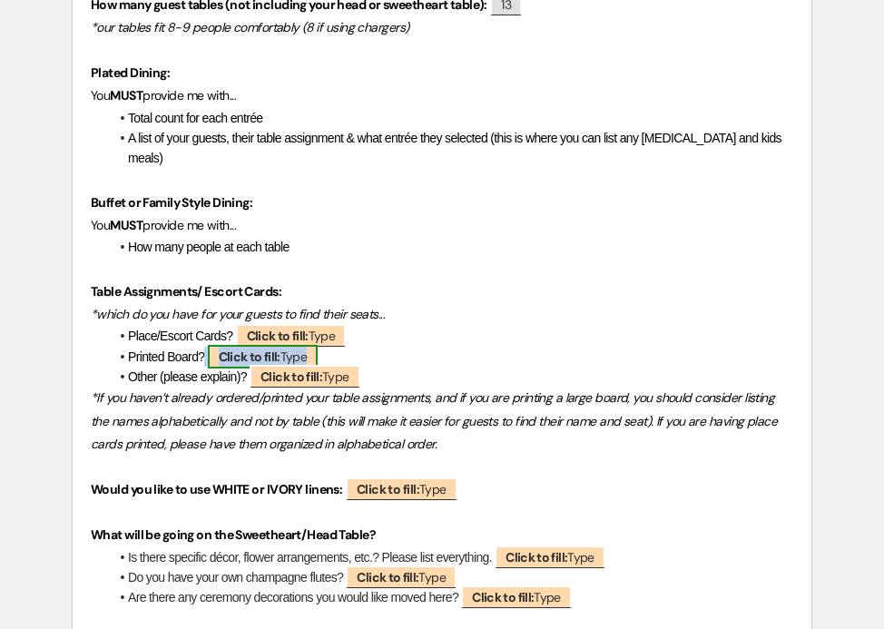
click at [280, 348] on b "Click to fill:" at bounding box center [250, 356] width 62 height 16
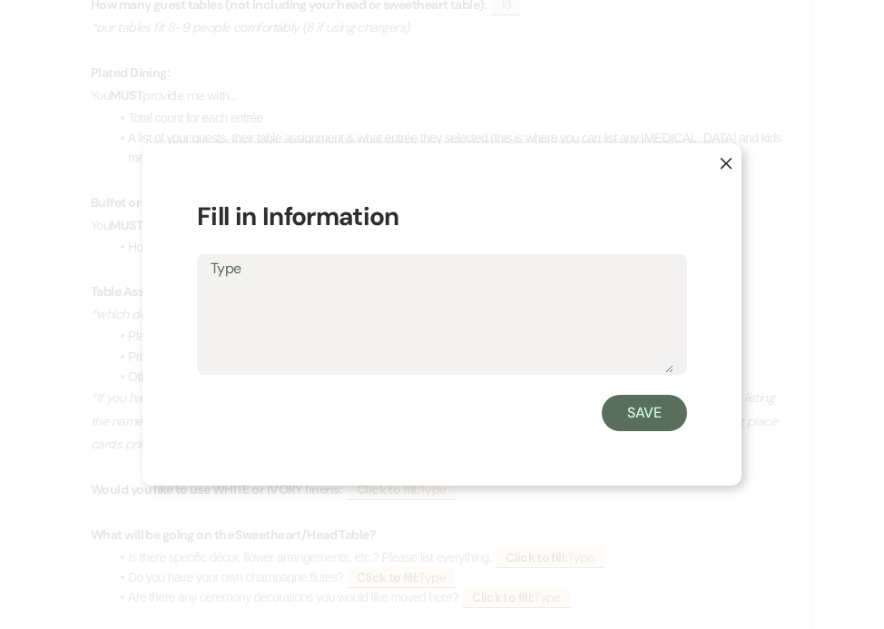
type textarea "R"
type textarea "YES"
click at [666, 419] on button "Save" at bounding box center [644, 413] width 85 height 36
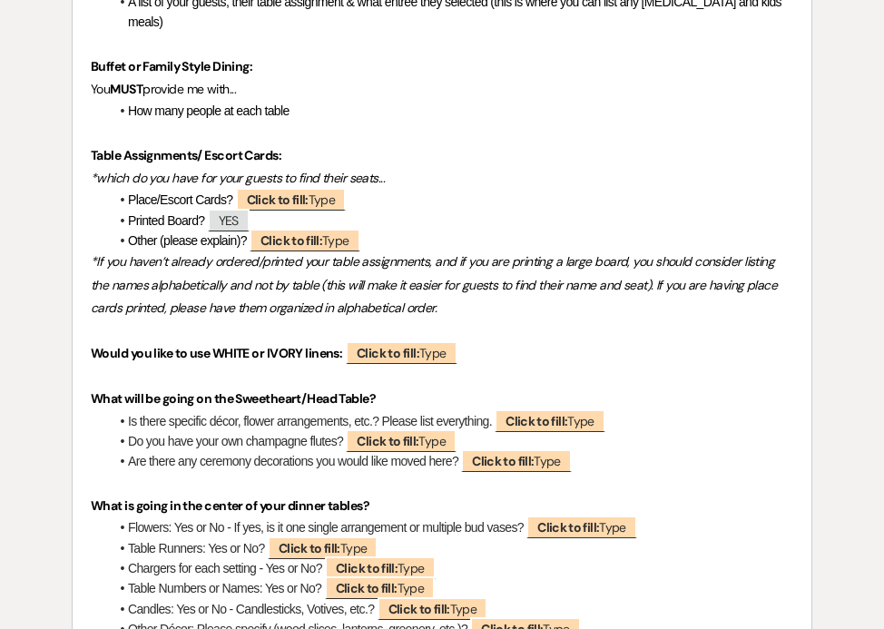
scroll to position [5479, 0]
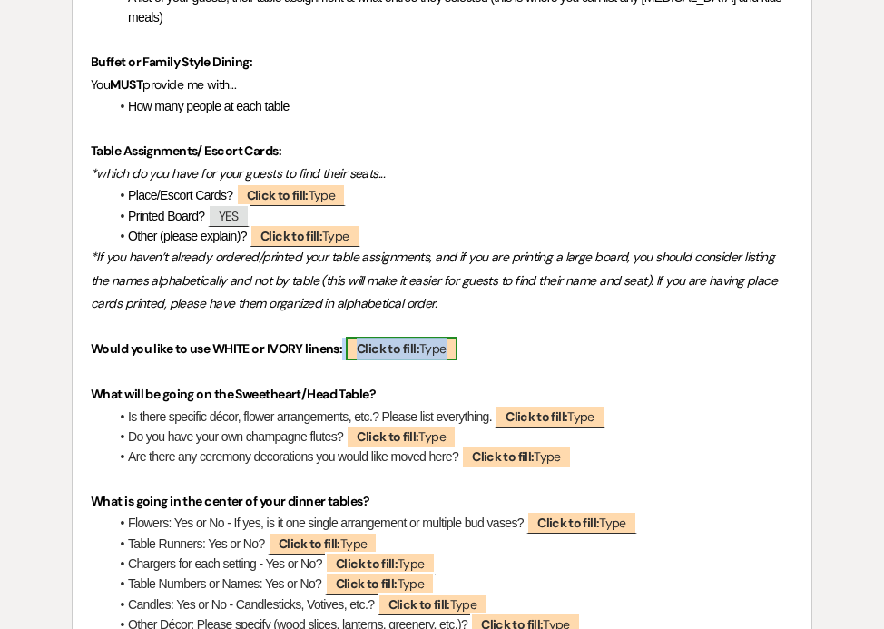
click at [377, 340] on b "Click to fill:" at bounding box center [388, 348] width 63 height 16
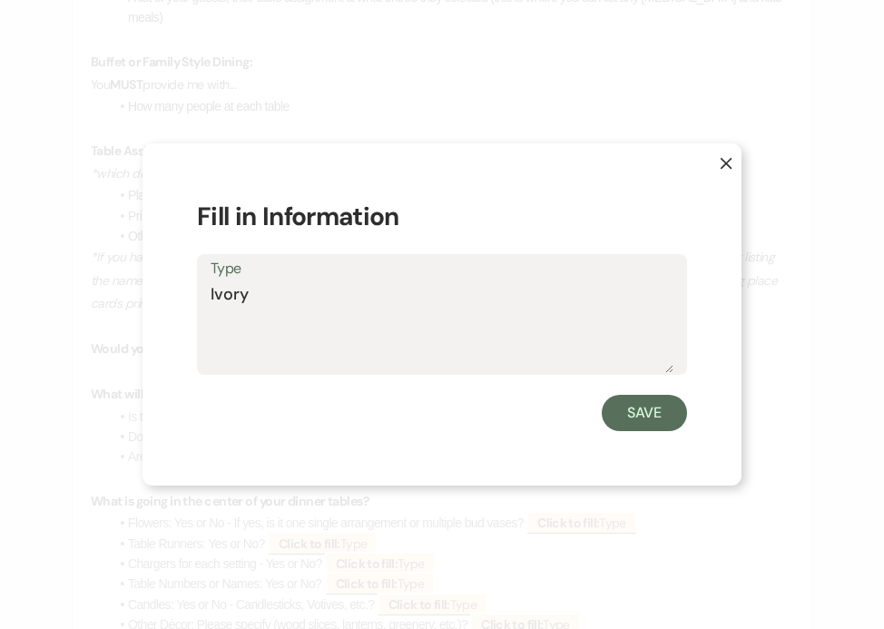
type textarea "Ivory"
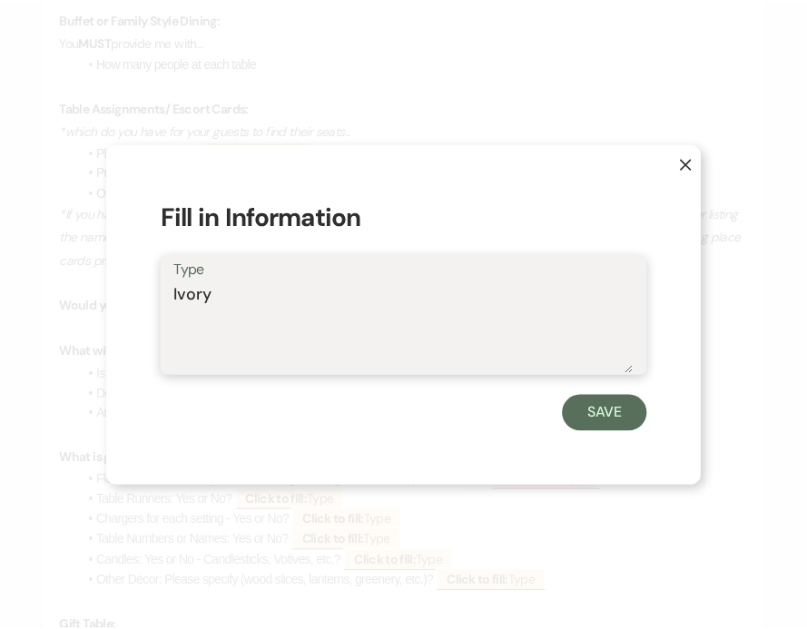
scroll to position [5519, 0]
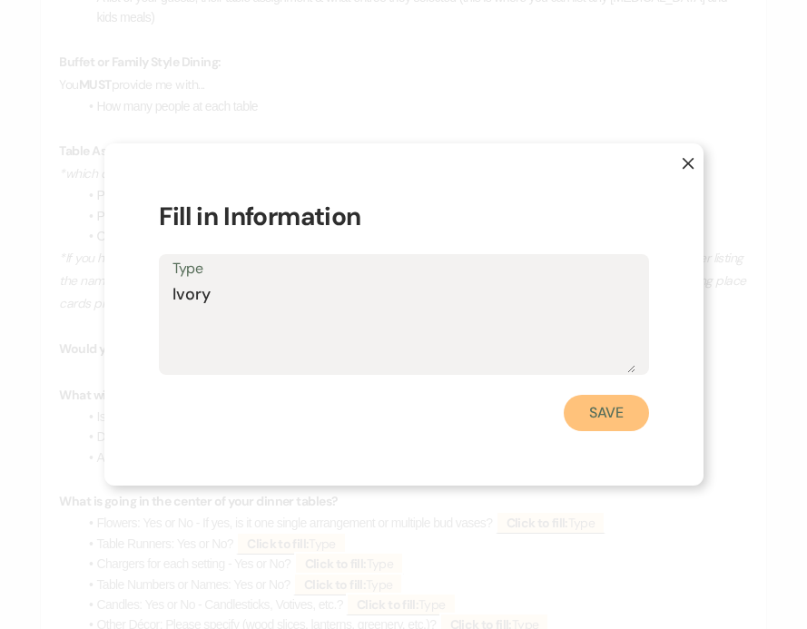
click at [612, 407] on button "Save" at bounding box center [605, 413] width 85 height 36
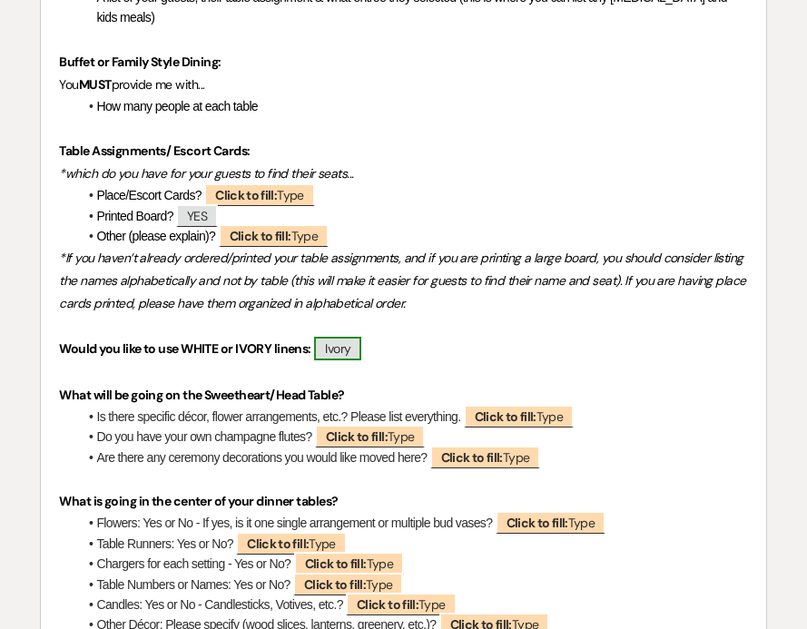
scroll to position [5618, 0]
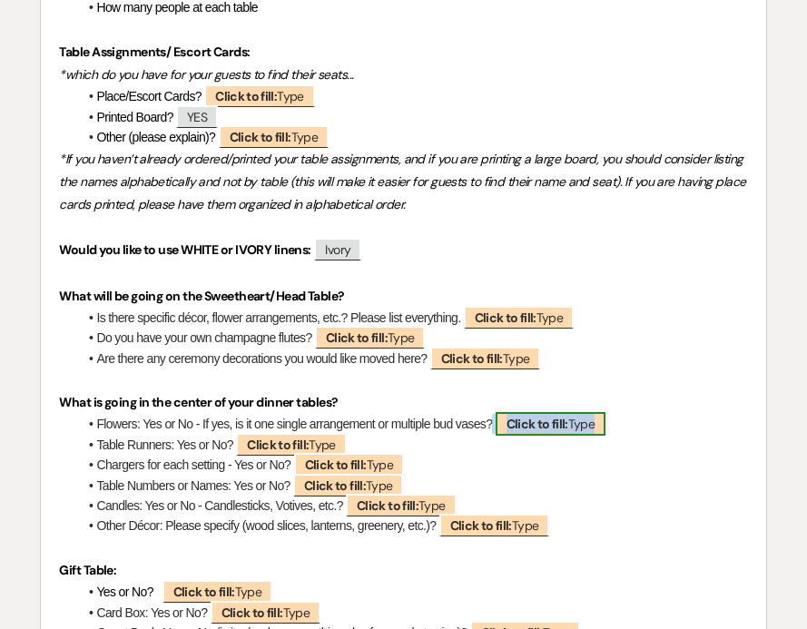
click at [564, 416] on b "Click to fill:" at bounding box center [537, 424] width 62 height 16
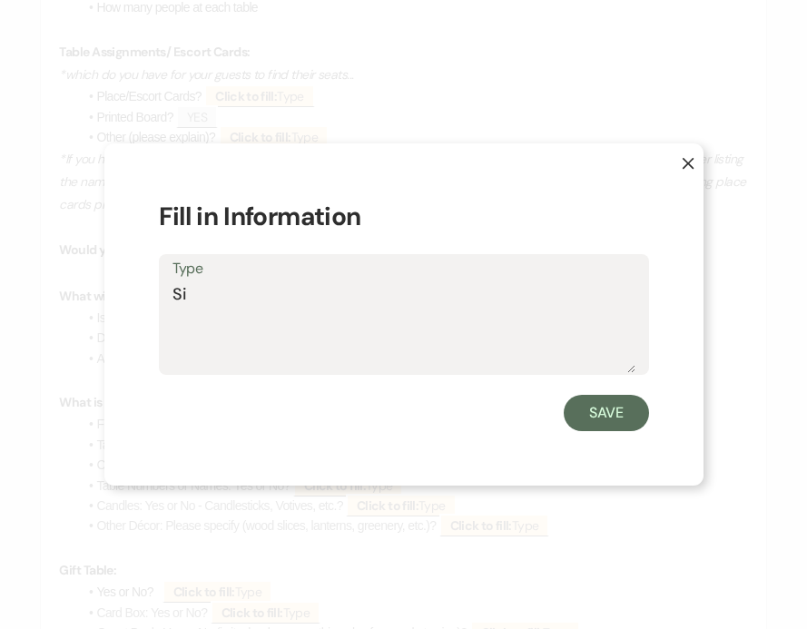
type textarea "S"
click at [681, 159] on icon "X" at bounding box center [687, 163] width 13 height 13
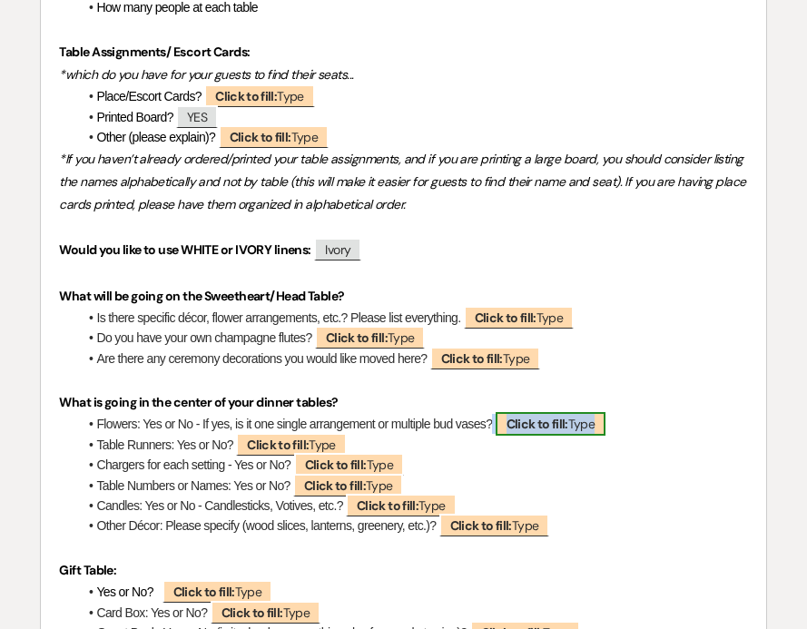
click at [531, 416] on b "Click to fill:" at bounding box center [537, 424] width 62 height 16
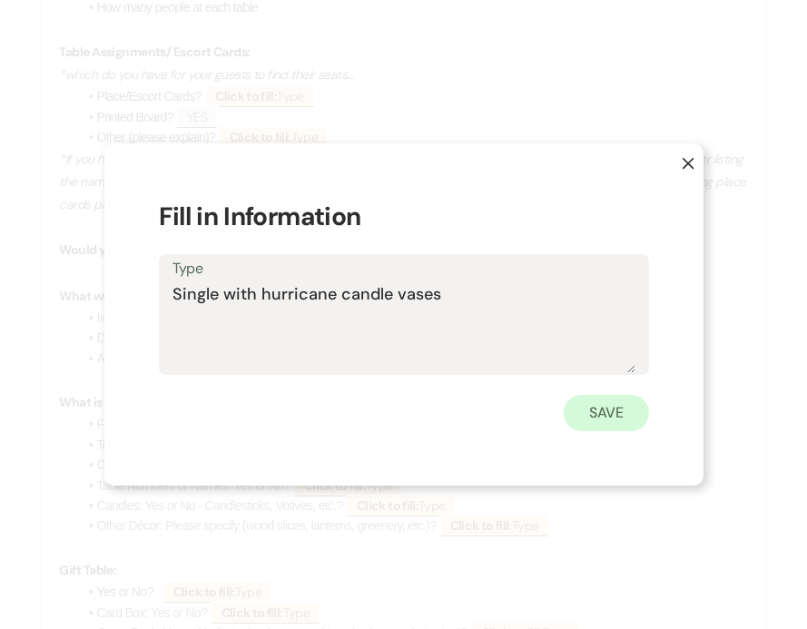
type textarea "Single with hurricane candle vases"
click at [632, 405] on button "Save" at bounding box center [605, 413] width 85 height 36
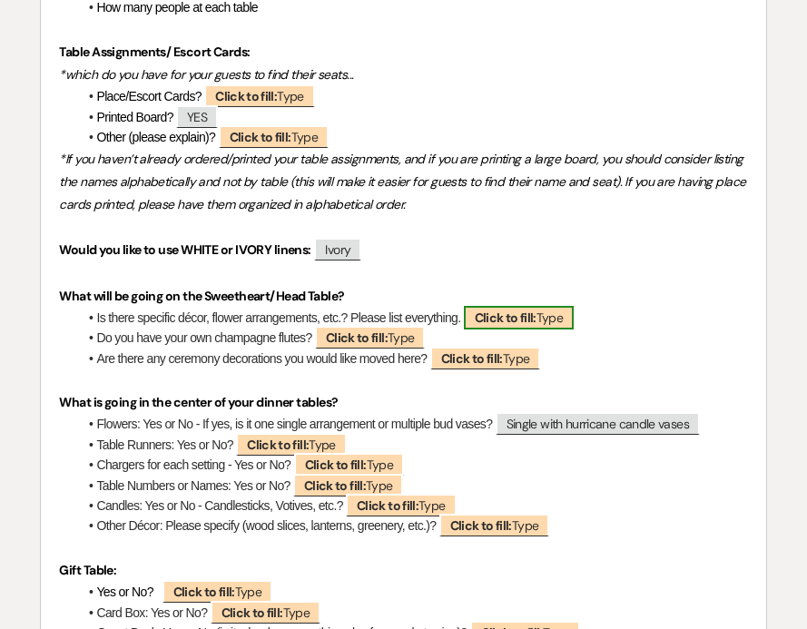
click at [501, 309] on b "Click to fill:" at bounding box center [506, 317] width 62 height 16
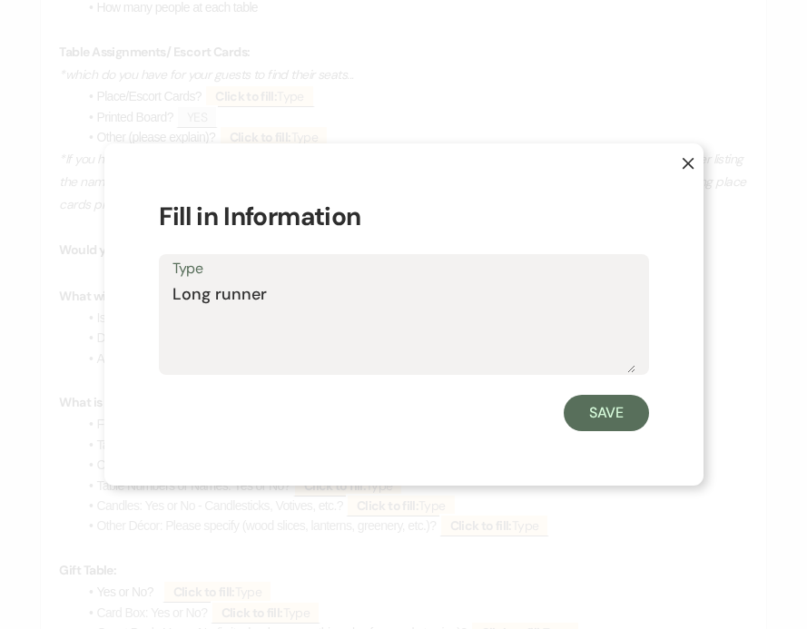
click at [212, 295] on textarea "Long runner" at bounding box center [403, 327] width 463 height 91
type textarea "Long floral runner"
click at [600, 419] on button "Save" at bounding box center [605, 413] width 85 height 36
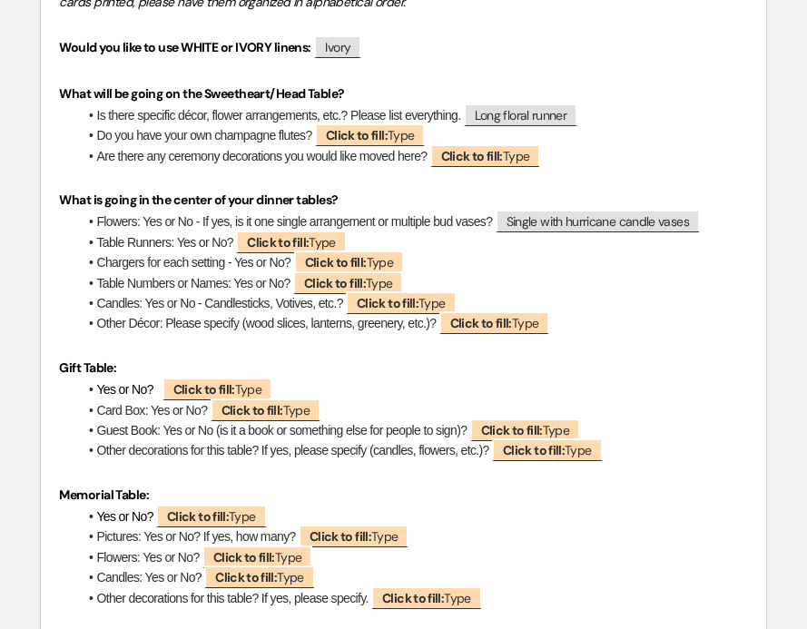
scroll to position [5794, 0]
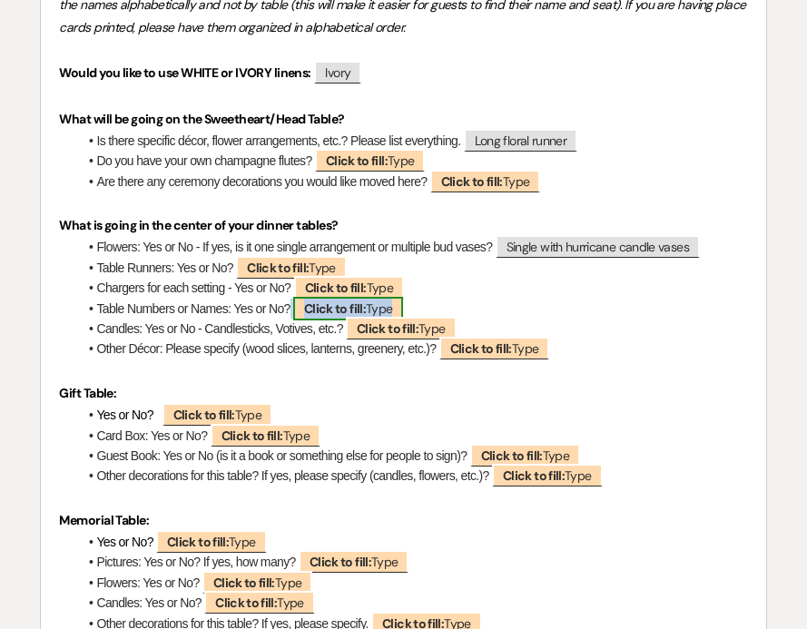
click at [373, 297] on span "Click to fill: Type" at bounding box center [348, 309] width 111 height 24
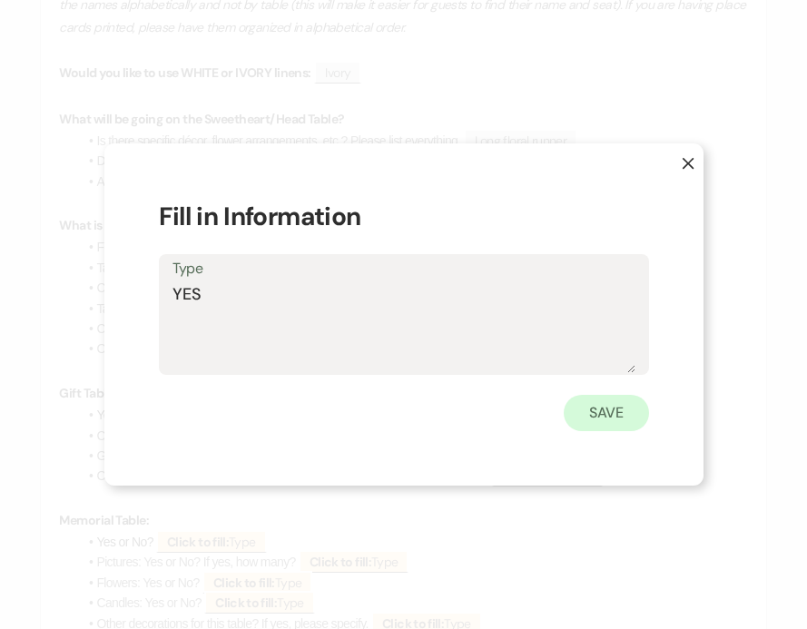
type textarea "YES"
click at [593, 410] on button "Save" at bounding box center [605, 413] width 85 height 36
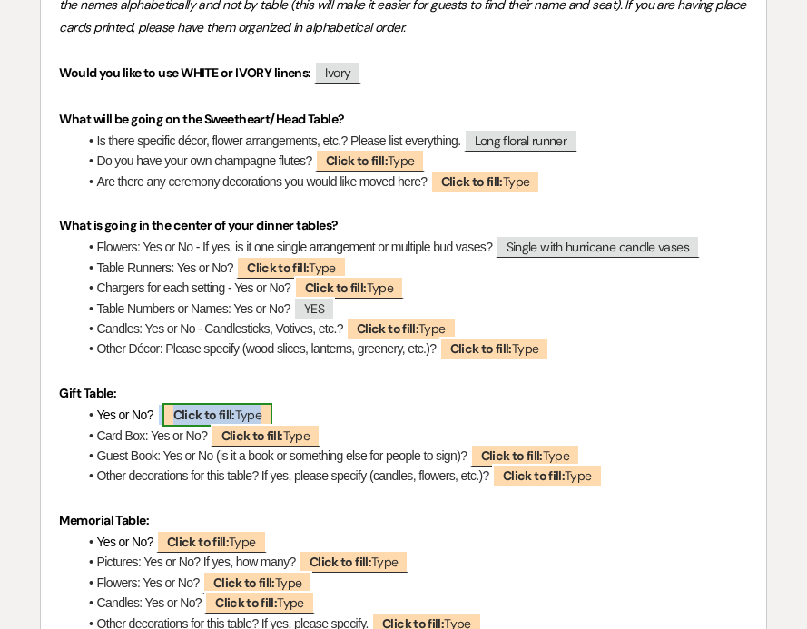
click at [187, 407] on b "Click to fill:" at bounding box center [204, 415] width 62 height 16
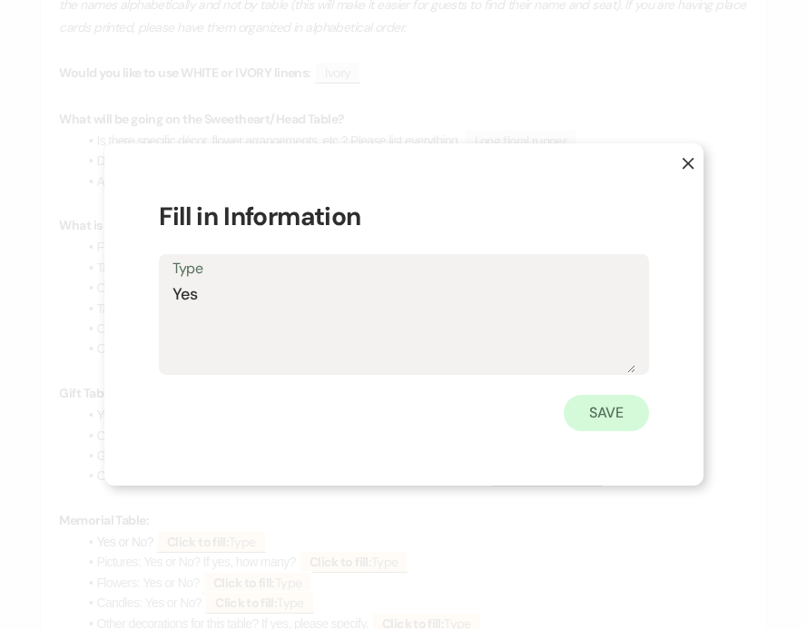
type textarea "Yes"
click at [608, 412] on button "Save" at bounding box center [605, 413] width 85 height 36
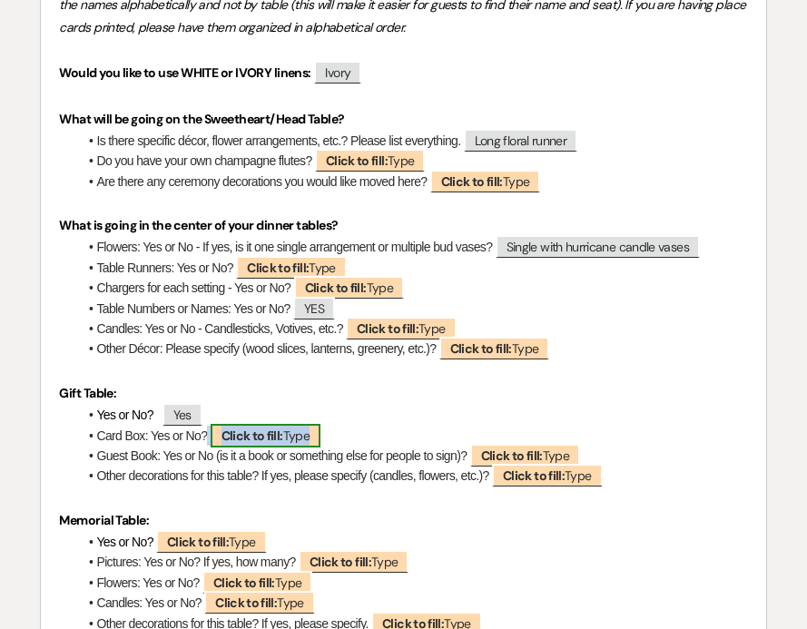
click at [244, 427] on b "Click to fill:" at bounding box center [252, 435] width 62 height 16
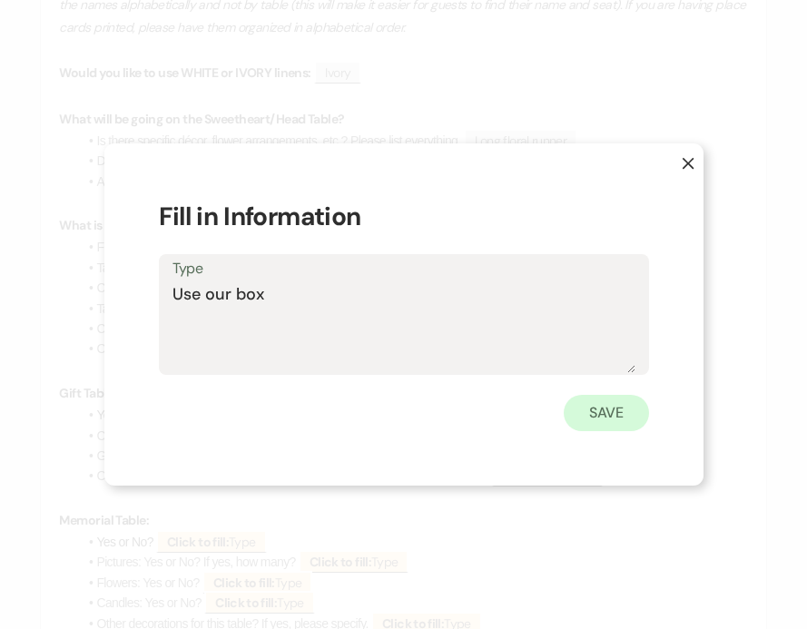
type textarea "Use our box"
click at [593, 416] on button "Save" at bounding box center [605, 413] width 85 height 36
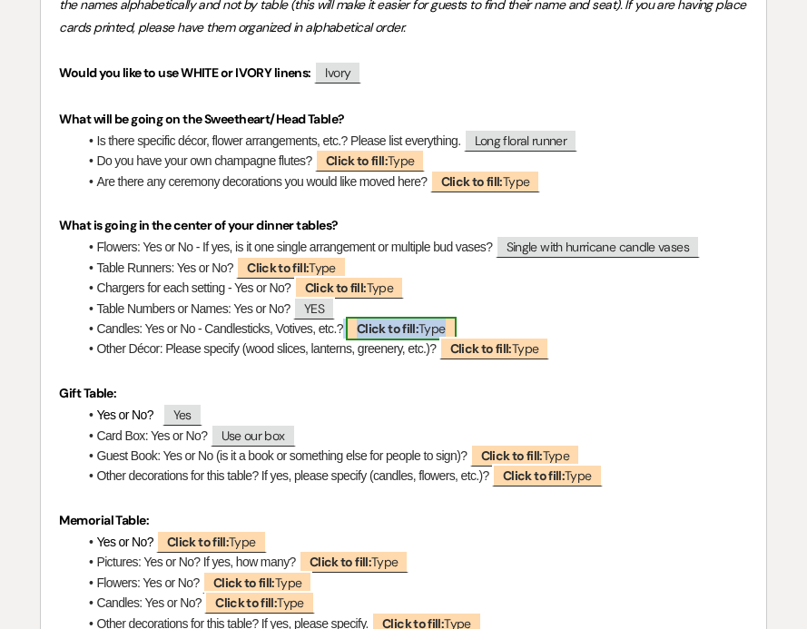
click at [369, 320] on b "Click to fill:" at bounding box center [388, 328] width 62 height 16
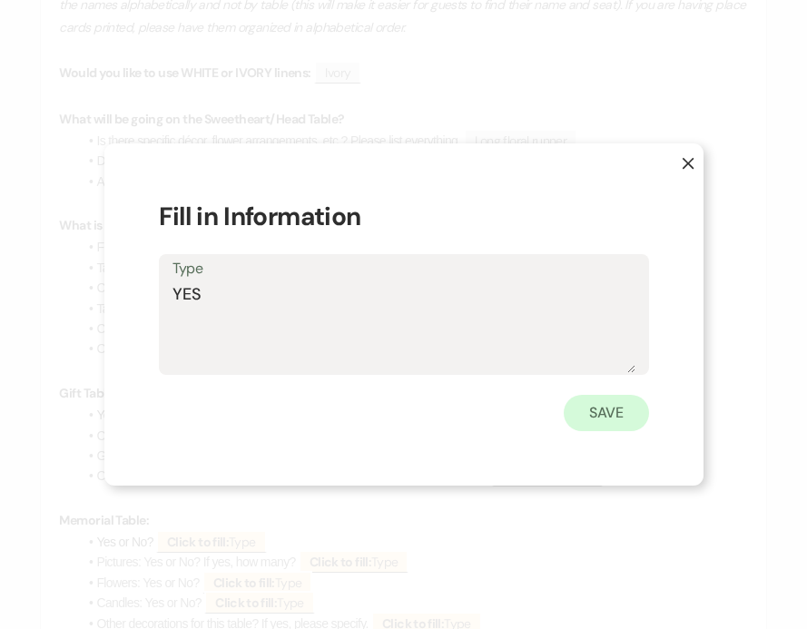
type textarea "YES"
click at [581, 410] on button "Save" at bounding box center [605, 413] width 85 height 36
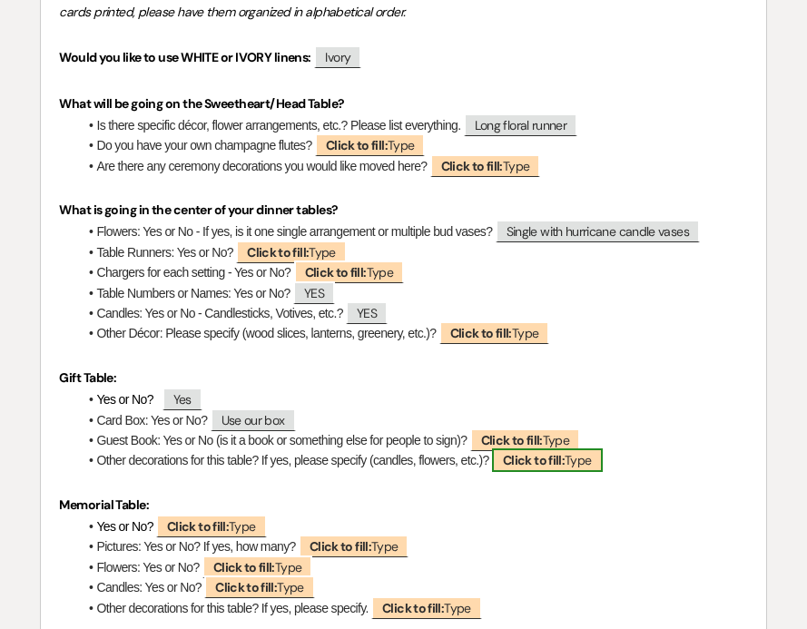
scroll to position [5875, 0]
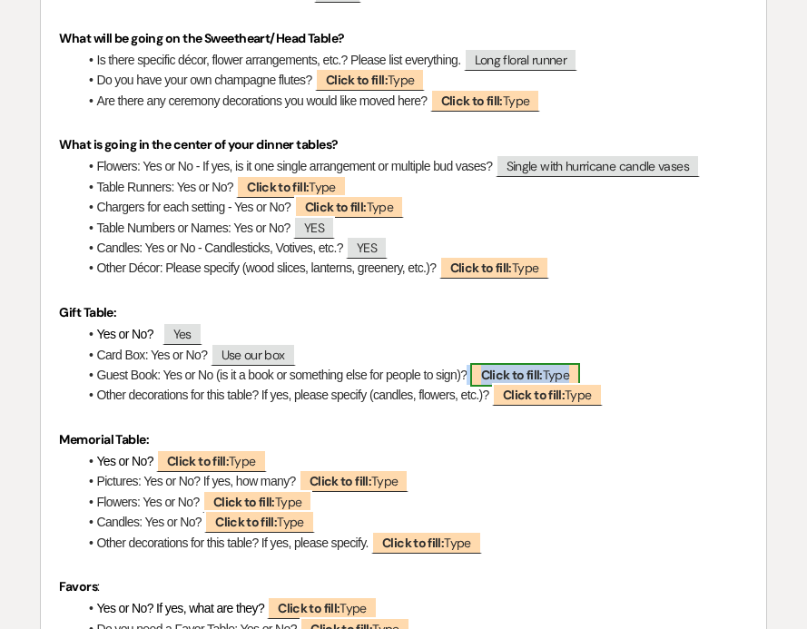
click at [526, 367] on b "Click to fill:" at bounding box center [512, 375] width 62 height 16
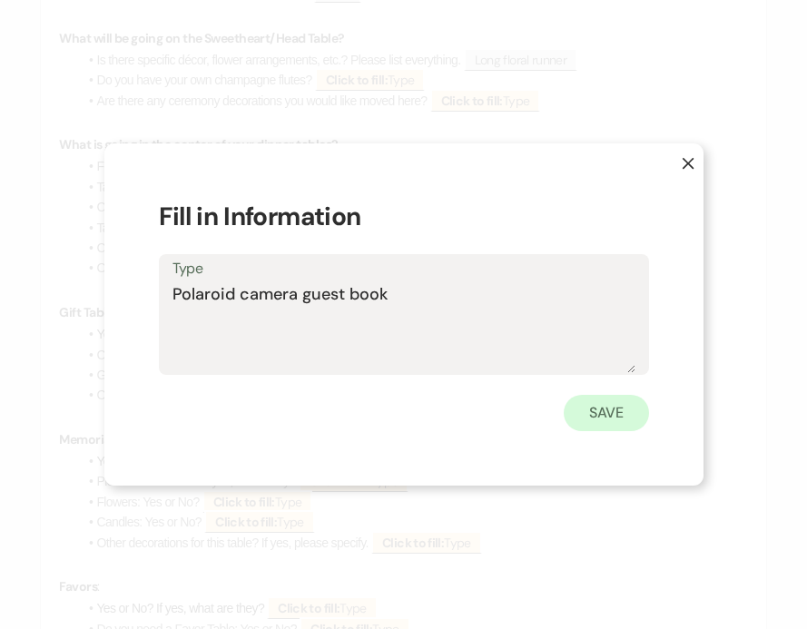
type textarea "Polaroid camera guest book"
click at [624, 407] on button "Save" at bounding box center [605, 413] width 85 height 36
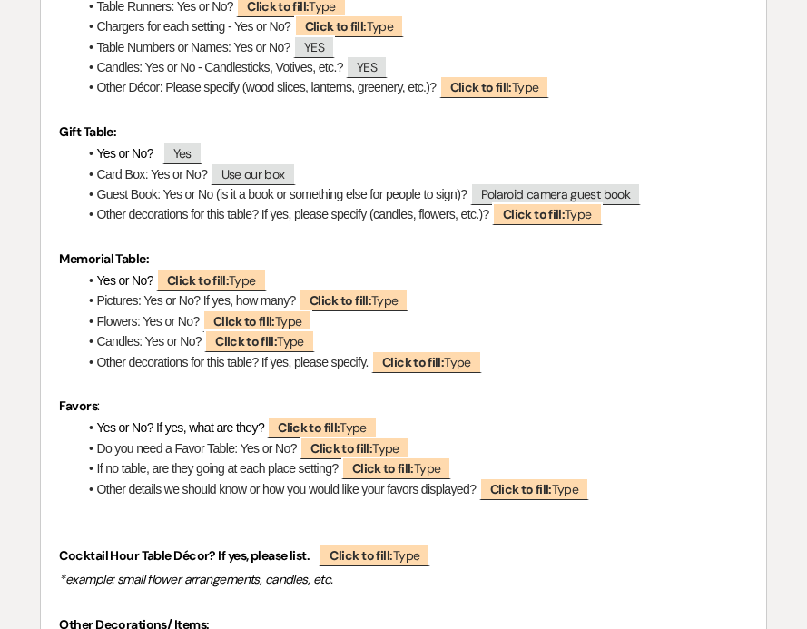
scroll to position [6057, 0]
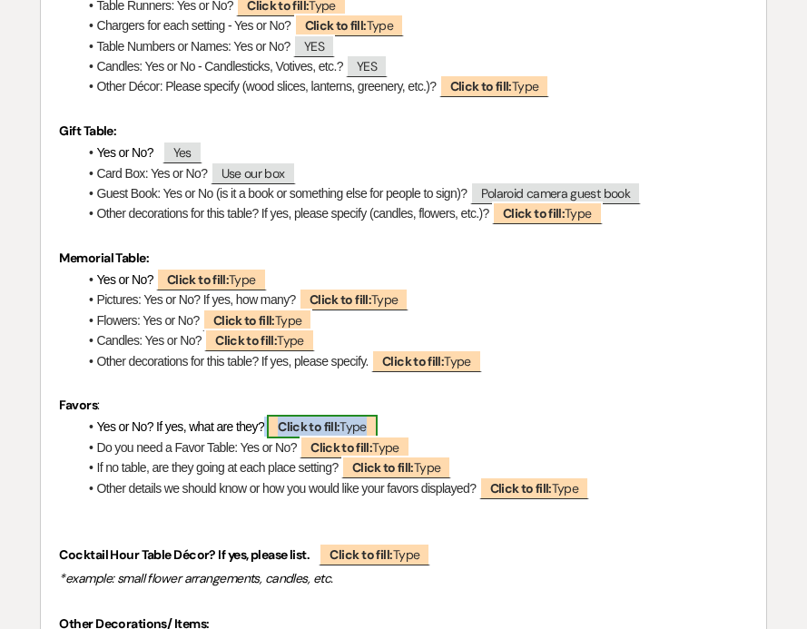
click at [294, 418] on b "Click to fill:" at bounding box center [309, 426] width 62 height 16
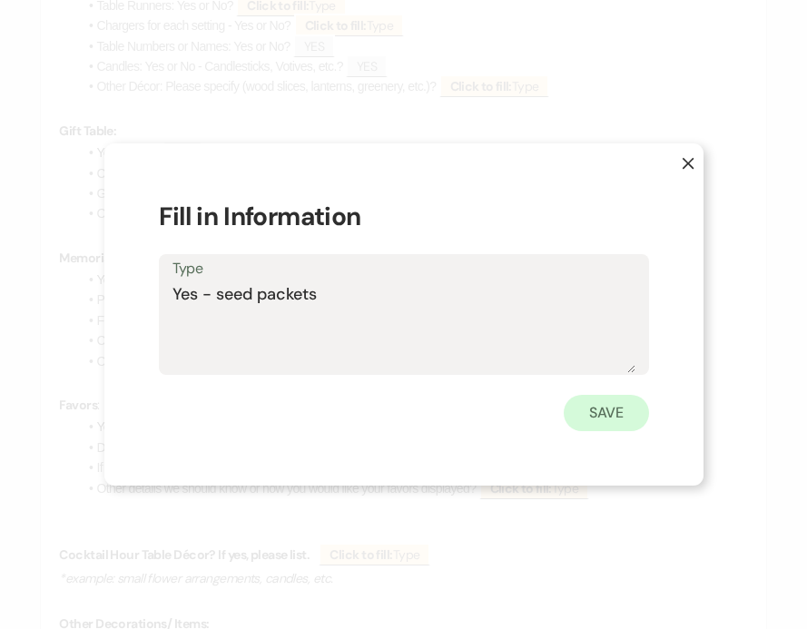
type textarea "Yes - seed packets"
click at [594, 411] on button "Save" at bounding box center [605, 413] width 85 height 36
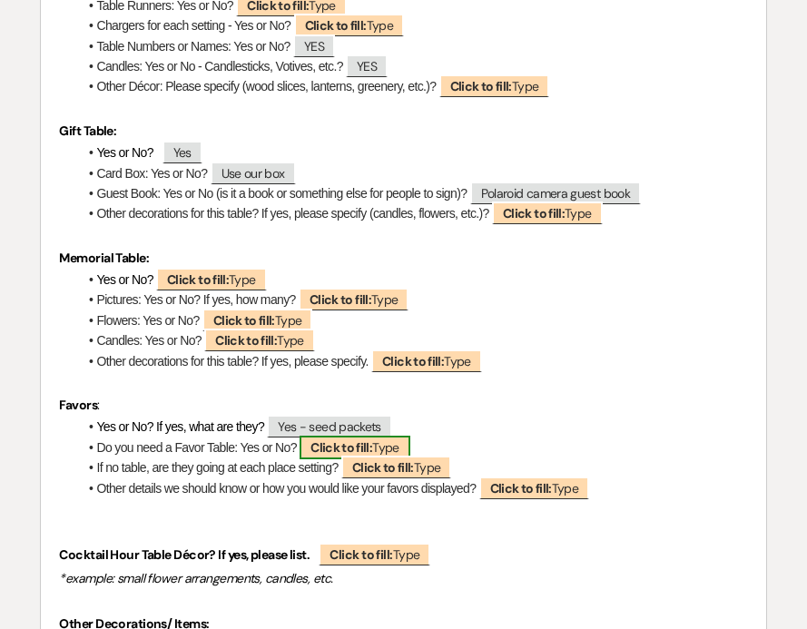
click at [386, 436] on span "Click to fill: Type" at bounding box center [354, 448] width 111 height 24
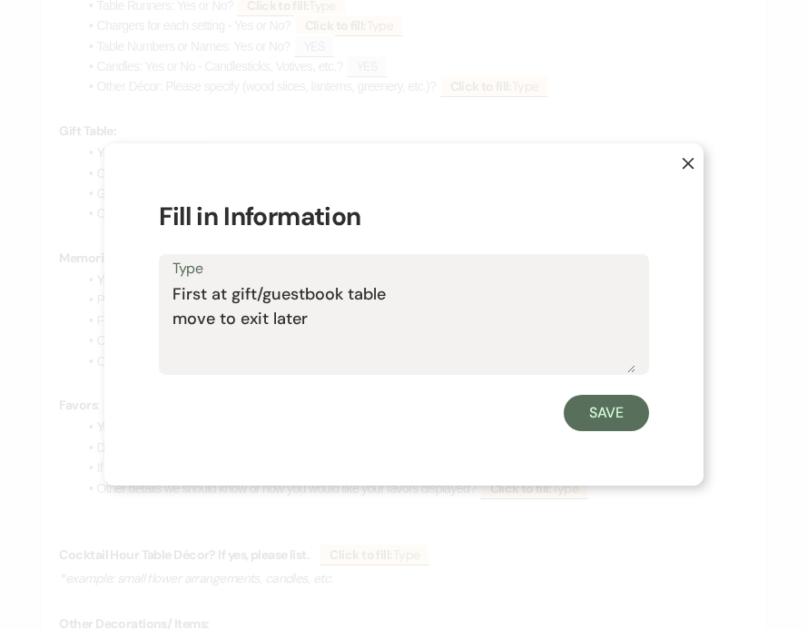
type textarea "First at gift/guestbook table move to exit later"
click at [595, 420] on button "Save" at bounding box center [605, 413] width 85 height 36
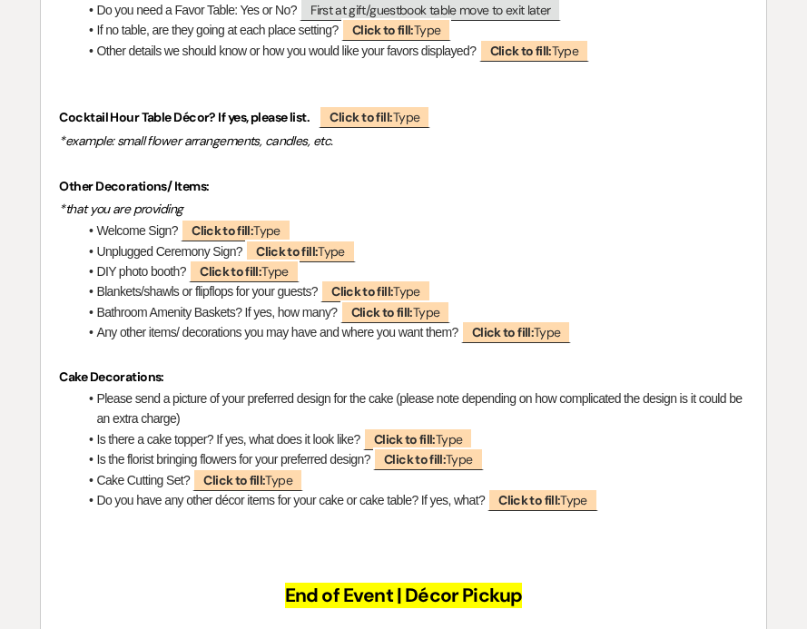
scroll to position [6510, 0]
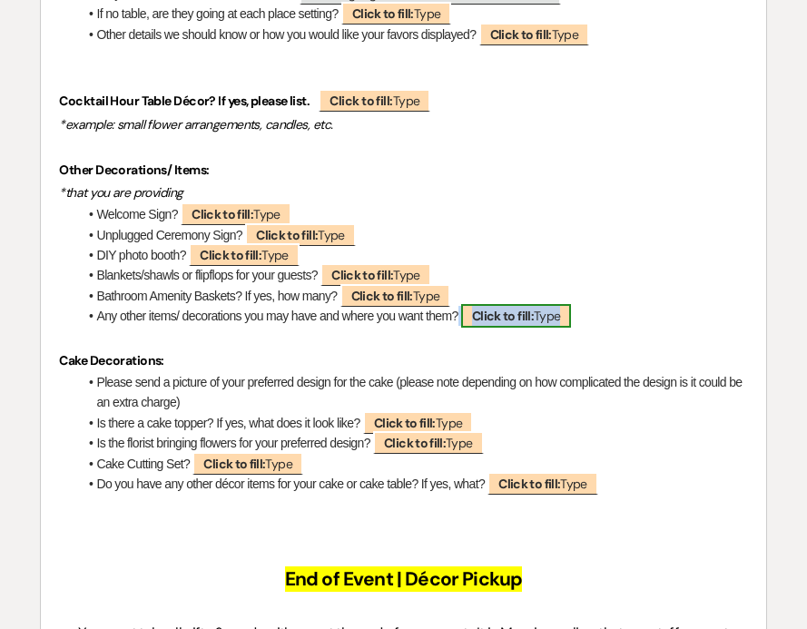
click at [504, 308] on b "Click to fill:" at bounding box center [503, 316] width 62 height 16
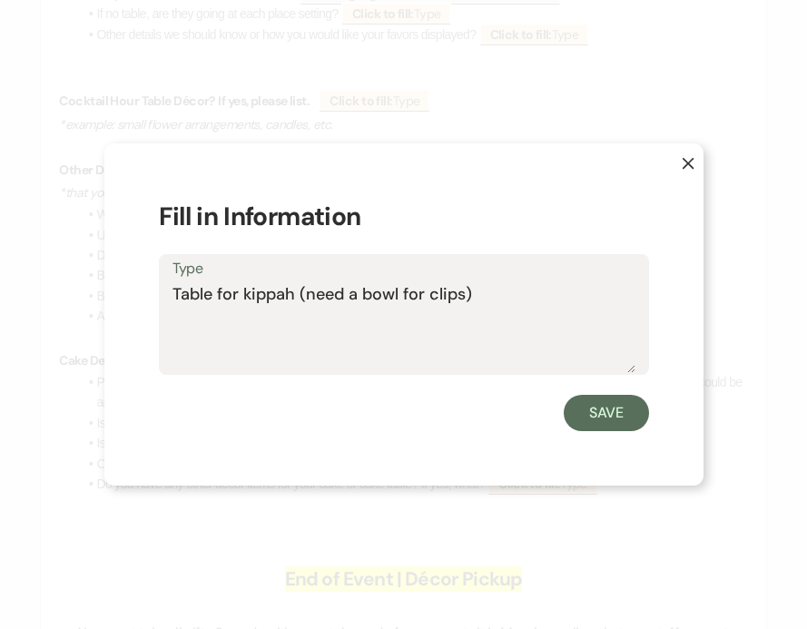
click at [292, 295] on textarea "Table for kippah (need a bowl for clips)" at bounding box center [403, 327] width 463 height 91
type textarea "Table for kippah at ceremony (need a bowl for clips)"
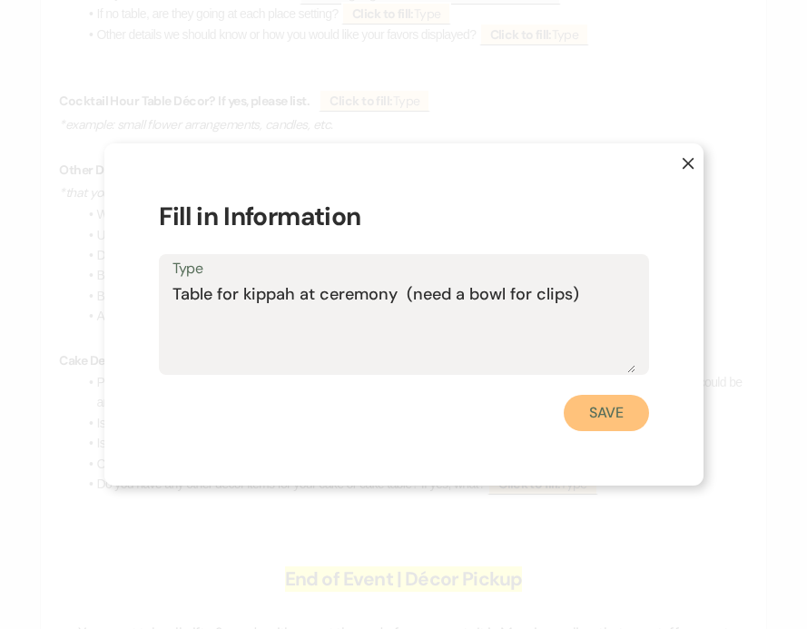
click at [600, 417] on button "Save" at bounding box center [605, 413] width 85 height 36
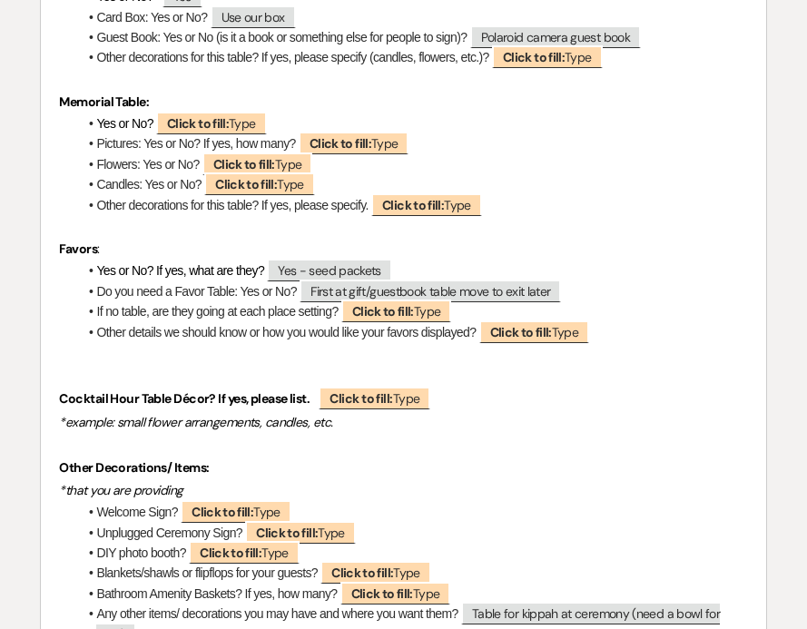
scroll to position [6329, 0]
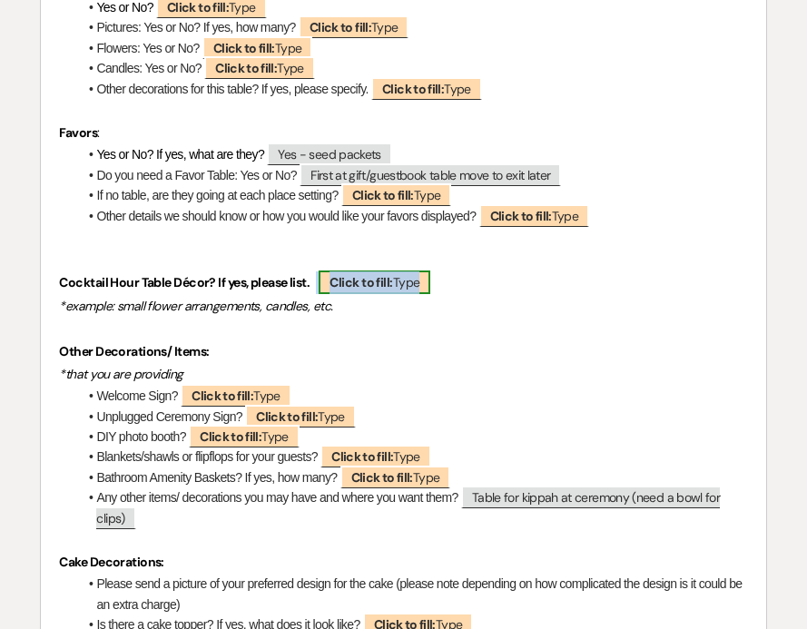
click at [348, 274] on b "Click to fill:" at bounding box center [360, 282] width 63 height 16
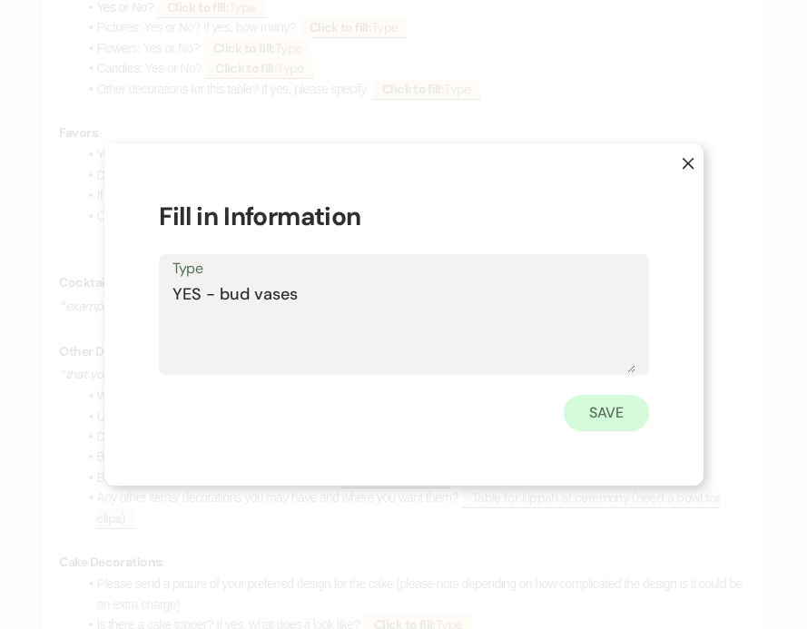
type textarea "YES - bud vases"
click at [606, 407] on button "Save" at bounding box center [605, 413] width 85 height 36
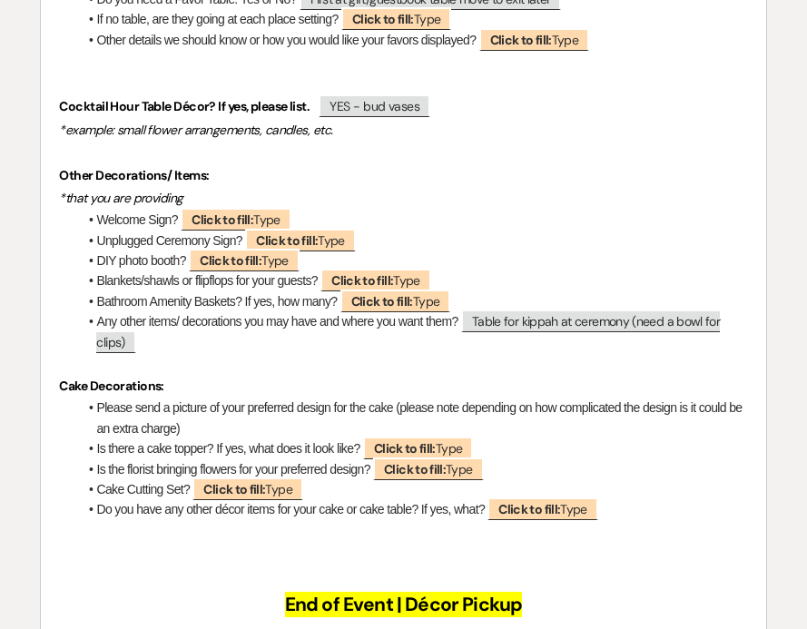
scroll to position [6481, 0]
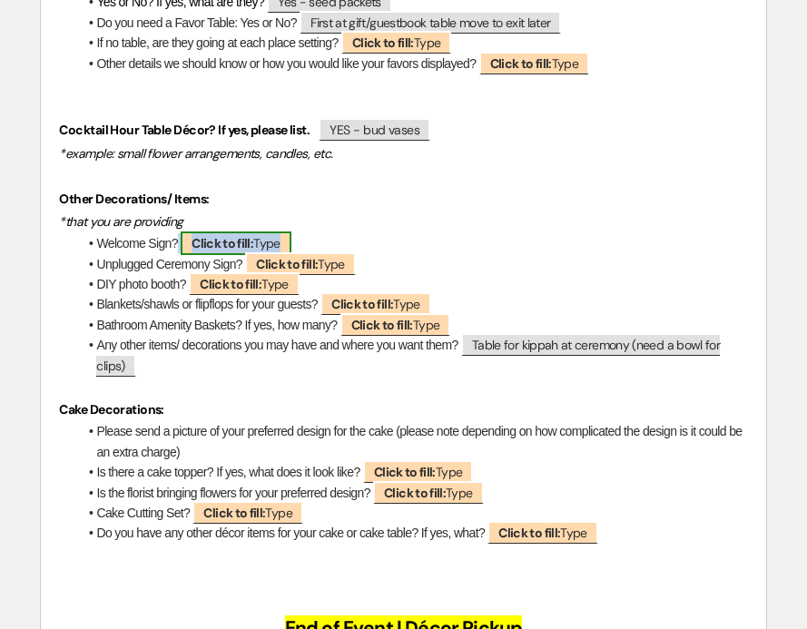
click at [243, 231] on span "Click to fill: Type" at bounding box center [236, 243] width 111 height 24
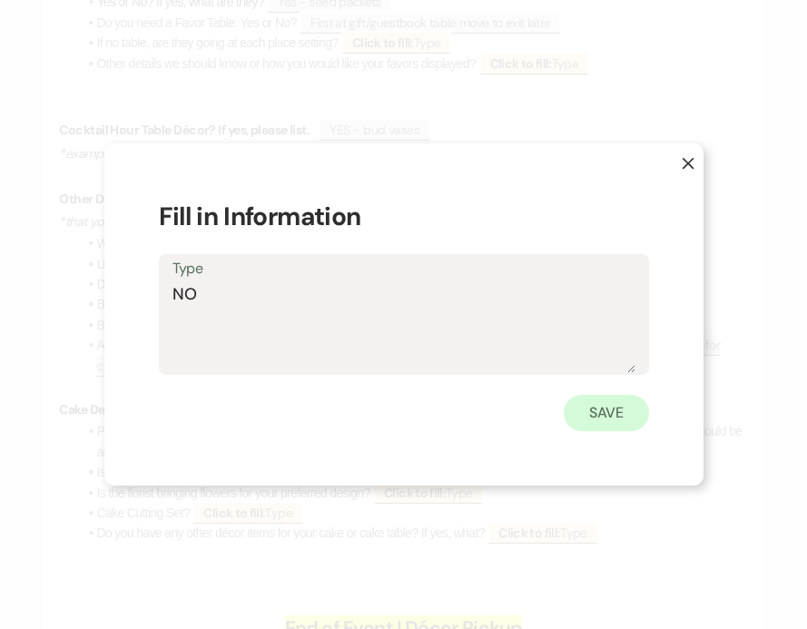
type textarea "NO"
click at [587, 402] on button "Save" at bounding box center [605, 413] width 85 height 36
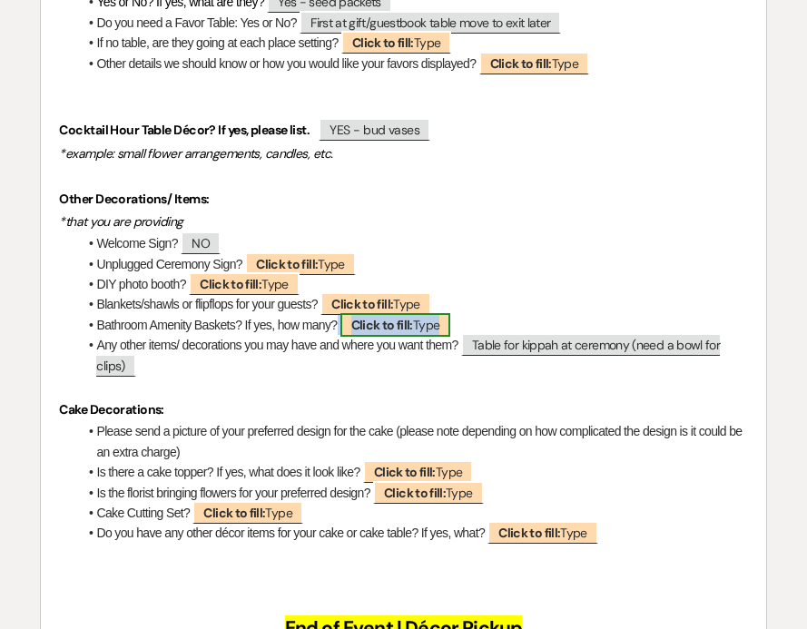
click at [373, 317] on b "Click to fill:" at bounding box center [382, 325] width 62 height 16
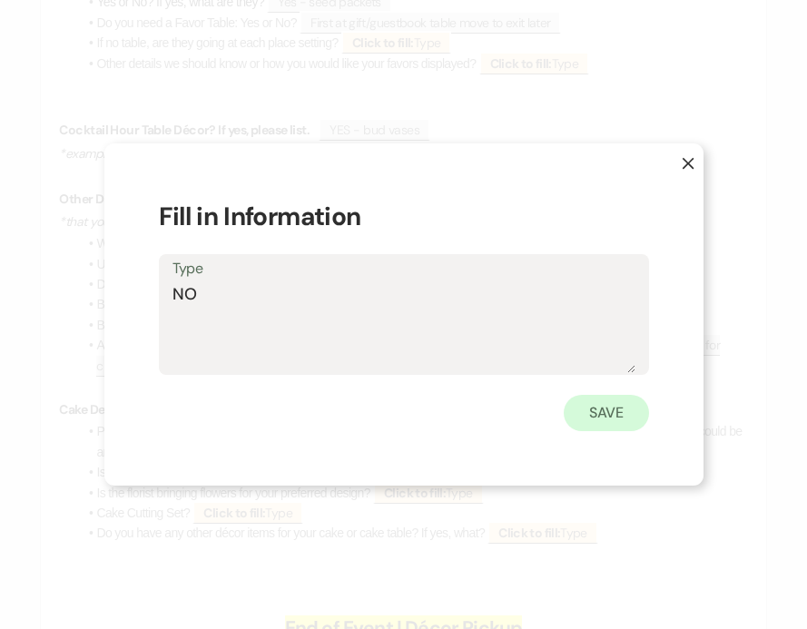
type textarea "NO"
click at [611, 399] on button "Save" at bounding box center [605, 413] width 85 height 36
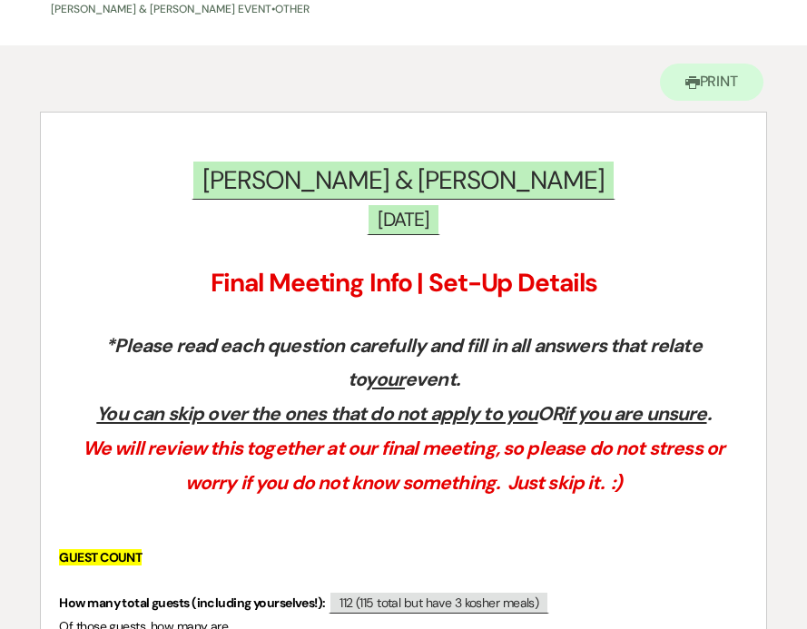
scroll to position [0, 0]
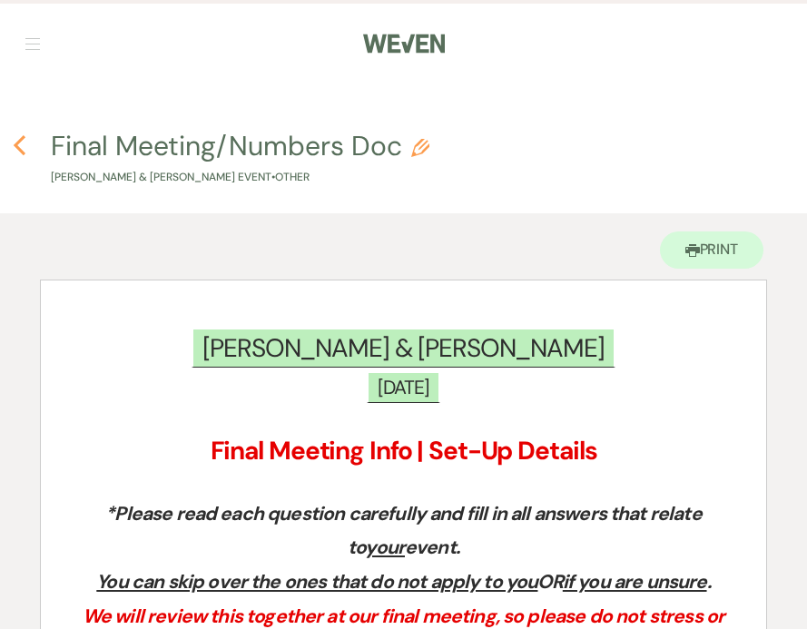
click at [20, 141] on use "button" at bounding box center [20, 146] width 12 height 20
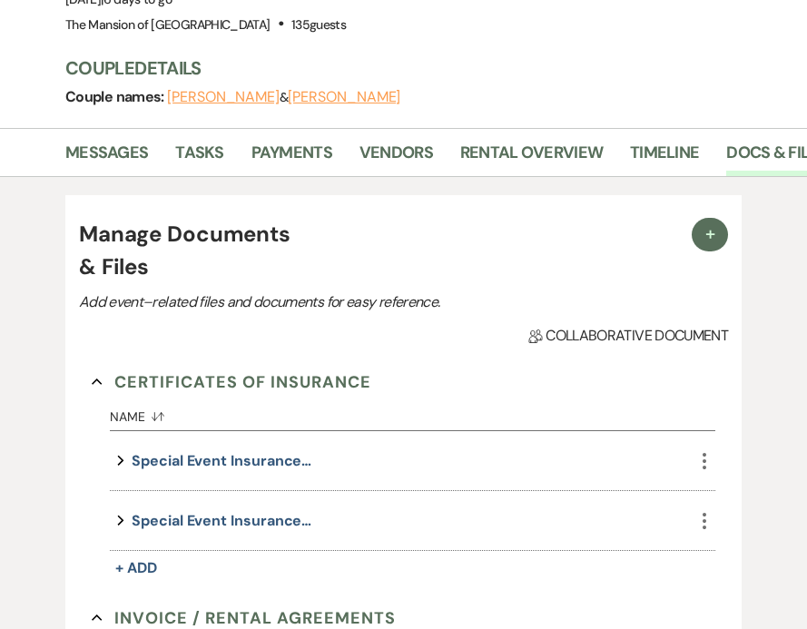
scroll to position [270, 0]
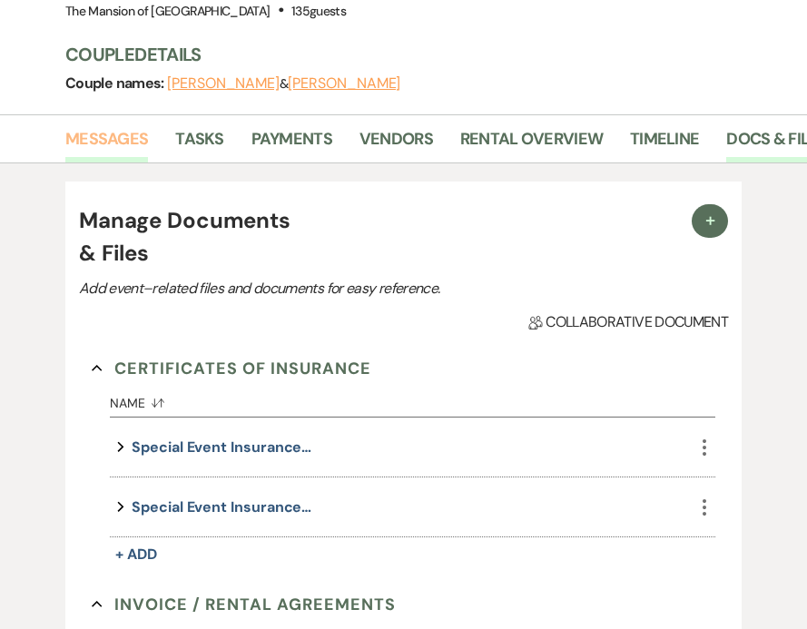
click at [115, 143] on link "Messages" at bounding box center [106, 144] width 83 height 37
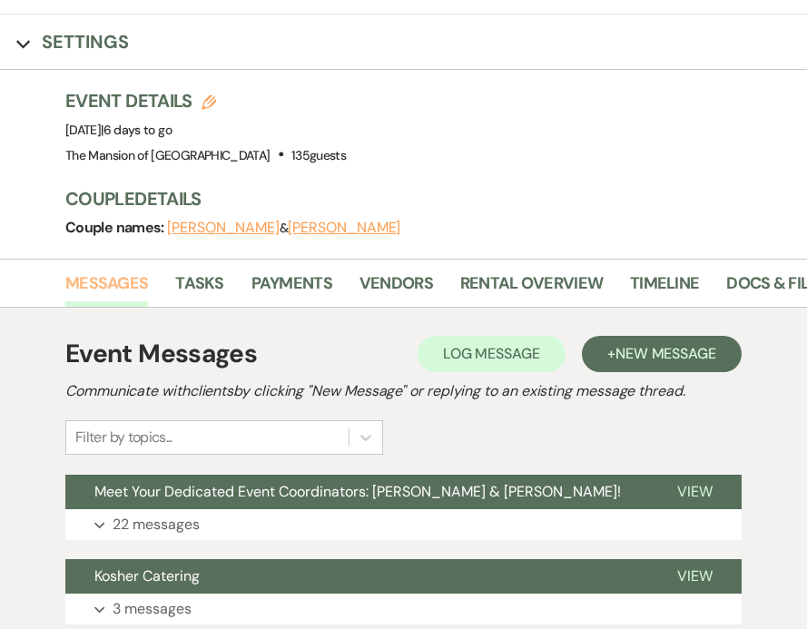
scroll to position [143, 0]
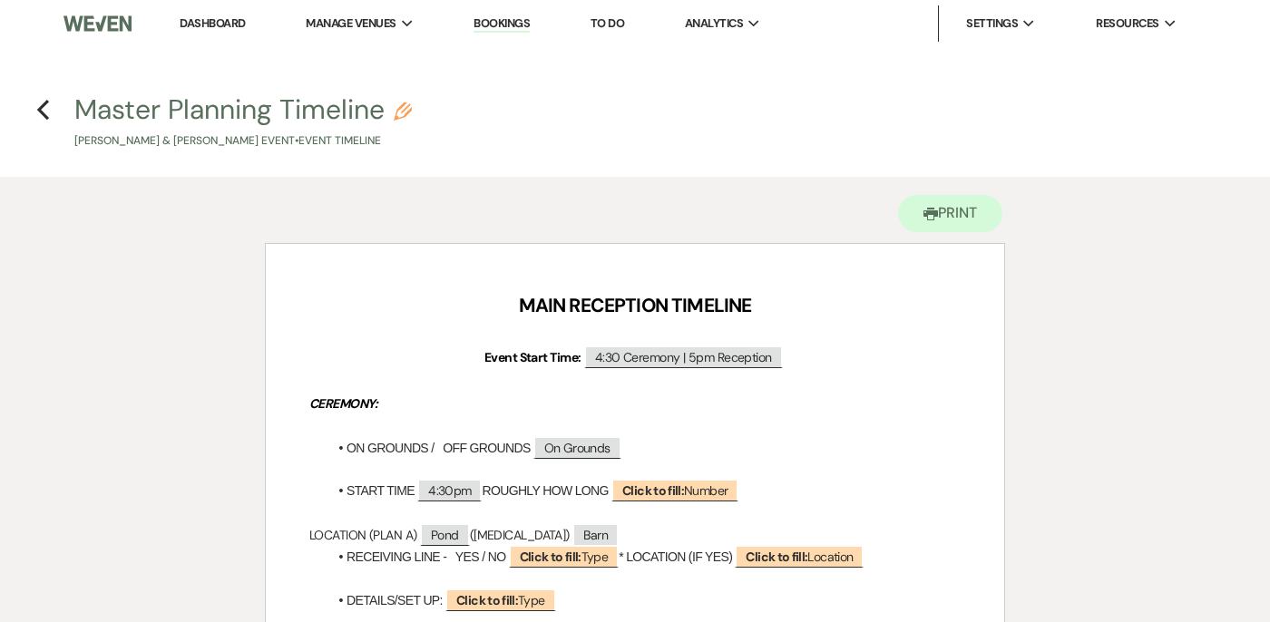
click at [220, 6] on li "Dashboard" at bounding box center [212, 23] width 83 height 36
click at [220, 19] on link "Dashboard" at bounding box center [212, 22] width 65 height 15
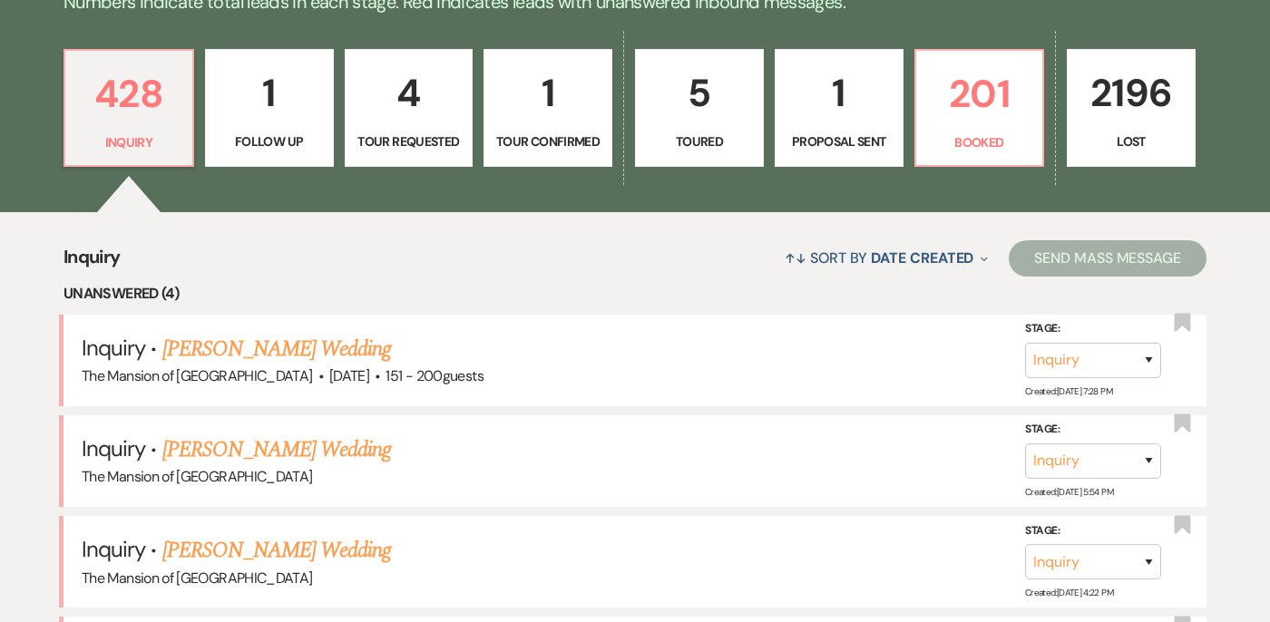
scroll to position [492, 0]
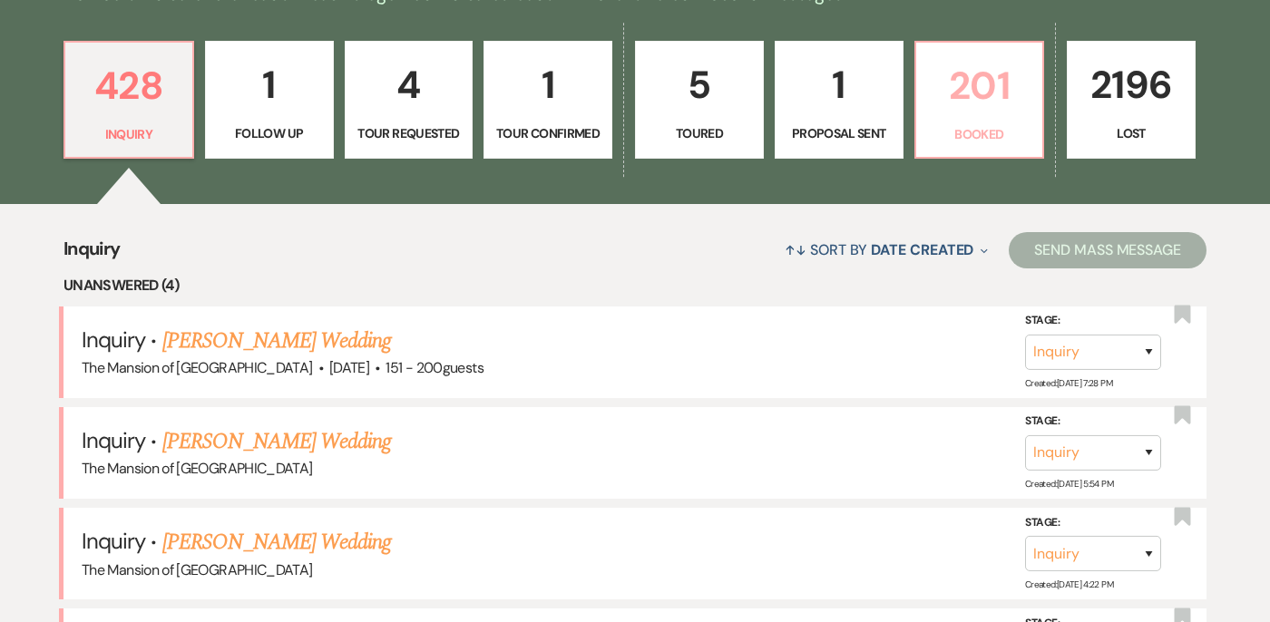
click at [977, 68] on p "201" at bounding box center [979, 85] width 105 height 61
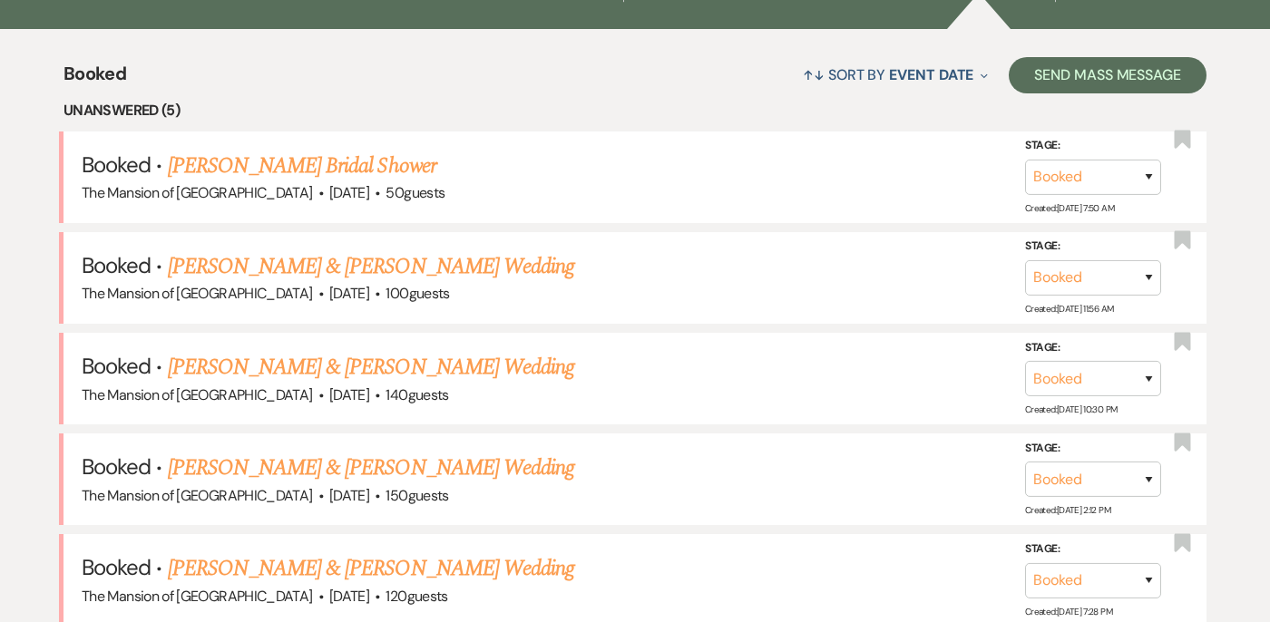
scroll to position [669, 0]
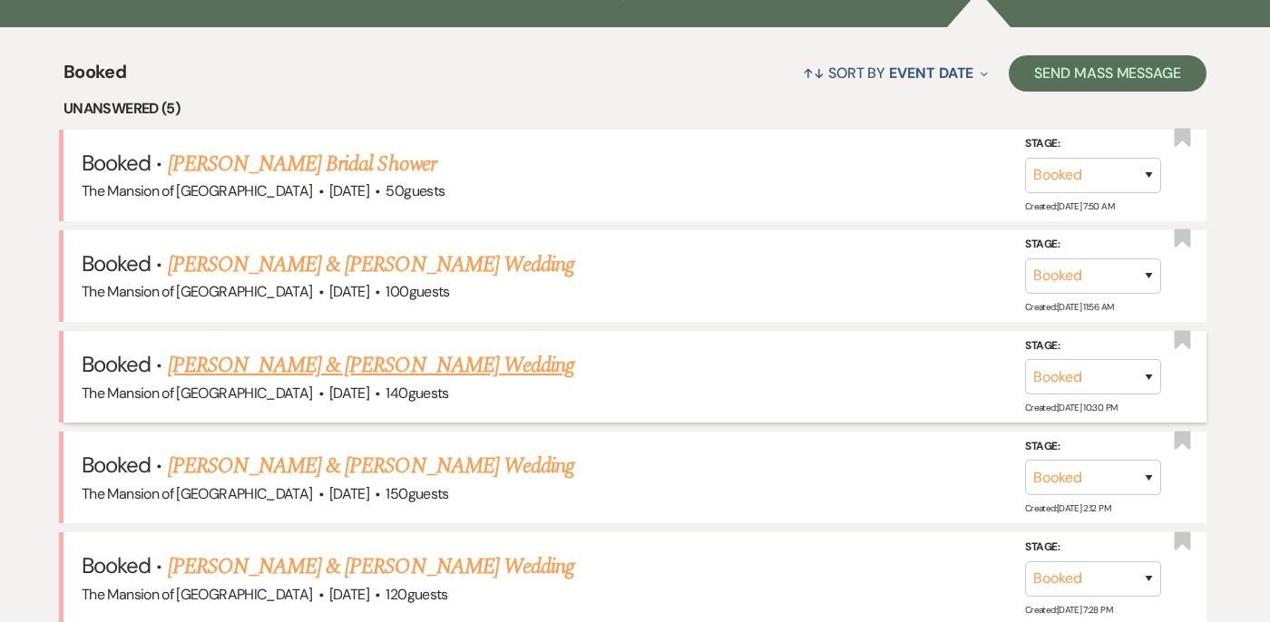
click at [277, 362] on link "[PERSON_NAME] & [PERSON_NAME] Wedding" at bounding box center [371, 365] width 407 height 33
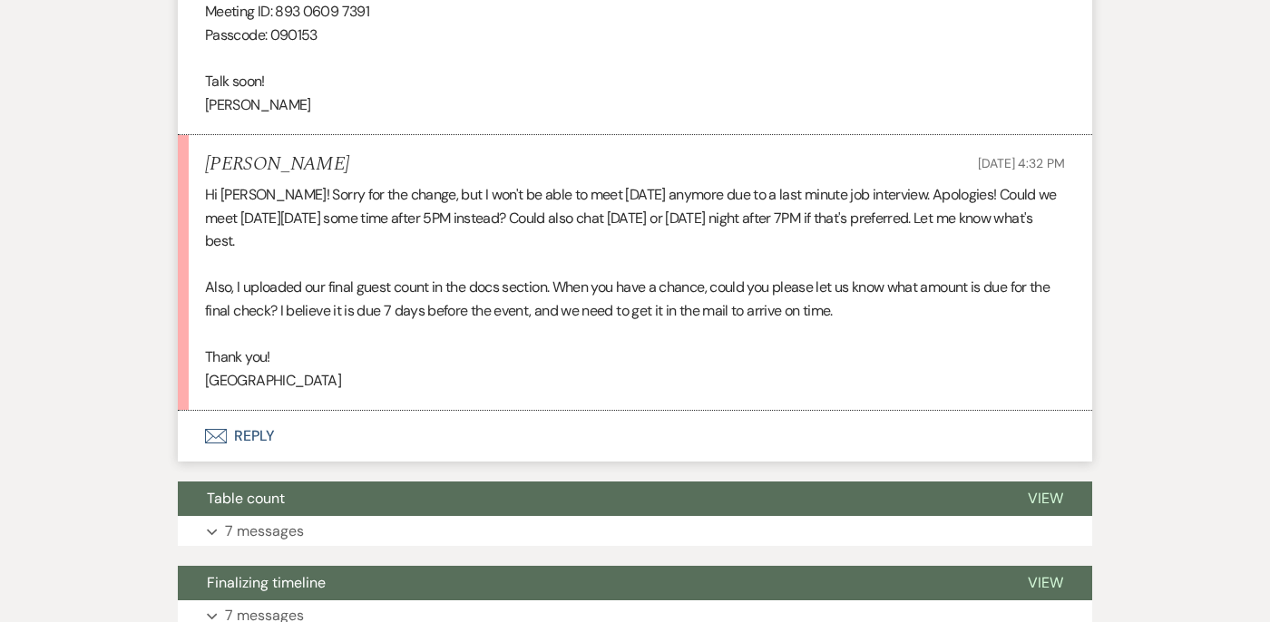
scroll to position [4388, 0]
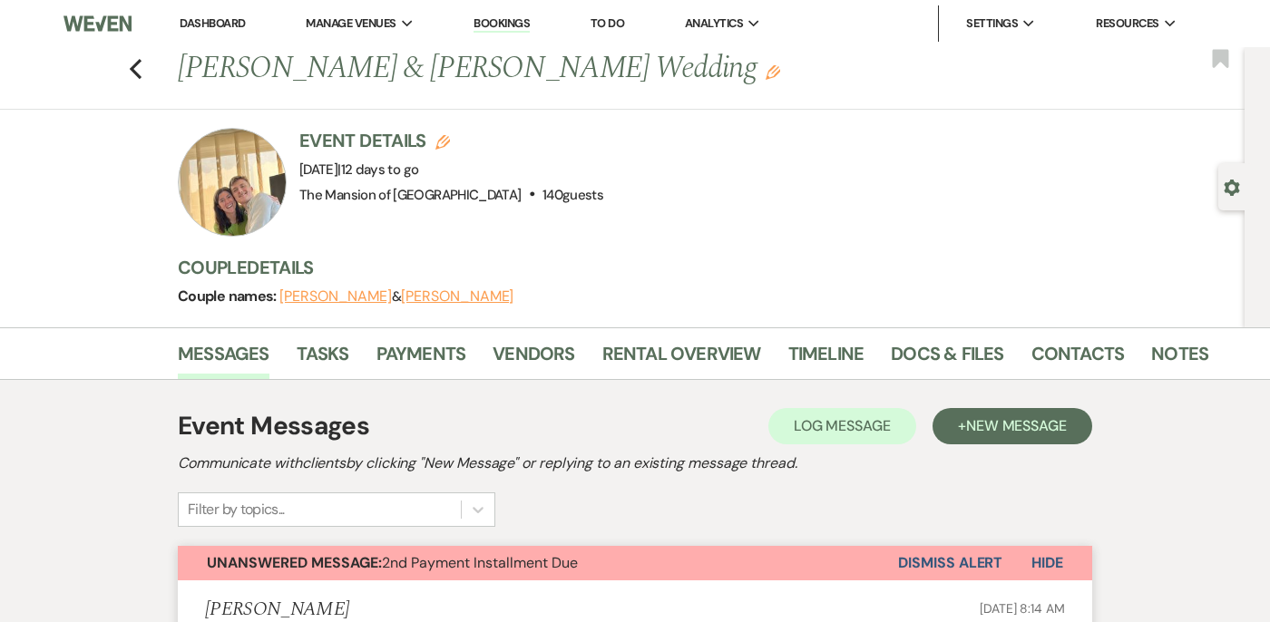
click at [208, 18] on link "Dashboard" at bounding box center [212, 22] width 65 height 15
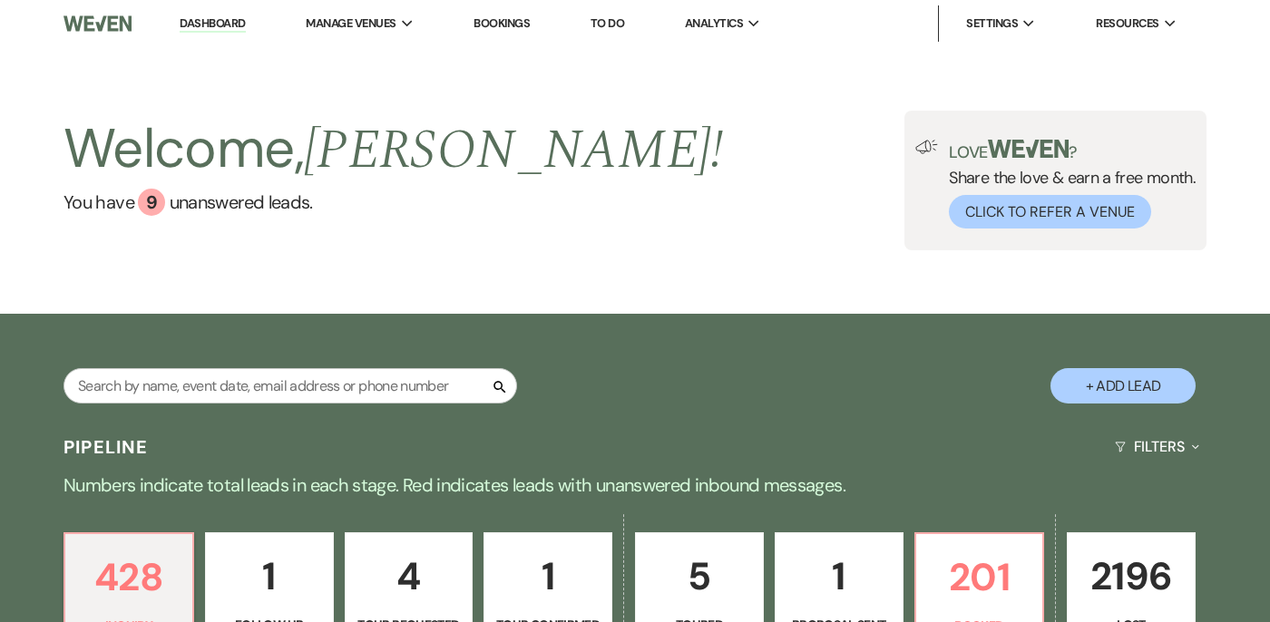
scroll to position [416, 0]
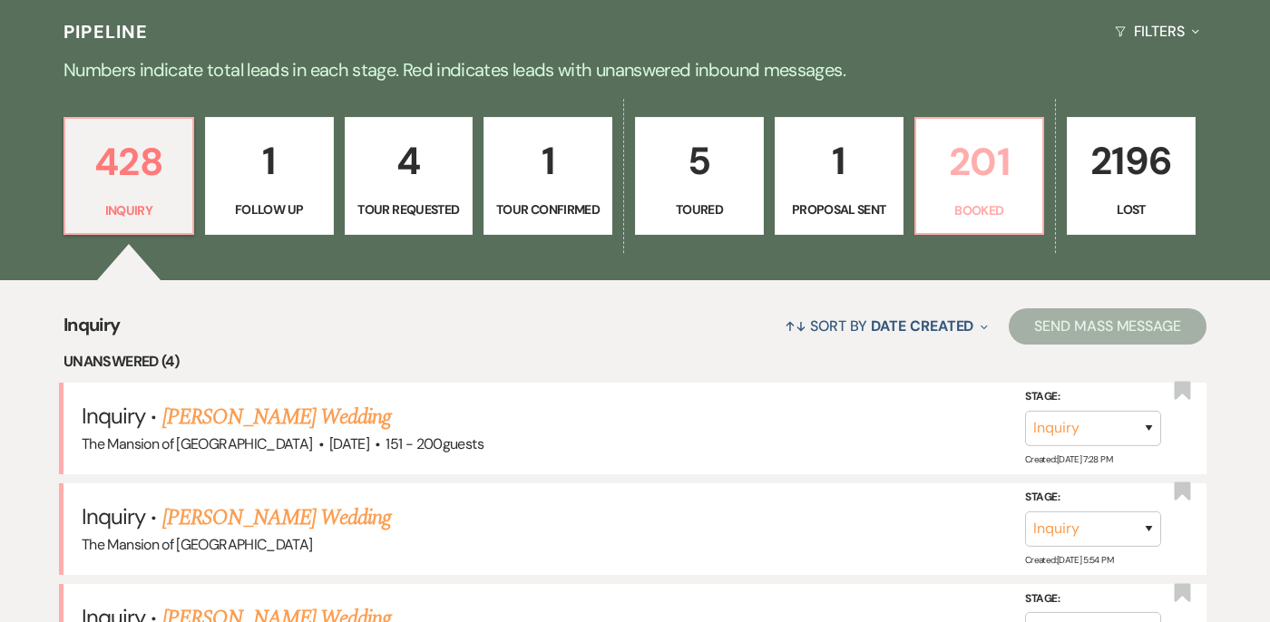
click at [981, 211] on p "Booked" at bounding box center [979, 211] width 105 height 20
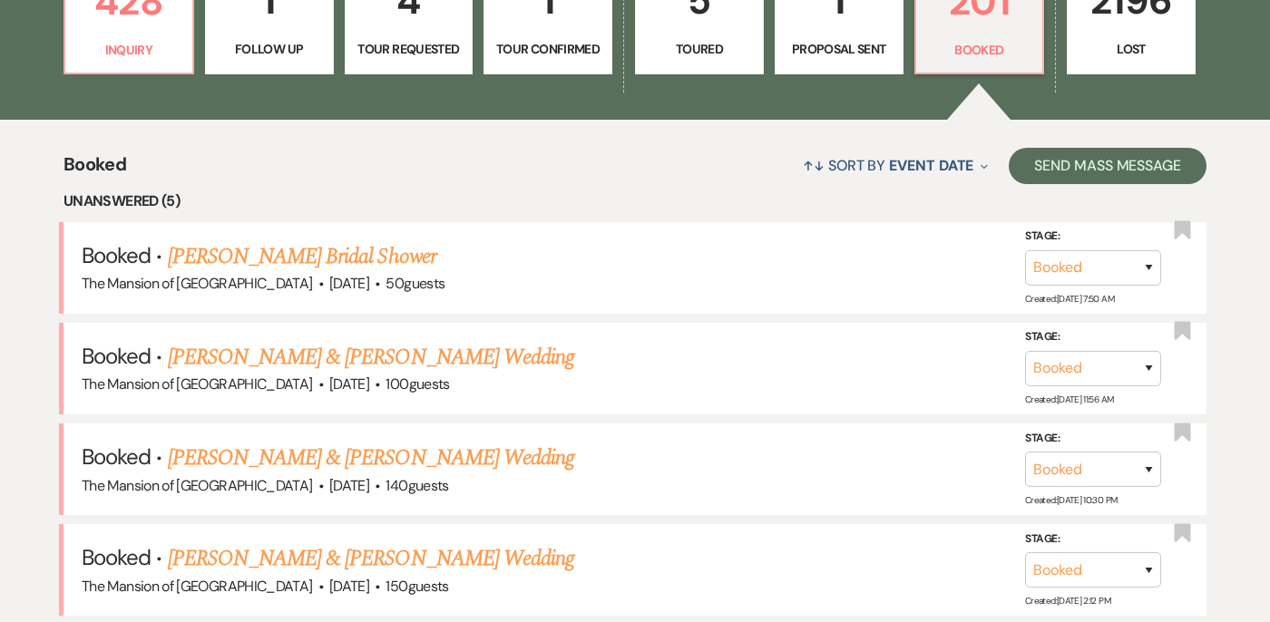
scroll to position [724, 0]
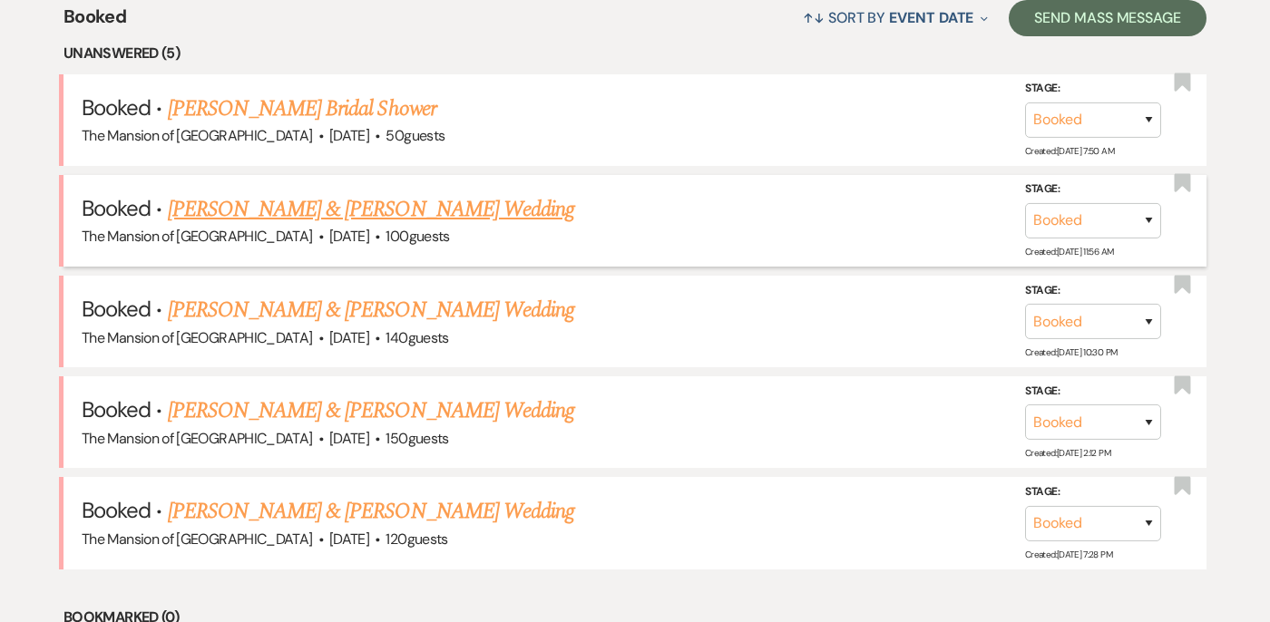
click at [419, 207] on link "[PERSON_NAME] & [PERSON_NAME] Wedding" at bounding box center [371, 209] width 407 height 33
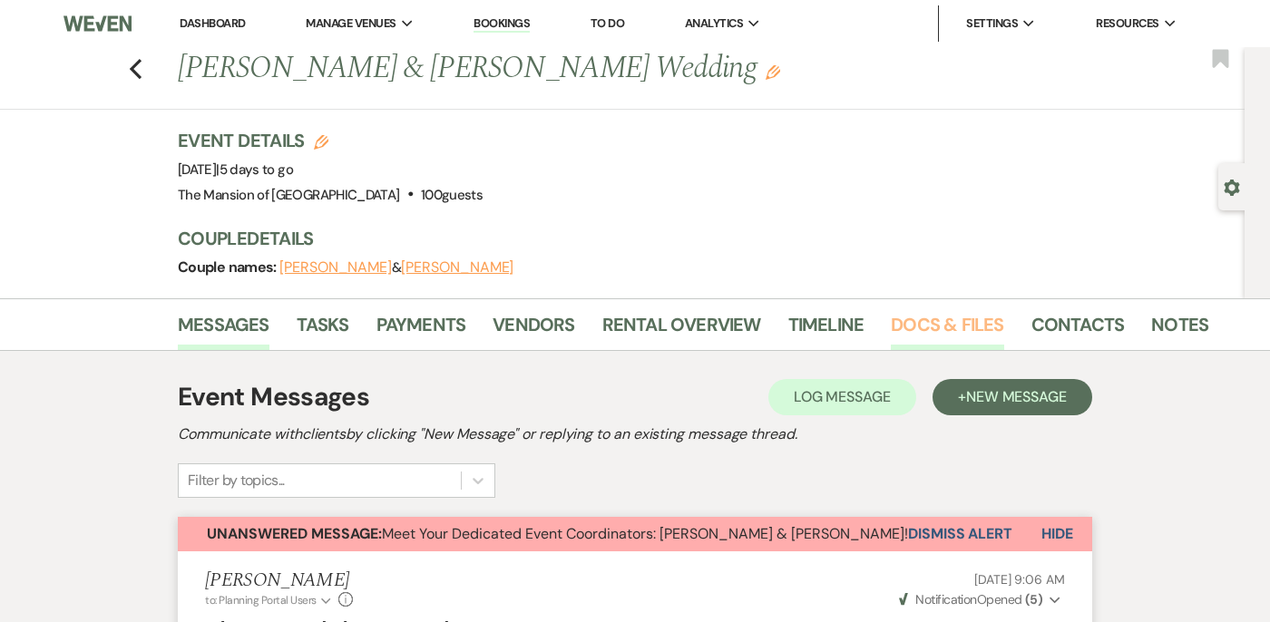
click at [964, 321] on link "Docs & Files" at bounding box center [947, 330] width 113 height 40
